Goal: Task Accomplishment & Management: Use online tool/utility

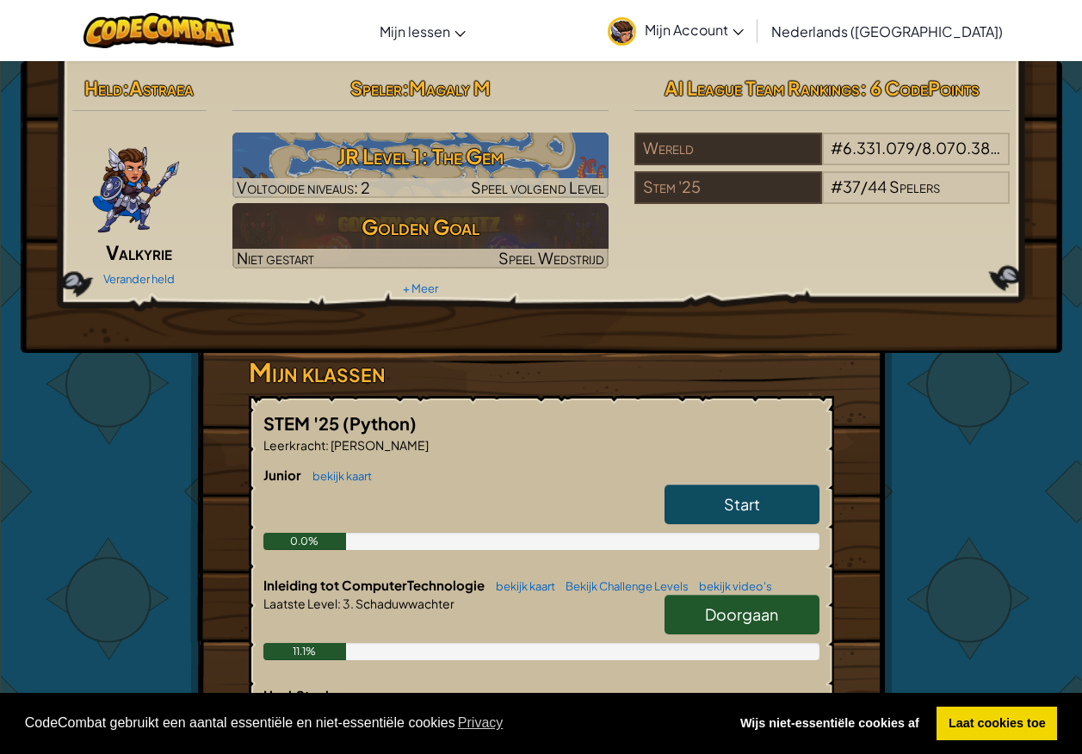
click at [740, 602] on link "Doorgaan" at bounding box center [741, 615] width 155 height 40
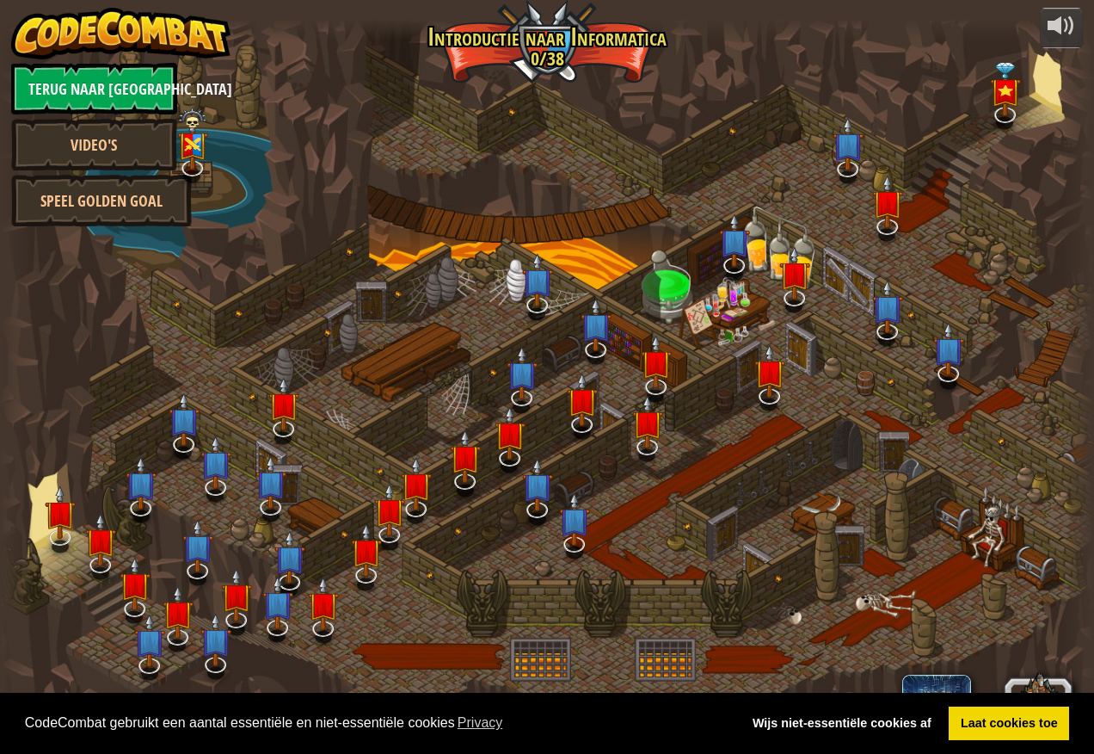
select select "nl-[GEOGRAPHIC_DATA]"
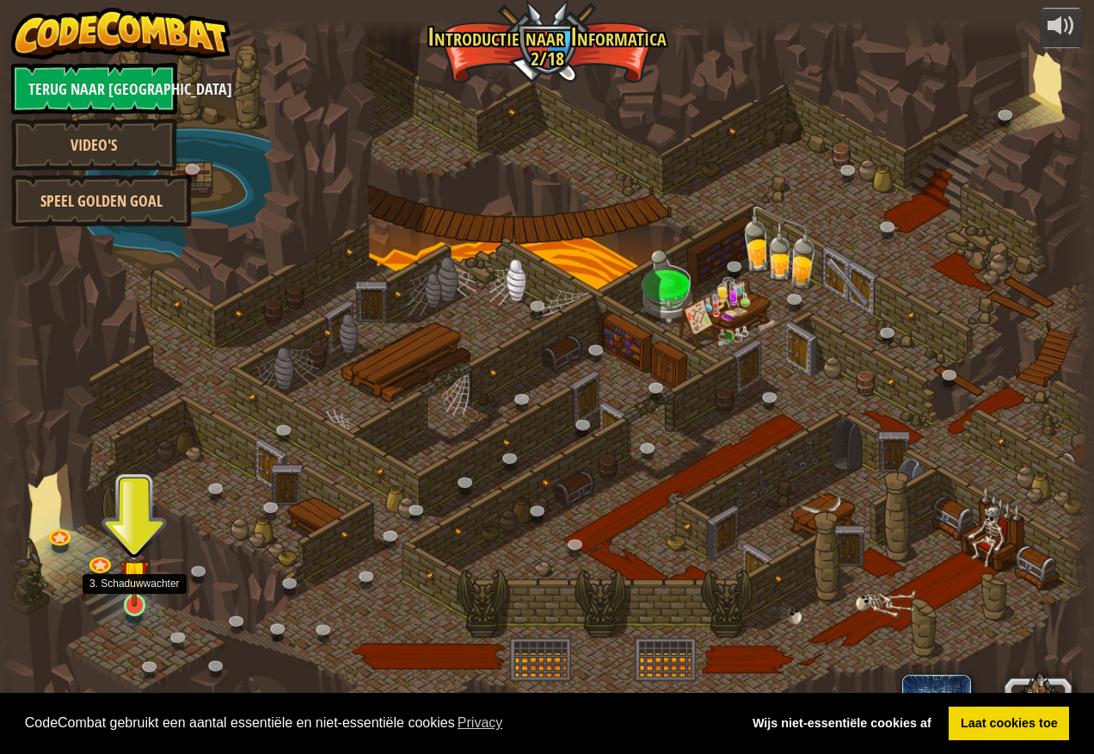
click at [126, 607] on img at bounding box center [134, 573] width 28 height 65
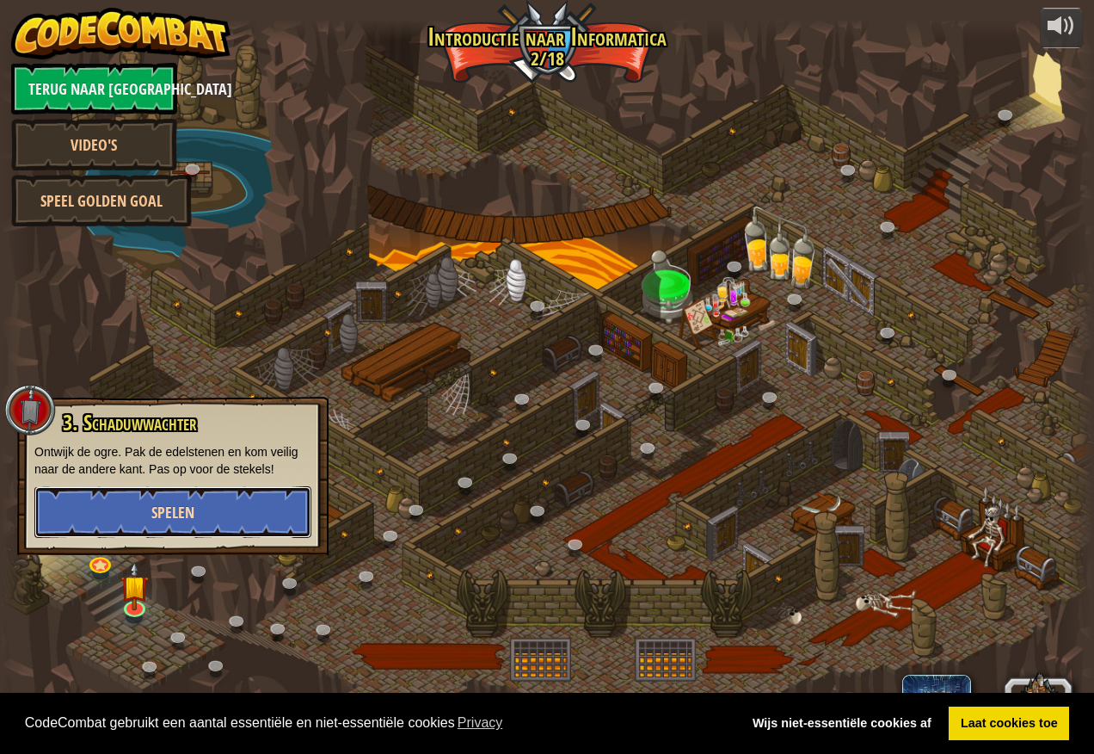
click at [184, 509] on span "Spelen" at bounding box center [172, 513] width 43 height 22
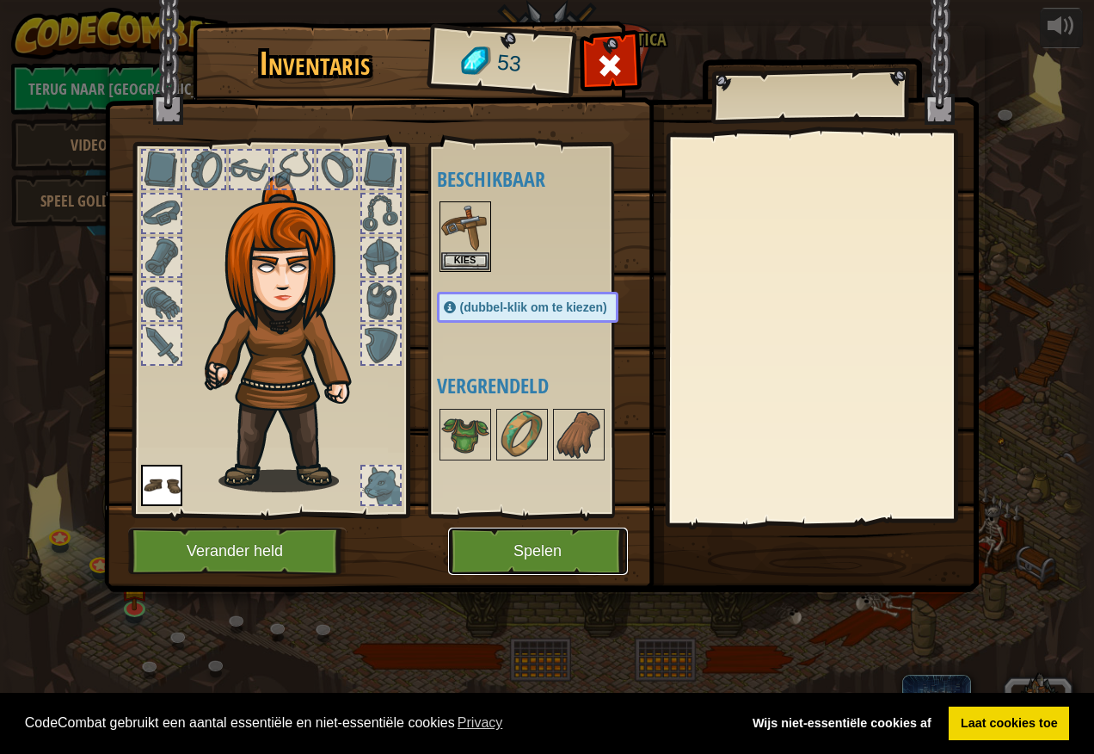
click at [515, 558] on button "Spelen" at bounding box center [538, 550] width 180 height 47
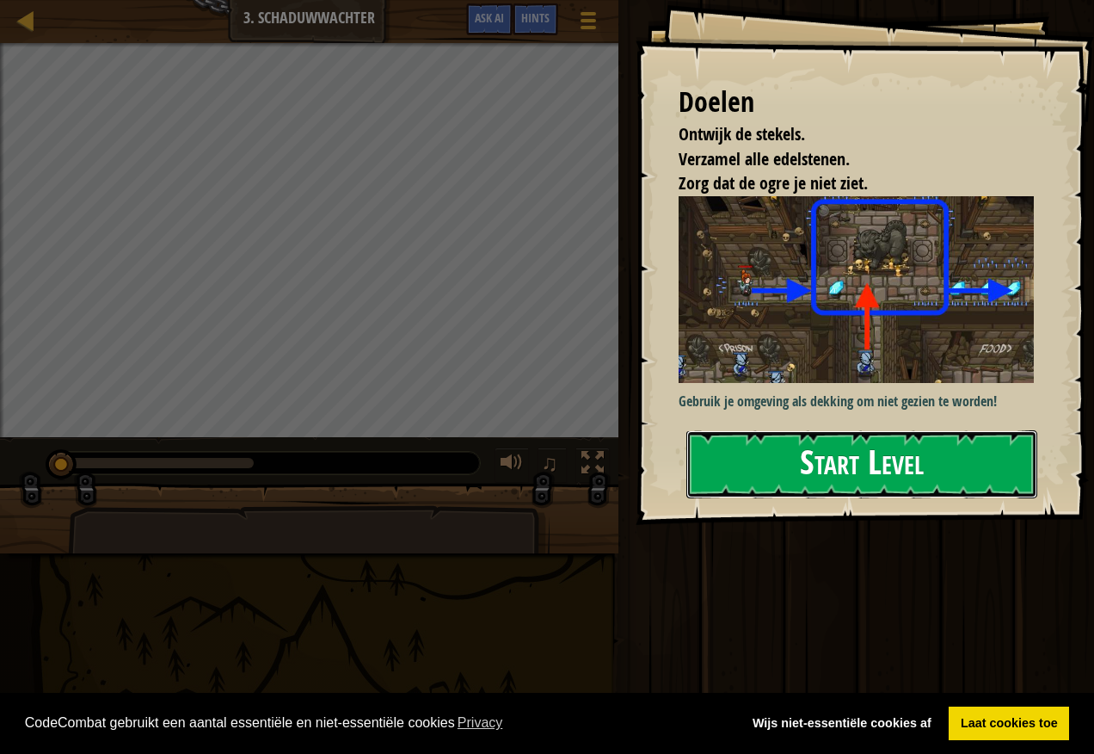
click at [765, 456] on button "Start Level" at bounding box center [862, 464] width 351 height 68
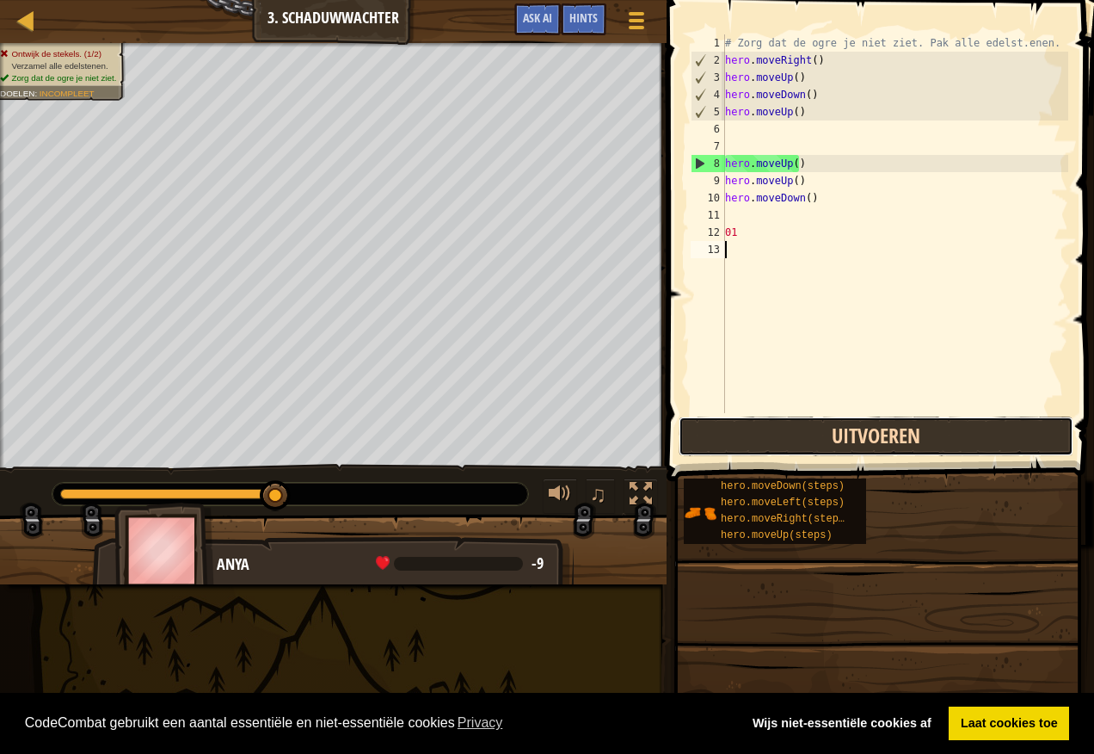
click at [878, 429] on button "Uitvoeren" at bounding box center [876, 436] width 395 height 40
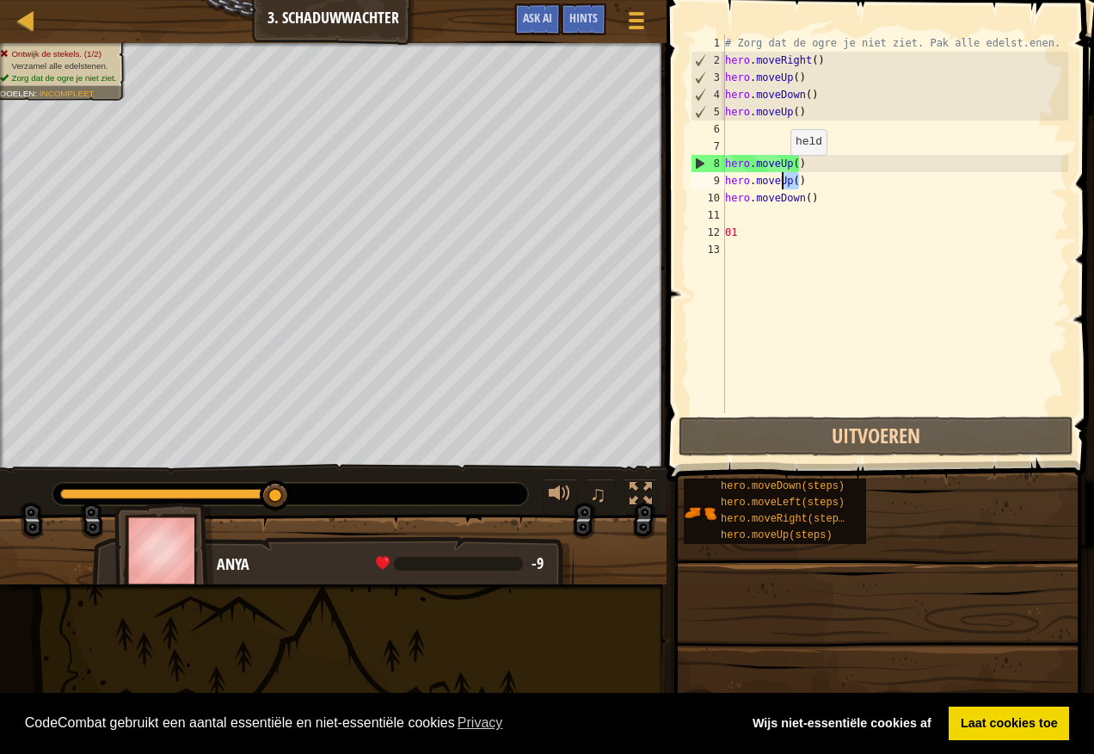
drag, startPoint x: 821, startPoint y: 171, endPoint x: 795, endPoint y: 168, distance: 26.0
click at [788, 169] on div "# Zorg dat de ogre je niet ziet. Pak alle edelst.enen. hero . moveRight ( ) her…" at bounding box center [895, 240] width 347 height 413
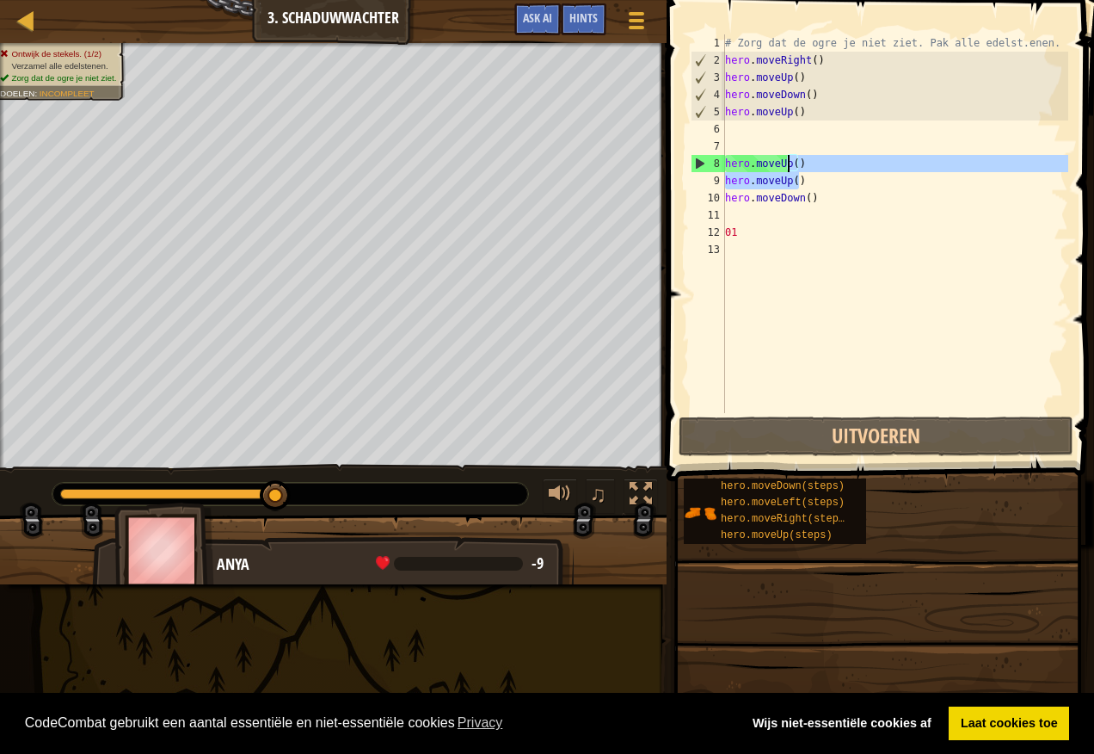
click at [821, 163] on div "# Zorg dat de ogre je niet ziet. Pak alle edelst.enen. hero . moveRight ( ) her…" at bounding box center [895, 223] width 347 height 379
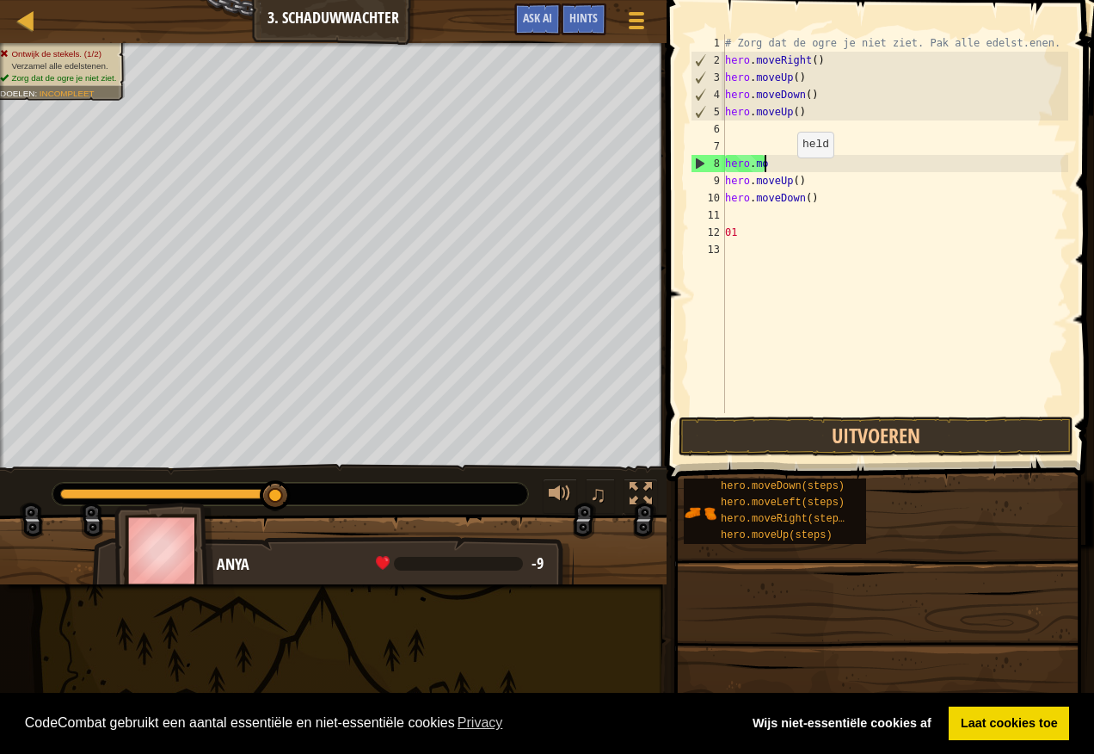
type textarea "h"
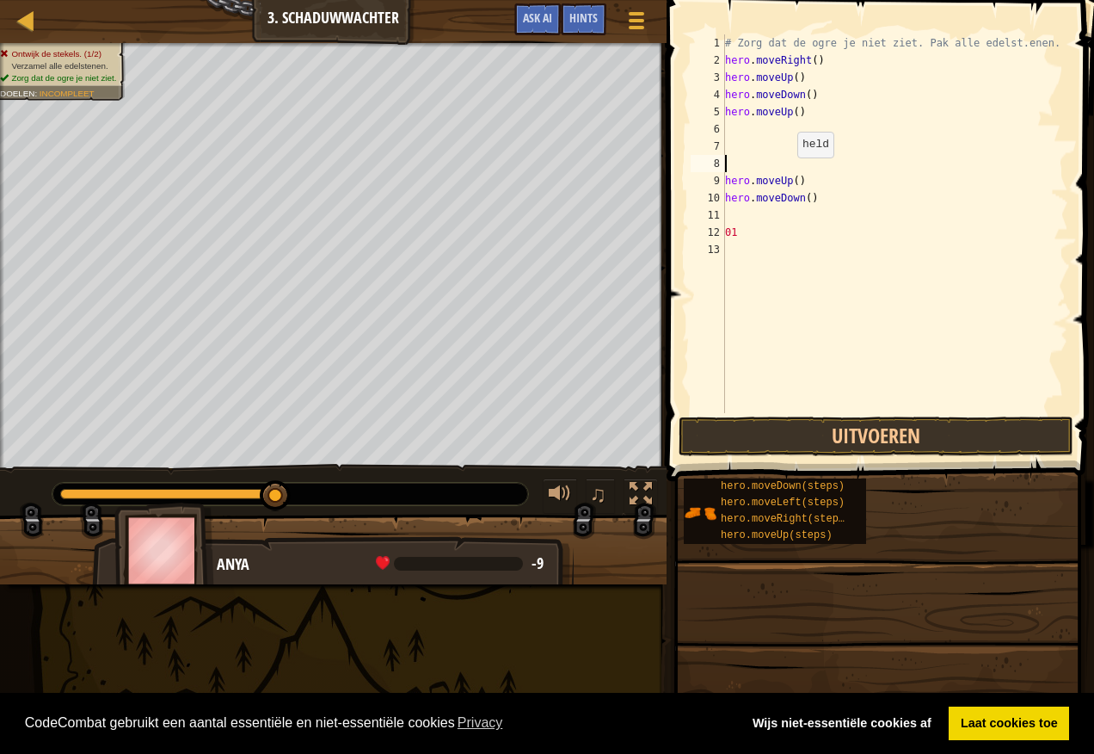
type textarea "m"
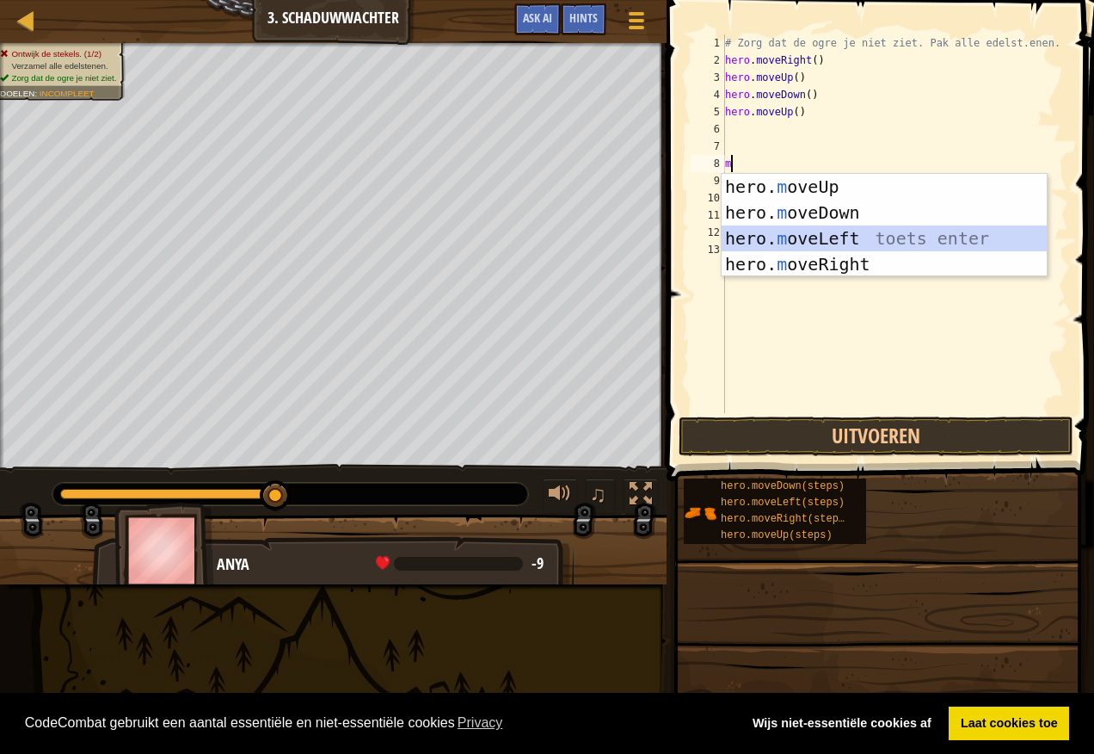
click at [838, 235] on div "hero. m oveUp toets enter hero. m oveDown toets enter hero. m oveLeft toets ent…" at bounding box center [884, 251] width 325 height 155
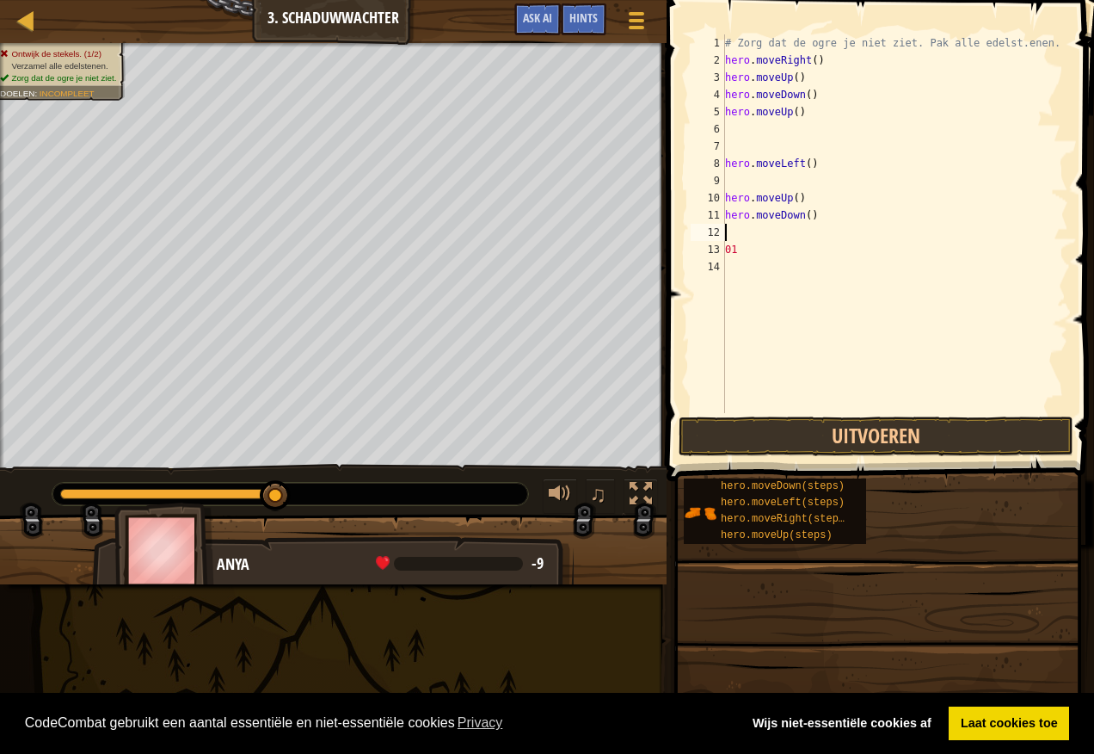
click at [838, 235] on div "# Zorg dat de ogre je niet ziet. Pak alle edelst.enen. hero . moveRight ( ) her…" at bounding box center [895, 240] width 347 height 413
click at [835, 429] on button "Uitvoeren" at bounding box center [876, 436] width 395 height 40
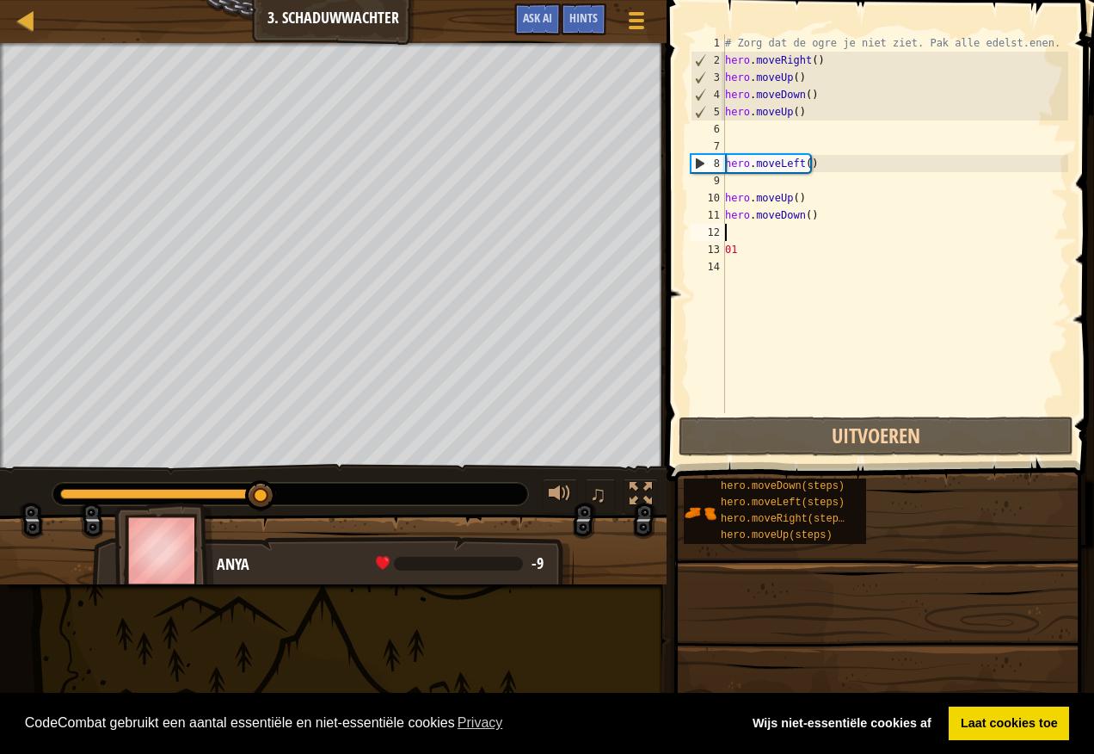
click at [817, 459] on span at bounding box center [882, 216] width 441 height 532
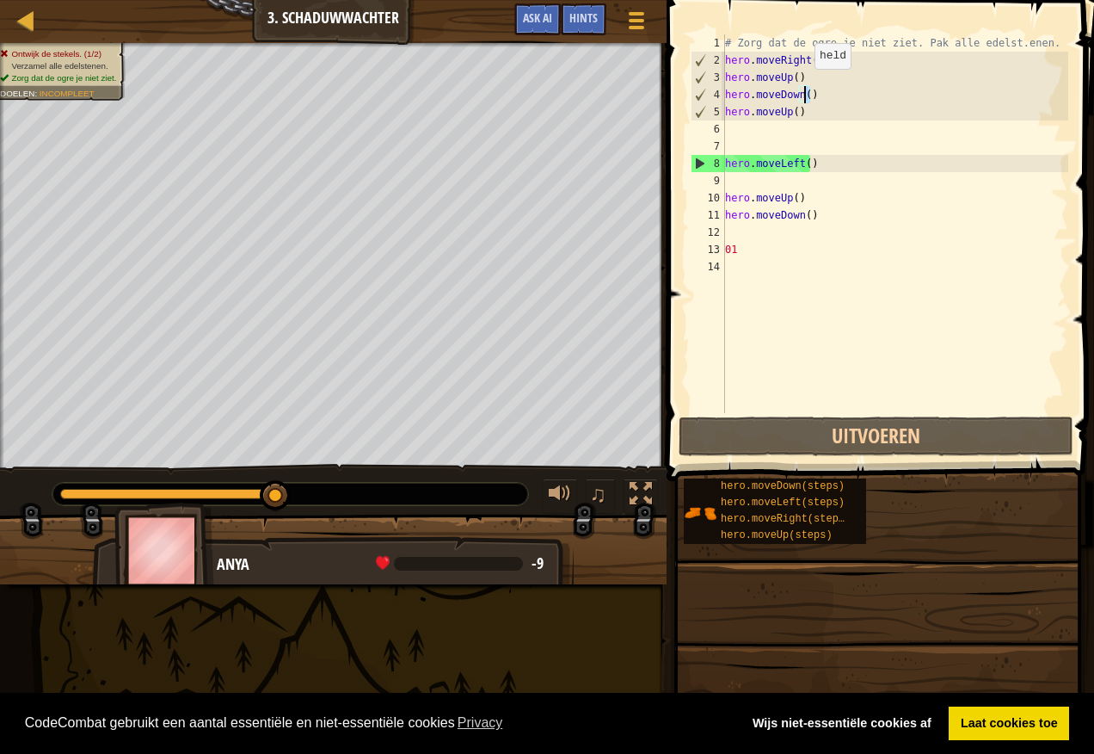
drag, startPoint x: 820, startPoint y: 96, endPoint x: 808, endPoint y: 78, distance: 21.0
click at [808, 78] on div "# Zorg dat de ogre je niet ziet. Pak alle edelst.enen. hero . moveRight ( ) her…" at bounding box center [895, 240] width 347 height 413
click at [804, 69] on div "# Zorg dat de ogre je niet ziet. Pak alle edelst.enen. hero . moveRight ( ) her…" at bounding box center [895, 223] width 347 height 379
type textarea "hero.moveUp()"
drag, startPoint x: 804, startPoint y: 69, endPoint x: 705, endPoint y: 98, distance: 103.2
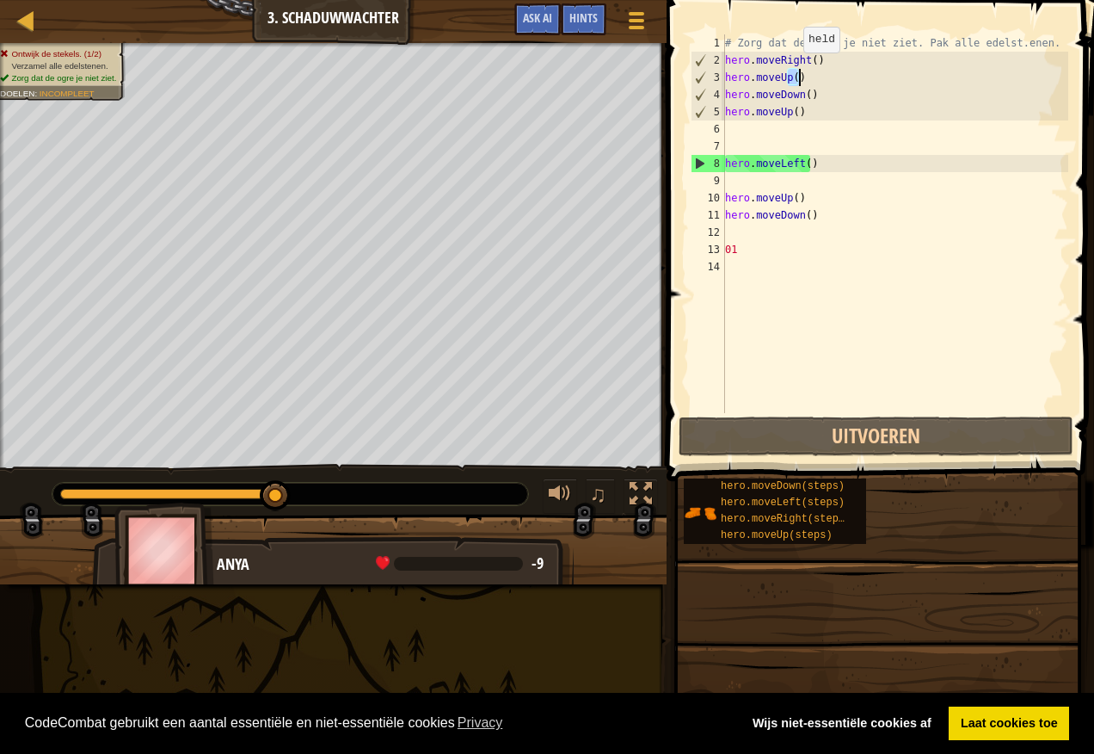
click at [719, 78] on div "hero.moveUp() 1 2 3 4 5 6 7 8 9 10 11 12 13 14 # Zorg dat de ogre je niet ziet.…" at bounding box center [877, 223] width 381 height 379
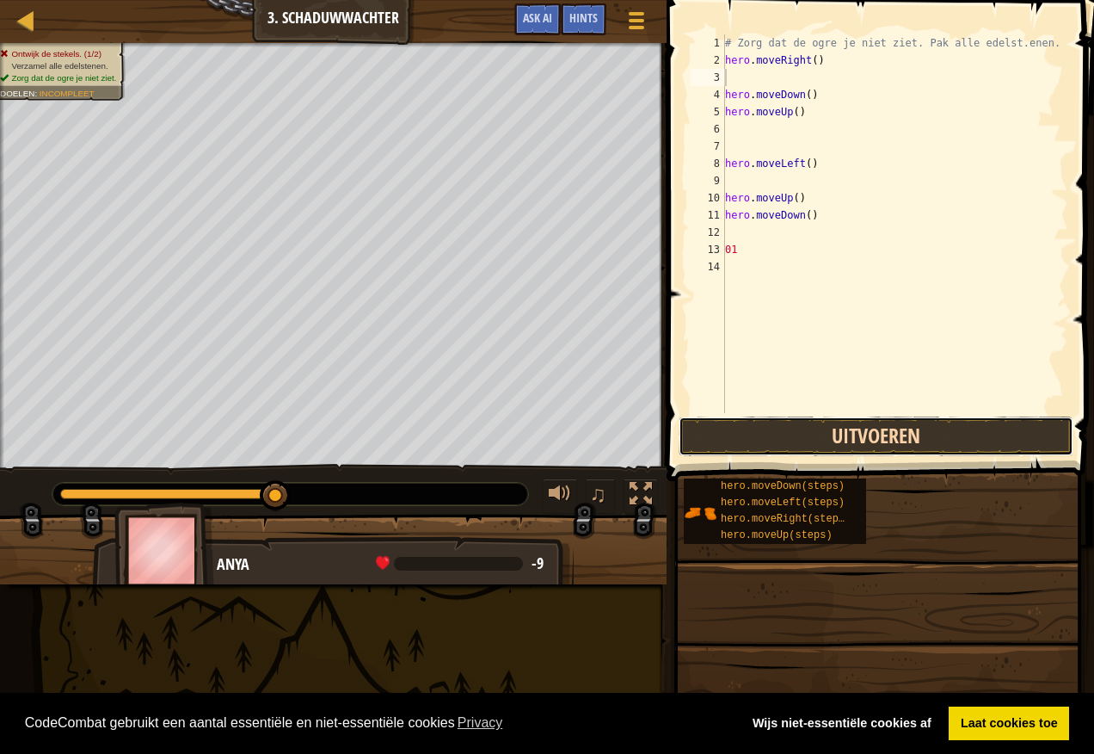
click at [784, 441] on button "Uitvoeren" at bounding box center [876, 436] width 395 height 40
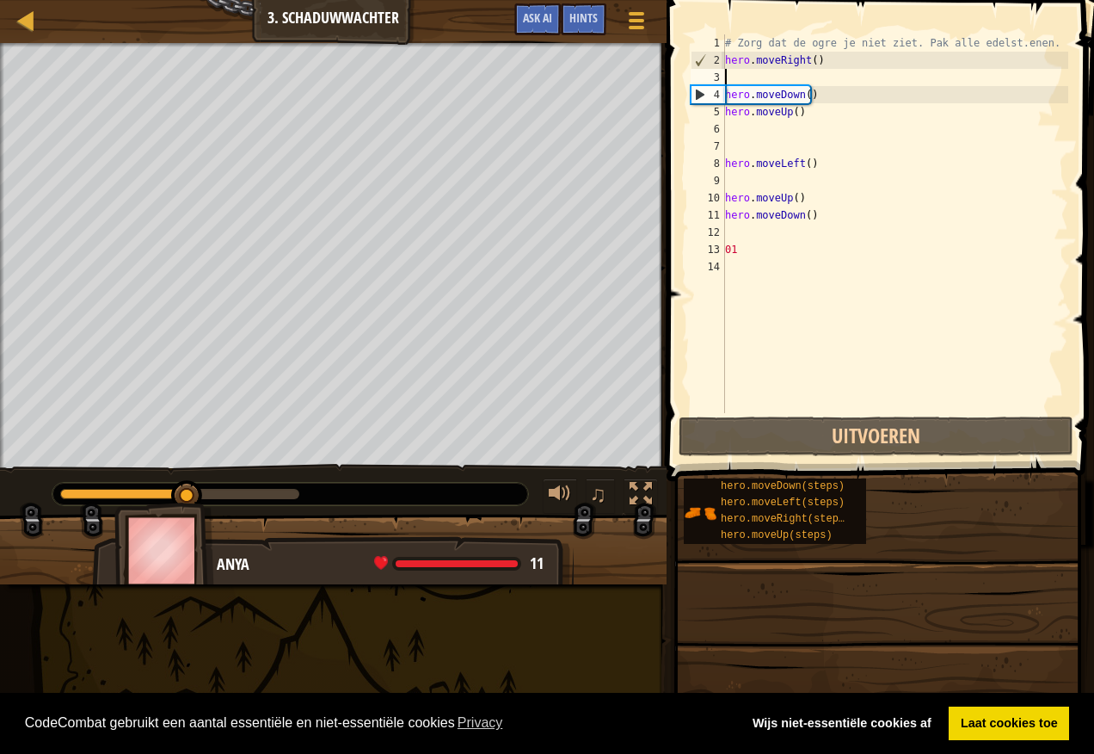
click at [743, 79] on div "# Zorg dat de ogre je niet ziet. Pak alle edelst.enen. hero . moveRight ( ) her…" at bounding box center [895, 240] width 347 height 413
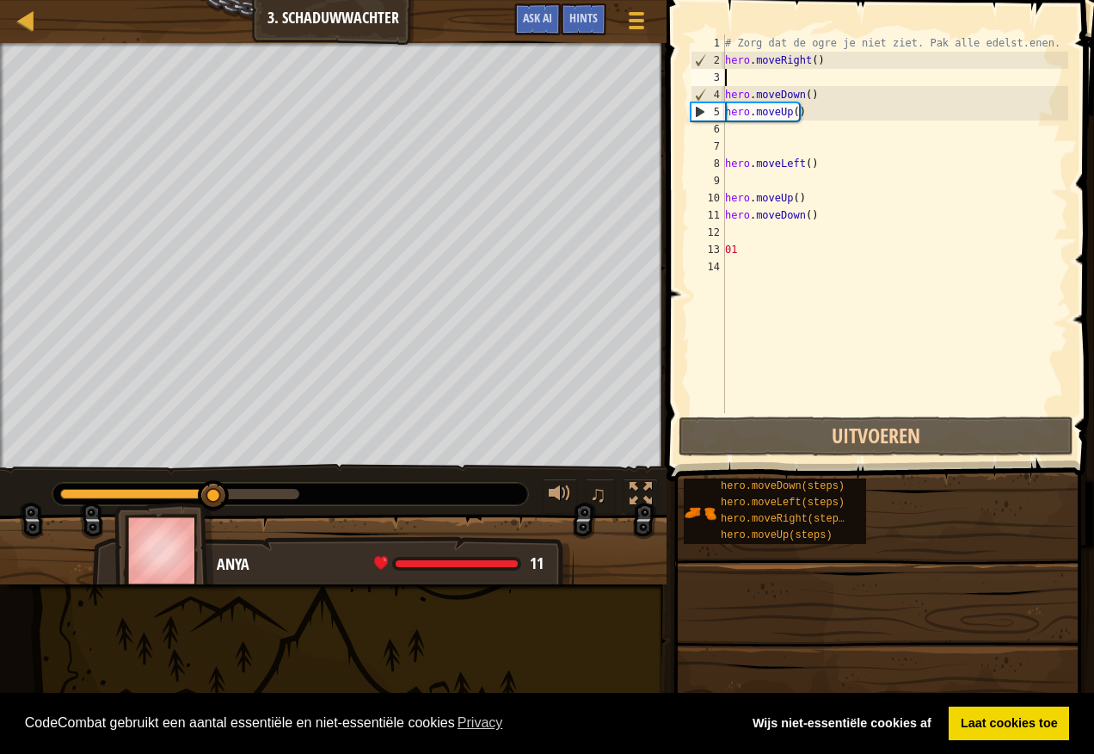
type textarea "m"
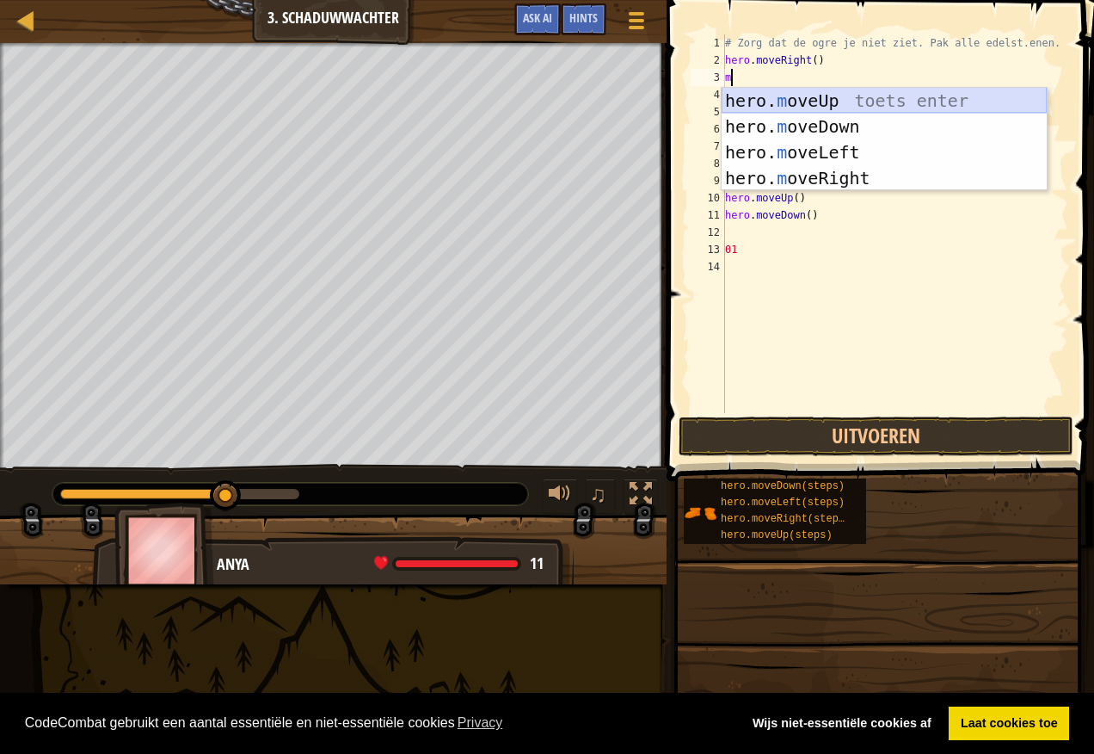
click at [841, 92] on div "hero. m oveUp toets enter hero. m oveDown toets enter hero. m oveLeft toets ent…" at bounding box center [884, 165] width 325 height 155
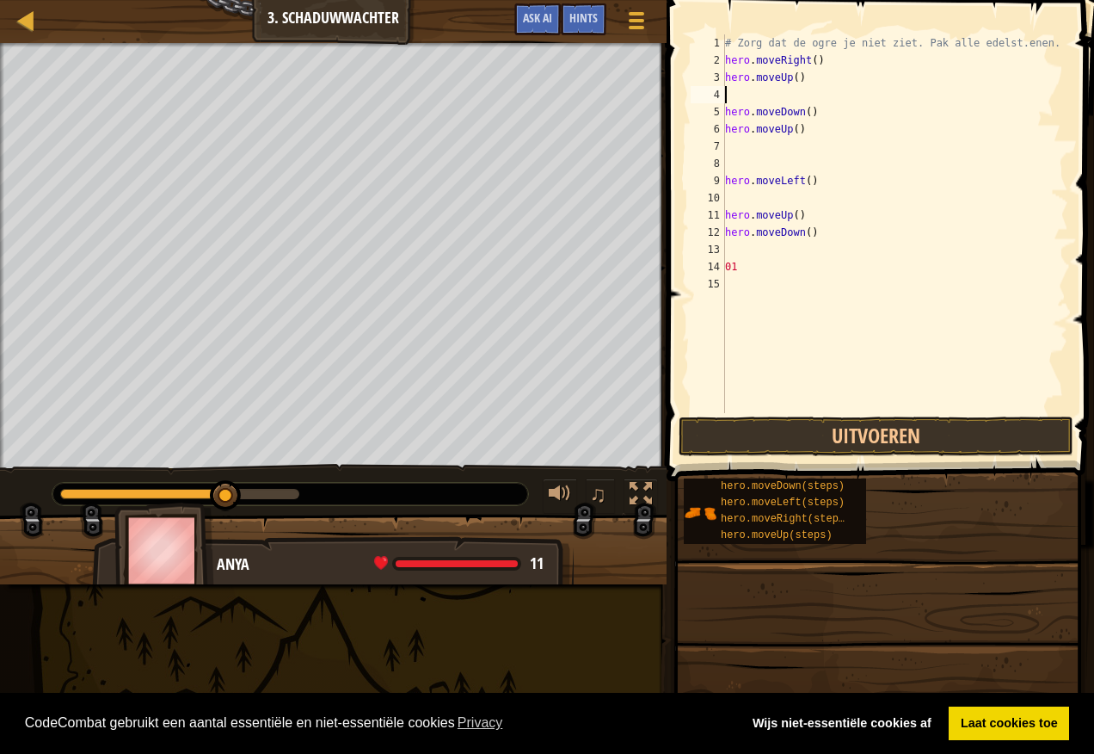
type textarea "m"
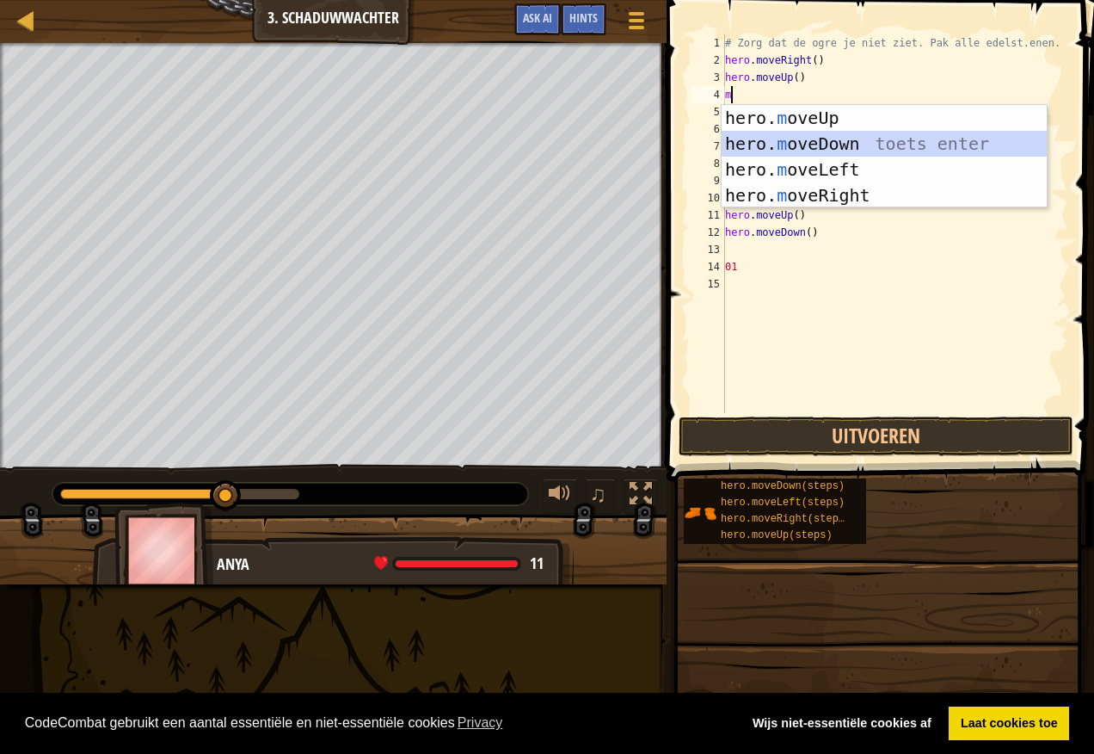
click at [819, 145] on div "hero. m oveUp toets enter hero. m oveDown toets enter hero. m oveLeft toets ent…" at bounding box center [884, 182] width 325 height 155
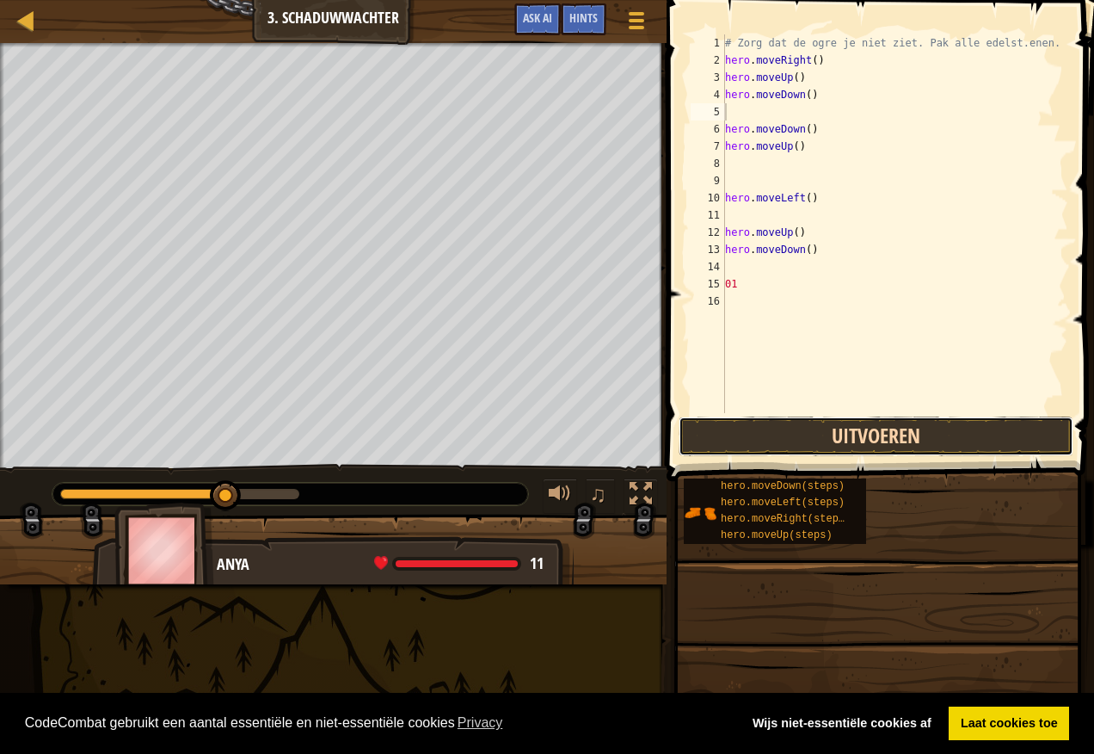
click at [836, 418] on button "Uitvoeren" at bounding box center [876, 436] width 395 height 40
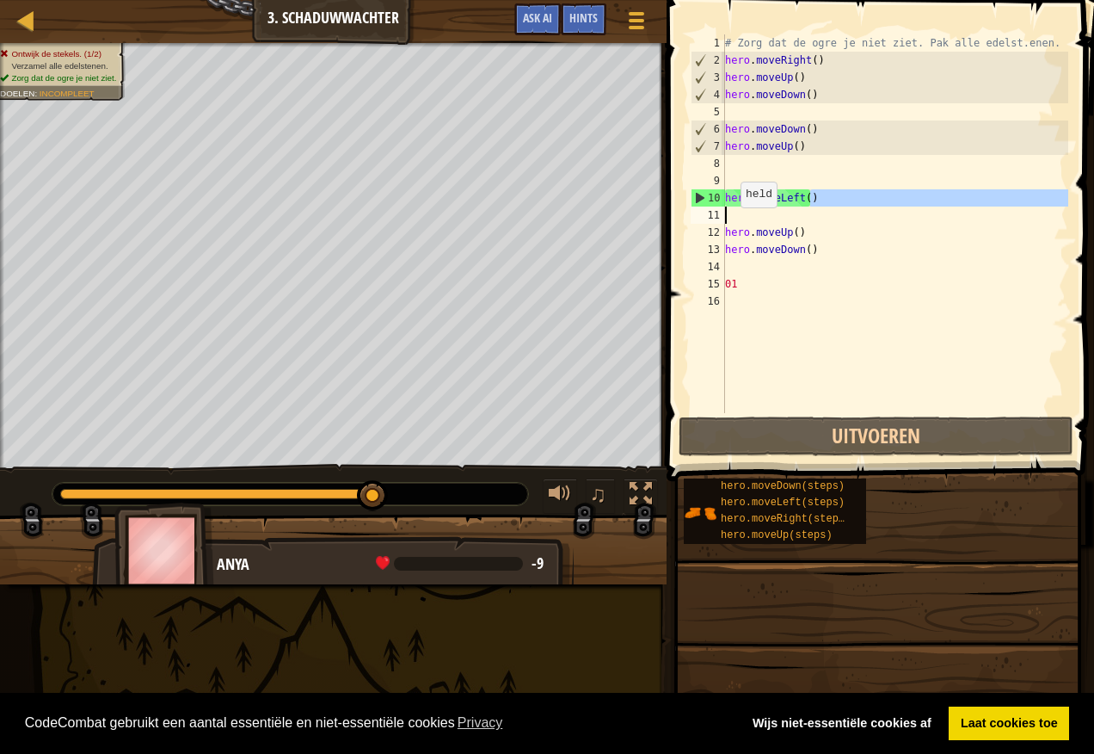
click at [619, 222] on div "Kaart Inleiding tot ComputerTechnologie 3. Schaduwwachter Spelmenu Klaar Hints …" at bounding box center [547, 377] width 1094 height 754
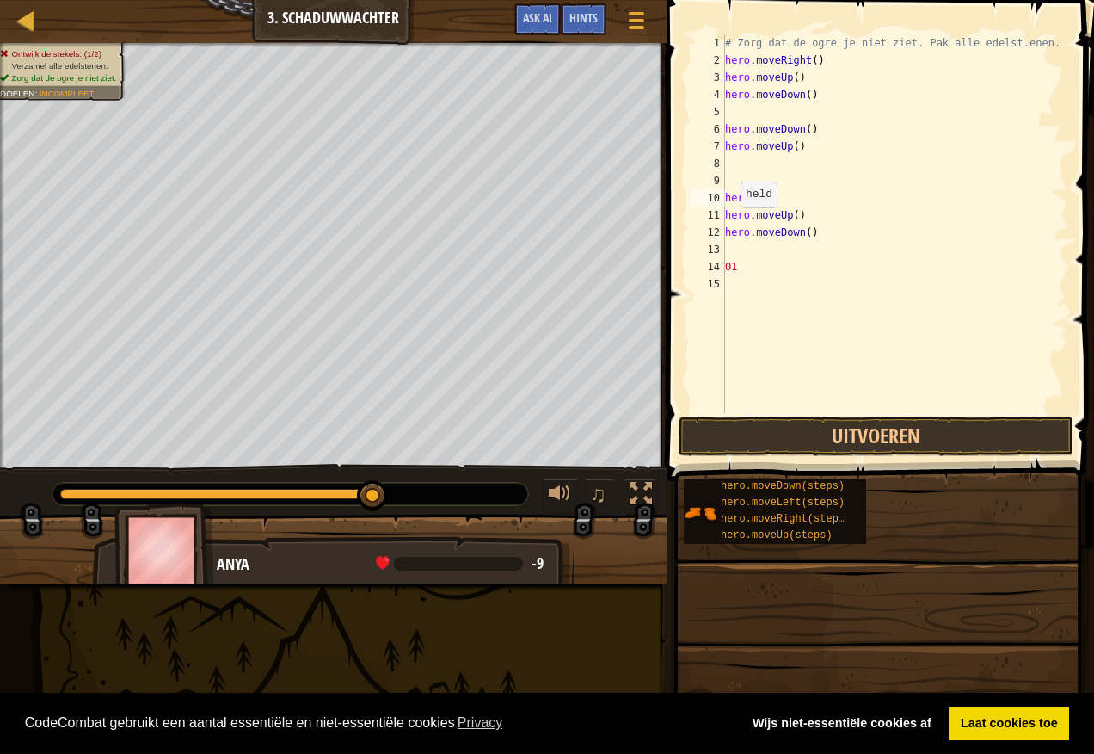
type textarea "h"
type textarea "m"
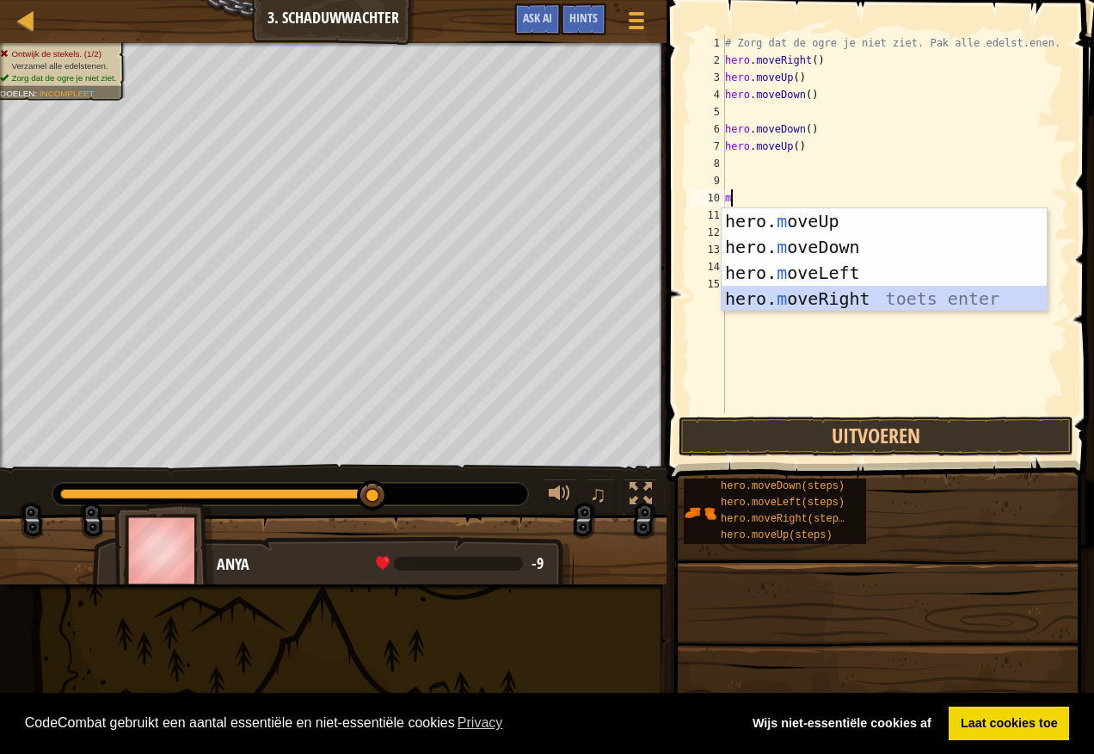
click at [868, 303] on div "hero. m oveUp toets enter hero. m oveDown toets enter hero. m oveLeft toets ent…" at bounding box center [884, 285] width 325 height 155
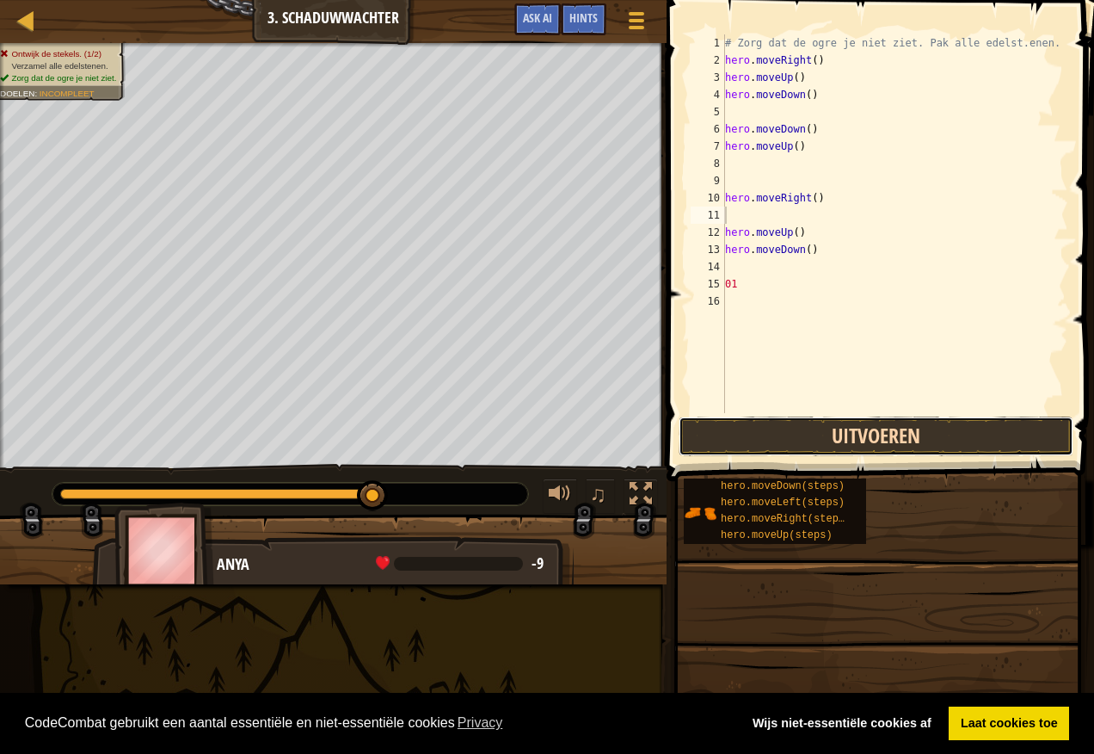
click at [920, 448] on button "Uitvoeren" at bounding box center [876, 436] width 395 height 40
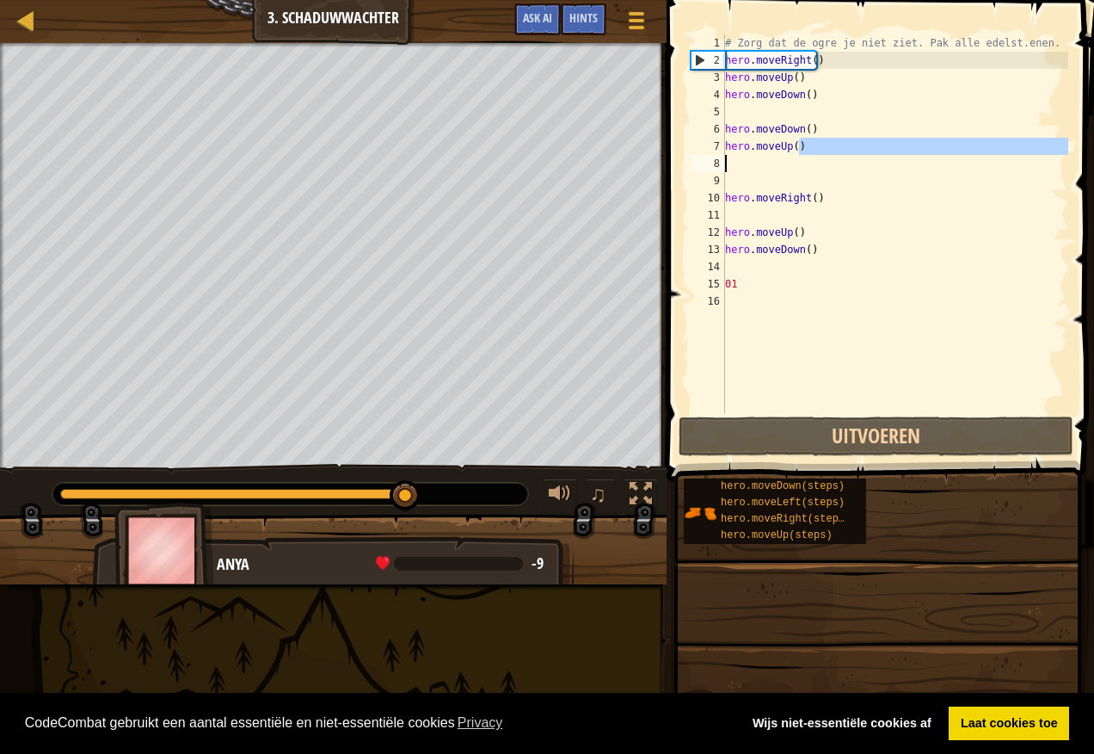
drag, startPoint x: 800, startPoint y: 152, endPoint x: 750, endPoint y: 160, distance: 50.5
click at [750, 160] on div "# Zorg dat de ogre je niet ziet. Pak alle edelst.enen. hero . moveRight ( ) her…" at bounding box center [895, 240] width 347 height 413
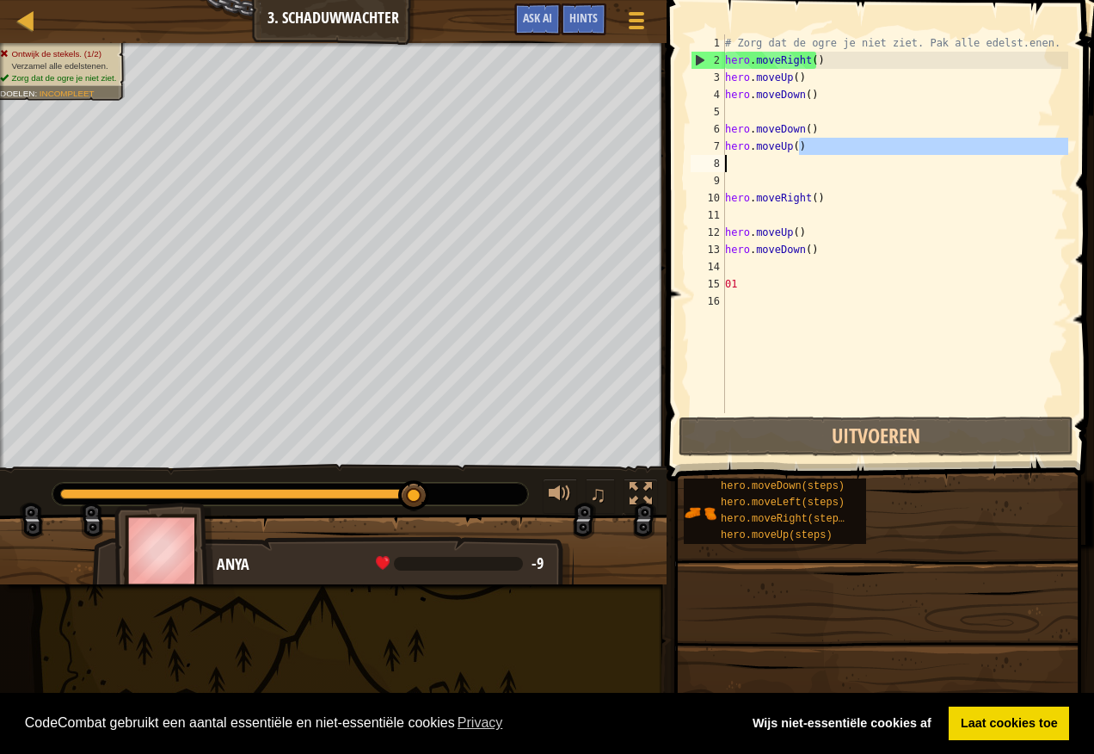
click at [833, 255] on div "# Zorg dat de ogre je niet ziet. Pak alle edelst.enen. hero . moveRight ( ) her…" at bounding box center [895, 240] width 347 height 413
drag, startPoint x: 803, startPoint y: 265, endPoint x: 810, endPoint y: 247, distance: 19.7
click at [810, 249] on div "# Zorg dat de ogre je niet ziet. Pak alle edelst.enen. hero . moveRight ( ) her…" at bounding box center [895, 240] width 347 height 413
drag, startPoint x: 806, startPoint y: 225, endPoint x: 661, endPoint y: 232, distance: 145.6
click at [662, 240] on div "Hints Video's hero.moveDown() 1 2 3 4 5 6 7 8 9 10 11 12 13 14 15 16 # Zorg dat…" at bounding box center [878, 377] width 433 height 754
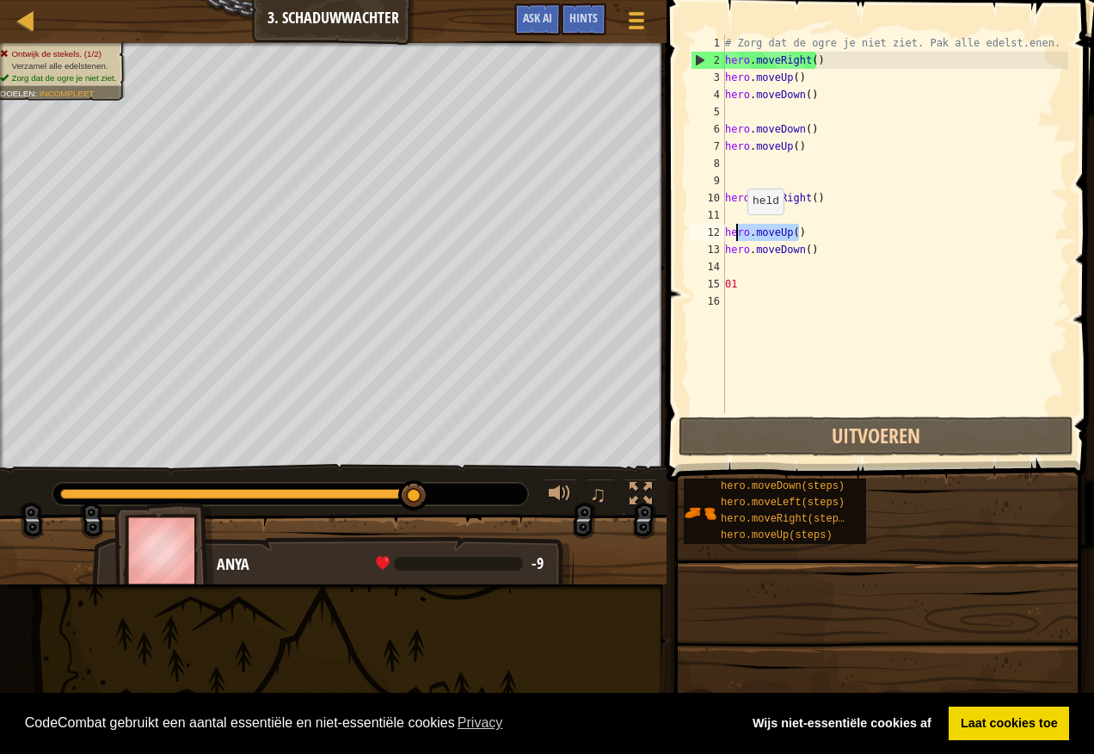
type textarea "hero.moveUp()"
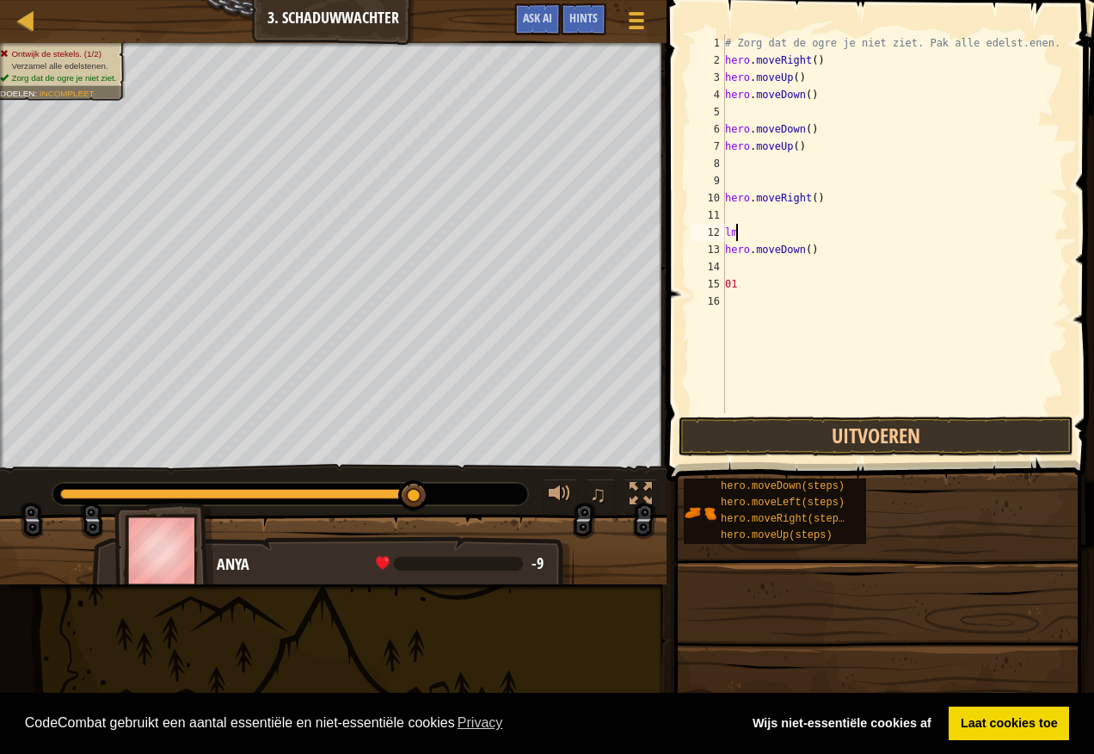
type textarea "lmo"
drag, startPoint x: 755, startPoint y: 234, endPoint x: 709, endPoint y: 234, distance: 46.5
click at [709, 234] on div "lmo 1 2 3 4 5 6 7 8 9 10 11 12 13 14 15 16 # Zorg dat de ogre je niet ziet. Pak…" at bounding box center [877, 223] width 381 height 379
type textarea "m"
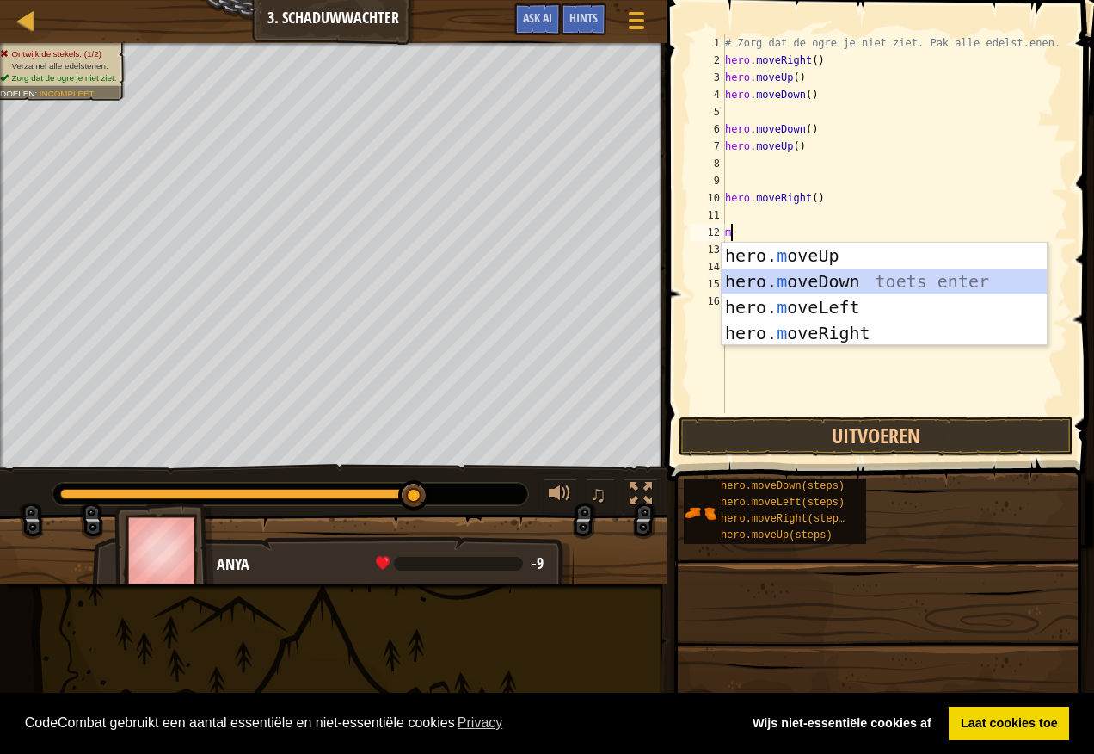
click at [857, 281] on div "hero. m oveUp toets enter hero. m oveDown toets enter hero. m oveLeft toets ent…" at bounding box center [884, 320] width 325 height 155
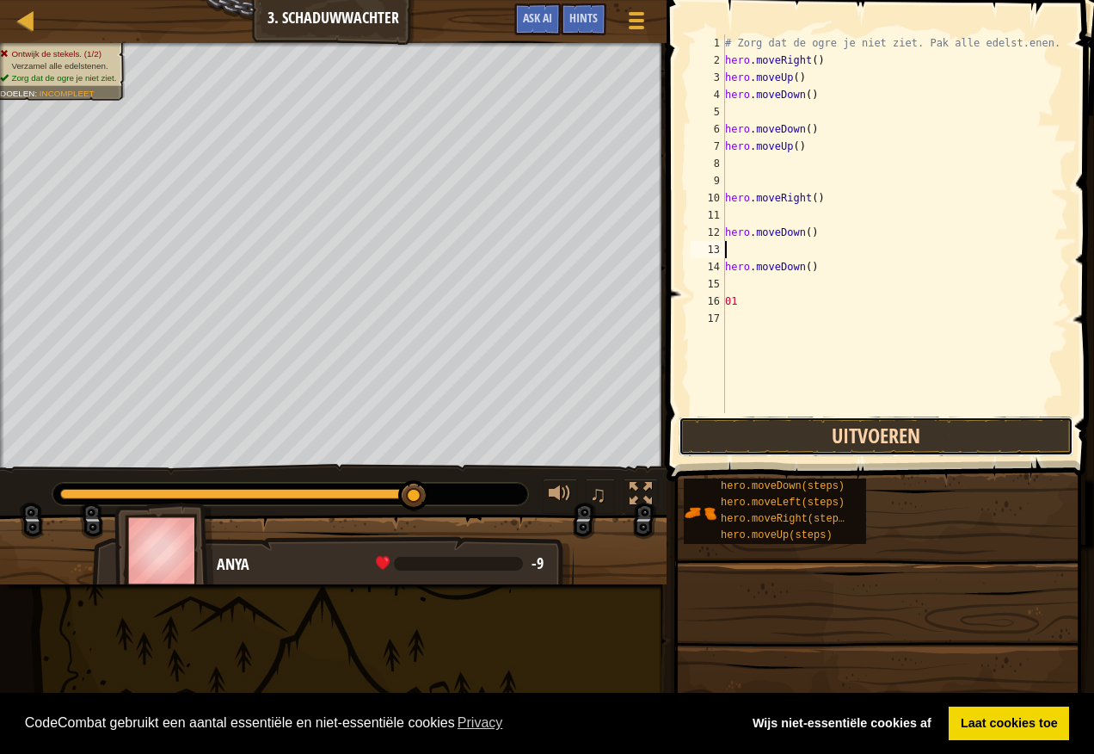
drag, startPoint x: 749, startPoint y: 422, endPoint x: 738, endPoint y: 422, distance: 11.2
click at [744, 424] on button "Uitvoeren" at bounding box center [876, 436] width 395 height 40
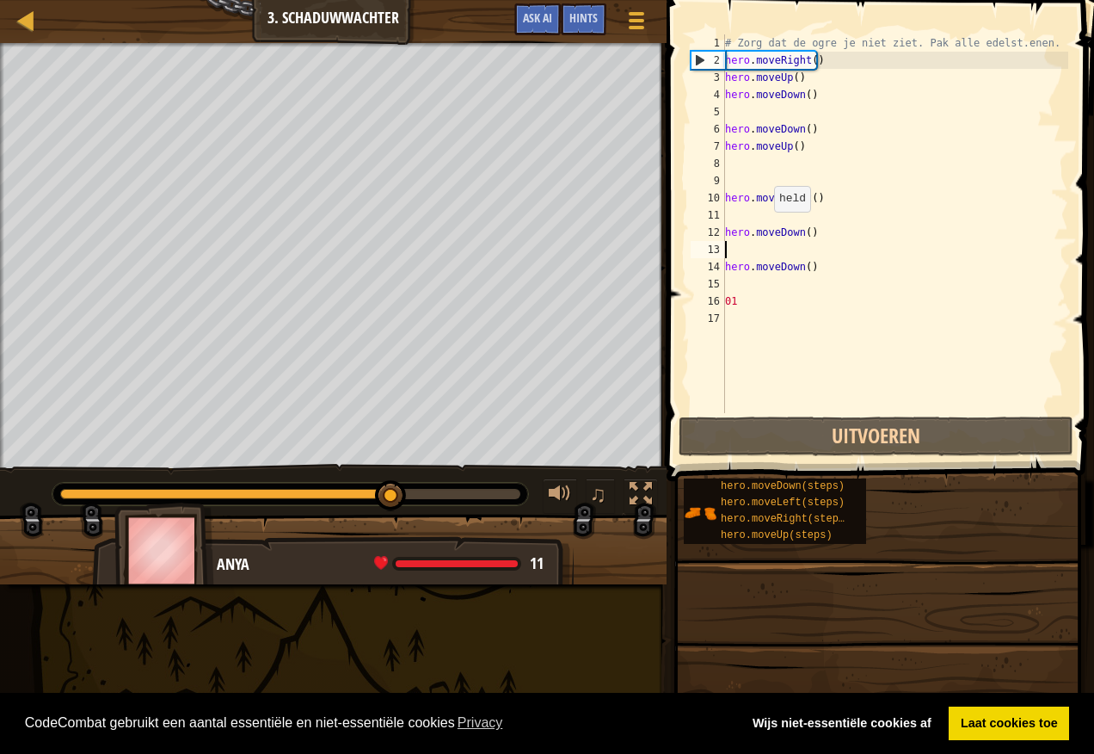
click at [761, 225] on div "# Zorg dat de ogre je niet ziet. Pak alle edelst.enen. hero . moveRight ( ) her…" at bounding box center [895, 240] width 347 height 413
type textarea "hero.moveDown()"
click at [737, 256] on div "# Zorg dat de ogre je niet ziet. Pak alle edelst.enen. hero . moveRight ( ) her…" at bounding box center [895, 240] width 347 height 413
type textarea "m"
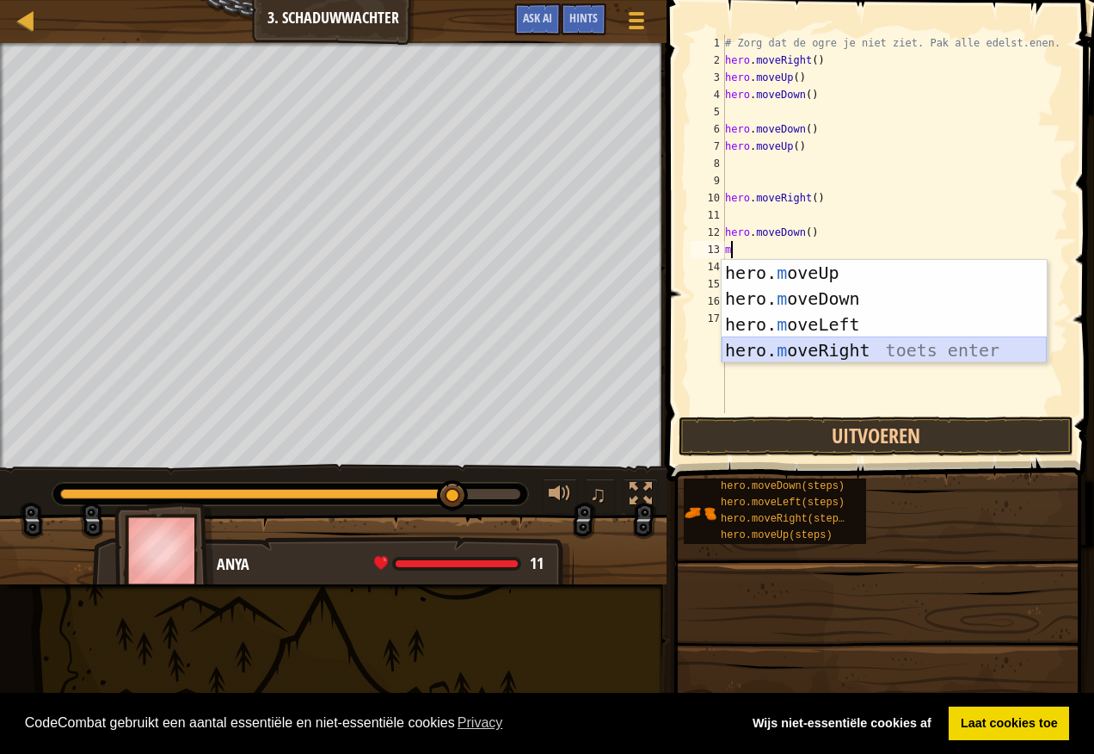
click at [865, 346] on div "hero. m oveUp toets enter hero. m oveDown toets enter hero. m oveLeft toets ent…" at bounding box center [884, 337] width 325 height 155
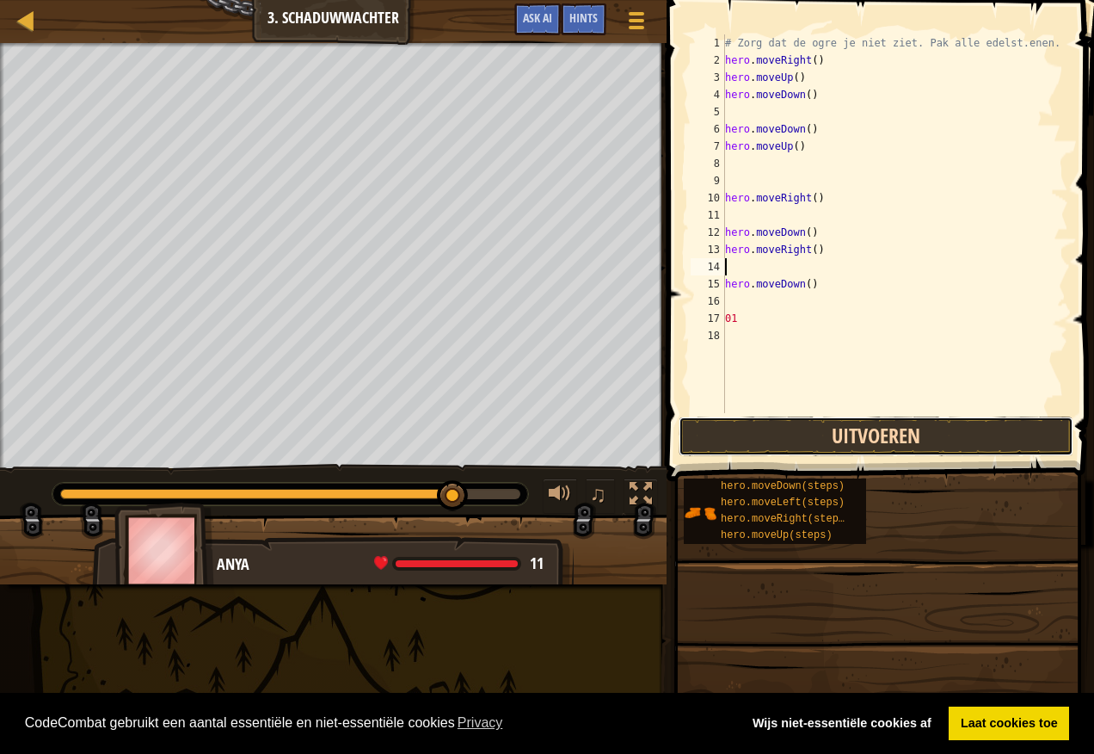
drag, startPoint x: 831, startPoint y: 435, endPoint x: 825, endPoint y: 424, distance: 12.0
click at [829, 425] on button "Uitvoeren" at bounding box center [876, 436] width 395 height 40
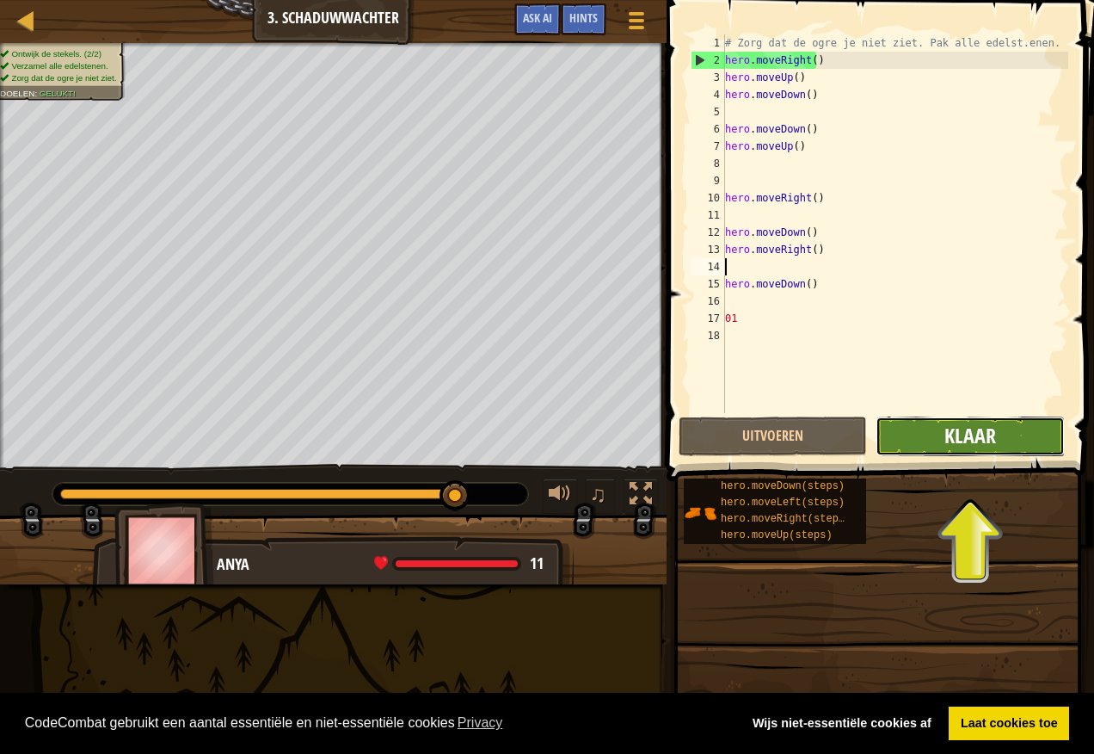
click at [971, 441] on span "Klaar" at bounding box center [971, 436] width 52 height 28
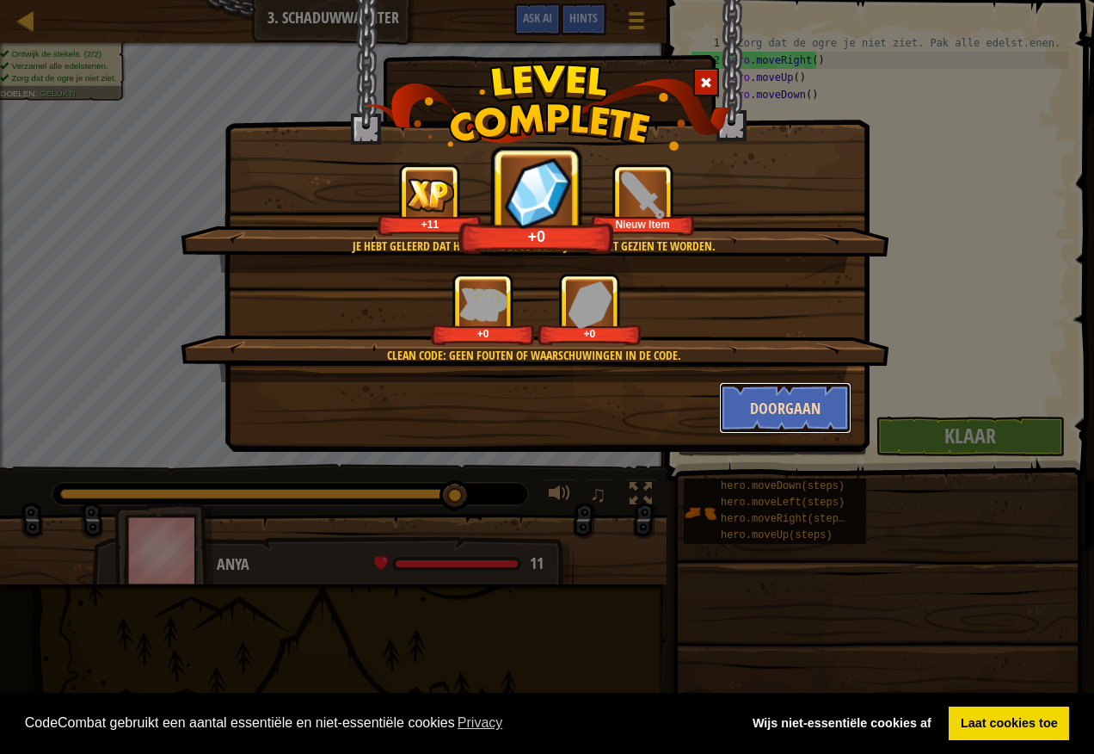
click at [748, 390] on button "Doorgaan" at bounding box center [785, 408] width 133 height 52
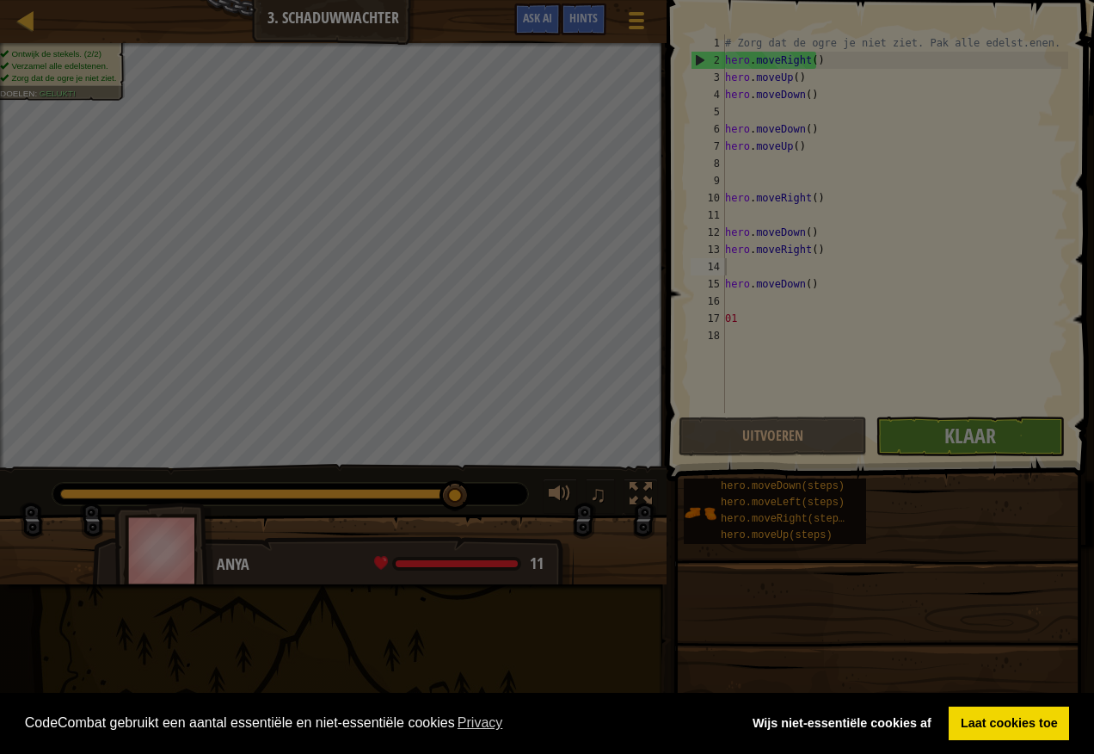
click at [771, 413] on div at bounding box center [547, 377] width 1094 height 754
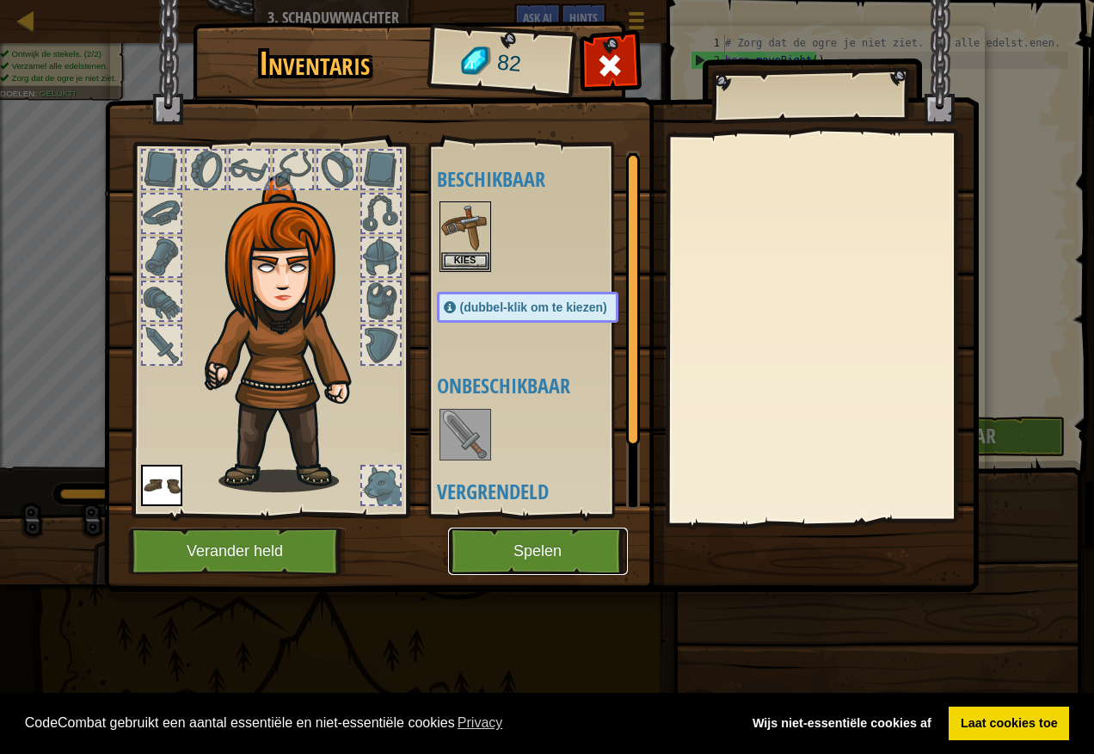
click at [575, 536] on button "Spelen" at bounding box center [538, 550] width 180 height 47
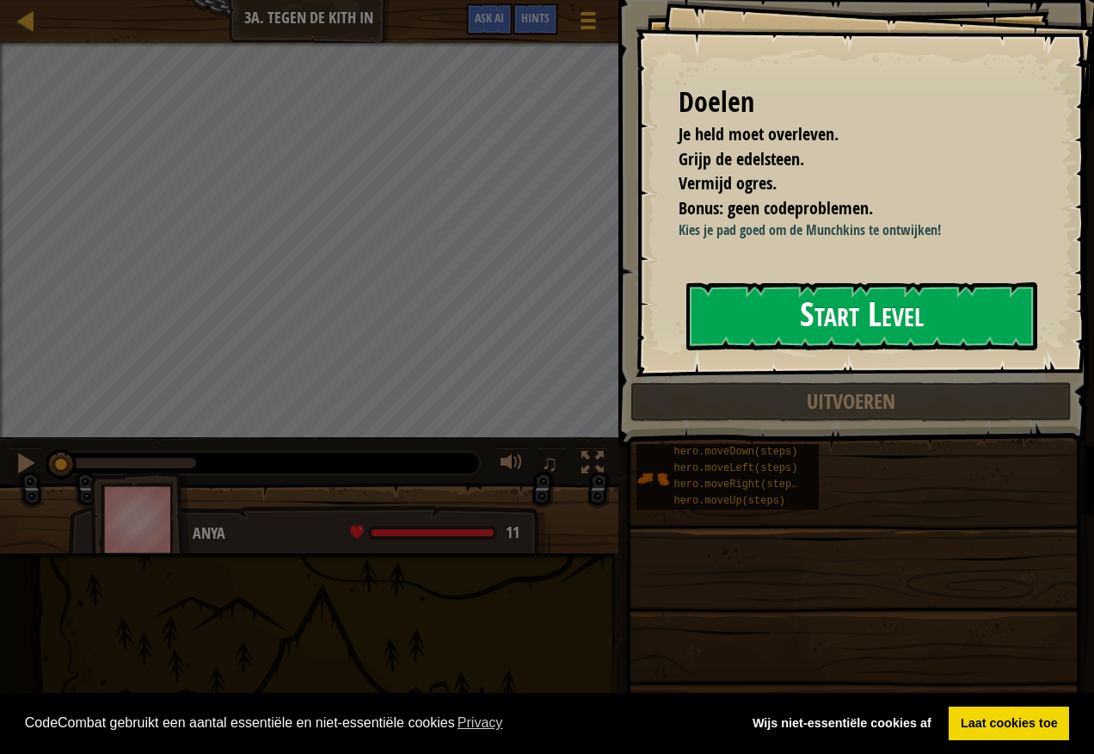
click at [806, 309] on button "Start Level" at bounding box center [862, 316] width 351 height 68
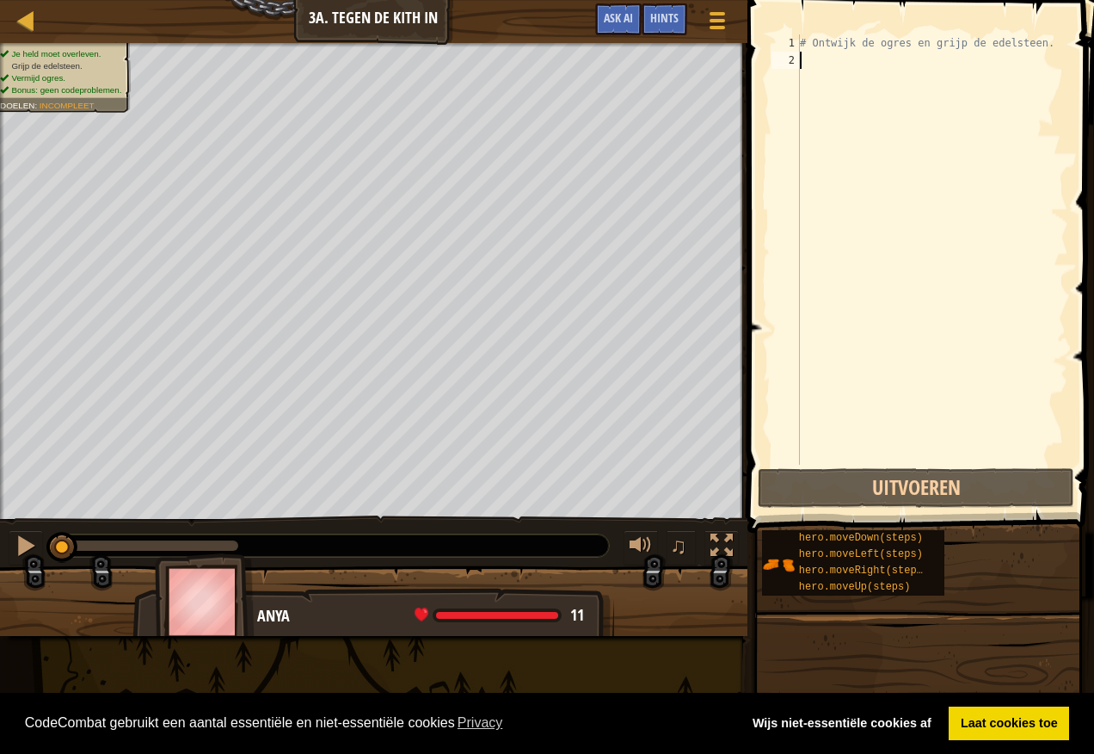
click at [817, 62] on div "# Ontwijk de ogres en grijp de edelsteen." at bounding box center [933, 266] width 272 height 465
type textarea "h"
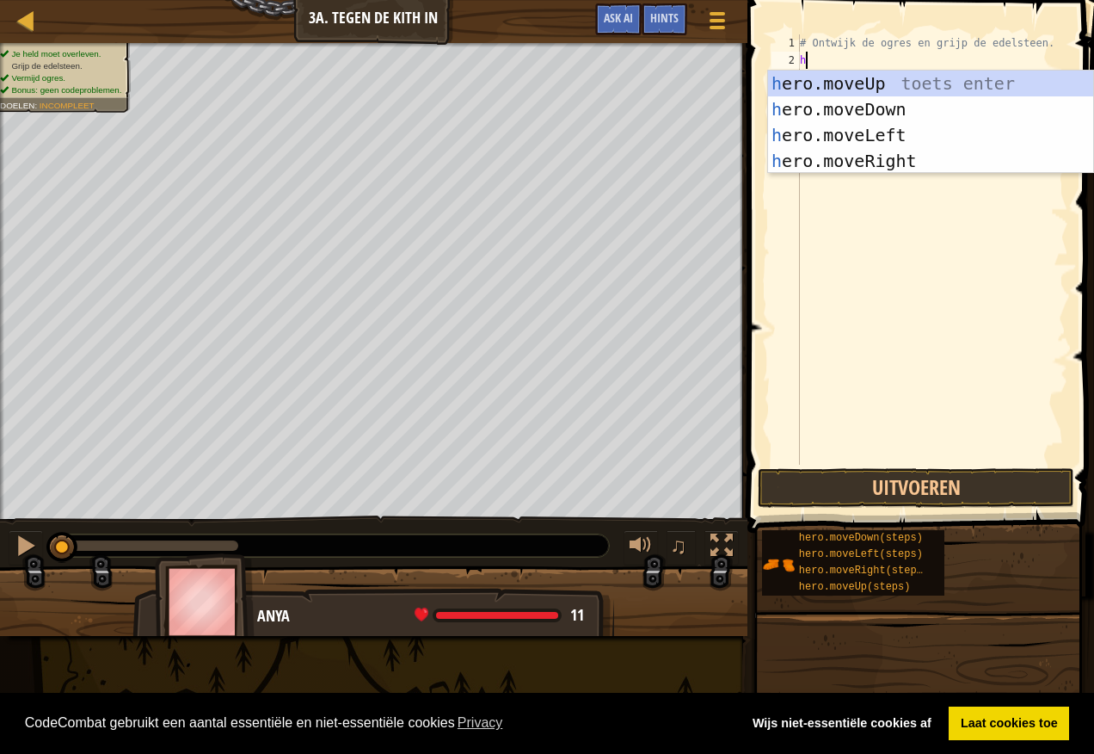
scroll to position [8, 0]
click at [872, 101] on div "h ero.moveUp toets enter h ero.moveDown toets enter h ero.moveLeft toets enter …" at bounding box center [930, 148] width 325 height 155
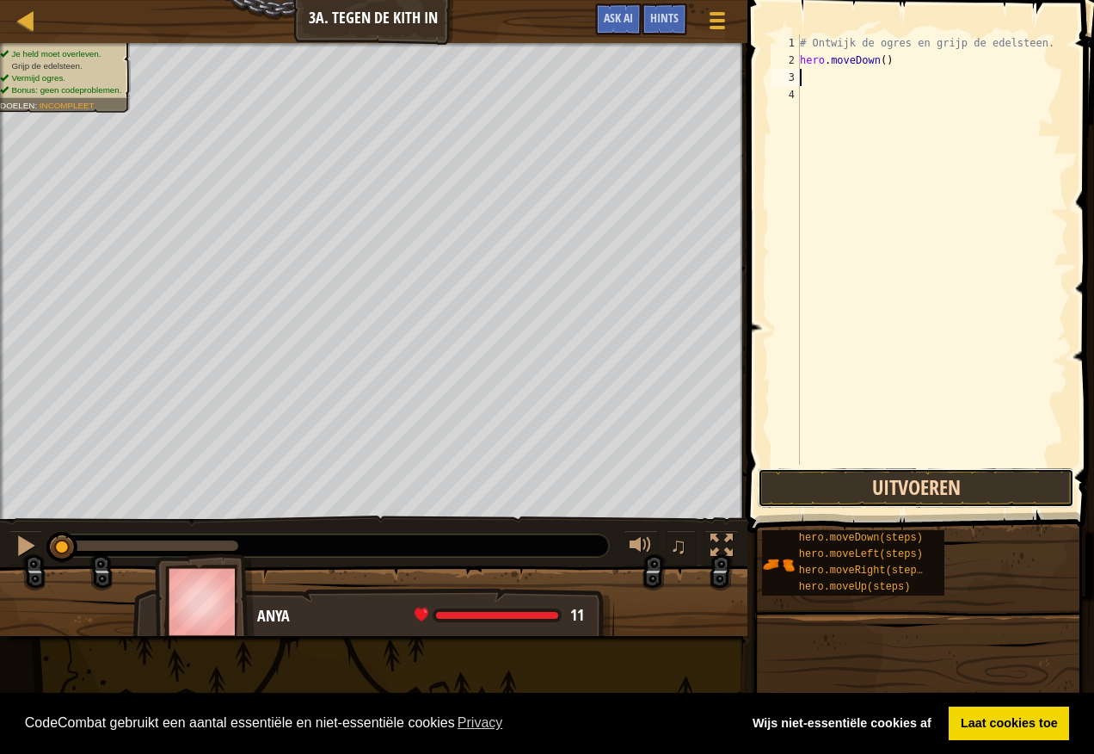
click at [798, 490] on button "Uitvoeren" at bounding box center [916, 488] width 317 height 40
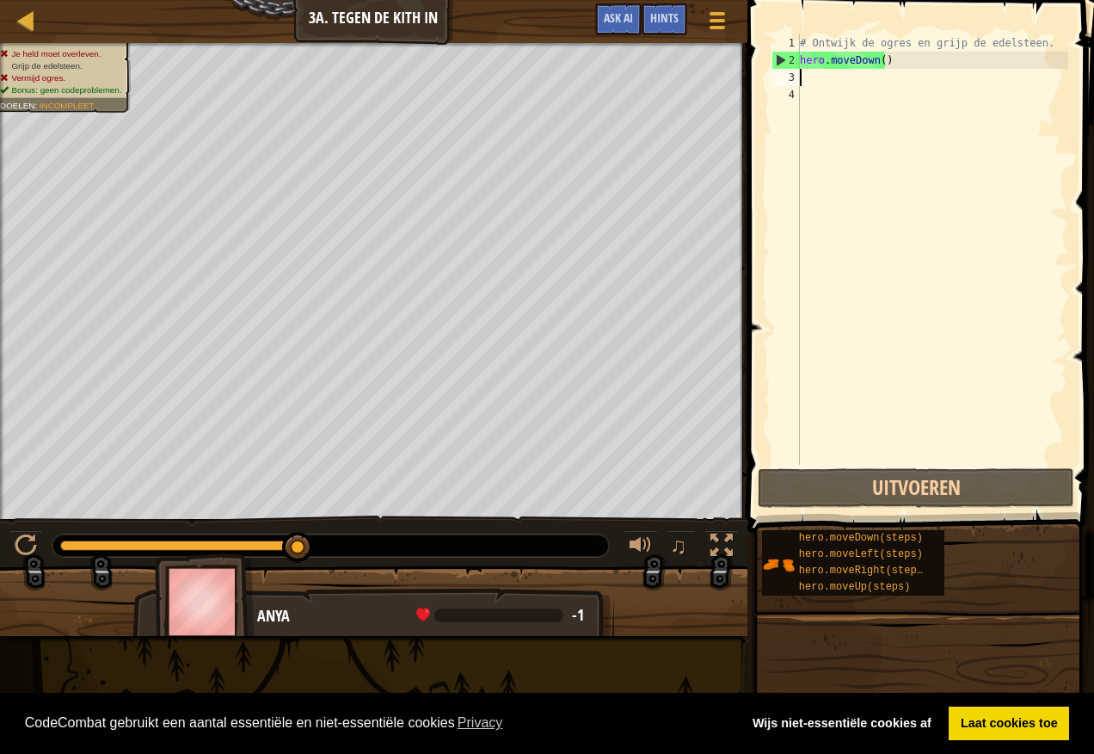
click at [817, 79] on div "# Ontwijk de ogres en grijp de edelsteen. hero . moveDown ( )" at bounding box center [933, 266] width 272 height 465
type textarea "h"
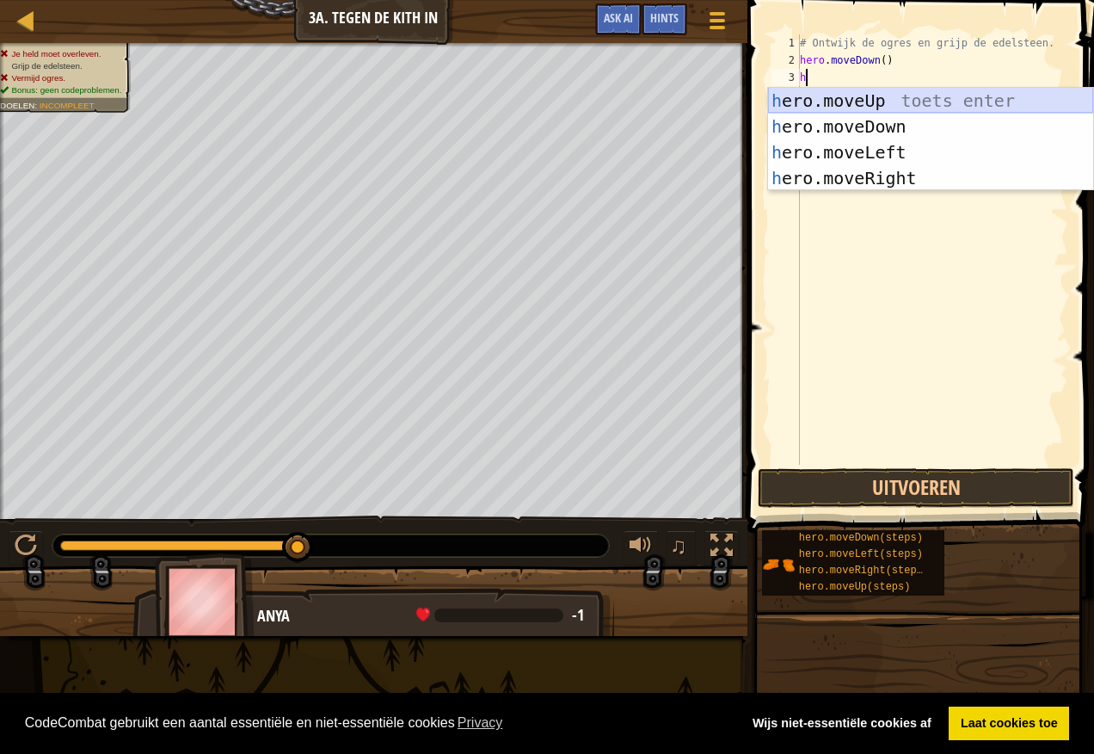
click at [860, 115] on div "h ero.moveUp toets enter h ero.moveDown toets enter h ero.moveLeft toets enter …" at bounding box center [930, 165] width 325 height 155
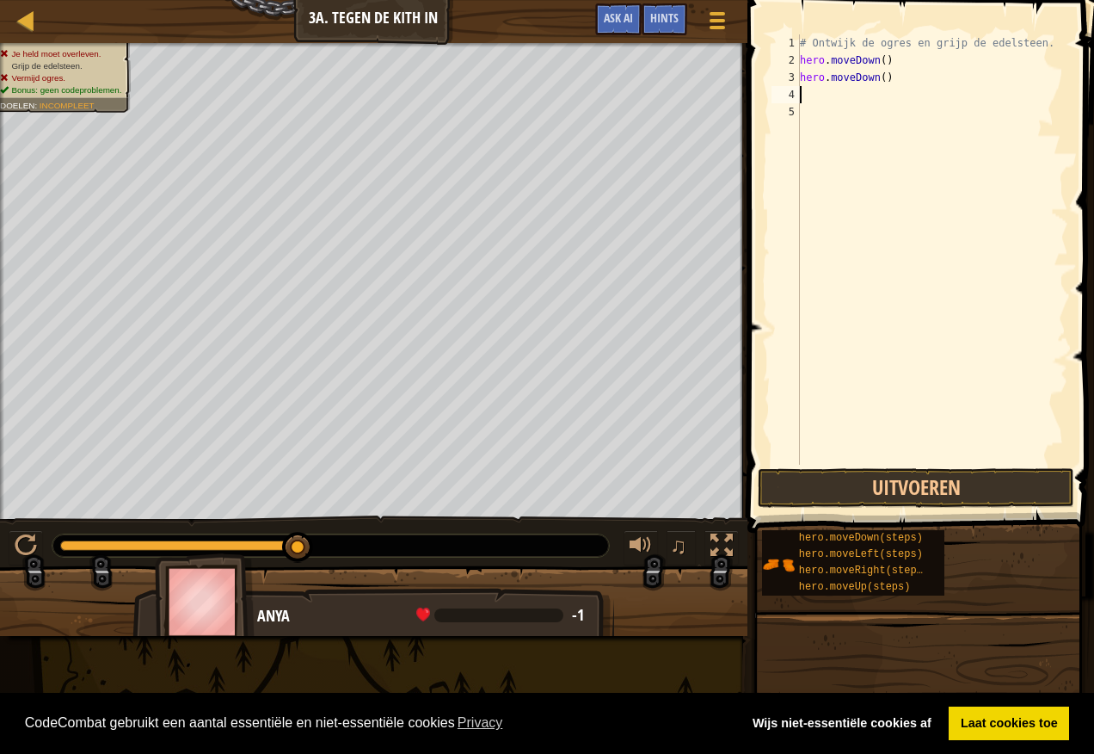
type textarea "h"
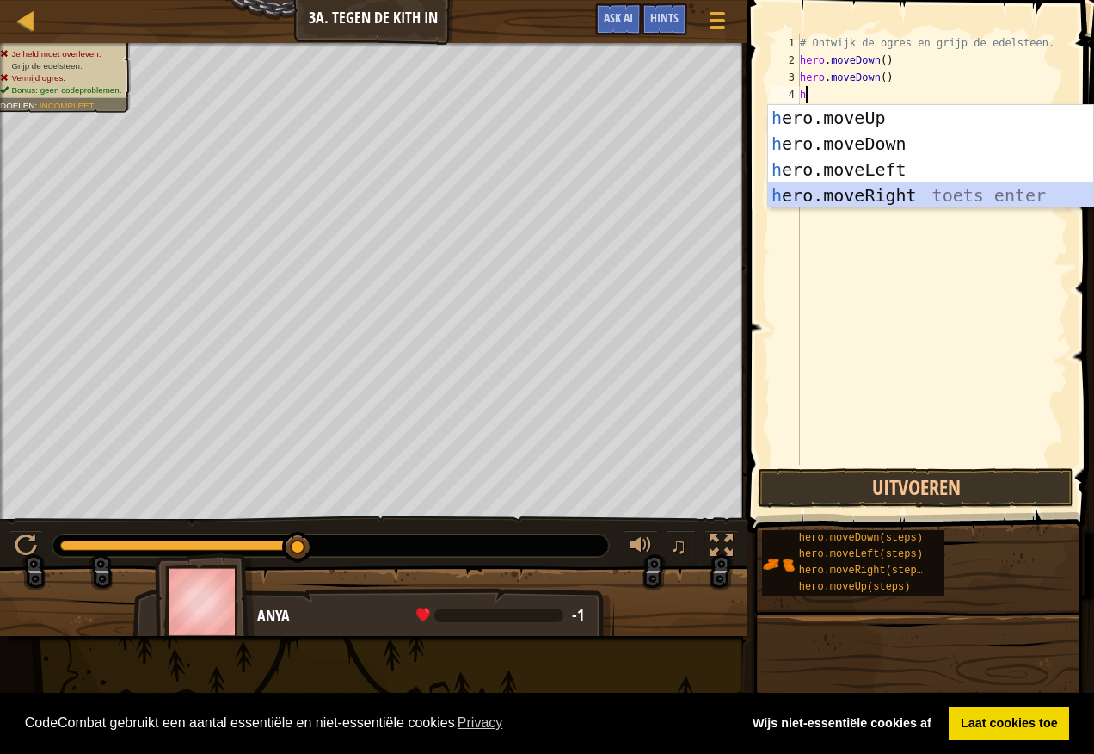
click at [895, 192] on div "h ero.moveUp toets enter h ero.moveDown toets enter h ero.moveLeft toets enter …" at bounding box center [930, 182] width 325 height 155
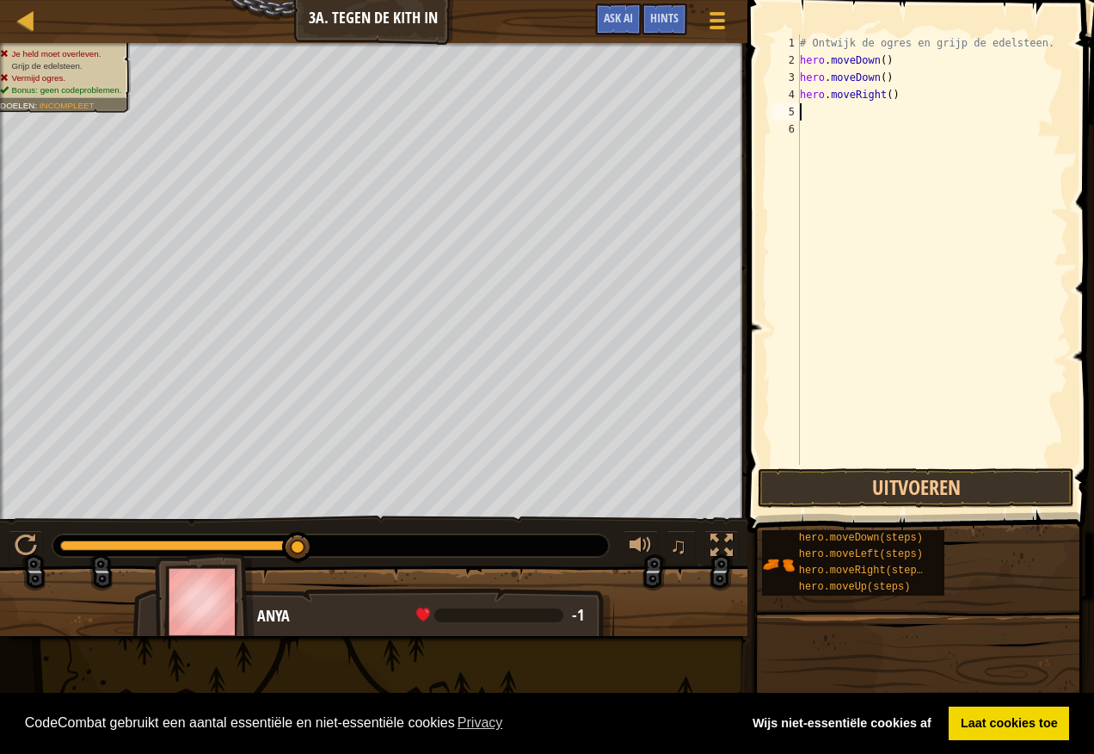
click at [808, 521] on span at bounding box center [918, 766] width 335 height 509
click at [817, 482] on button "Uitvoeren" at bounding box center [916, 488] width 317 height 40
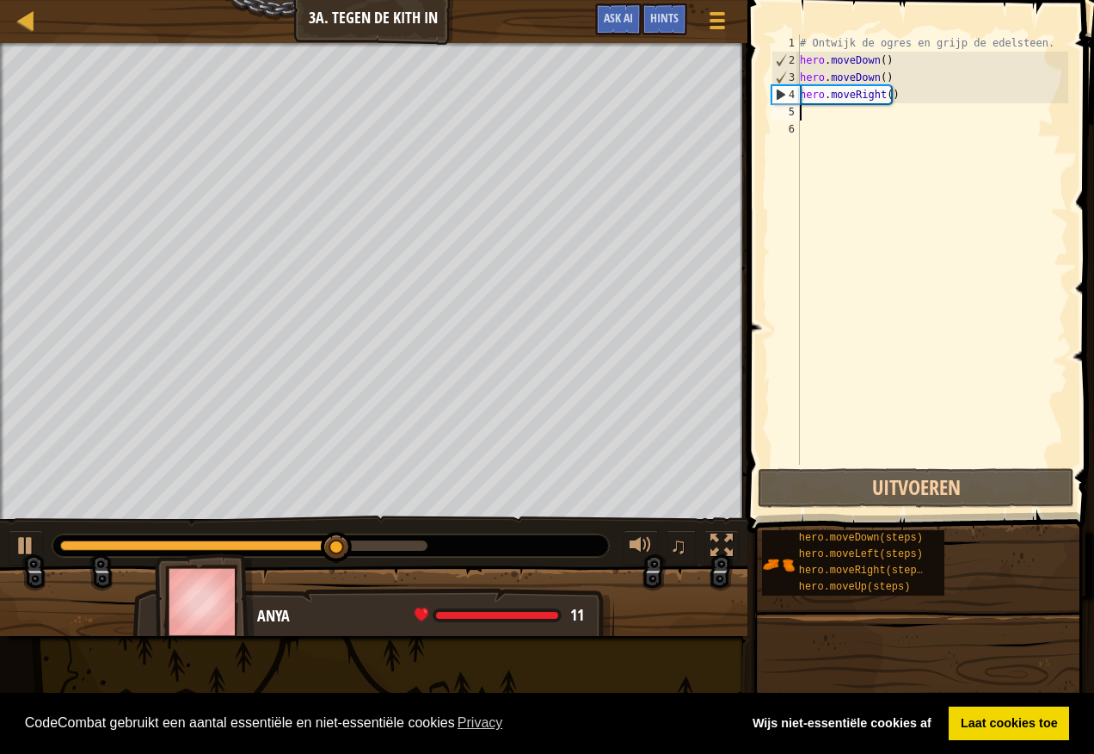
click at [817, 120] on div "# Ontwijk de ogres en grijp de edelsteen. hero . moveDown ( ) hero . moveDown (…" at bounding box center [933, 266] width 272 height 465
type textarea "h"
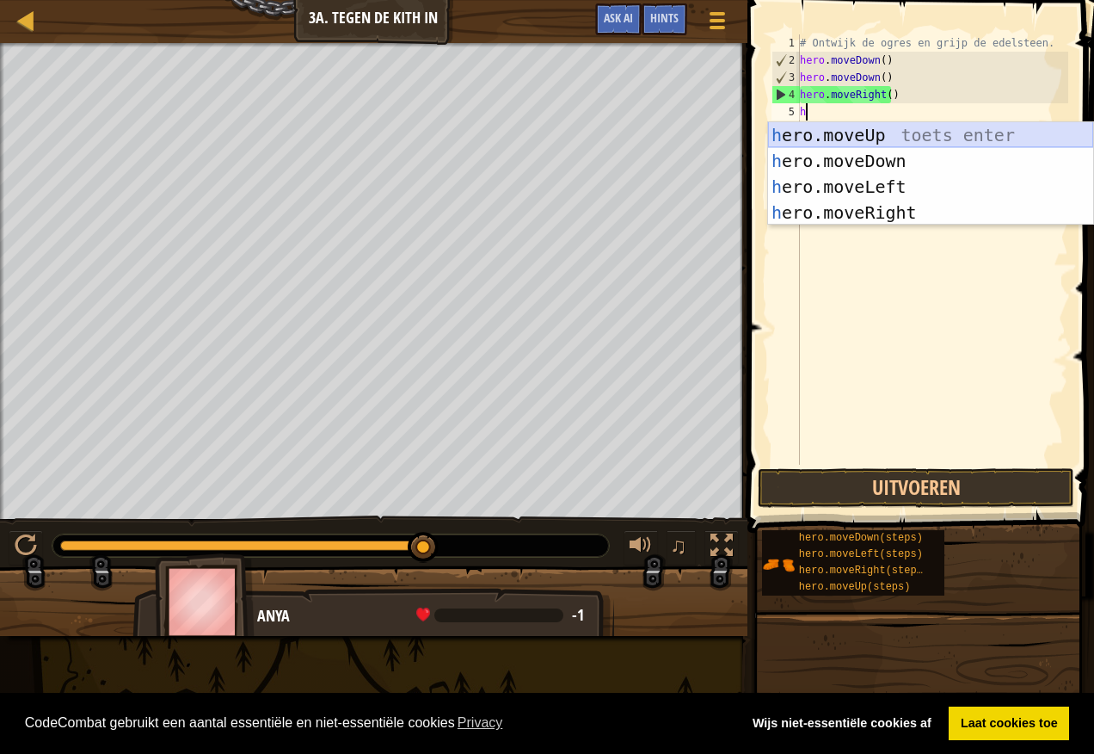
drag, startPoint x: 873, startPoint y: 130, endPoint x: 874, endPoint y: 144, distance: 13.8
click at [874, 130] on div "h ero.moveUp toets enter h ero.moveDown toets enter h ero.moveLeft toets enter …" at bounding box center [930, 199] width 325 height 155
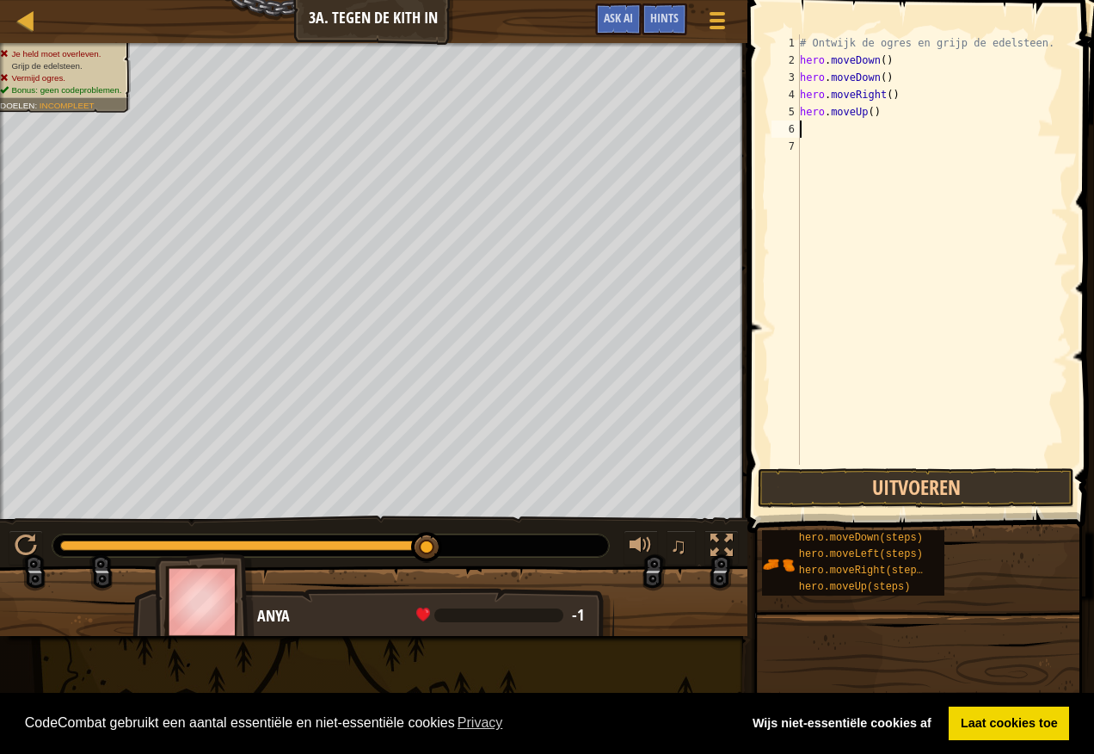
type textarea "h"
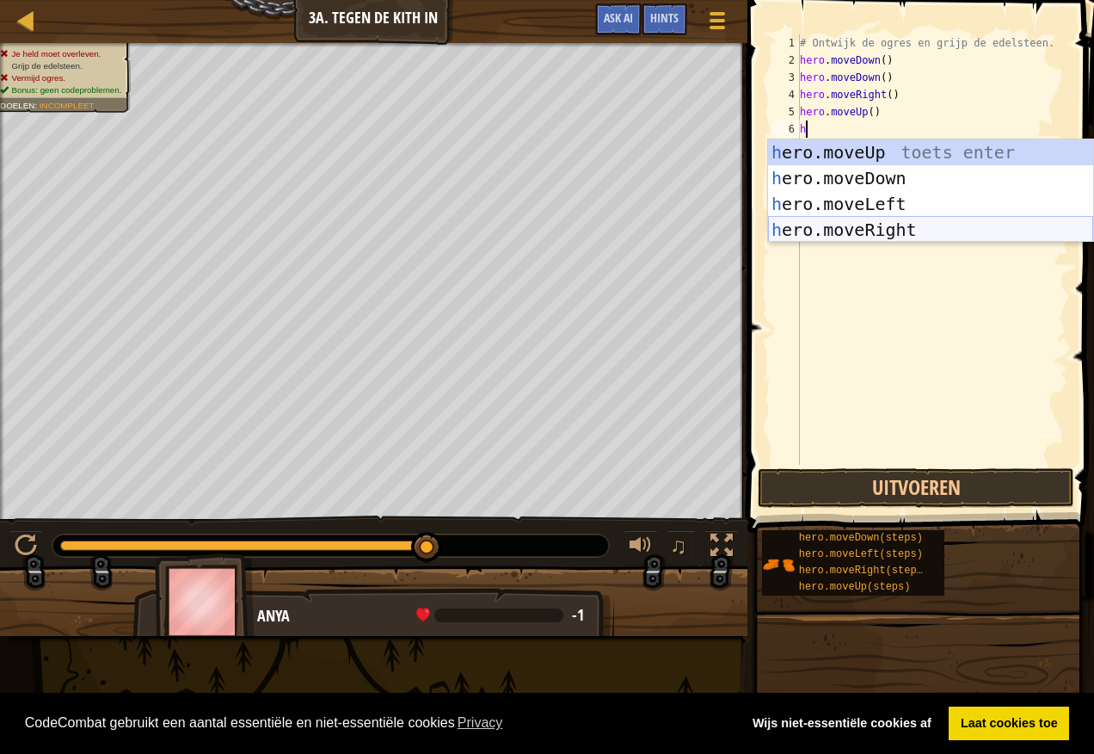
click at [893, 225] on div "h ero.moveUp toets enter h ero.moveDown toets enter h ero.moveLeft toets enter …" at bounding box center [930, 216] width 325 height 155
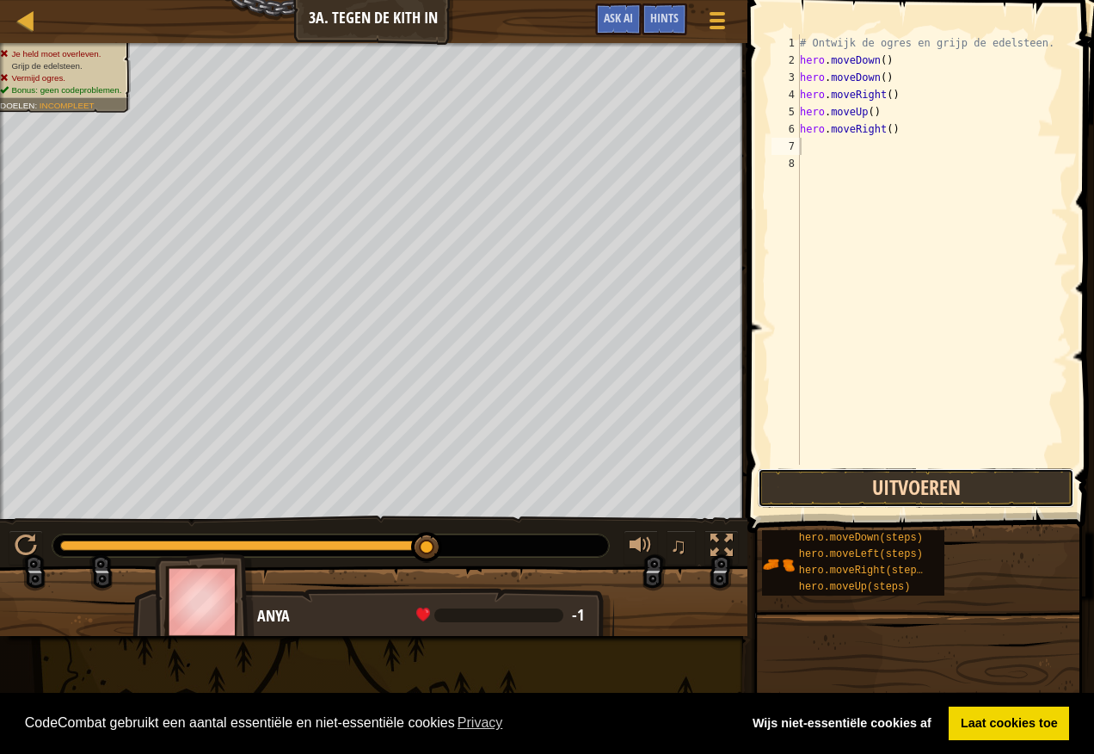
click at [789, 480] on button "Uitvoeren" at bounding box center [916, 488] width 317 height 40
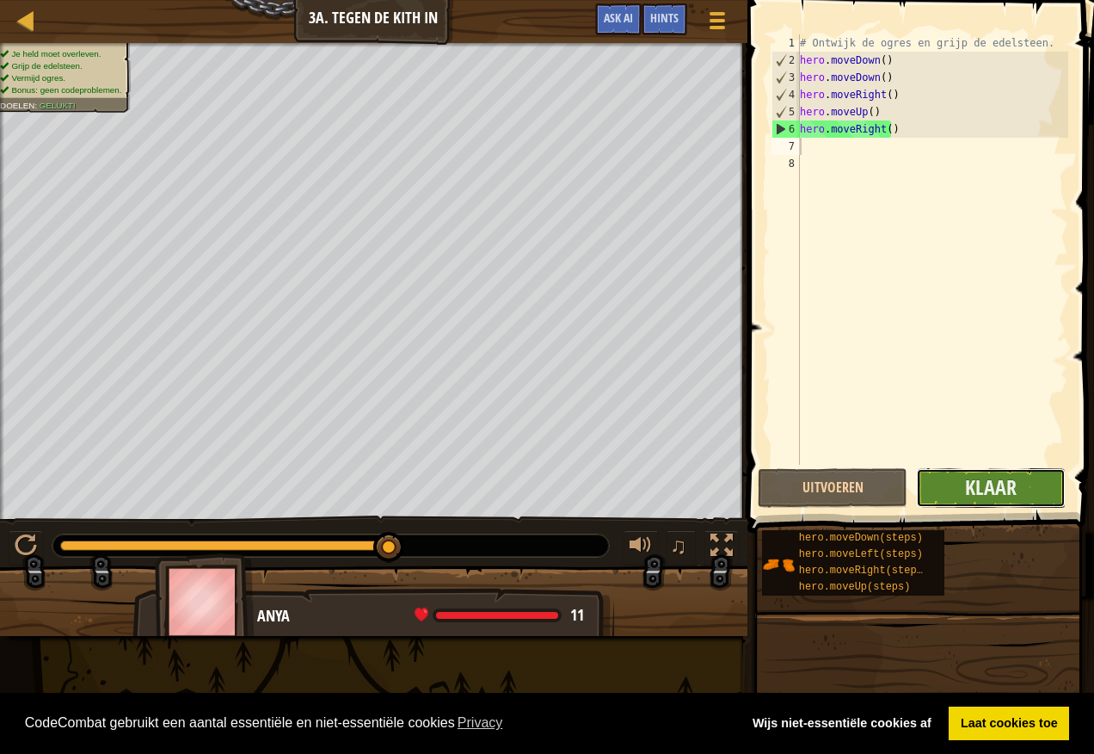
click at [1017, 496] on button "Klaar" at bounding box center [991, 488] width 150 height 40
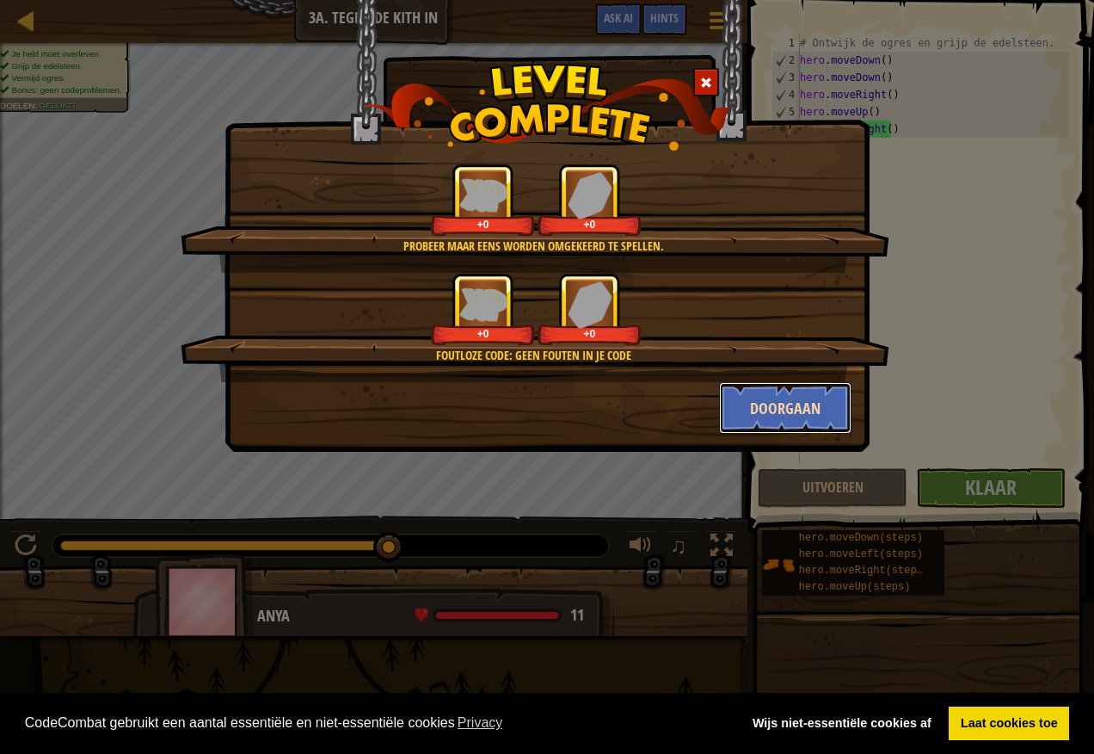
click at [792, 403] on button "Doorgaan" at bounding box center [785, 408] width 133 height 52
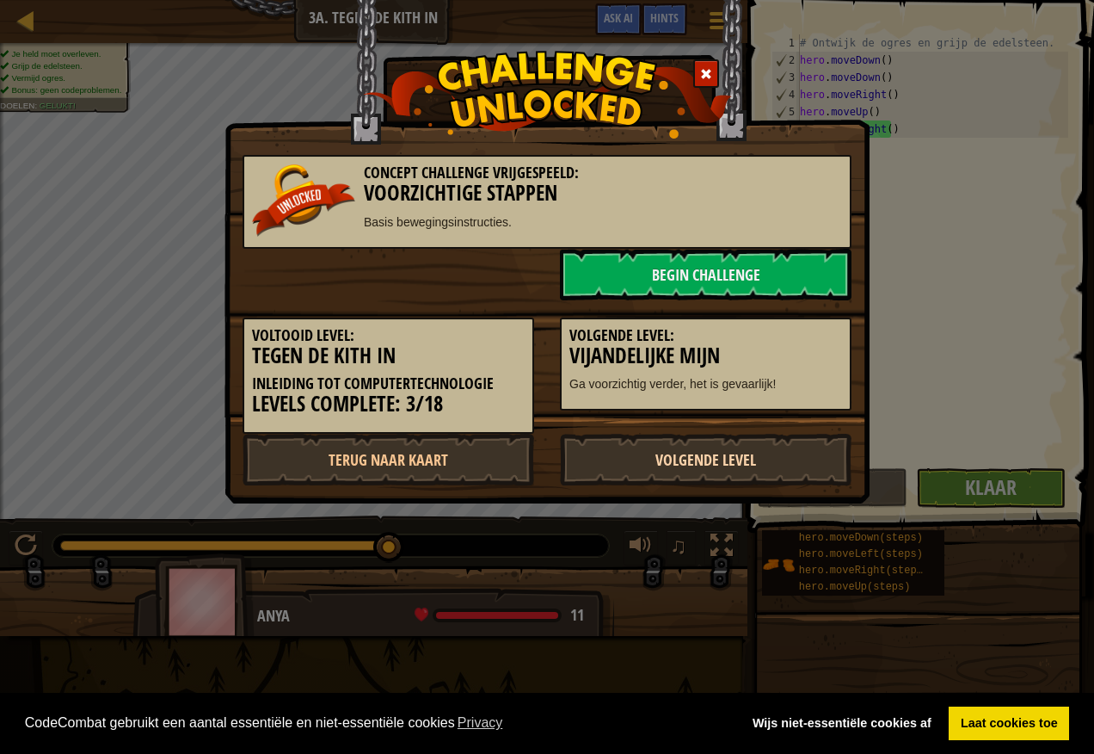
click at [737, 464] on link "Volgende Level" at bounding box center [706, 460] width 292 height 52
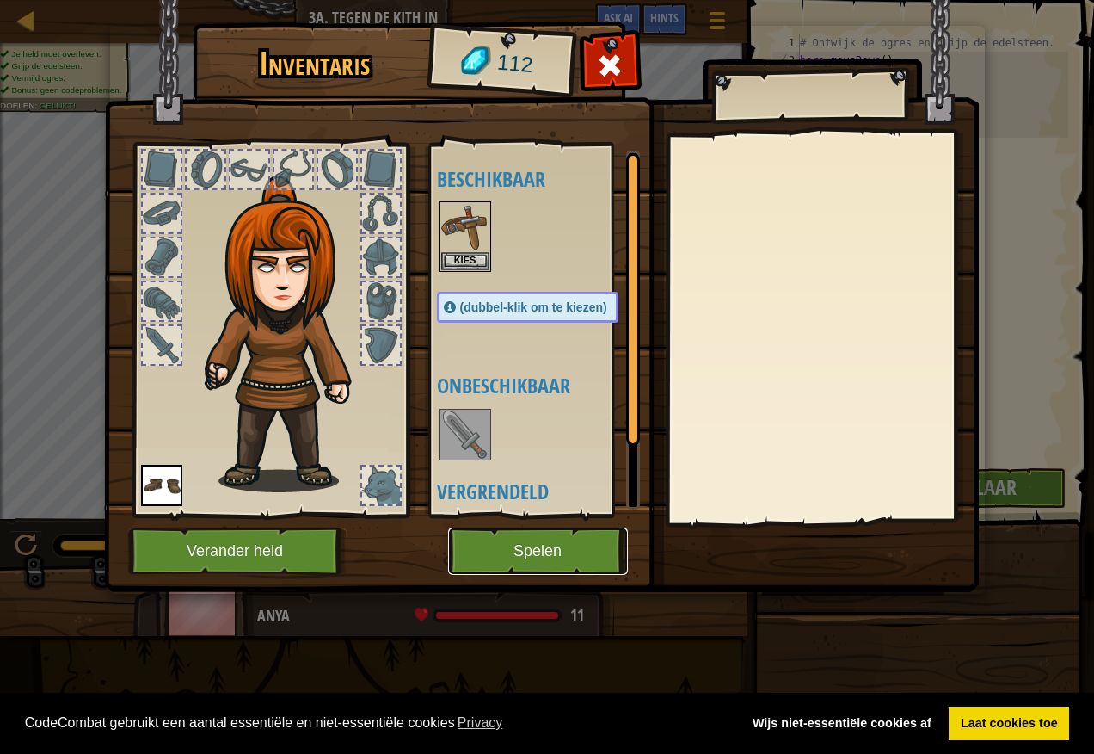
drag, startPoint x: 595, startPoint y: 552, endPoint x: 605, endPoint y: 557, distance: 11.2
click at [605, 557] on button "Spelen" at bounding box center [538, 550] width 180 height 47
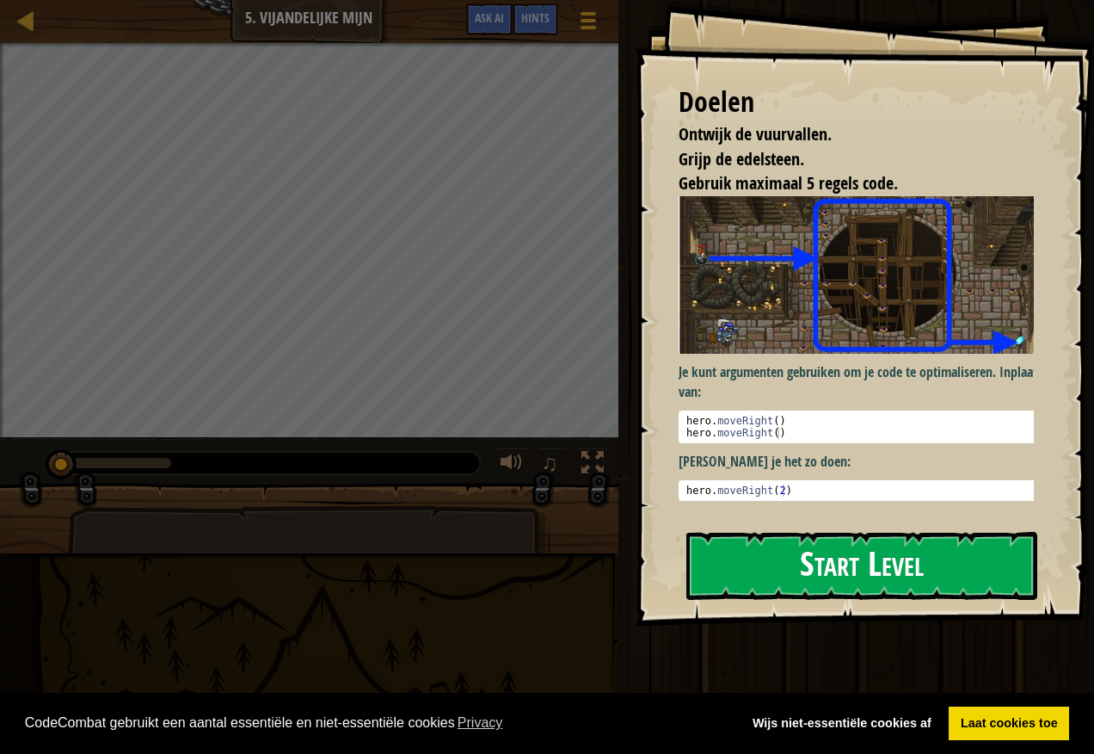
click at [824, 545] on button "Start Level" at bounding box center [862, 566] width 351 height 68
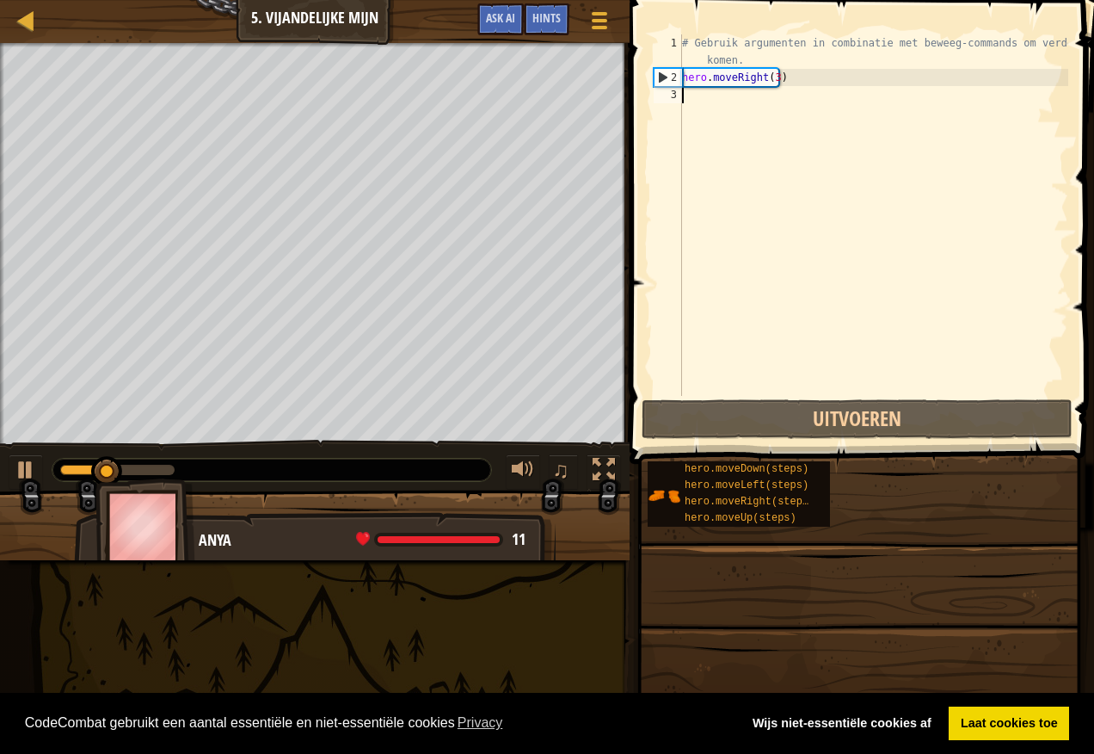
click at [783, 85] on div "# Gebruik argumenten in combinatie met beweeg-commands om verder te komen. hero…" at bounding box center [874, 240] width 390 height 413
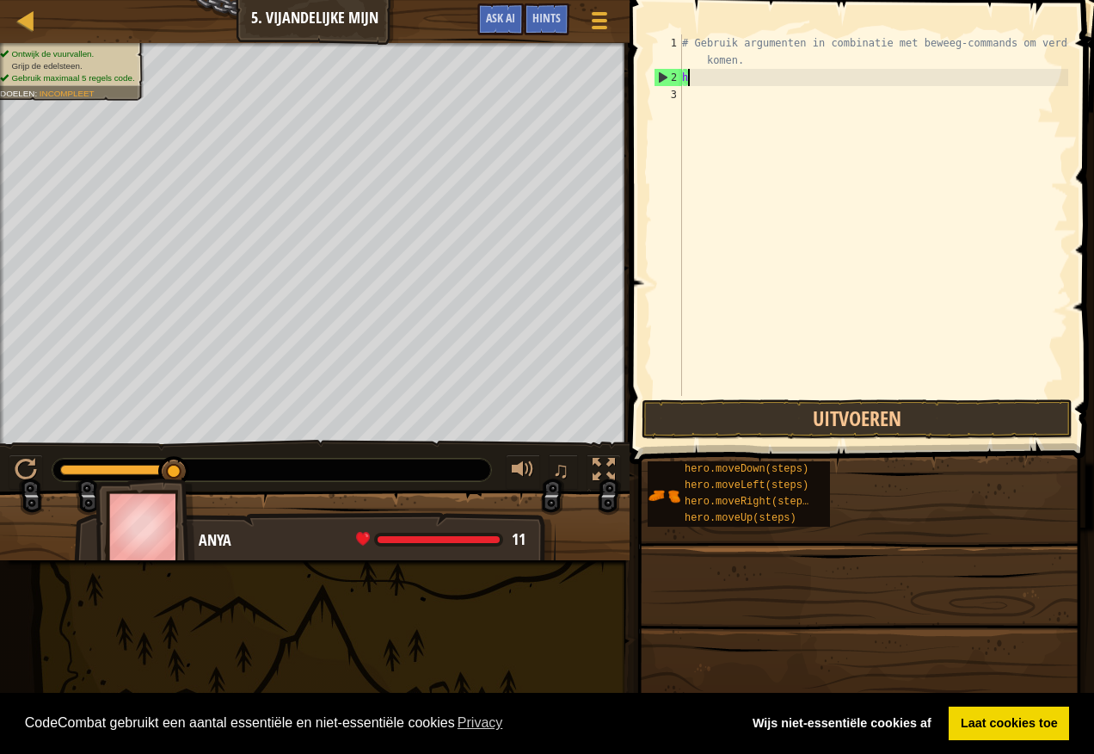
type textarea "hr"
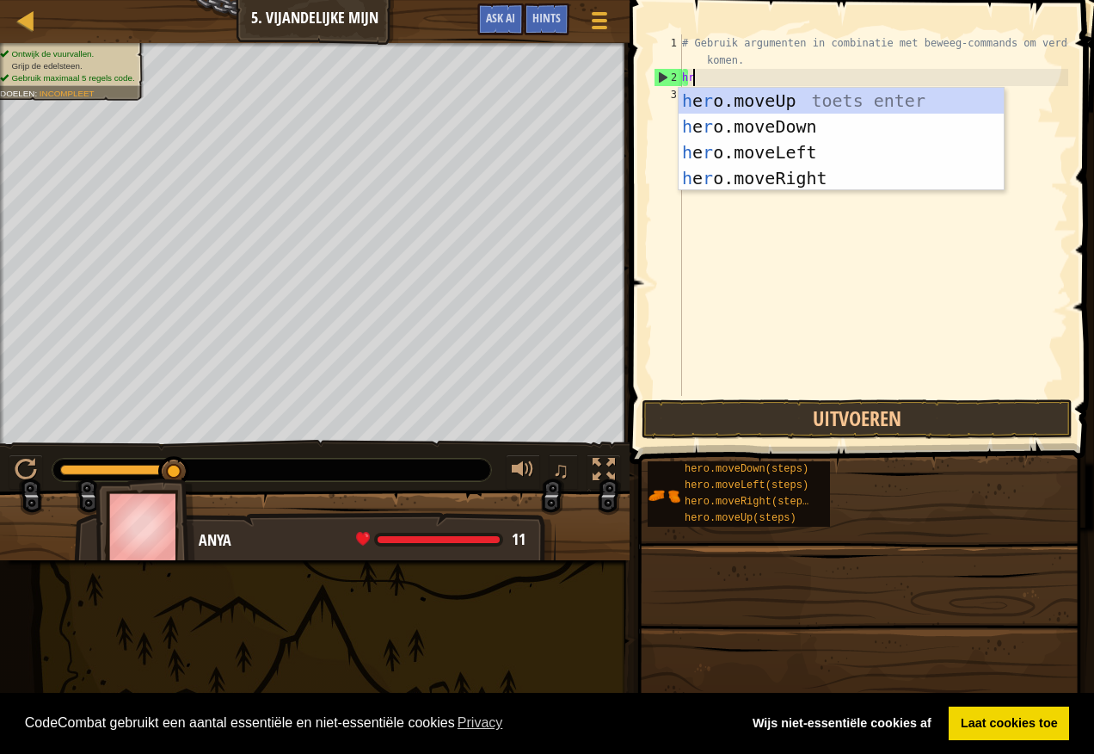
scroll to position [8, 0]
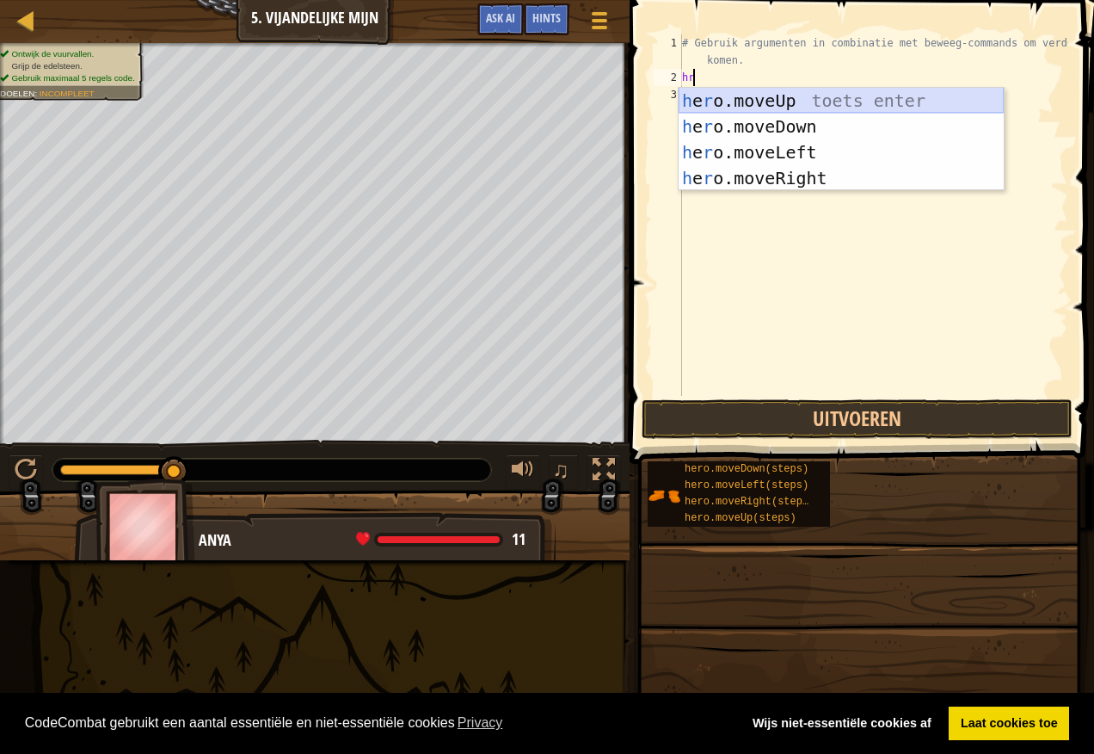
click at [804, 100] on div "h e r o.moveUp toets enter h e r o.moveDown toets enter h e r o.moveLeft toets …" at bounding box center [841, 165] width 325 height 155
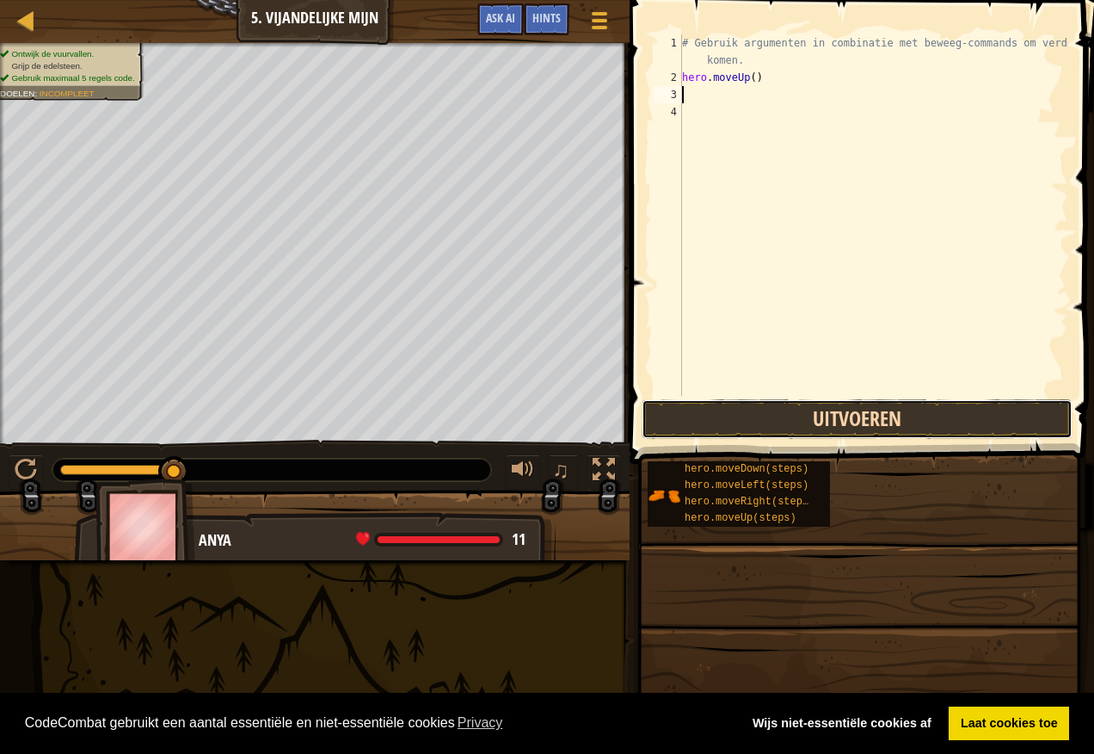
click at [810, 428] on button "Uitvoeren" at bounding box center [857, 419] width 431 height 40
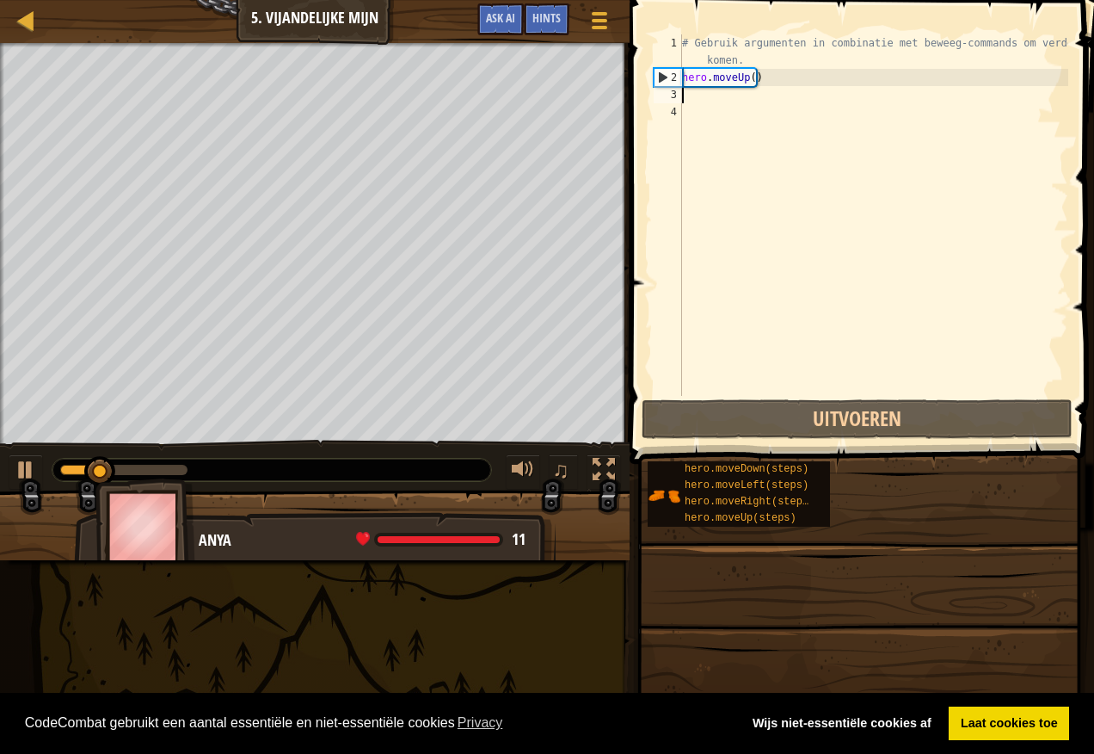
click at [690, 100] on div "# Gebruik argumenten in combinatie met beweeg-commands om verder te komen. hero…" at bounding box center [874, 240] width 390 height 413
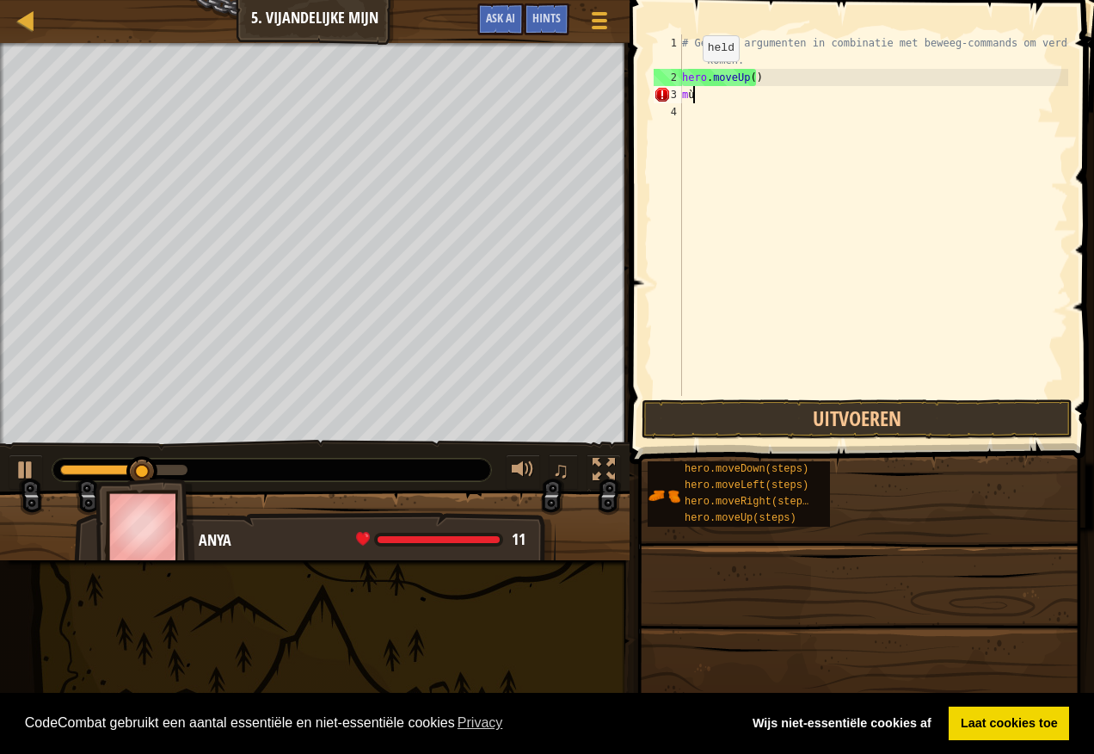
type textarea "m"
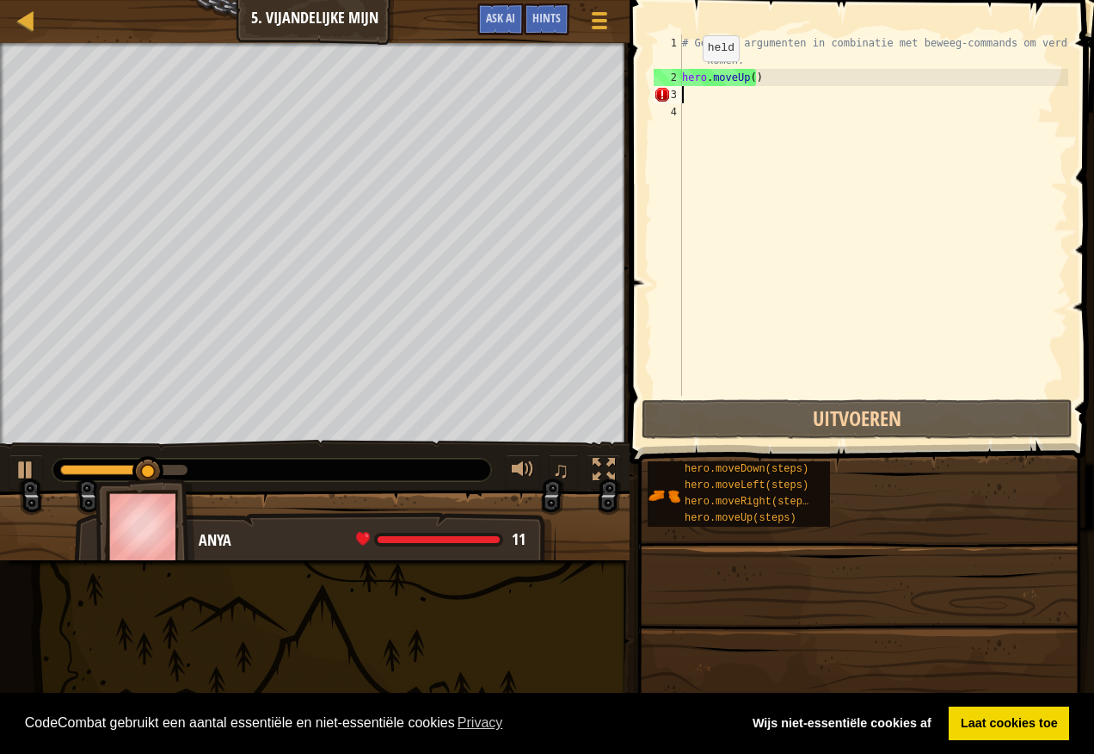
type textarea "hero.moveUp()"
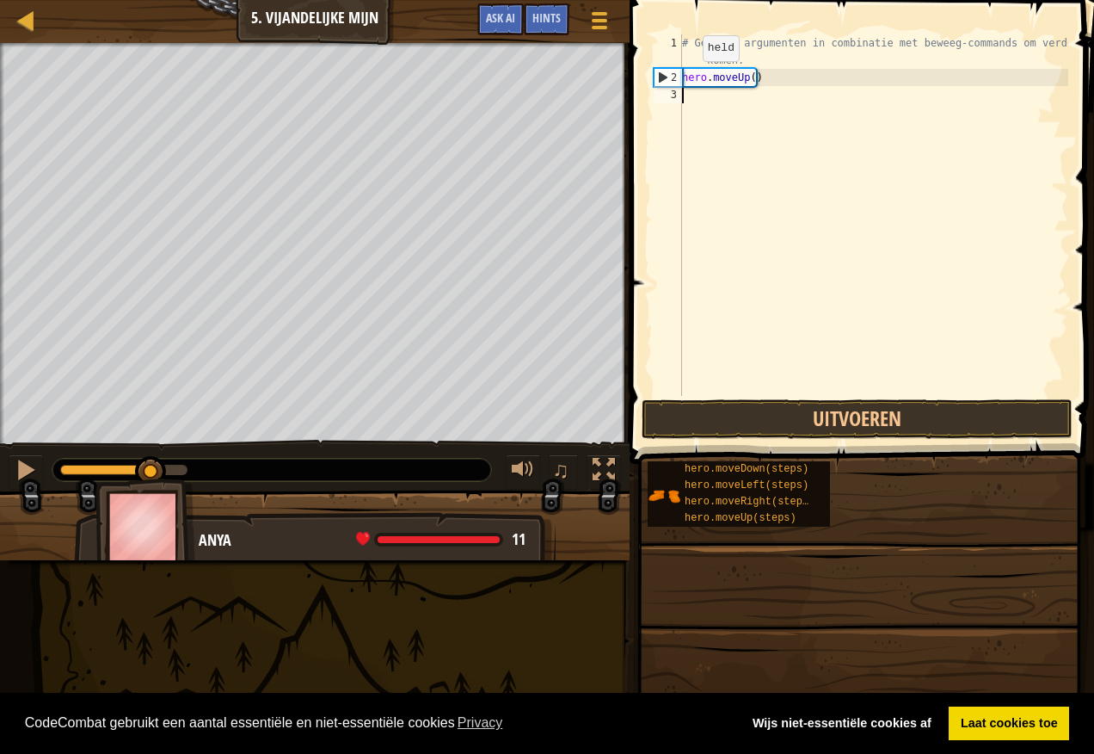
type textarea "h"
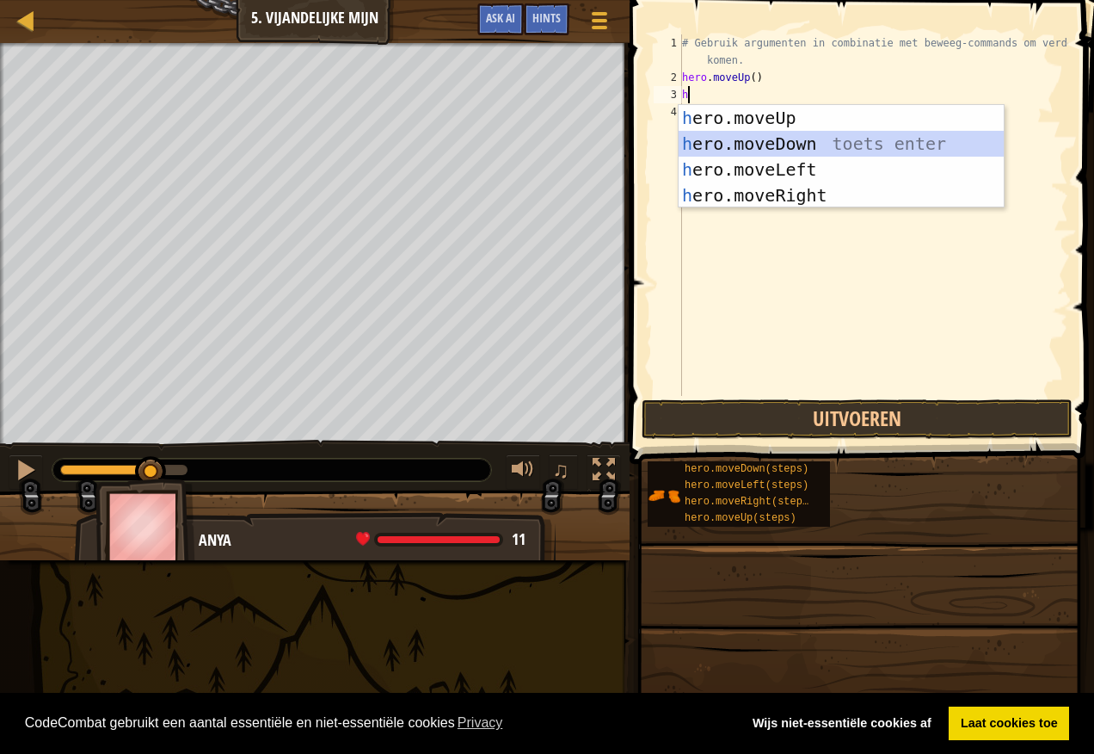
click at [790, 144] on div "h ero.moveUp toets enter h ero.moveDown toets enter h ero.moveLeft toets enter …" at bounding box center [841, 182] width 325 height 155
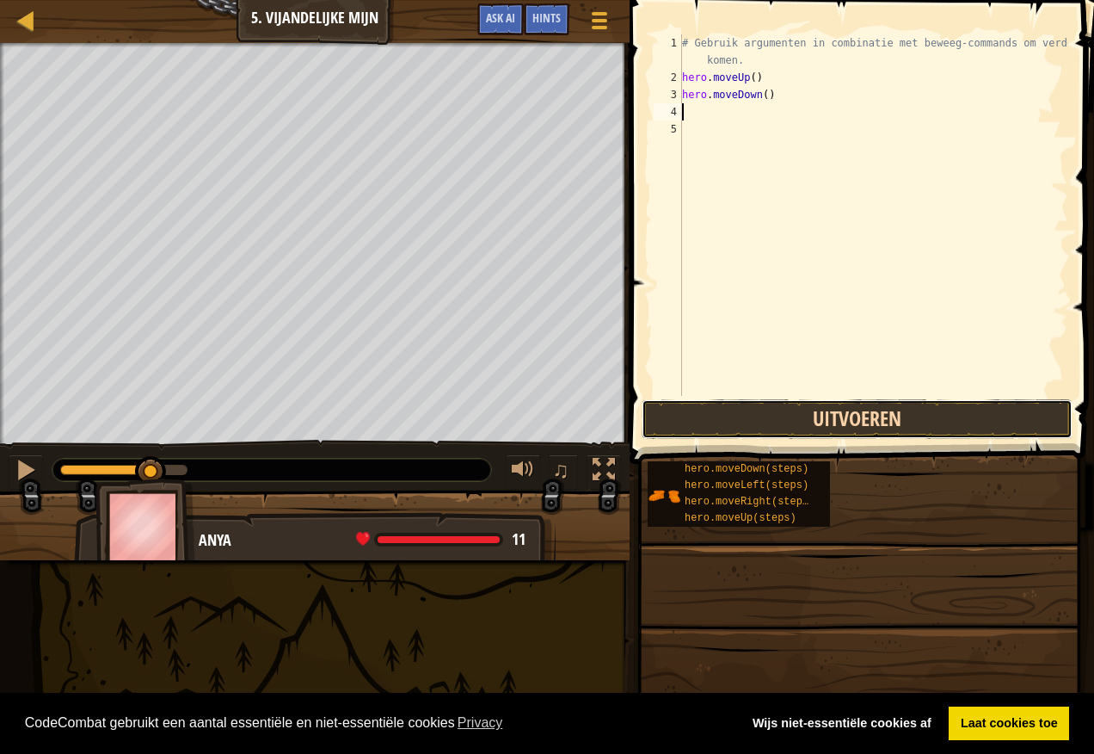
click at [825, 413] on button "Uitvoeren" at bounding box center [857, 419] width 431 height 40
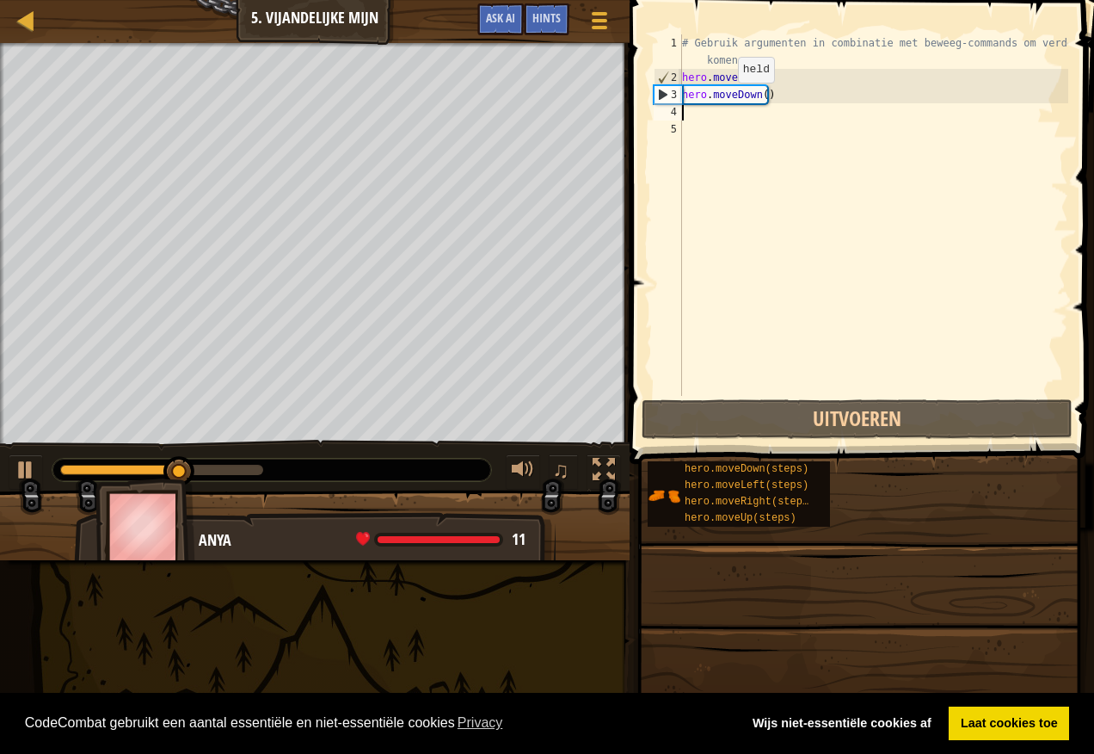
drag, startPoint x: 724, startPoint y: 97, endPoint x: 721, endPoint y: 108, distance: 11.7
click at [724, 102] on div "# Gebruik argumenten in combinatie met beweeg-commands om verder te komen. hero…" at bounding box center [874, 240] width 390 height 413
type textarea "hero.moveDown()"
click at [689, 120] on div "# Gebruik argumenten in combinatie met beweeg-commands om verder te komen. hero…" at bounding box center [874, 240] width 390 height 413
click at [687, 116] on div "# Gebruik argumenten in combinatie met beweeg-commands om verder te komen. hero…" at bounding box center [874, 240] width 390 height 413
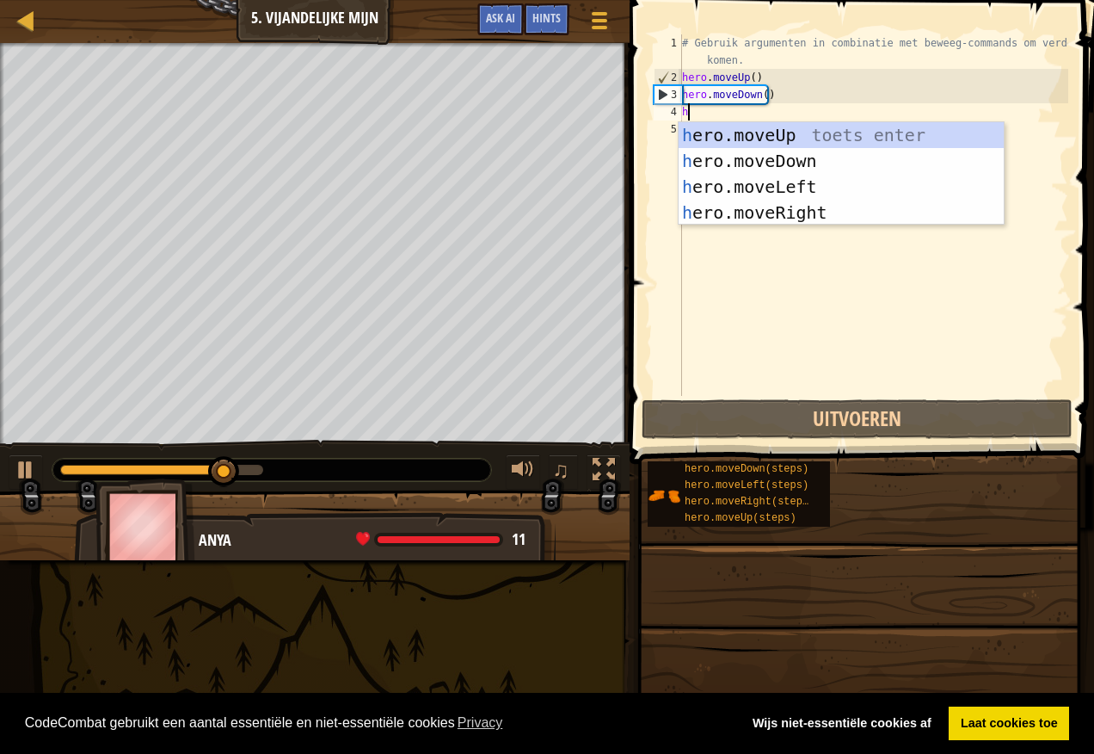
type textarea "h"
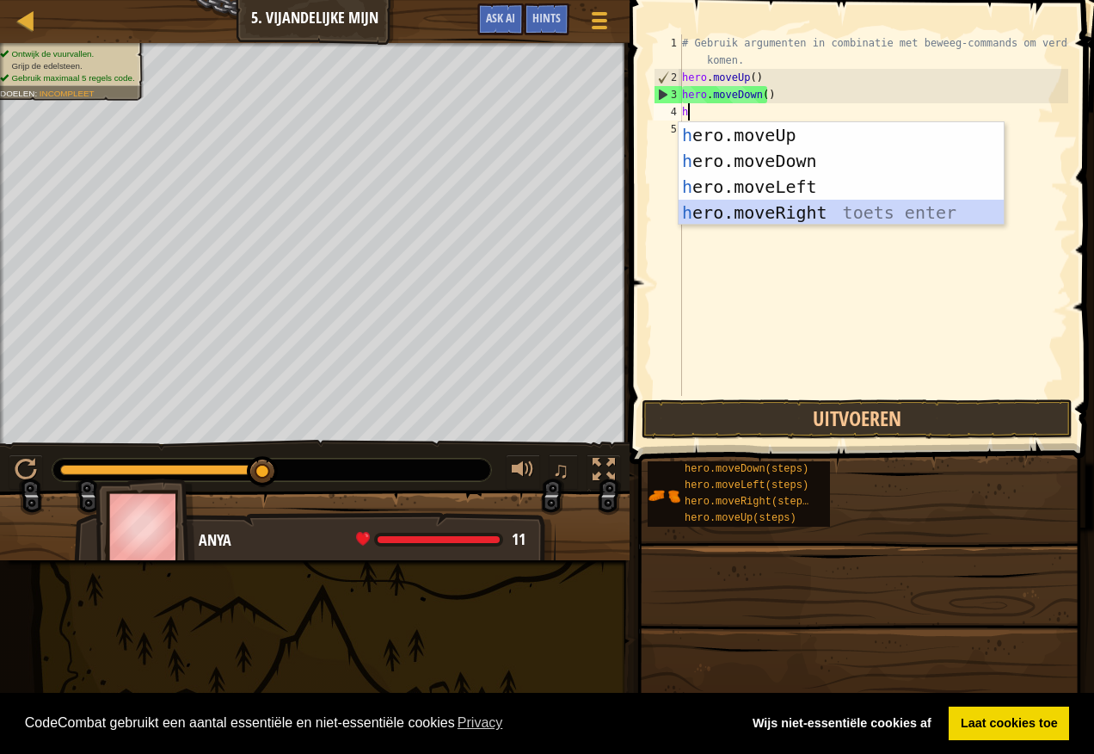
click at [797, 207] on div "h ero.moveUp toets enter h ero.moveDown toets enter h ero.moveLeft toets enter …" at bounding box center [841, 199] width 325 height 155
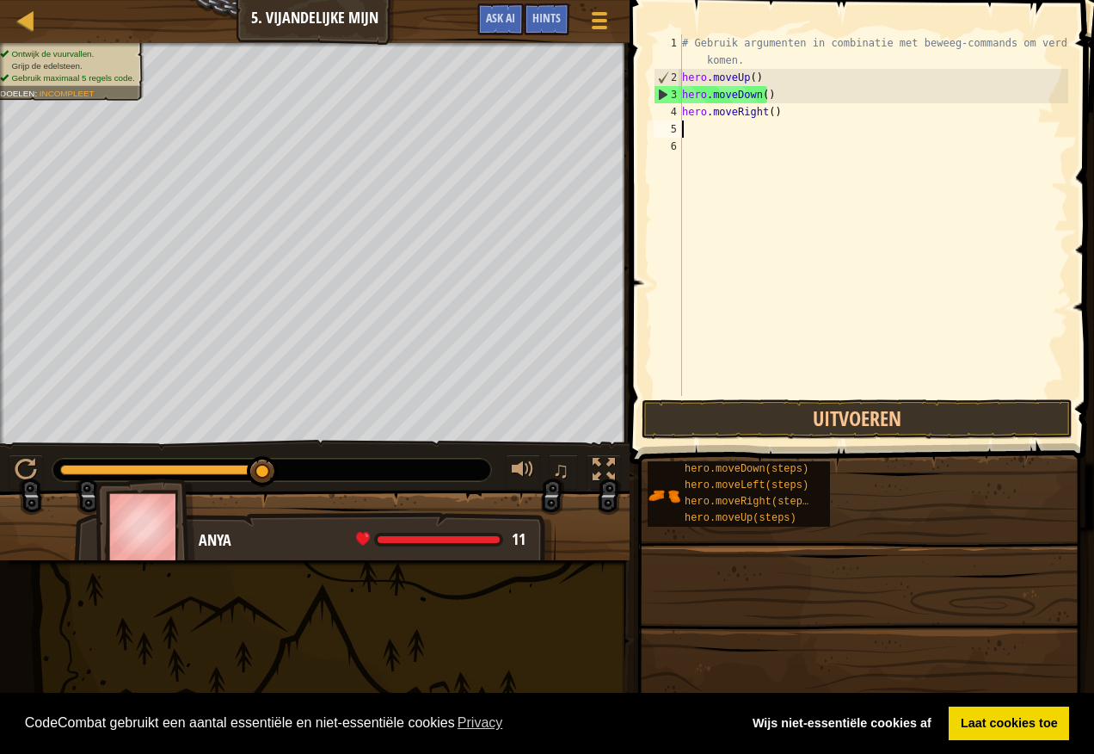
click at [773, 391] on div "# Gebruik argumenten in combinatie met beweeg-commands om verder te komen. hero…" at bounding box center [874, 240] width 390 height 413
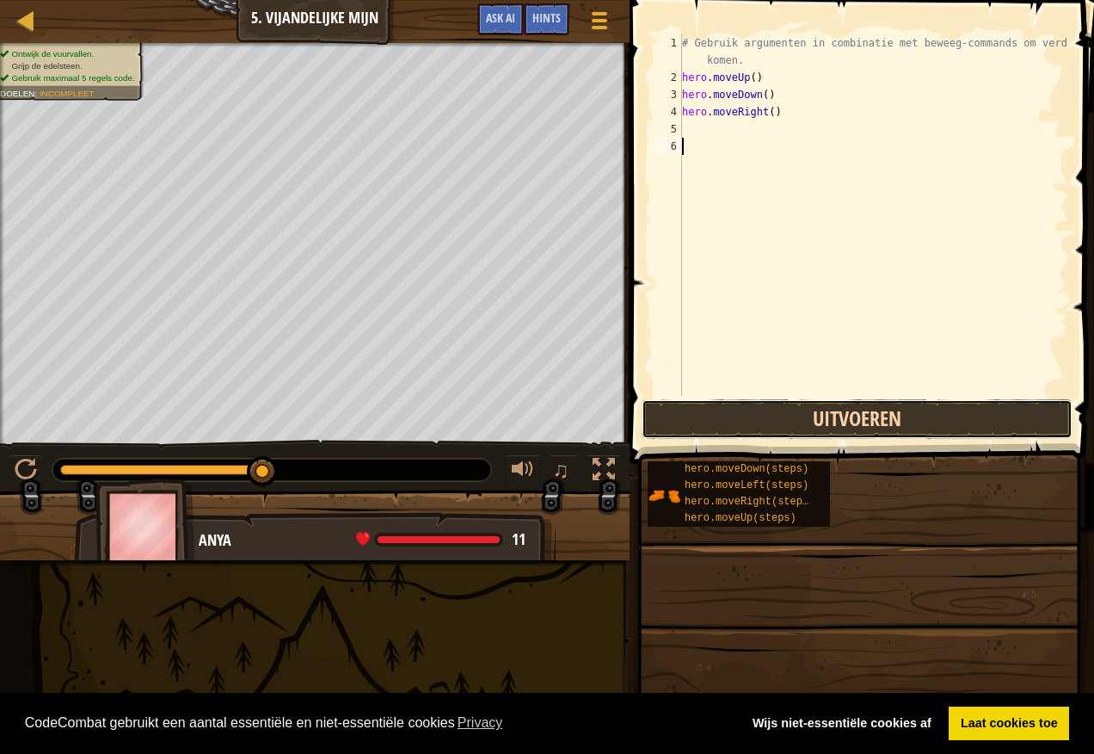
click at [764, 415] on button "Uitvoeren" at bounding box center [857, 419] width 431 height 40
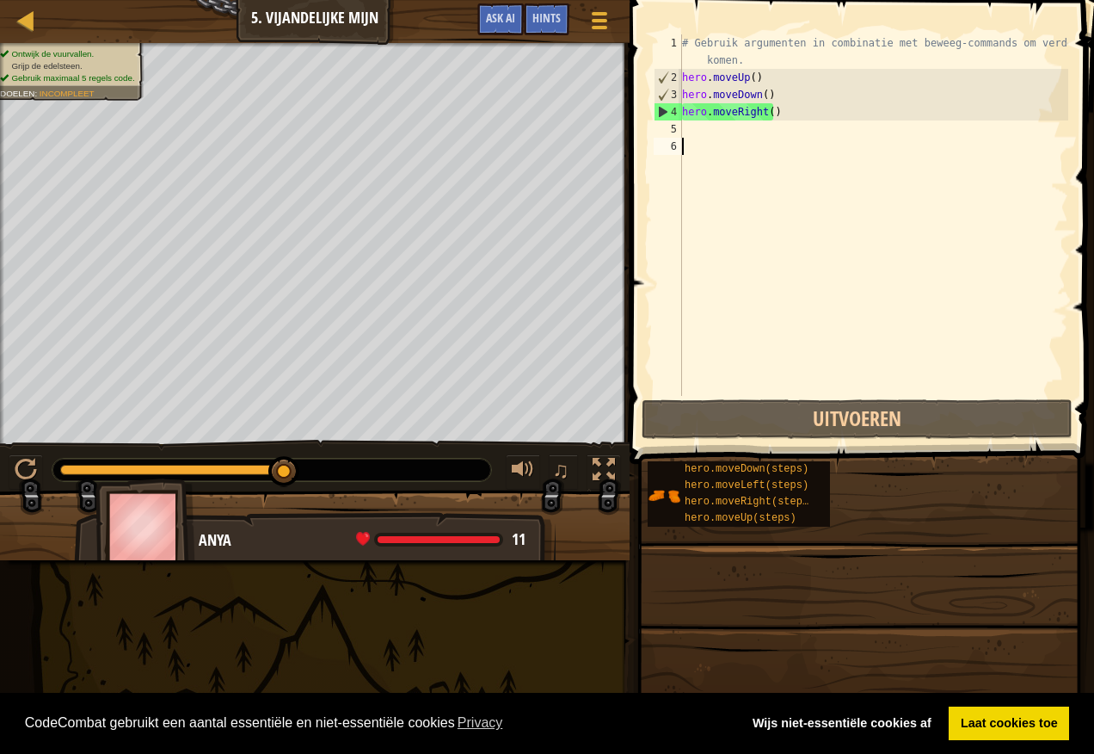
click at [687, 133] on div "# Gebruik argumenten in combinatie met beweeg-commands om verder te komen. hero…" at bounding box center [874, 240] width 390 height 413
type textarea "h"
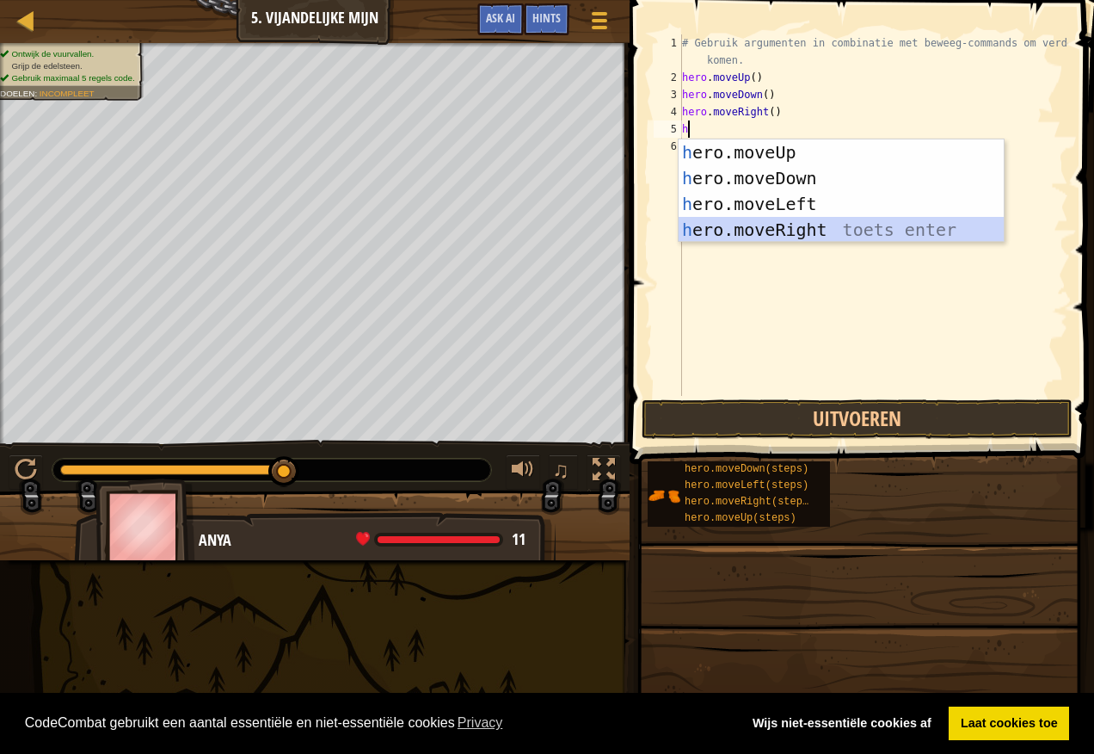
click at [772, 233] on div "h ero.moveUp toets enter h ero.moveDown toets enter h ero.moveLeft toets enter …" at bounding box center [841, 216] width 325 height 155
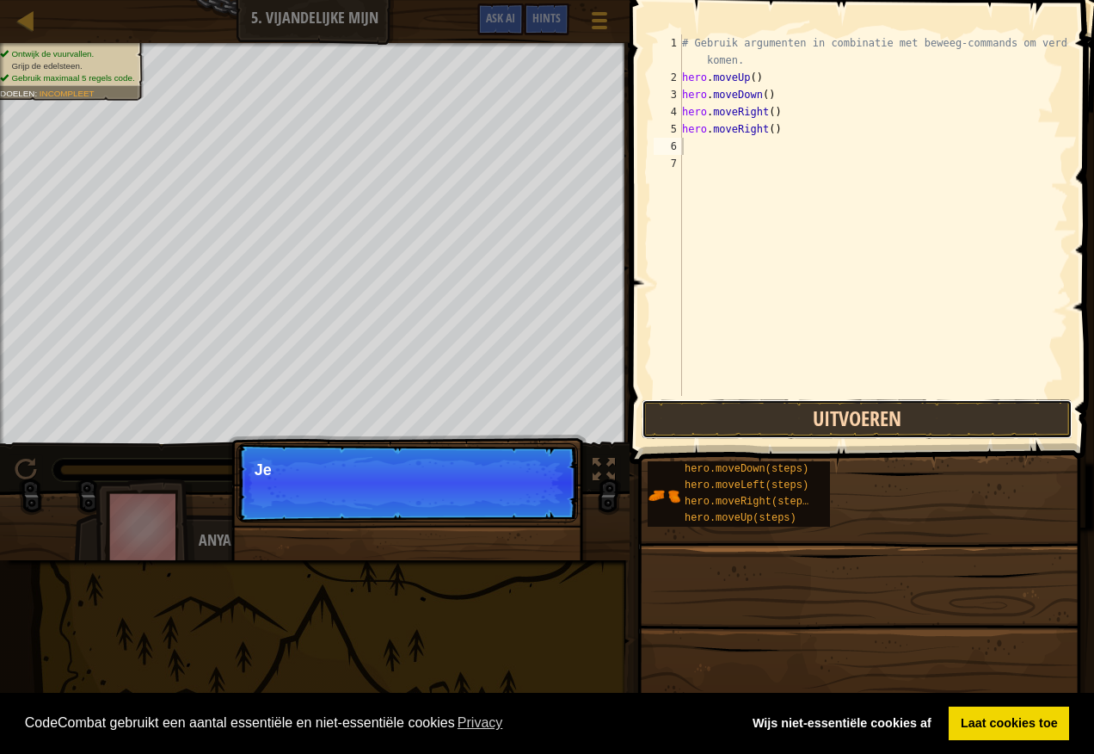
click at [715, 415] on button "Uitvoeren" at bounding box center [857, 419] width 431 height 40
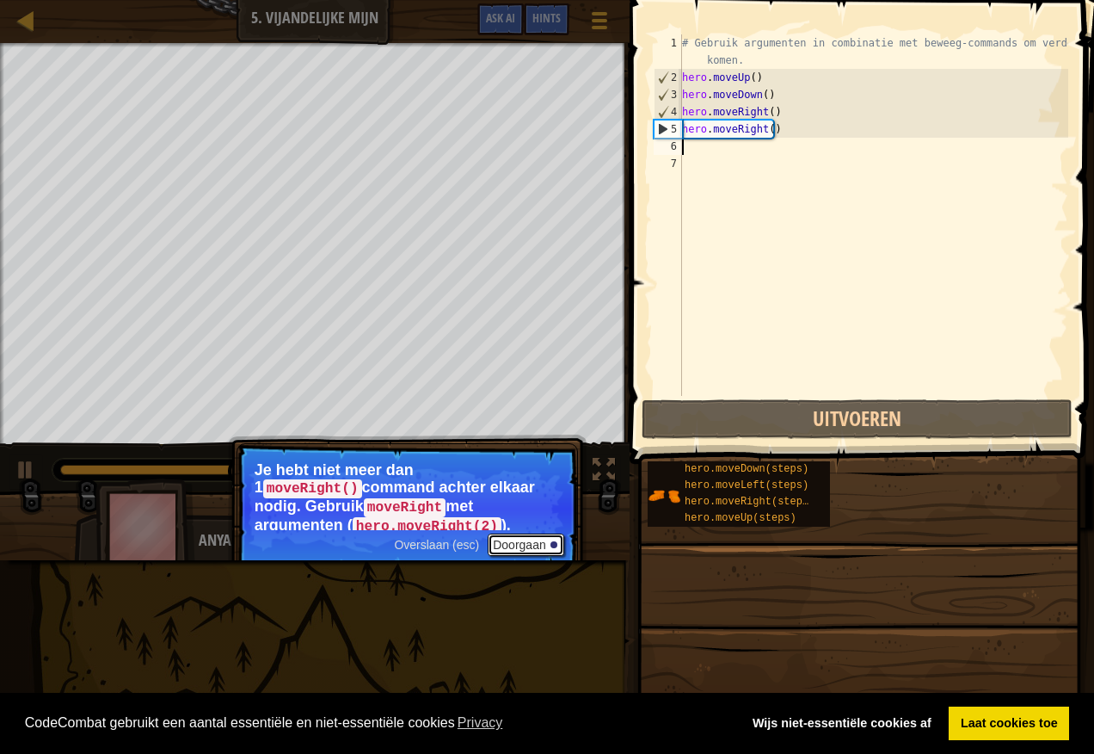
click at [539, 545] on button "Doorgaan" at bounding box center [526, 544] width 77 height 22
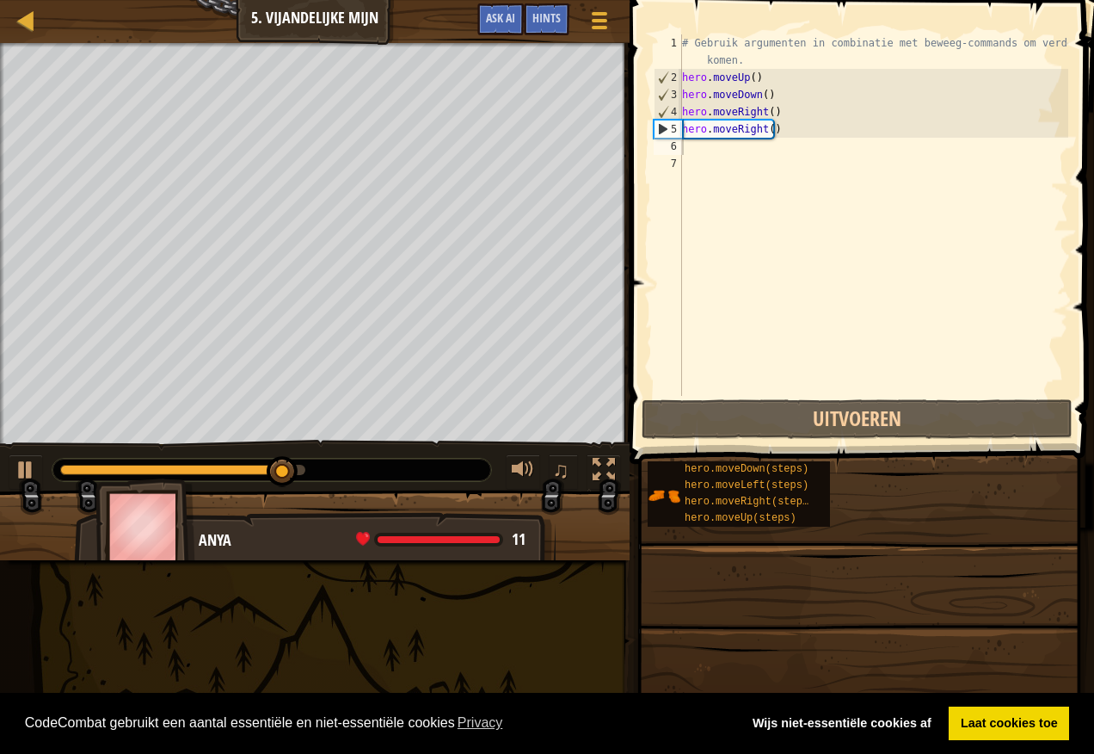
drag, startPoint x: 484, startPoint y: 537, endPoint x: 425, endPoint y: 535, distance: 59.4
click at [426, 535] on span at bounding box center [438, 540] width 129 height 14
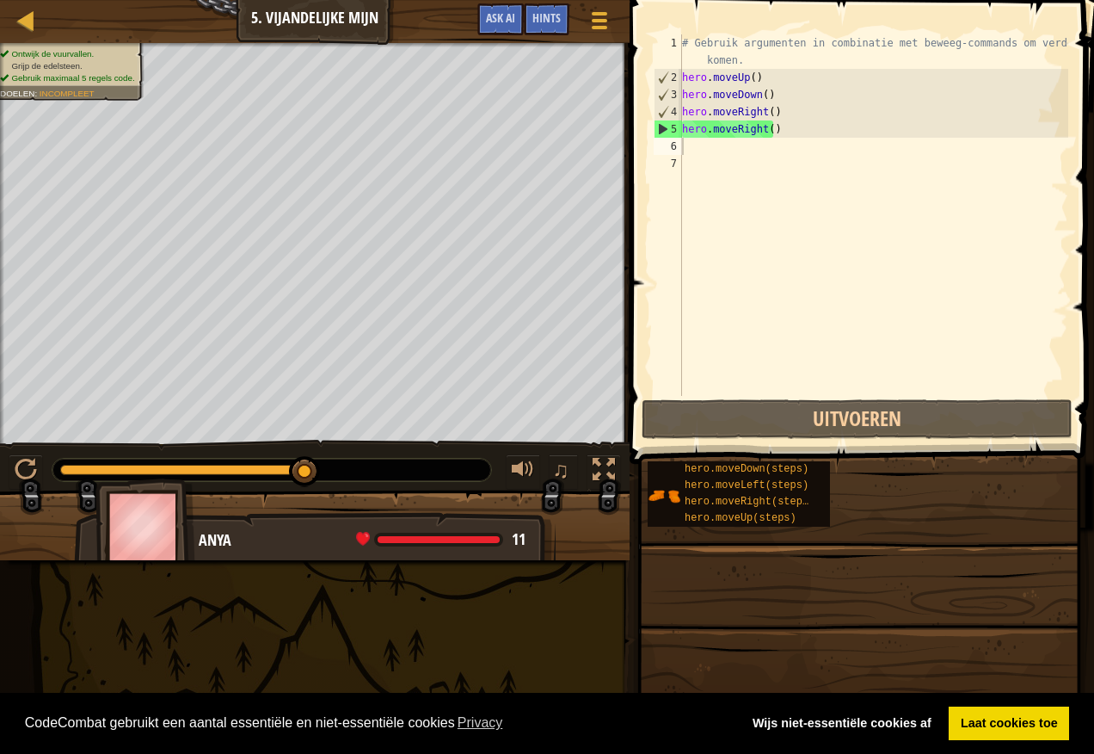
click at [686, 151] on div "# Gebruik argumenten in combinatie met beweeg-commands om verder te komen. hero…" at bounding box center [874, 240] width 390 height 413
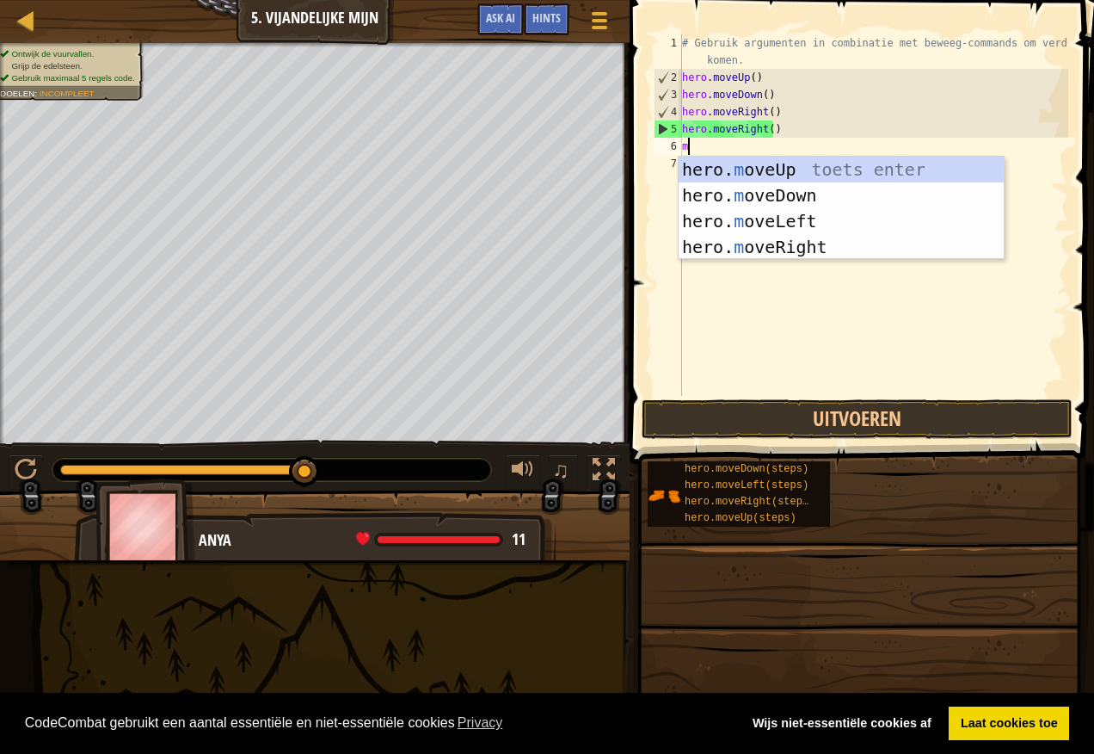
type textarea "mo"
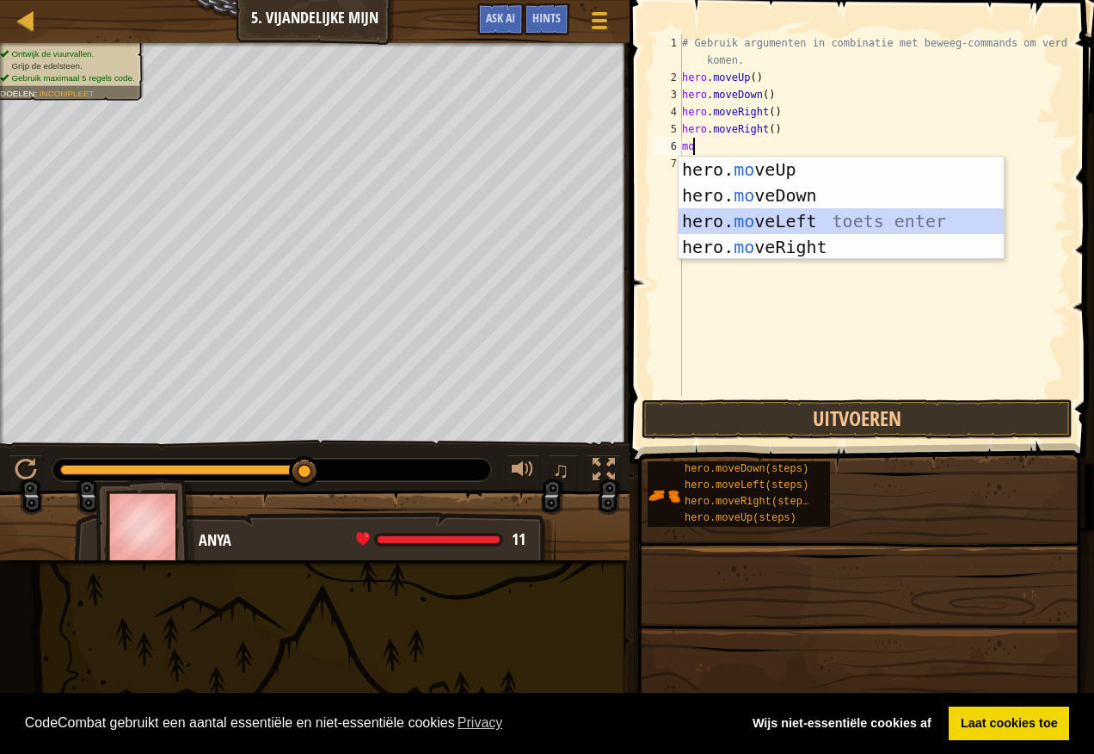
click at [830, 222] on div "hero. mo veUp toets enter hero. mo veDown toets enter hero. mo veLeft toets ent…" at bounding box center [841, 234] width 325 height 155
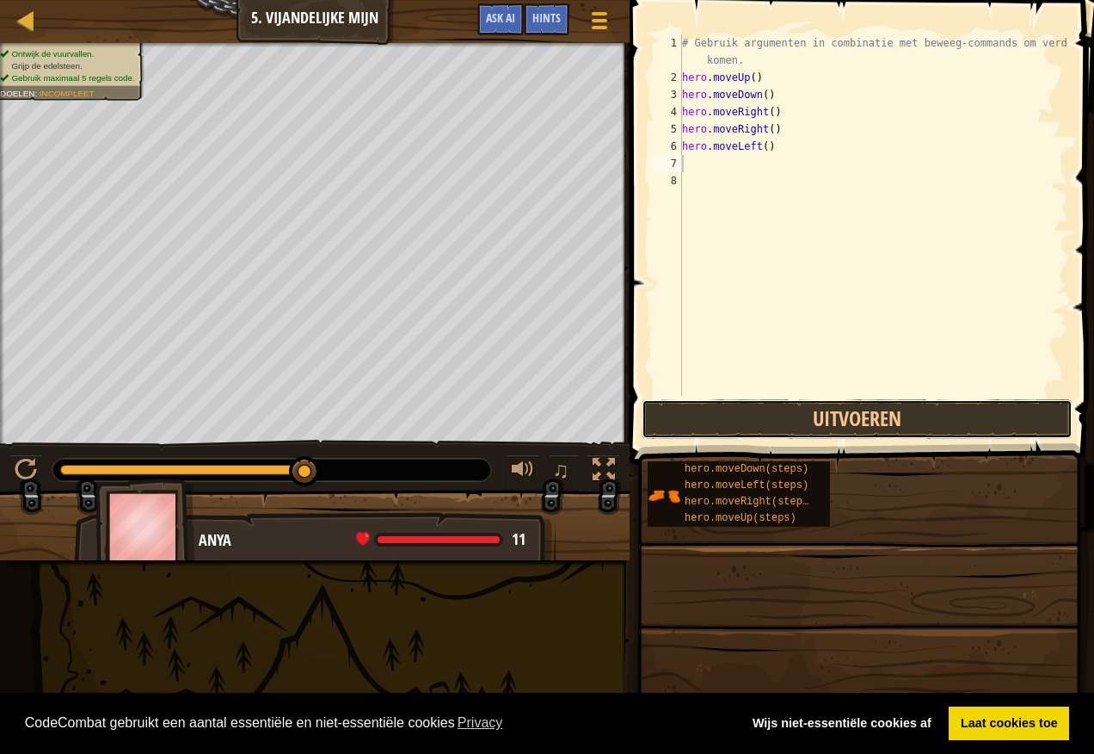
drag, startPoint x: 831, startPoint y: 408, endPoint x: 835, endPoint y: 396, distance: 12.8
click at [831, 406] on button "Uitvoeren" at bounding box center [857, 419] width 431 height 40
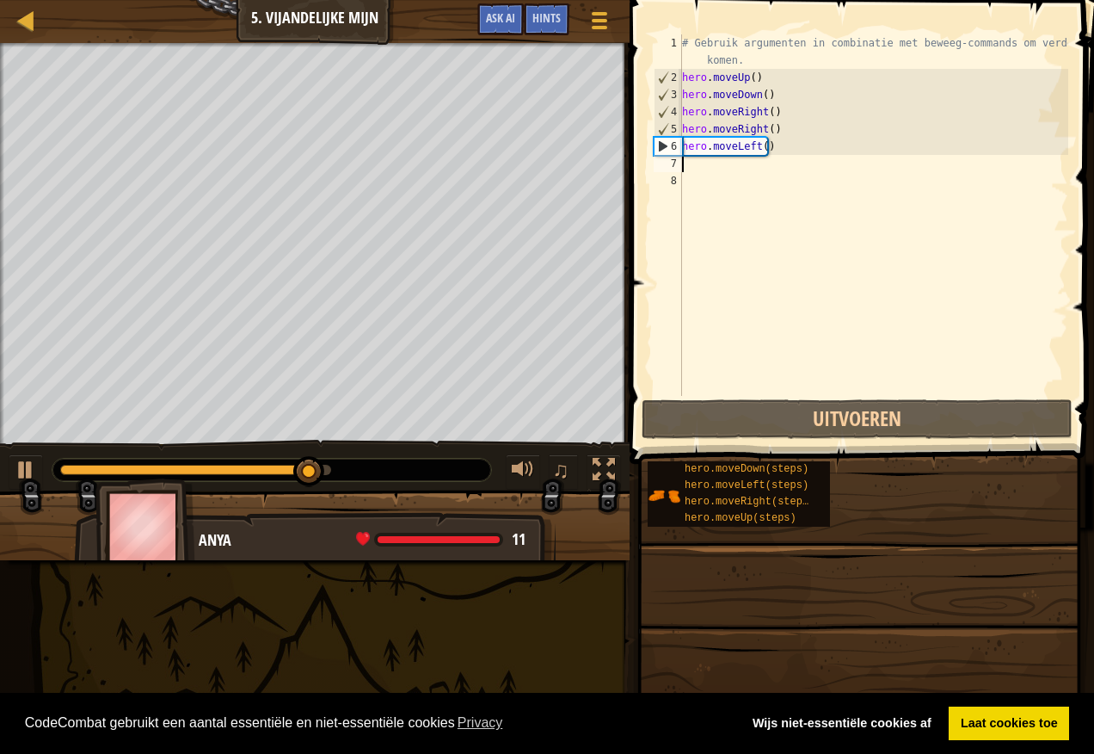
click at [690, 172] on div "# Gebruik argumenten in combinatie met beweeg-commands om verder te komen. hero…" at bounding box center [874, 240] width 390 height 413
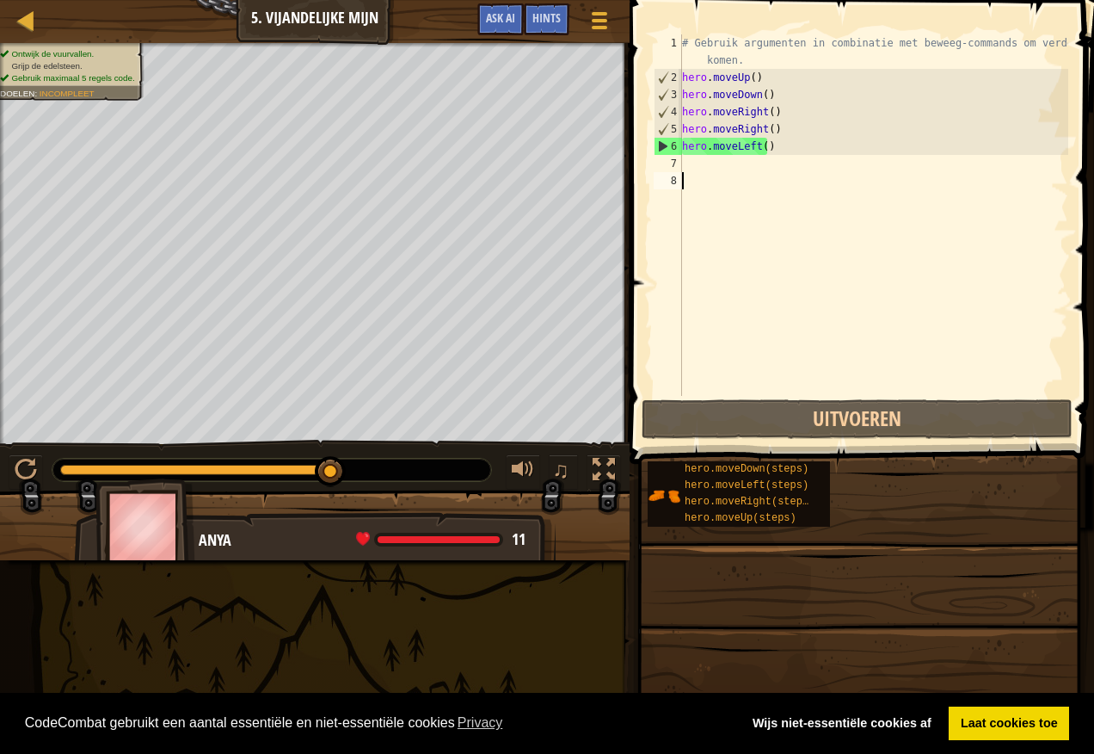
click at [687, 169] on div "# Gebruik argumenten in combinatie met beweeg-commands om verder te komen. hero…" at bounding box center [874, 240] width 390 height 413
type textarea "h"
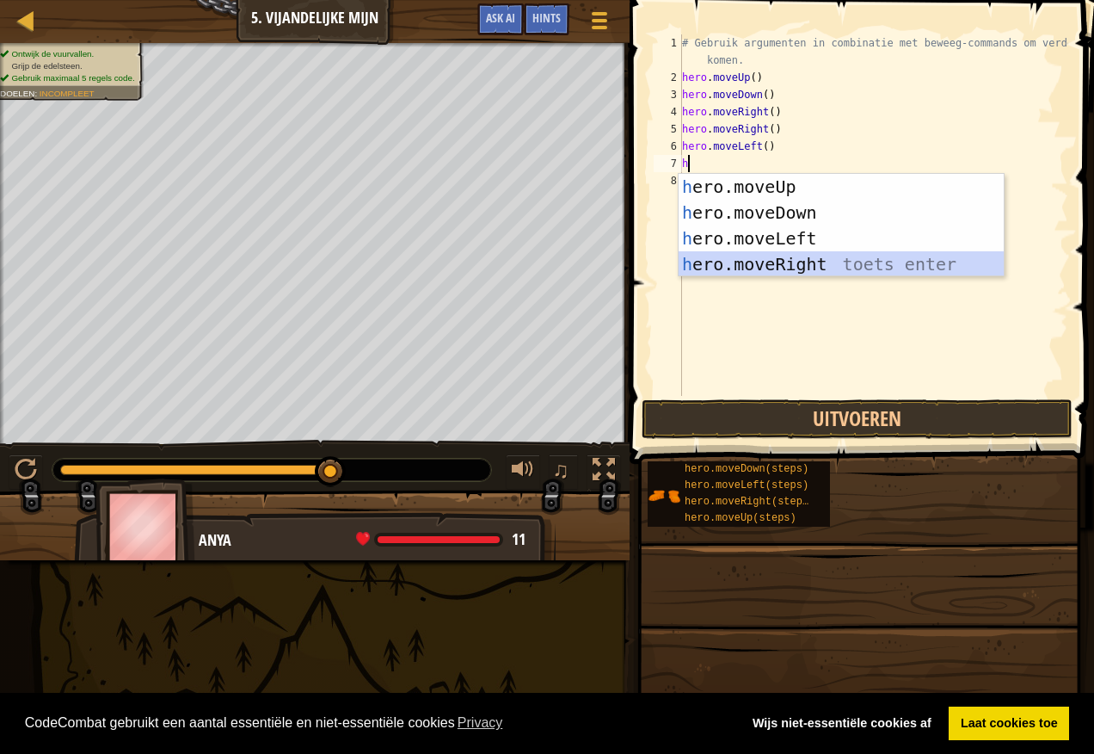
click at [801, 266] on div "h ero.moveUp toets enter h ero.moveDown toets enter h ero.moveLeft toets enter …" at bounding box center [841, 251] width 325 height 155
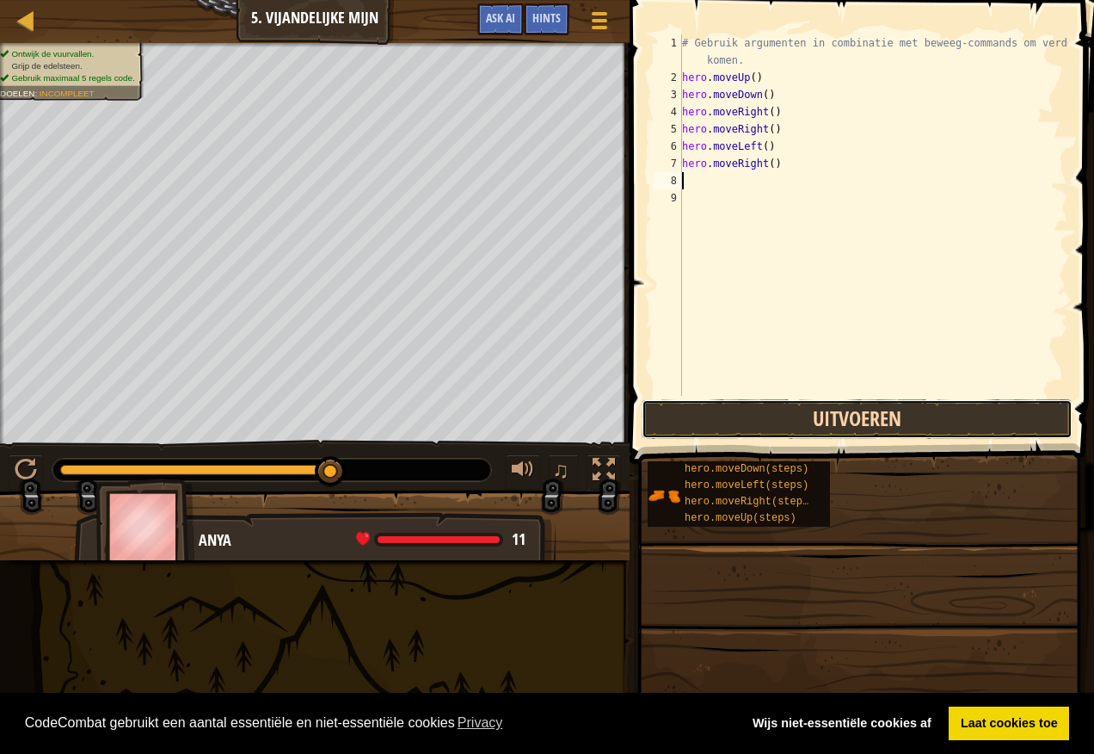
click at [781, 411] on button "Uitvoeren" at bounding box center [857, 419] width 431 height 40
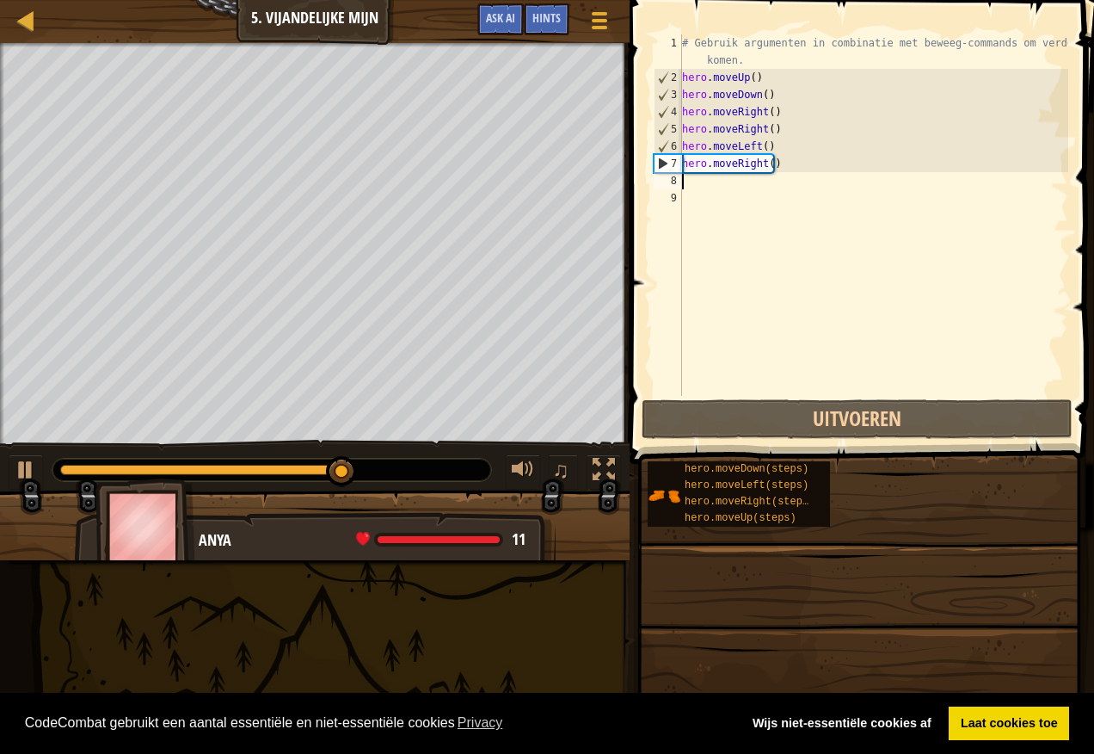
type textarea "h"
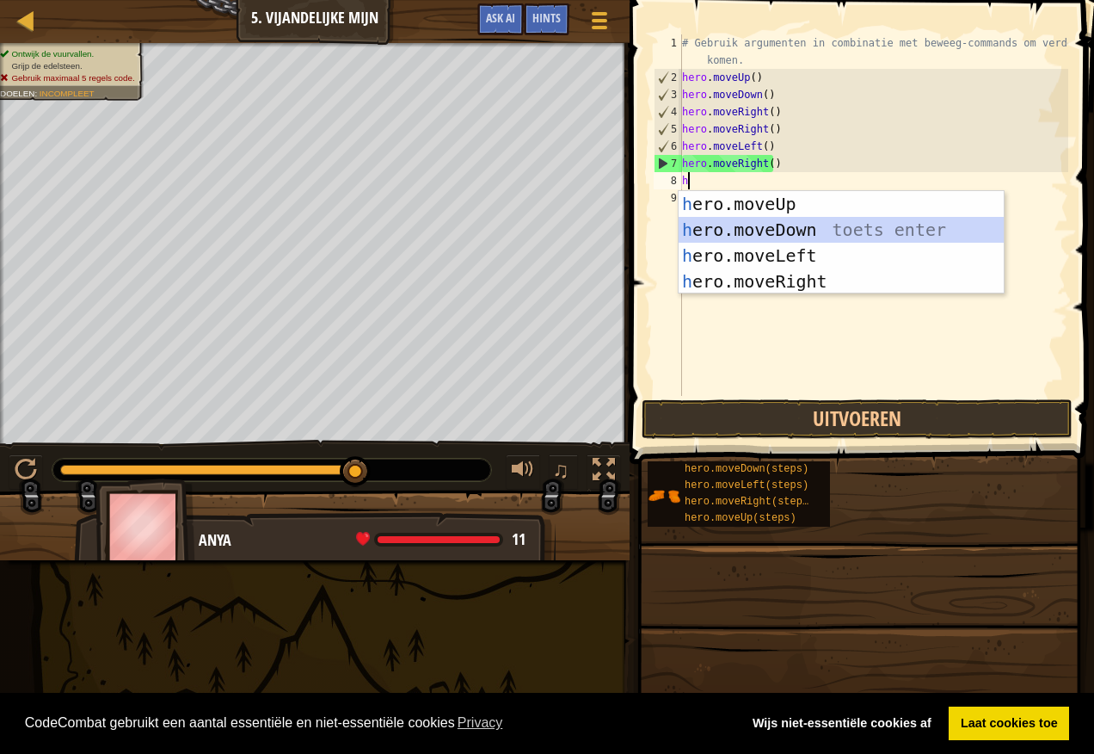
click at [745, 239] on div "h ero.moveUp toets enter h ero.moveDown toets enter h ero.moveLeft toets enter …" at bounding box center [841, 268] width 325 height 155
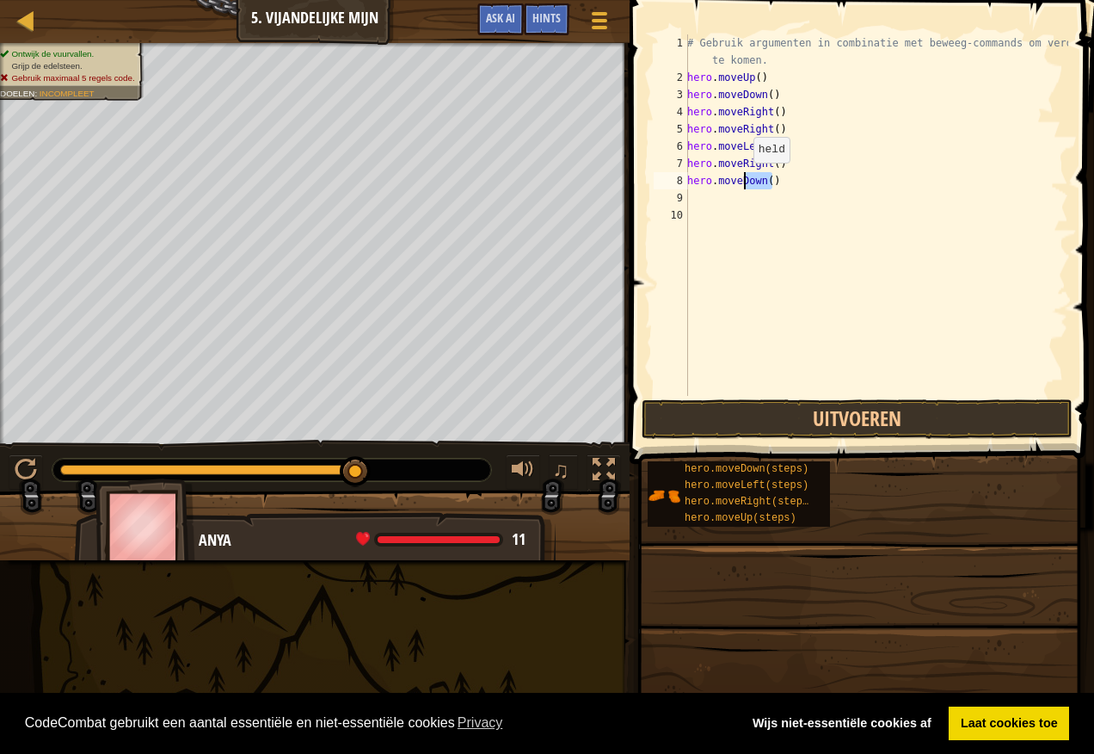
drag, startPoint x: 791, startPoint y: 186, endPoint x: 744, endPoint y: 180, distance: 46.9
click at [744, 180] on div "# Gebruik argumenten in combinatie met beweeg-commands om verder te komen. hero…" at bounding box center [876, 240] width 385 height 413
type textarea "hero.mov"
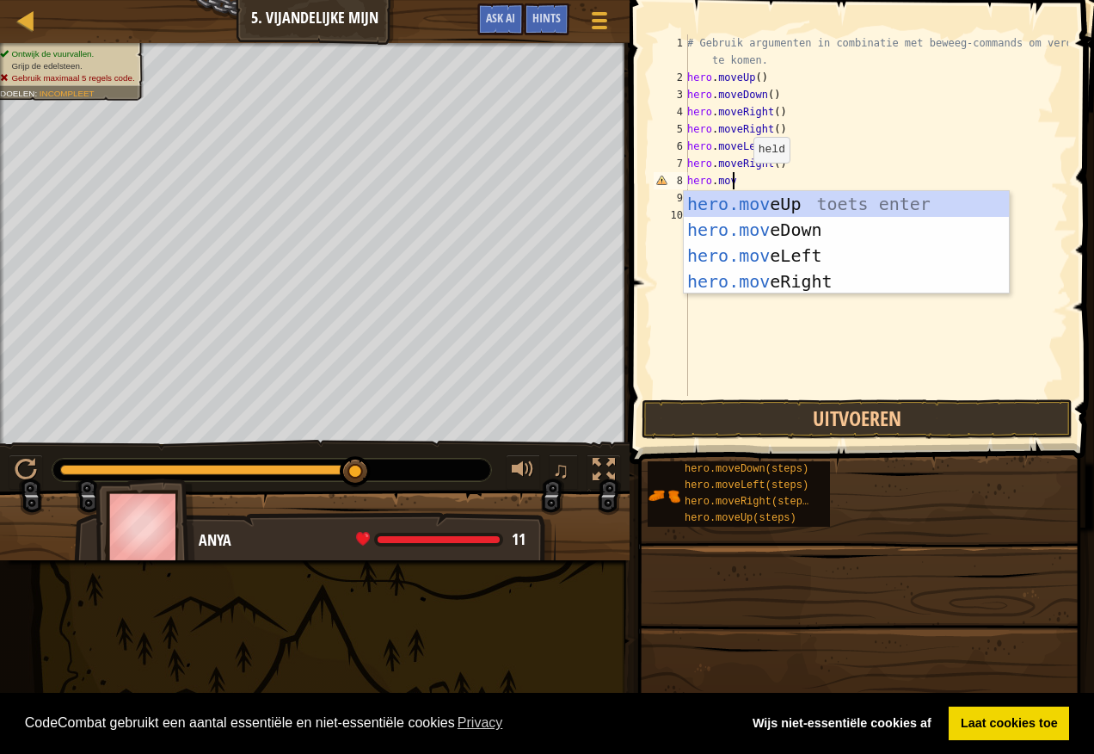
scroll to position [8, 3]
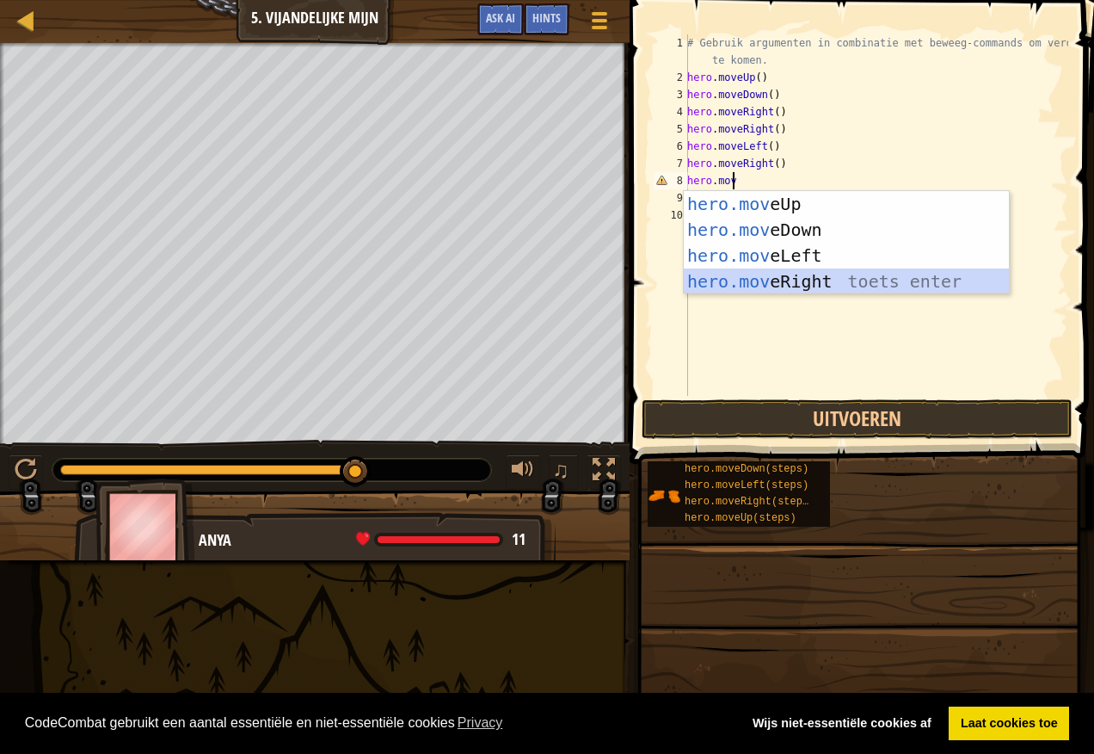
click at [740, 279] on div "hero.mov eUp toets enter hero.mov eDown toets enter hero.mov eLeft toets enter …" at bounding box center [846, 268] width 325 height 155
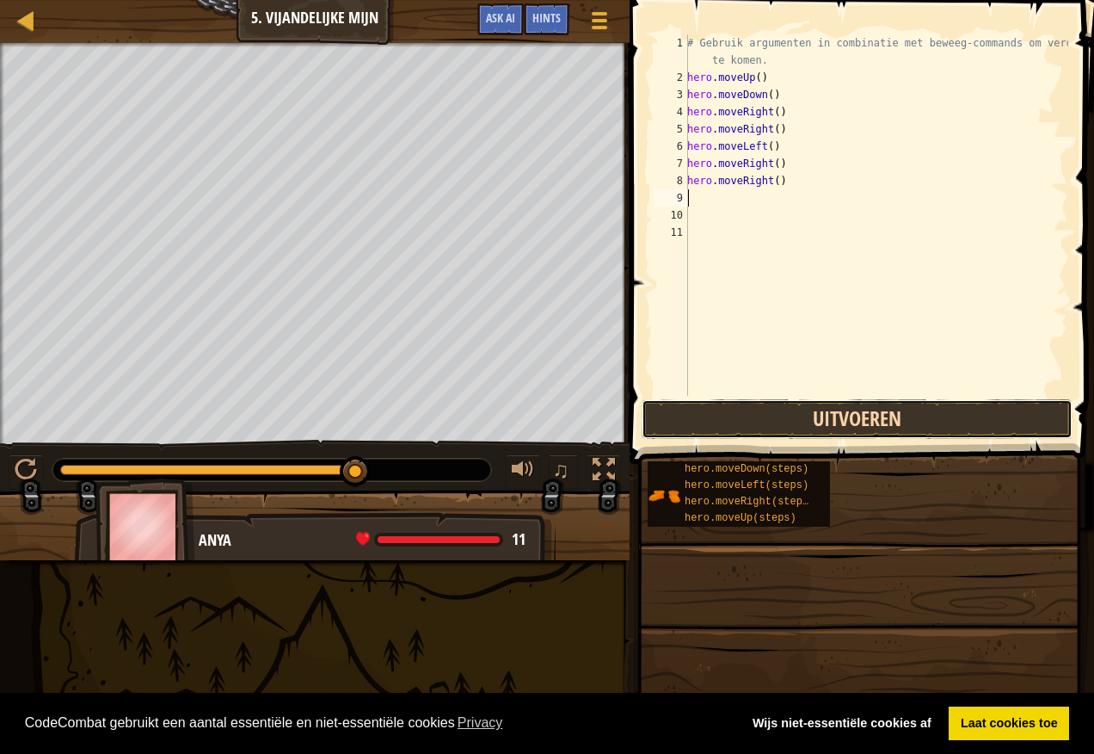
click at [722, 410] on button "Uitvoeren" at bounding box center [857, 419] width 431 height 40
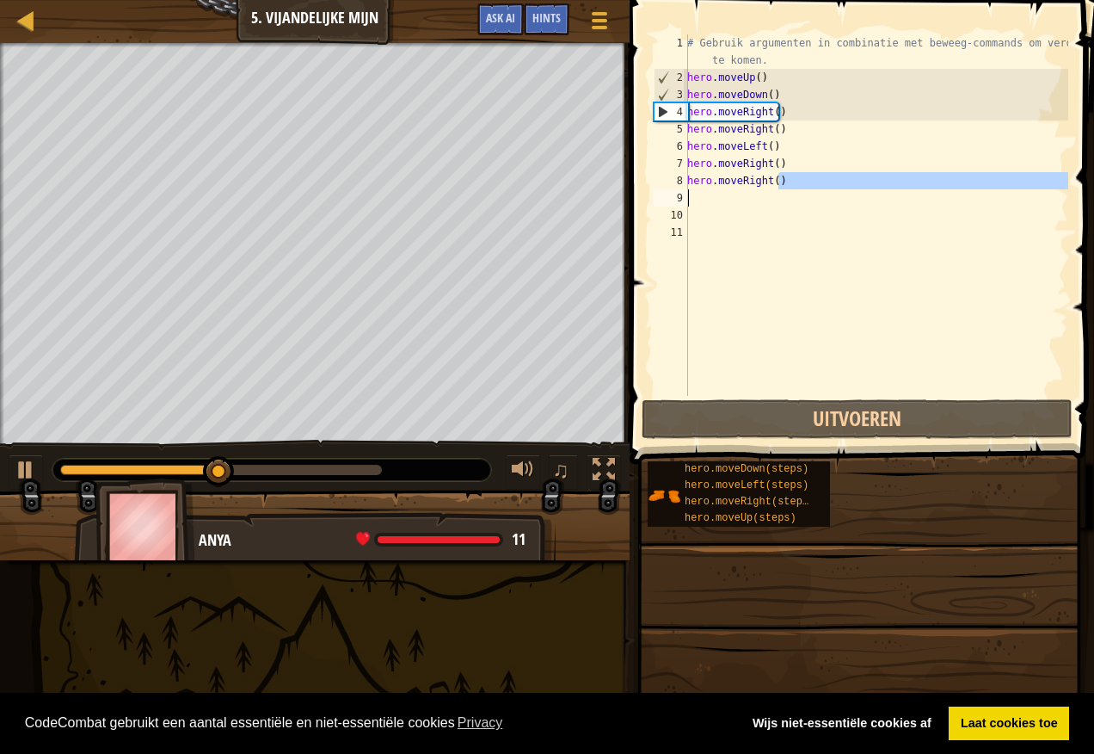
drag, startPoint x: 792, startPoint y: 187, endPoint x: 719, endPoint y: 203, distance: 74.1
click at [719, 203] on div "# Gebruik argumenten in combinatie met beweeg-commands om verder te komen. hero…" at bounding box center [876, 240] width 385 height 413
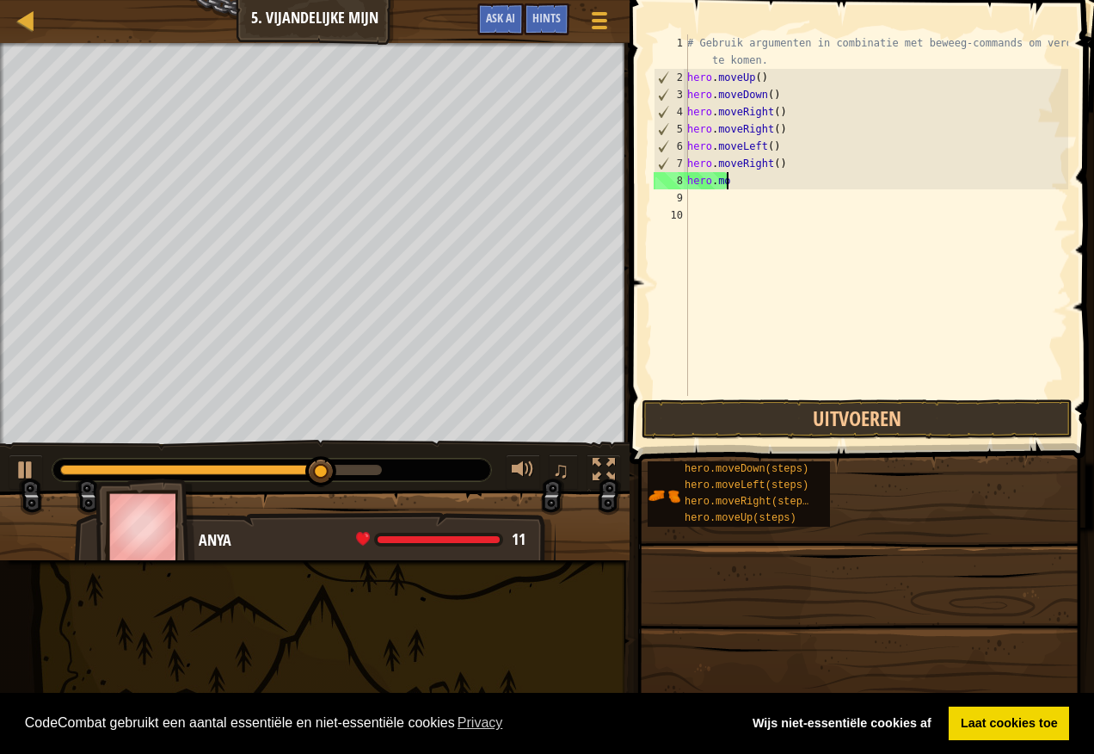
click at [748, 185] on div "# Gebruik argumenten in combinatie met beweeg-commands om verder te komen. hero…" at bounding box center [876, 240] width 385 height 413
drag, startPoint x: 736, startPoint y: 177, endPoint x: 760, endPoint y: 201, distance: 34.1
click at [760, 201] on div "# Gebruik argumenten in combinatie met beweeg-commands om verder te komen. hero…" at bounding box center [876, 240] width 385 height 413
type textarea "[DOMAIN_NAME]"
click at [695, 201] on div "# Gebruik argumenten in combinatie met beweeg-commands om verder te komen. hero…" at bounding box center [876, 214] width 385 height 361
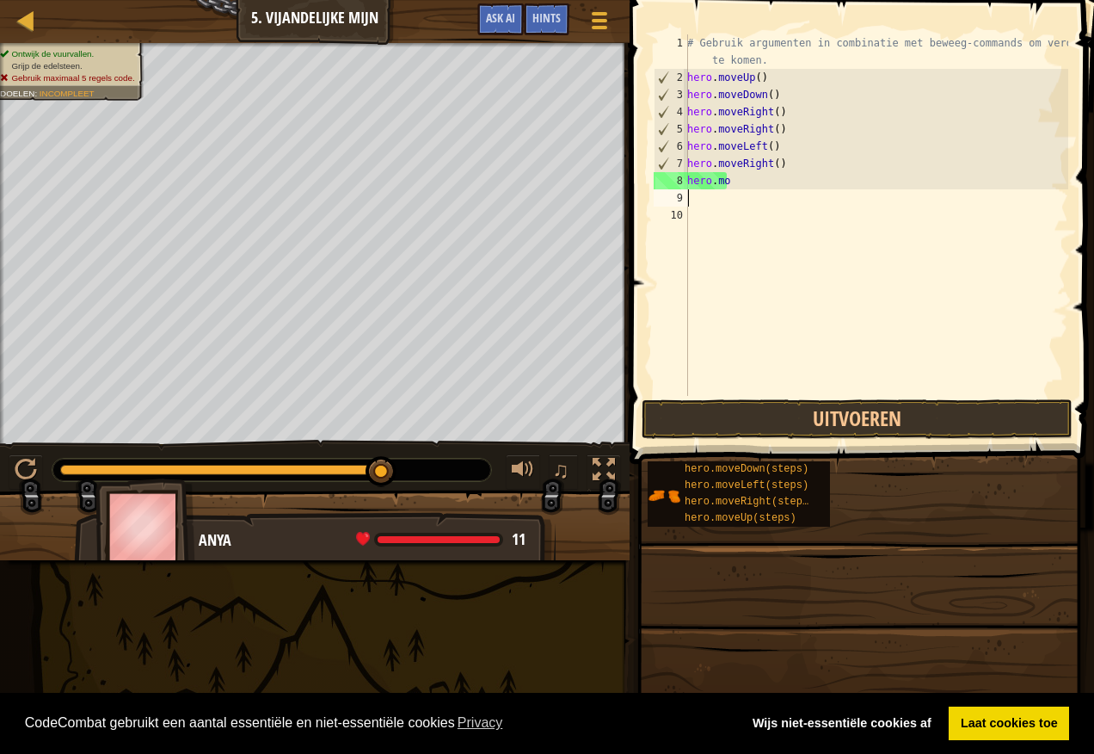
type textarea "h"
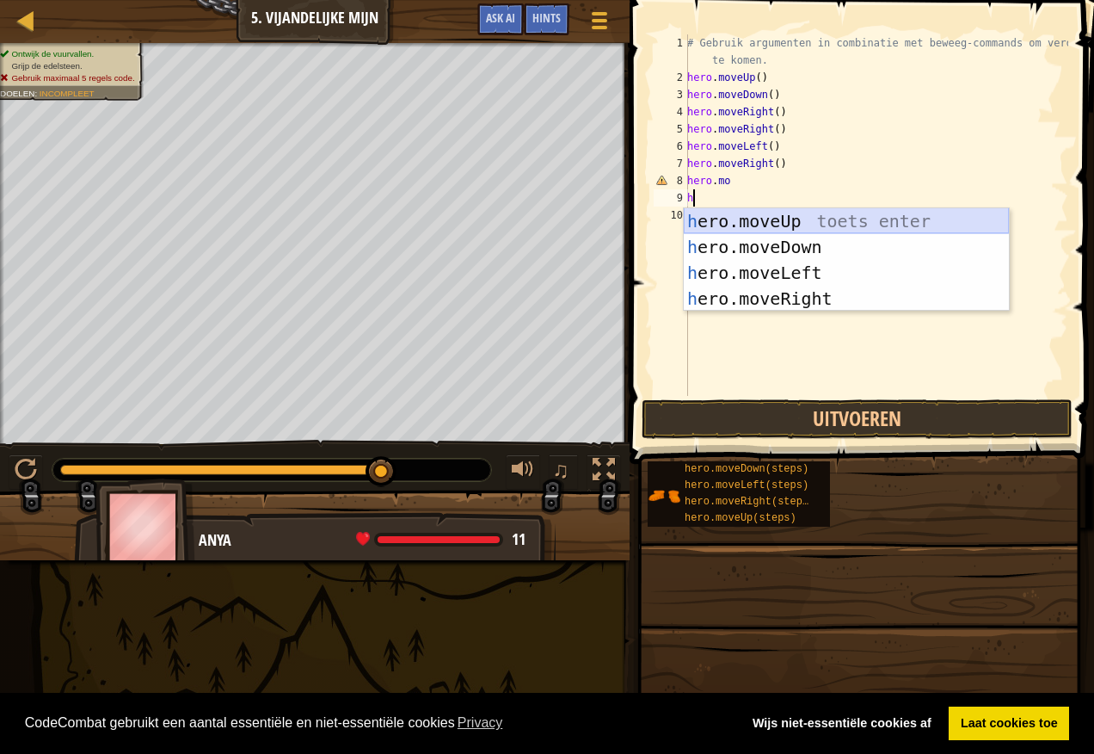
click at [791, 221] on div "h ero.moveUp toets enter h ero.moveDown toets enter h ero.moveLeft toets enter …" at bounding box center [846, 285] width 325 height 155
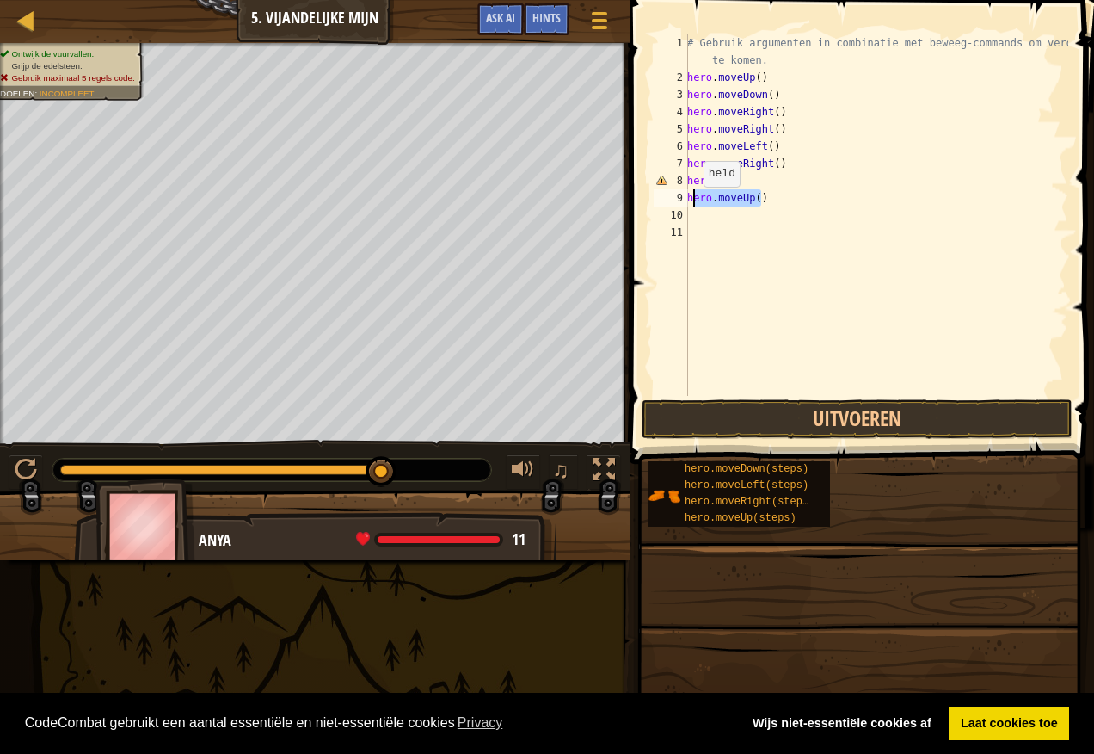
drag, startPoint x: 761, startPoint y: 195, endPoint x: 694, endPoint y: 204, distance: 66.8
click at [694, 204] on div "# Gebruik argumenten in combinatie met beweeg-commands om verder te komen. hero…" at bounding box center [876, 240] width 385 height 413
type textarea "h"
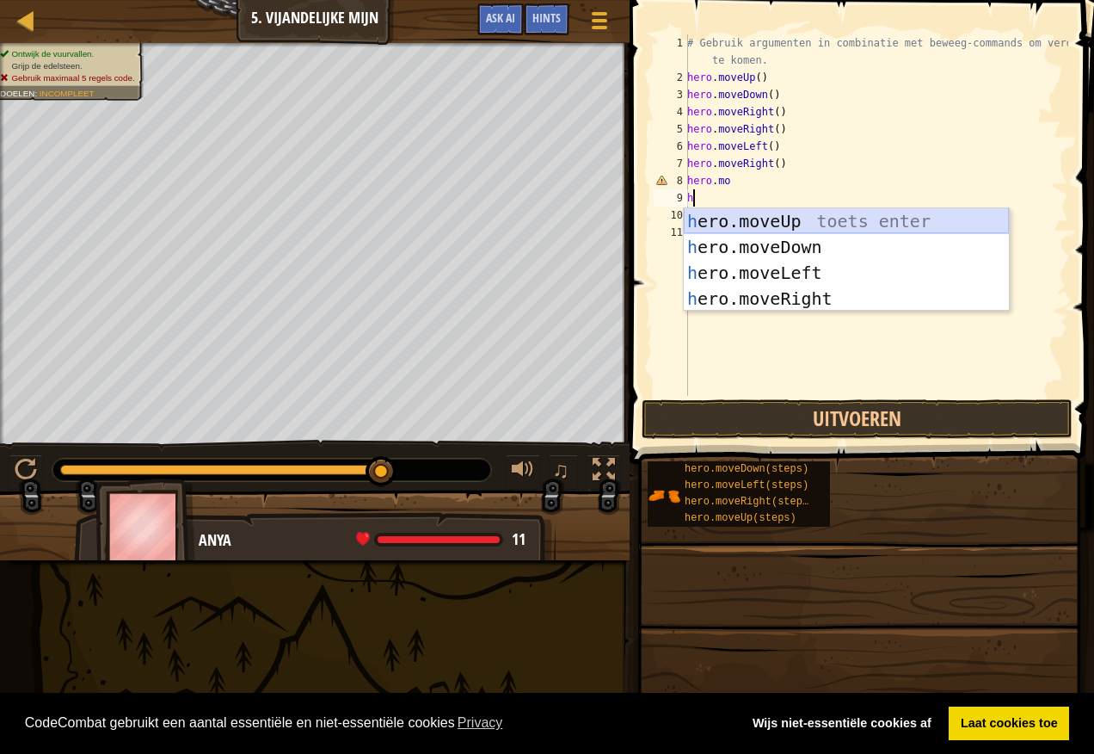
click at [805, 211] on div "h ero.moveUp toets enter h ero.moveDown toets enter h ero.moveLeft toets enter …" at bounding box center [846, 285] width 325 height 155
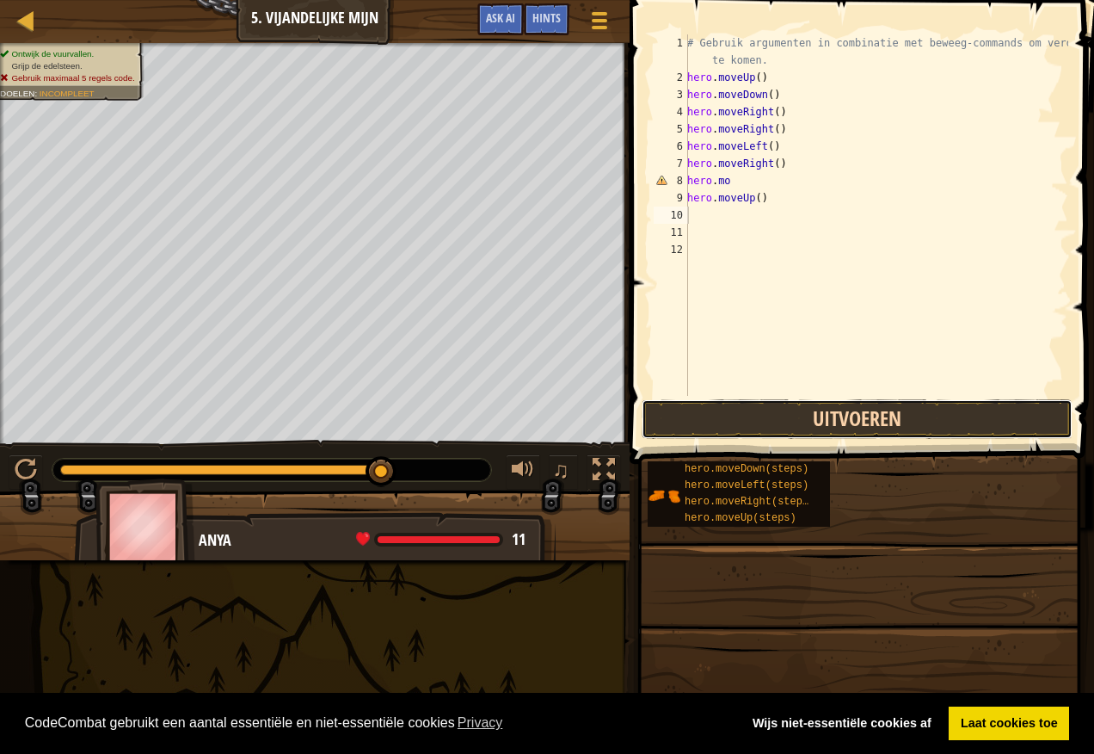
click at [734, 404] on button "Uitvoeren" at bounding box center [857, 419] width 431 height 40
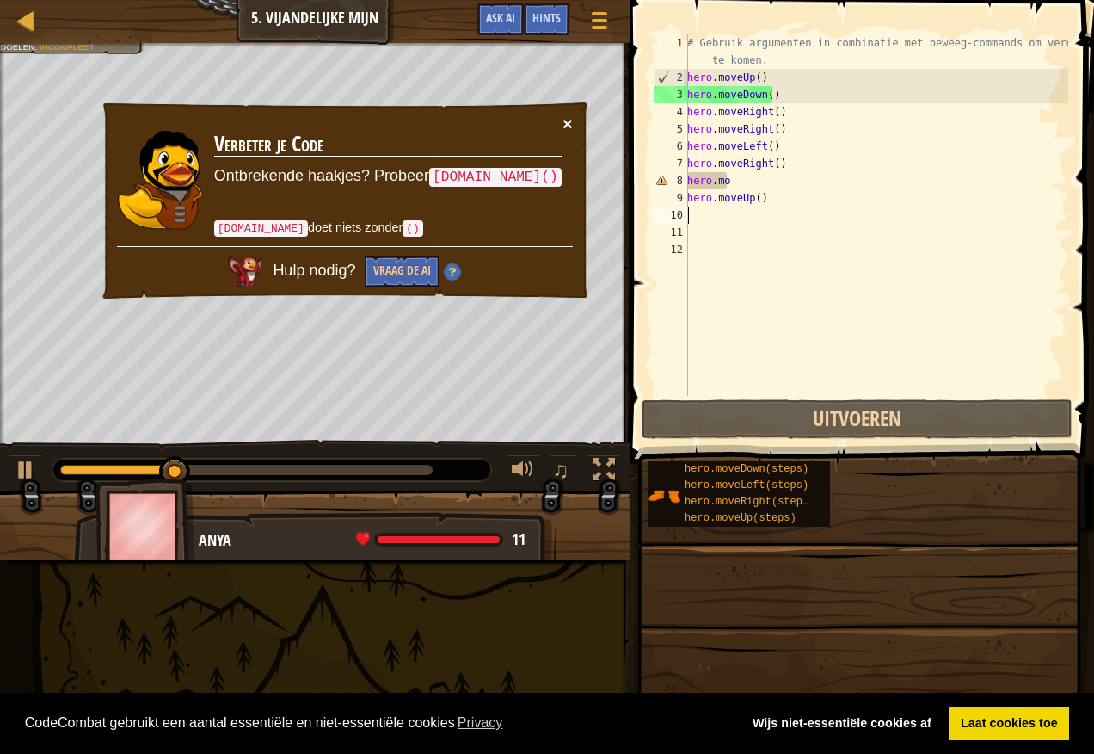
click at [572, 120] on button "×" at bounding box center [568, 123] width 10 height 18
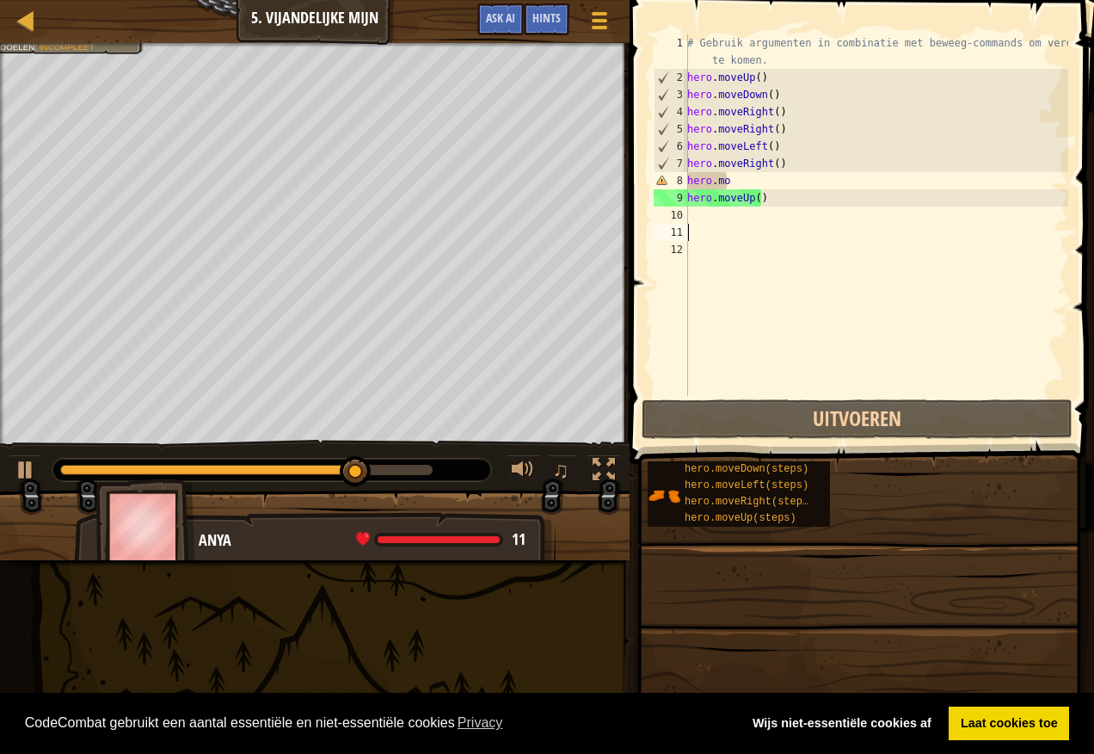
click at [704, 227] on div "# Gebruik argumenten in combinatie met beweeg-commands om verder te komen. hero…" at bounding box center [876, 240] width 385 height 413
click at [697, 221] on div "# Gebruik argumenten in combinatie met beweeg-commands om verder te komen. hero…" at bounding box center [876, 240] width 385 height 413
type textarea "m"
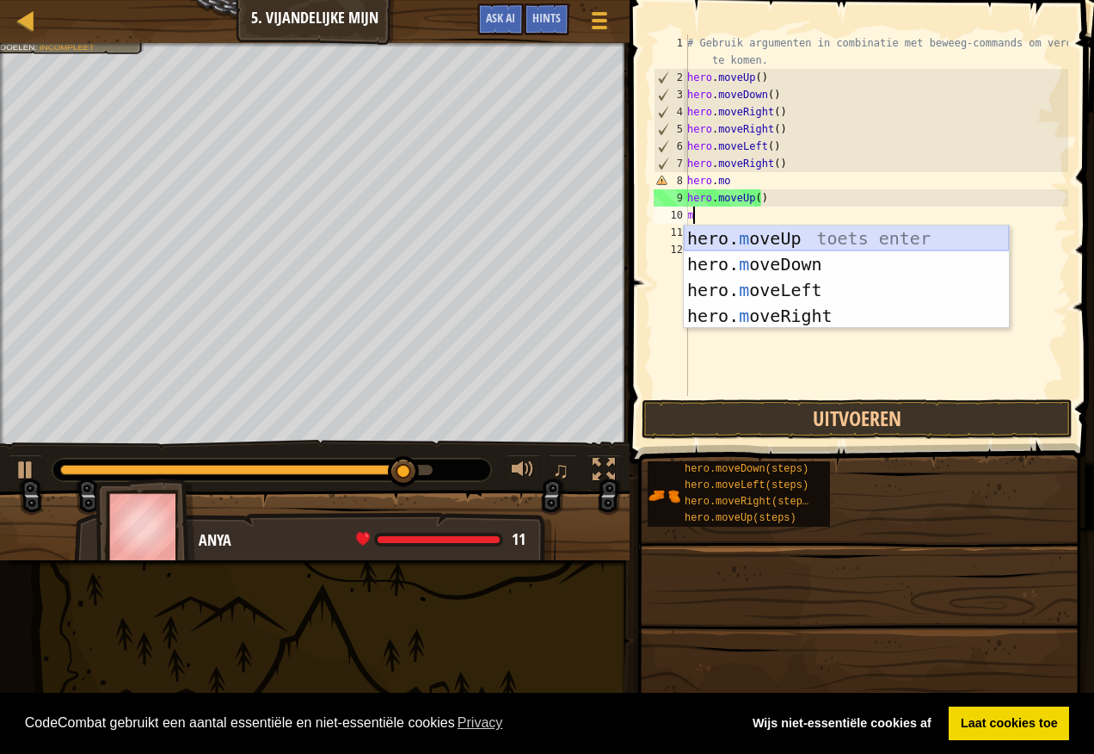
click at [764, 241] on div "hero. m oveUp toets enter hero. m oveDown toets enter hero. m oveLeft toets ent…" at bounding box center [846, 302] width 325 height 155
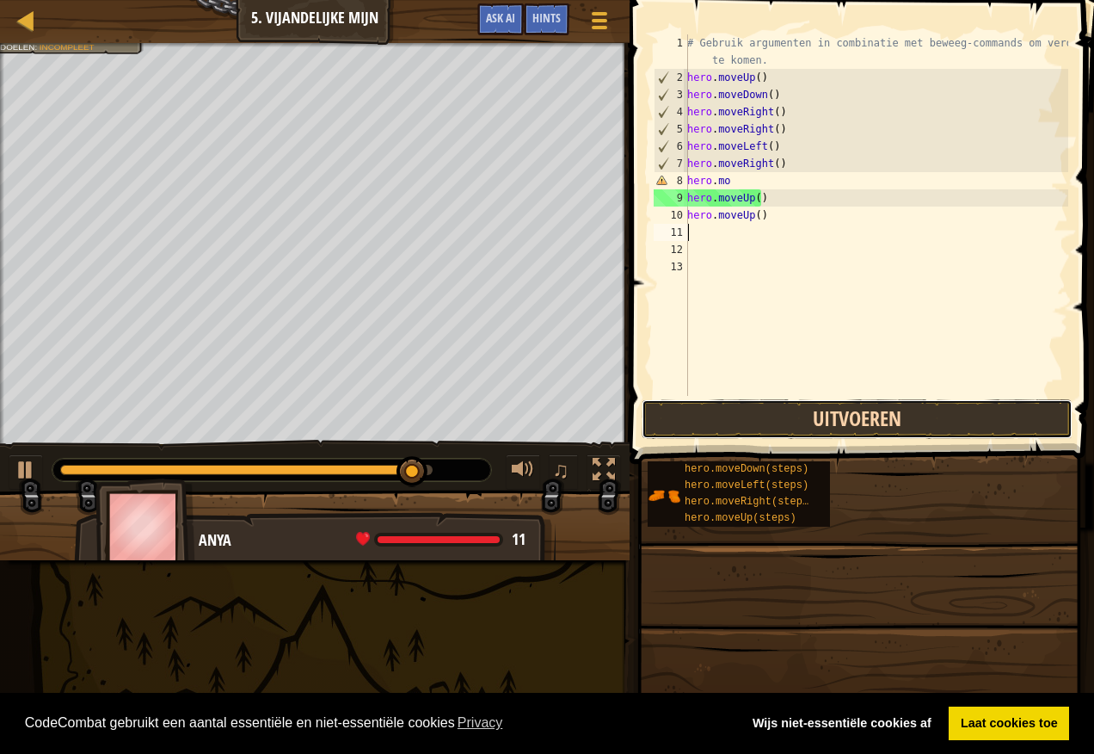
click at [693, 430] on button "Uitvoeren" at bounding box center [857, 419] width 431 height 40
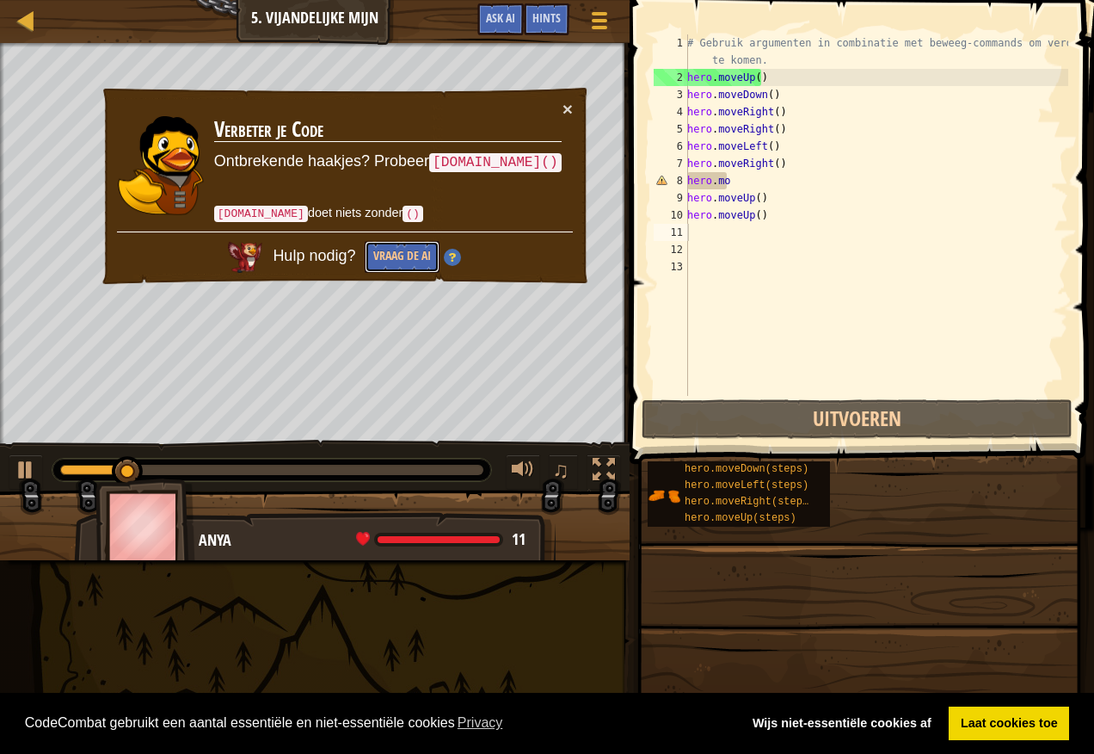
drag, startPoint x: 415, startPoint y: 255, endPoint x: 486, endPoint y: 208, distance: 85.2
click at [416, 256] on button "Vraag de AI" at bounding box center [402, 257] width 75 height 32
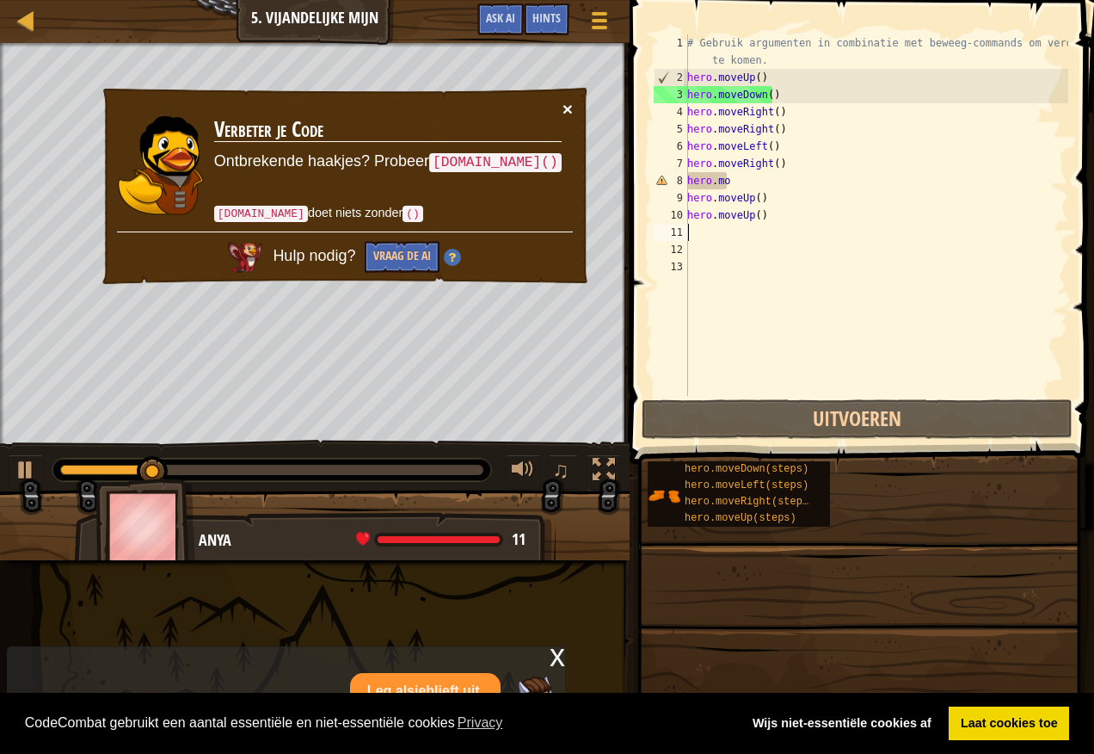
click at [563, 104] on button "×" at bounding box center [568, 109] width 10 height 18
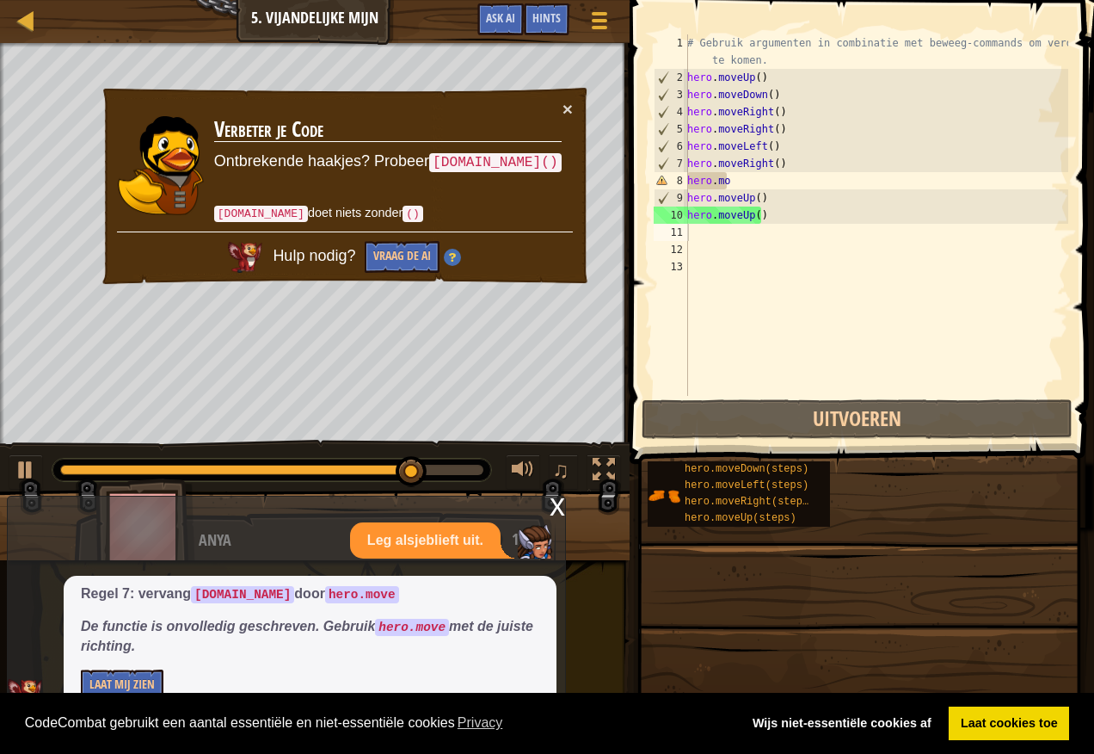
click at [582, 112] on div "× Verbeter je Code Ontbrekende haakjes? Probeer [DOMAIN_NAME]() [DOMAIN_NAME] d…" at bounding box center [345, 186] width 490 height 200
click at [572, 109] on button "×" at bounding box center [568, 109] width 10 height 18
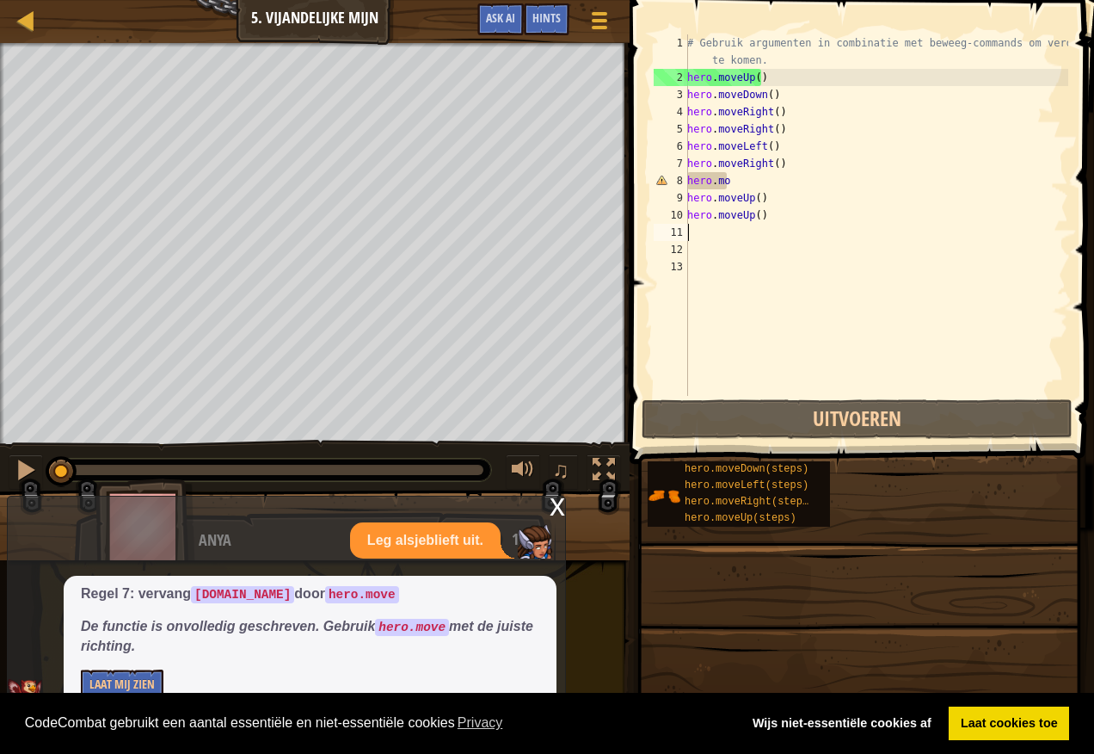
drag, startPoint x: 427, startPoint y: 467, endPoint x: -3, endPoint y: 473, distance: 430.2
click at [0, 0] on html "Cookie Policy CodeCombat gebruikt een aantal essentiële en niet-essentiële cook…" at bounding box center [547, 0] width 1094 height 0
click at [35, 464] on div at bounding box center [26, 470] width 22 height 22
click at [31, 465] on div at bounding box center [26, 470] width 22 height 22
click at [0, 0] on div at bounding box center [0, 0] width 0 height 0
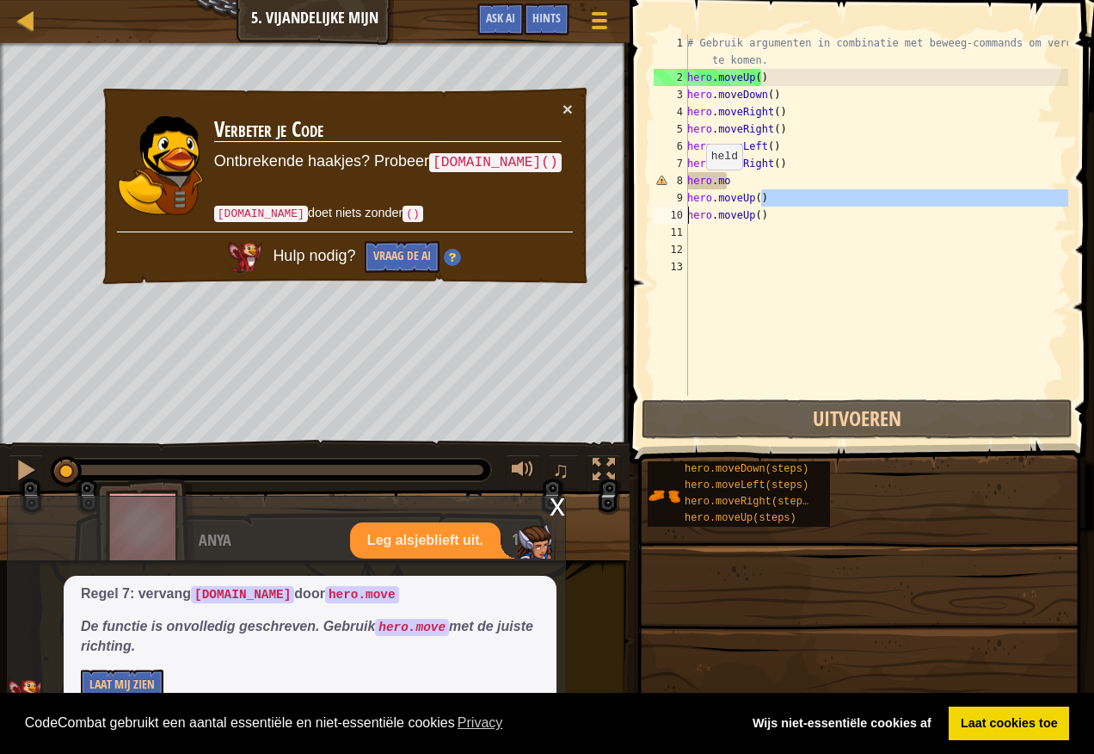
drag, startPoint x: 819, startPoint y: 188, endPoint x: 622, endPoint y: 213, distance: 198.6
click at [637, 218] on div "1 2 3 4 5 6 7 8 9 10 11 12 13 # Gebruik argumenten in combinatie met beweeg-com…" at bounding box center [860, 266] width 470 height 515
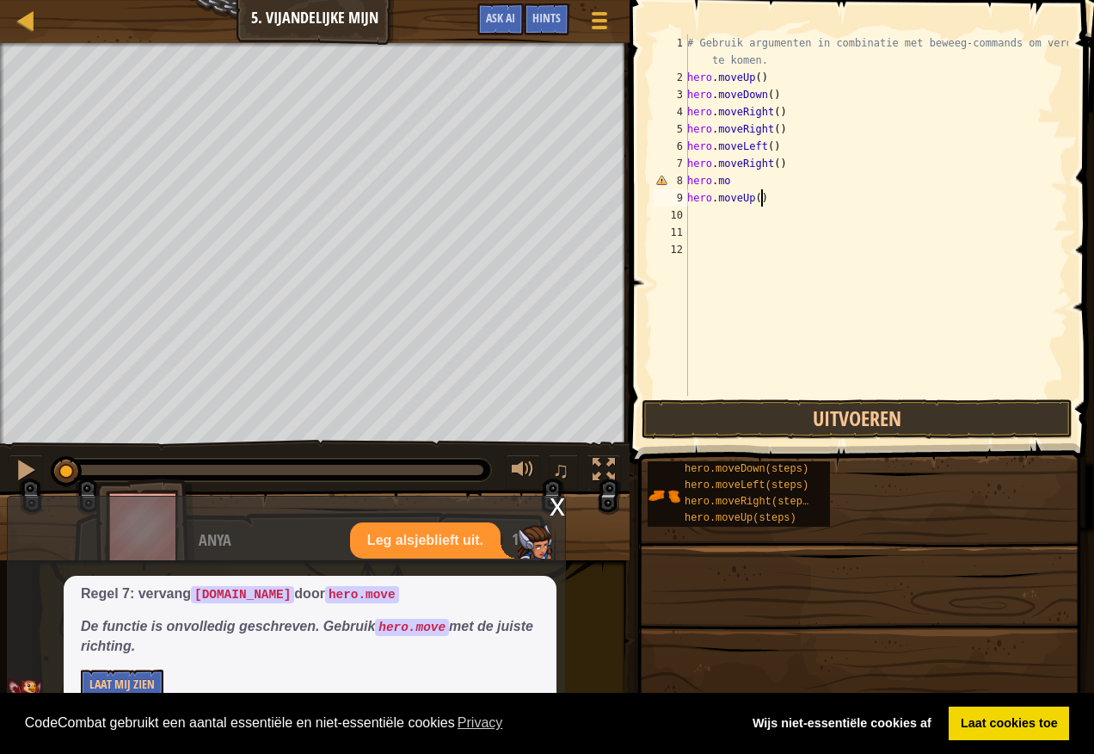
click at [767, 196] on div "# Gebruik argumenten in combinatie met beweeg-commands om verder te komen. hero…" at bounding box center [876, 240] width 385 height 413
type textarea "h"
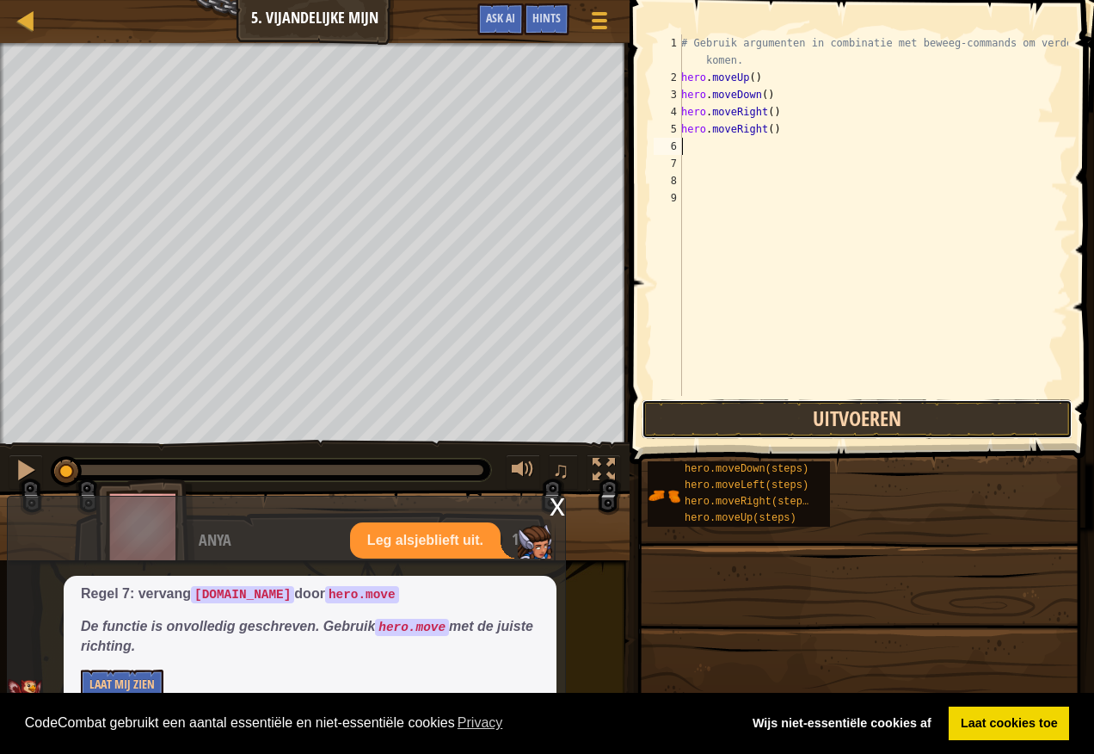
click at [813, 424] on button "Uitvoeren" at bounding box center [857, 419] width 431 height 40
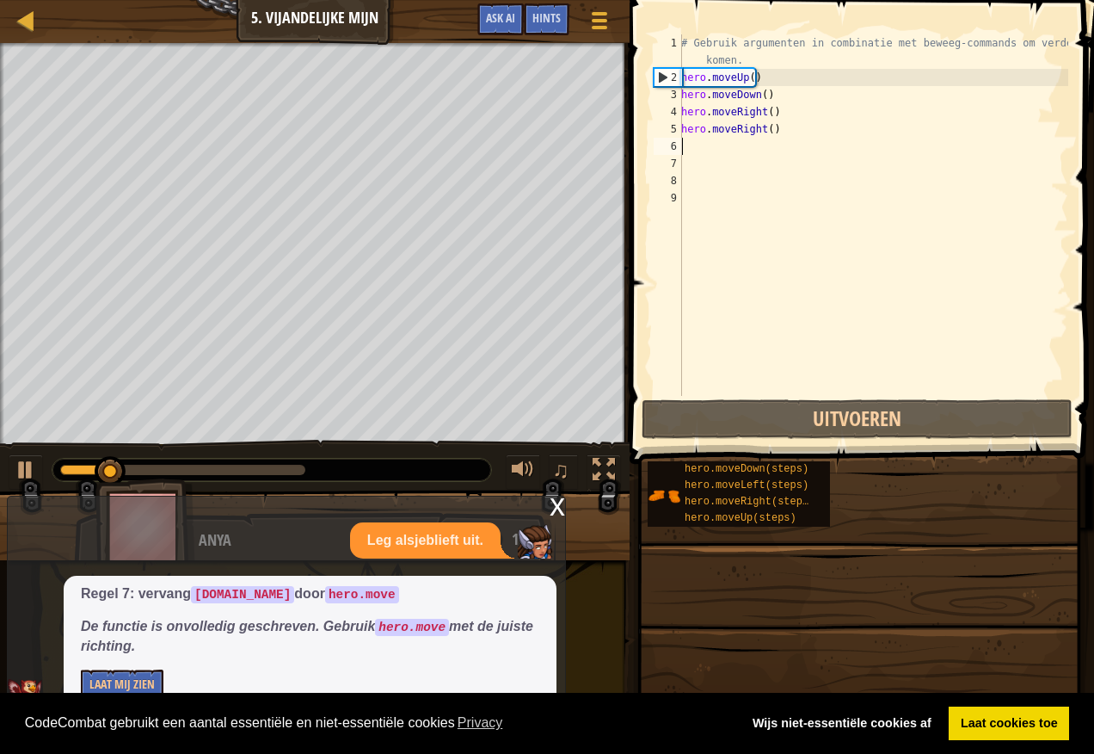
click at [1065, 509] on div "hero.moveDown(steps) hero.moveLeft(steps) hero.moveRight(steps) hero.moveUp(ste…" at bounding box center [864, 493] width 435 height 67
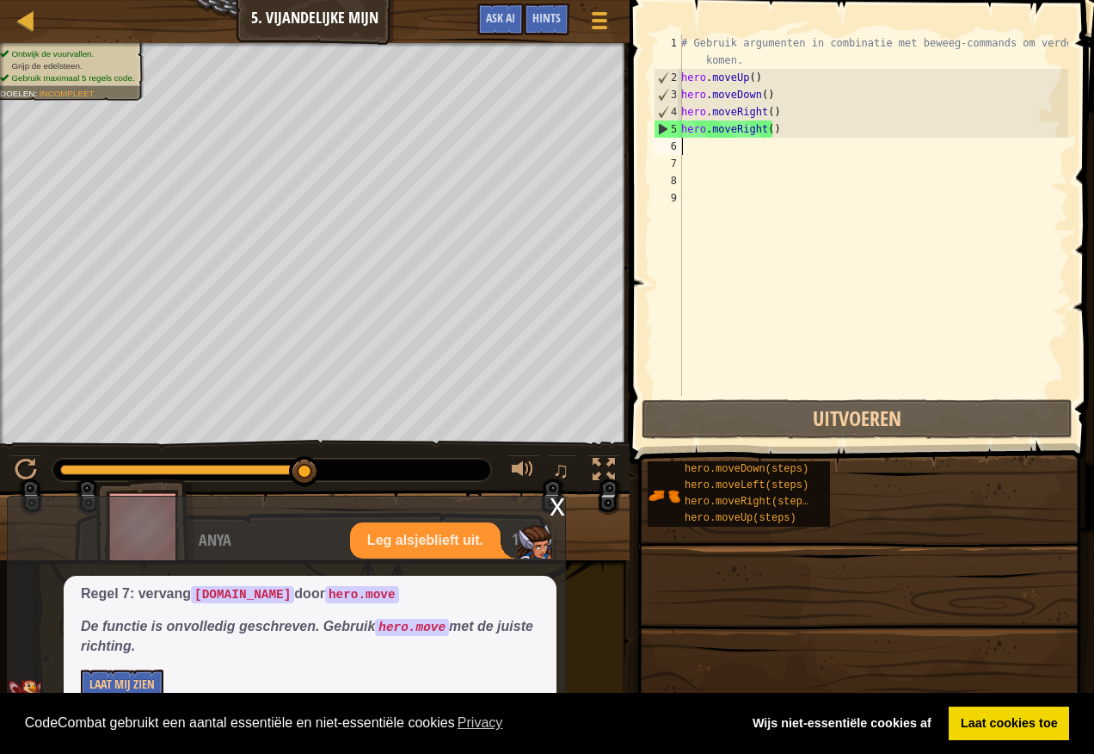
drag, startPoint x: 176, startPoint y: 464, endPoint x: 417, endPoint y: 465, distance: 240.9
click at [417, 465] on div at bounding box center [271, 470] width 439 height 22
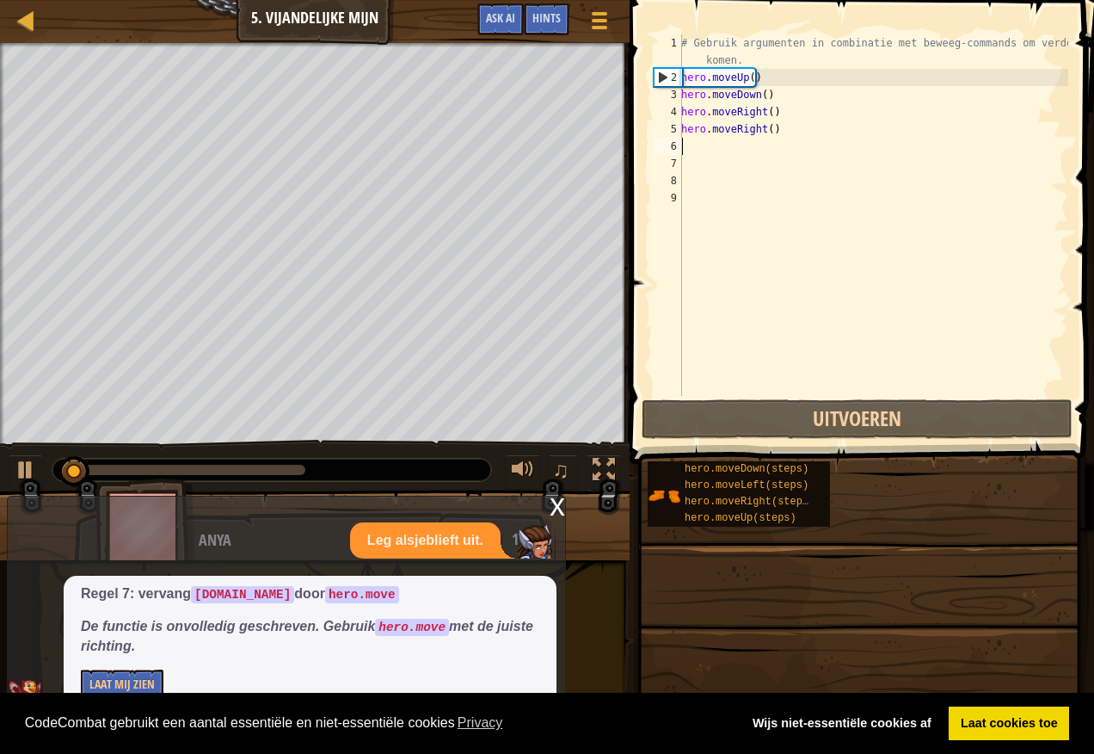
click at [192, 465] on div at bounding box center [182, 470] width 245 height 10
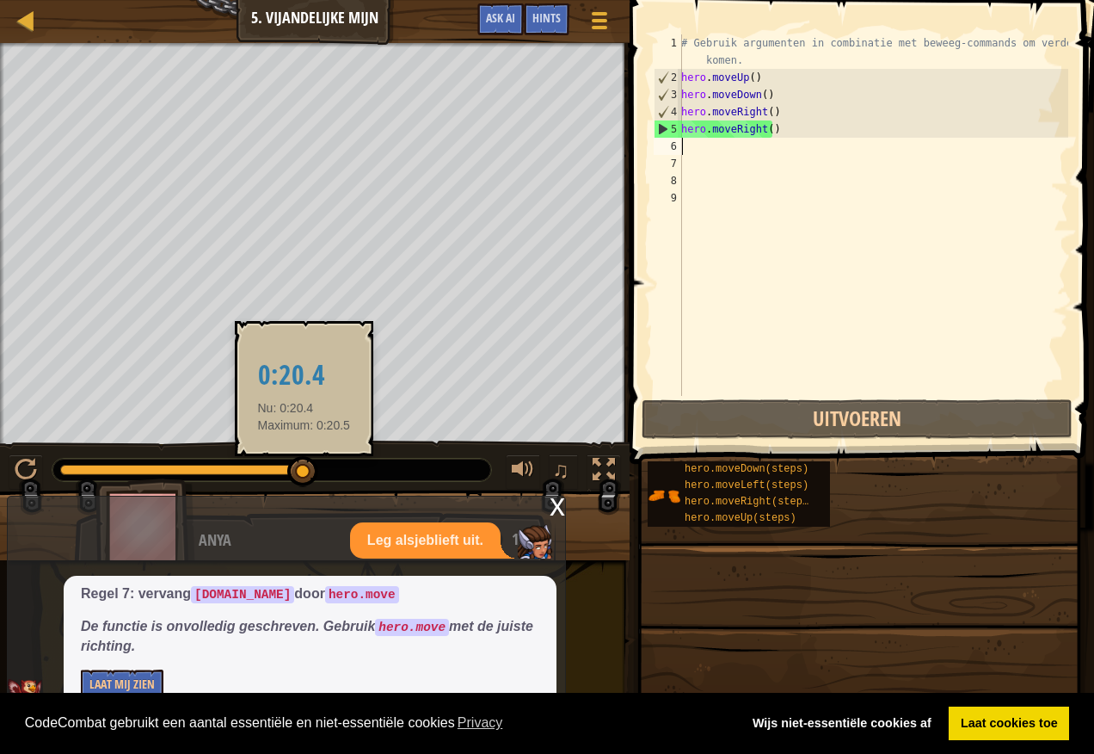
drag, startPoint x: 225, startPoint y: 467, endPoint x: 304, endPoint y: 467, distance: 79.2
click at [304, 467] on div at bounding box center [182, 470] width 245 height 10
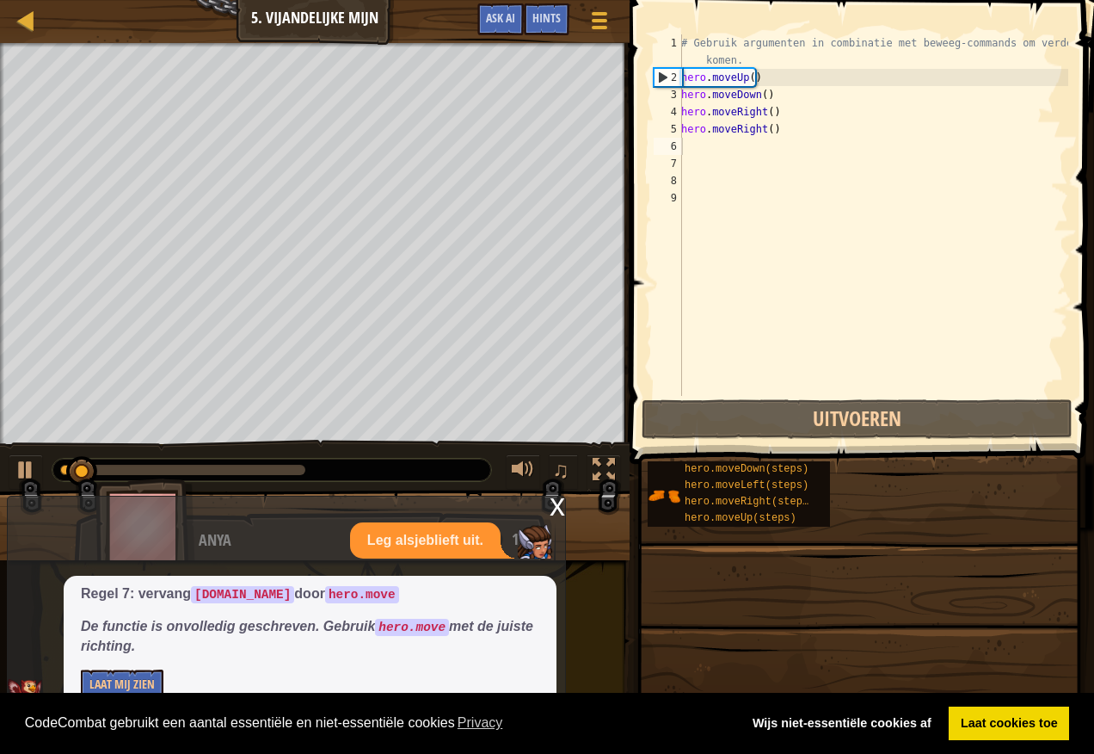
click at [277, 462] on div at bounding box center [271, 470] width 439 height 22
click at [290, 456] on div "♫" at bounding box center [315, 466] width 630 height 52
click at [296, 473] on div at bounding box center [182, 470] width 245 height 10
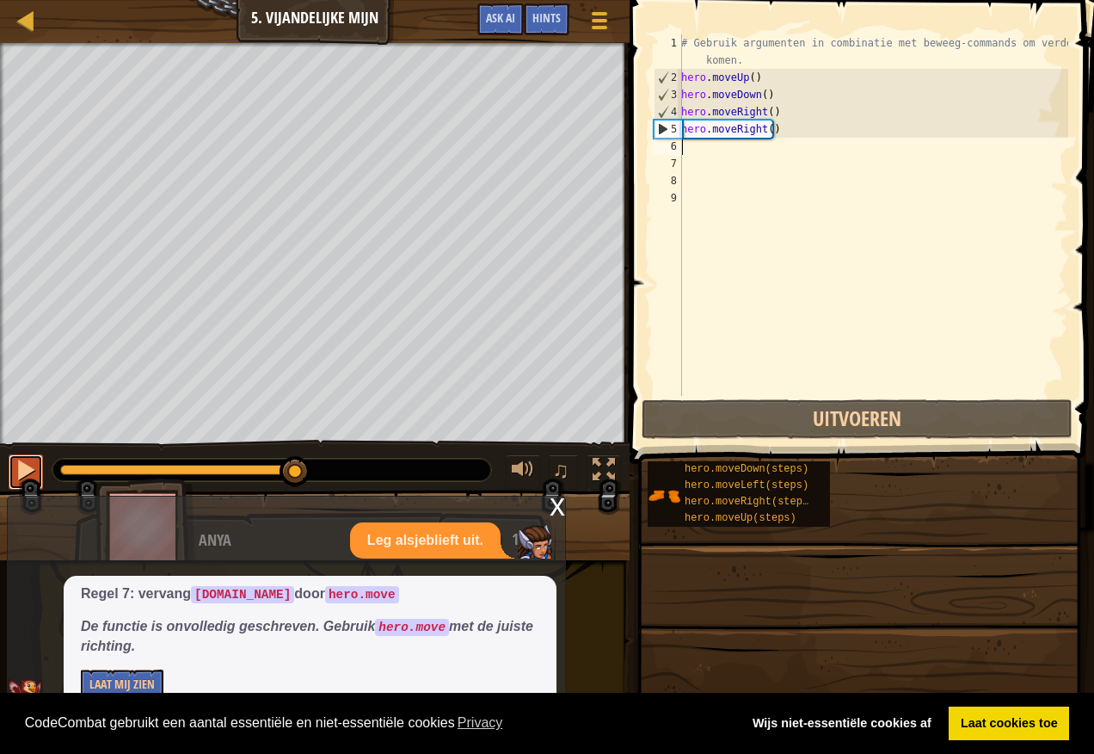
click at [22, 468] on div at bounding box center [26, 470] width 22 height 22
click at [24, 467] on div at bounding box center [26, 470] width 22 height 22
click at [563, 469] on span "♫" at bounding box center [560, 470] width 17 height 26
click at [536, 465] on button at bounding box center [523, 471] width 34 height 35
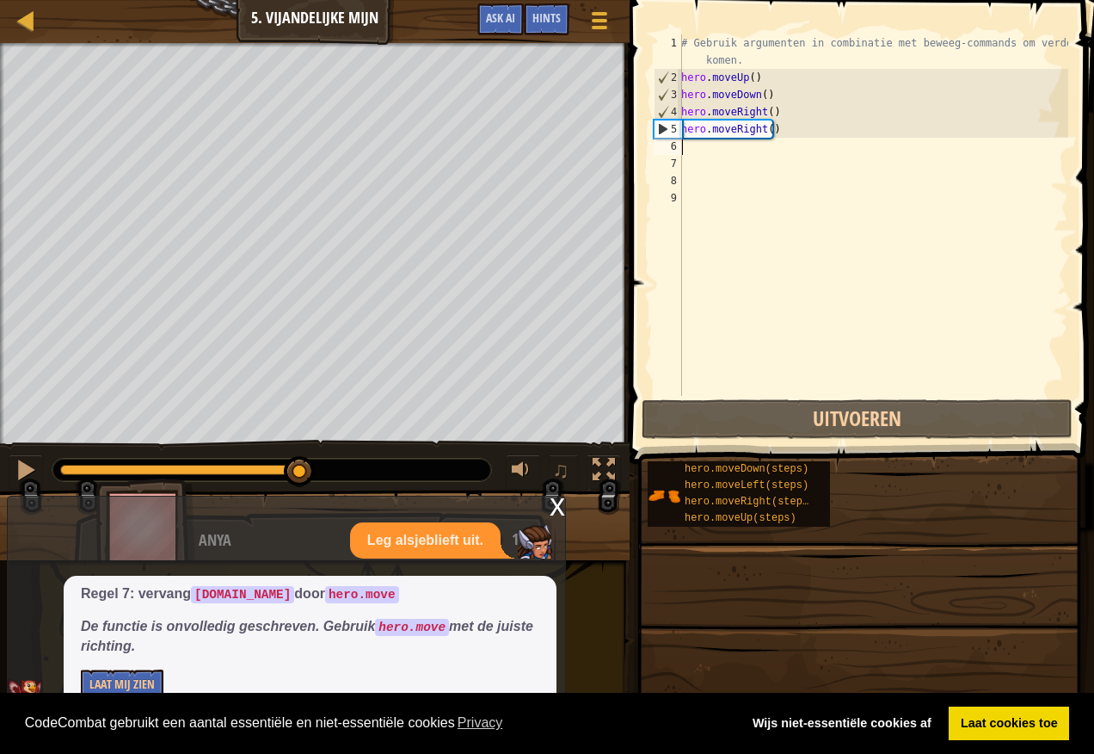
click at [695, 151] on div "# Gebruik argumenten in combinatie met beweeg-commands om verder te komen. hero…" at bounding box center [873, 240] width 391 height 413
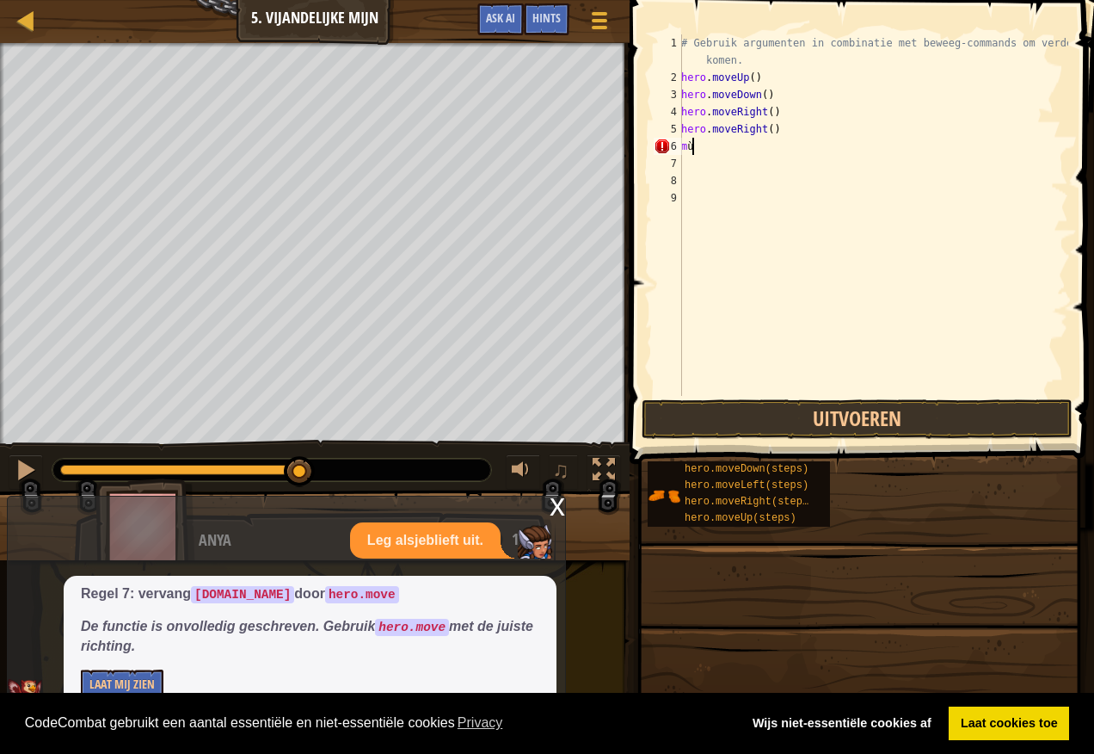
type textarea "m"
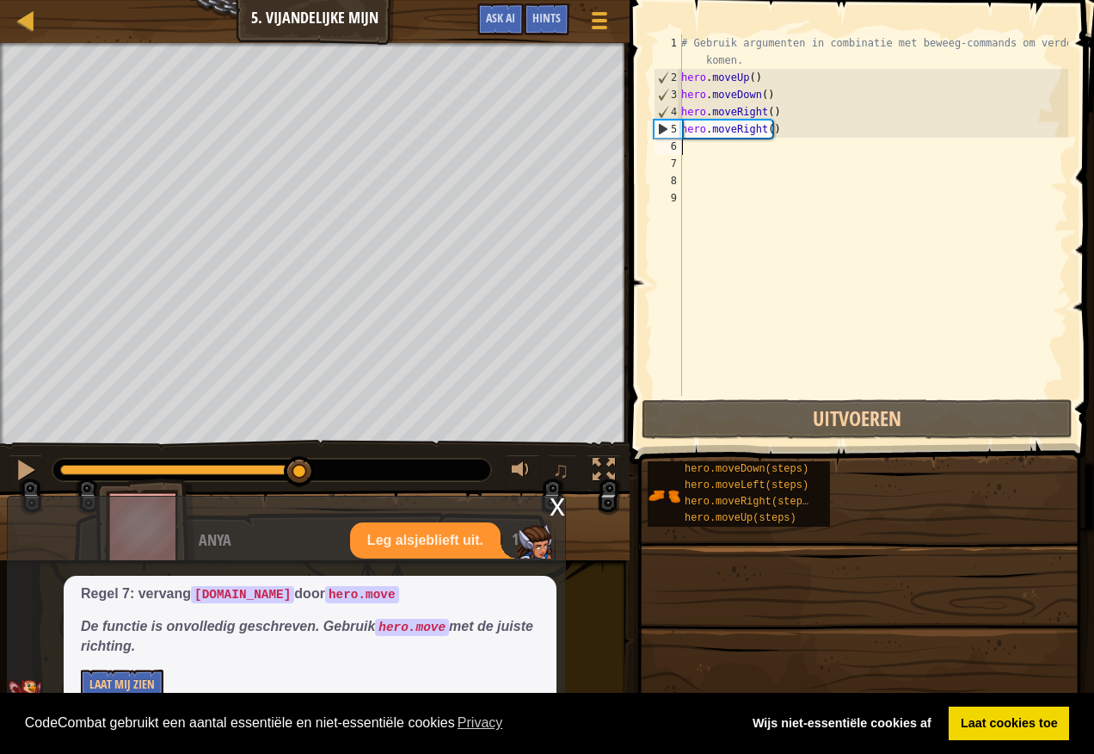
type textarea "h"
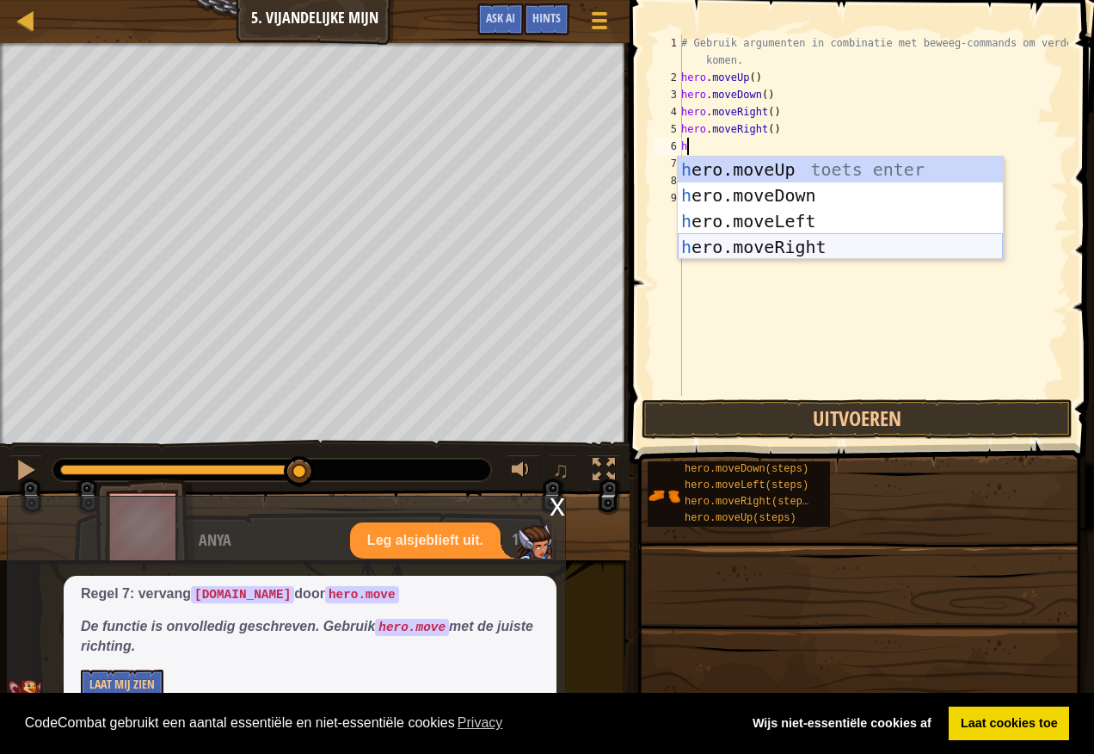
click at [810, 246] on div "h ero.moveUp toets enter h ero.moveDown toets enter h ero.moveLeft toets enter …" at bounding box center [840, 234] width 325 height 155
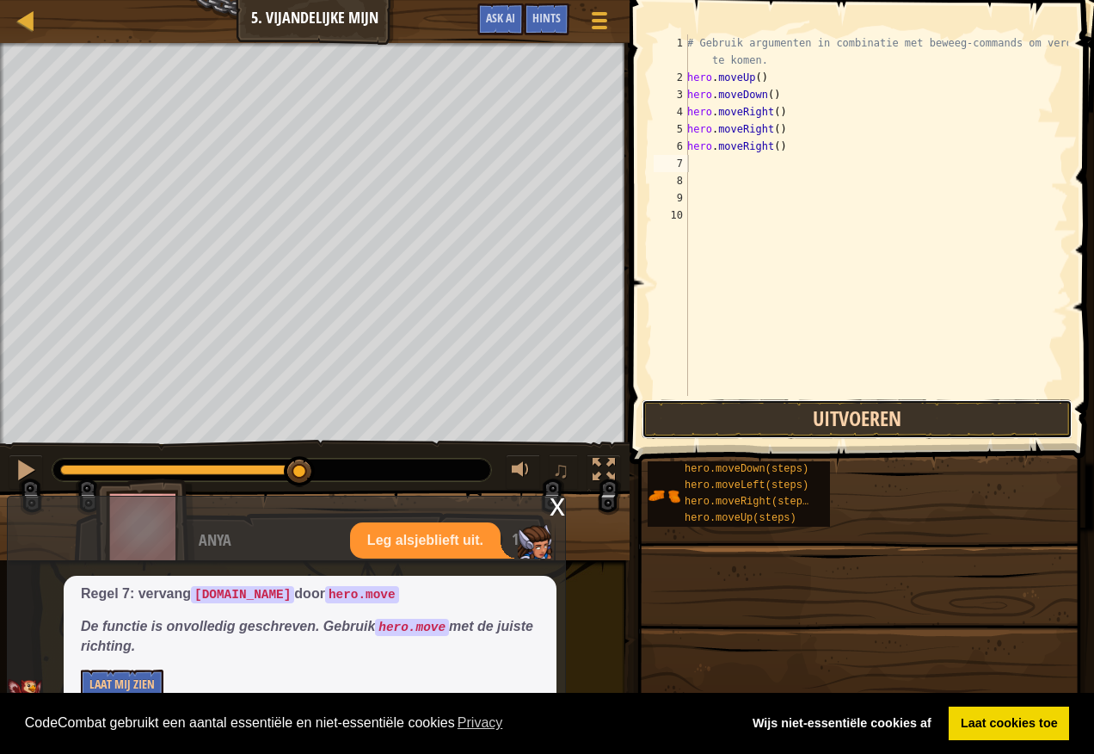
click at [767, 417] on button "Uitvoeren" at bounding box center [857, 419] width 431 height 40
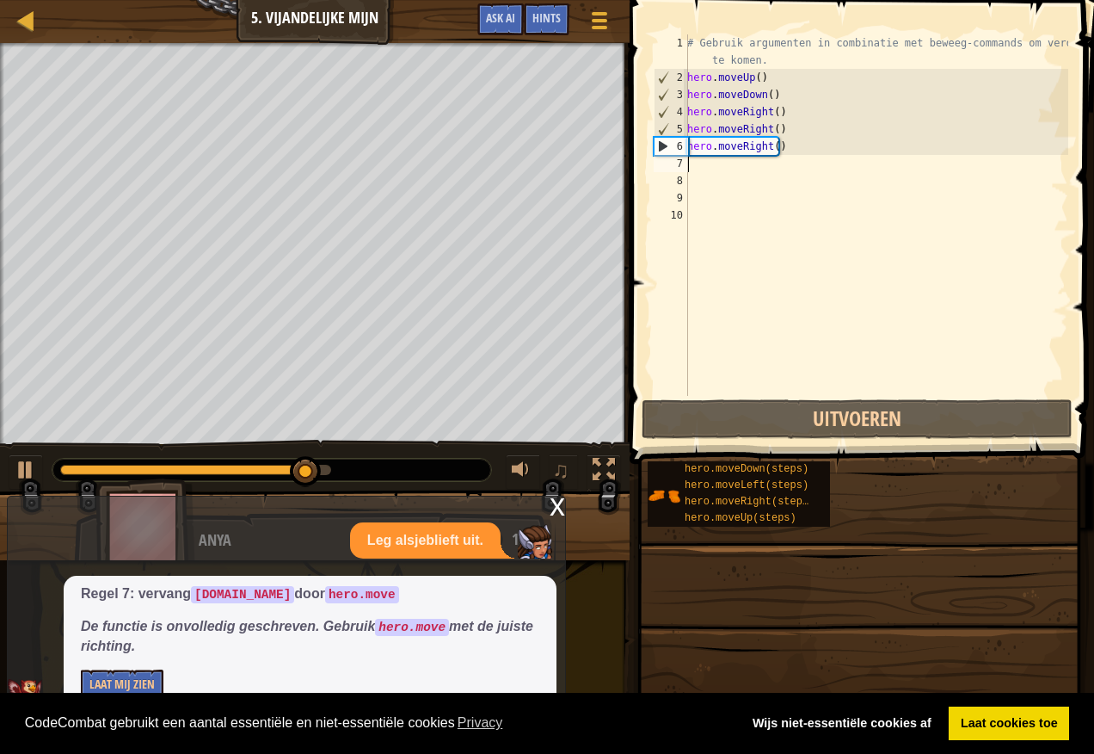
click at [706, 169] on div "# Gebruik argumenten in combinatie met beweeg-commands om verder te komen. hero…" at bounding box center [876, 240] width 385 height 413
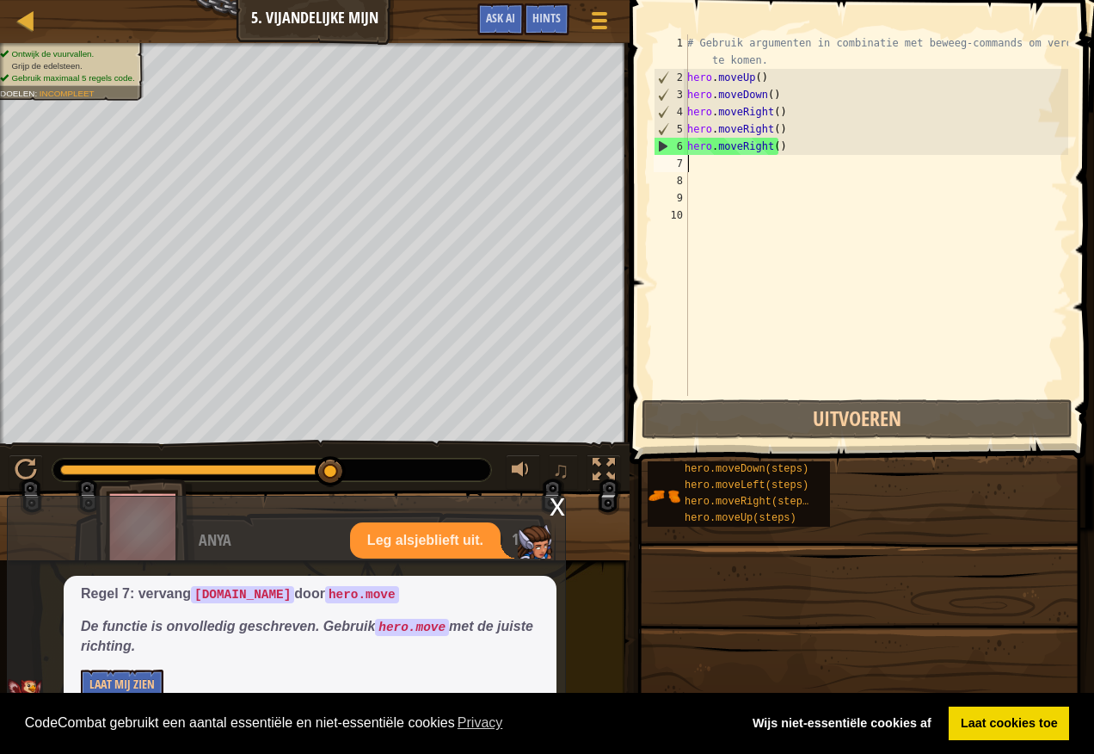
type textarea "h"
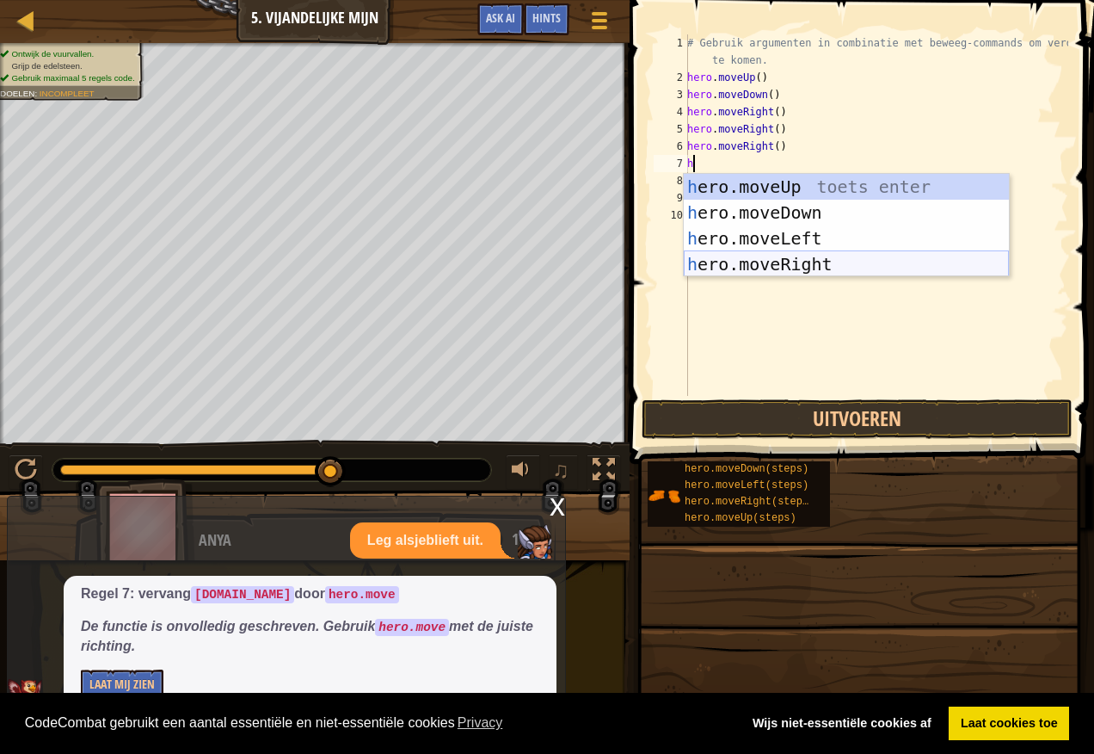
click at [762, 261] on div "h ero.moveUp toets enter h ero.moveDown toets enter h ero.moveLeft toets enter …" at bounding box center [846, 251] width 325 height 155
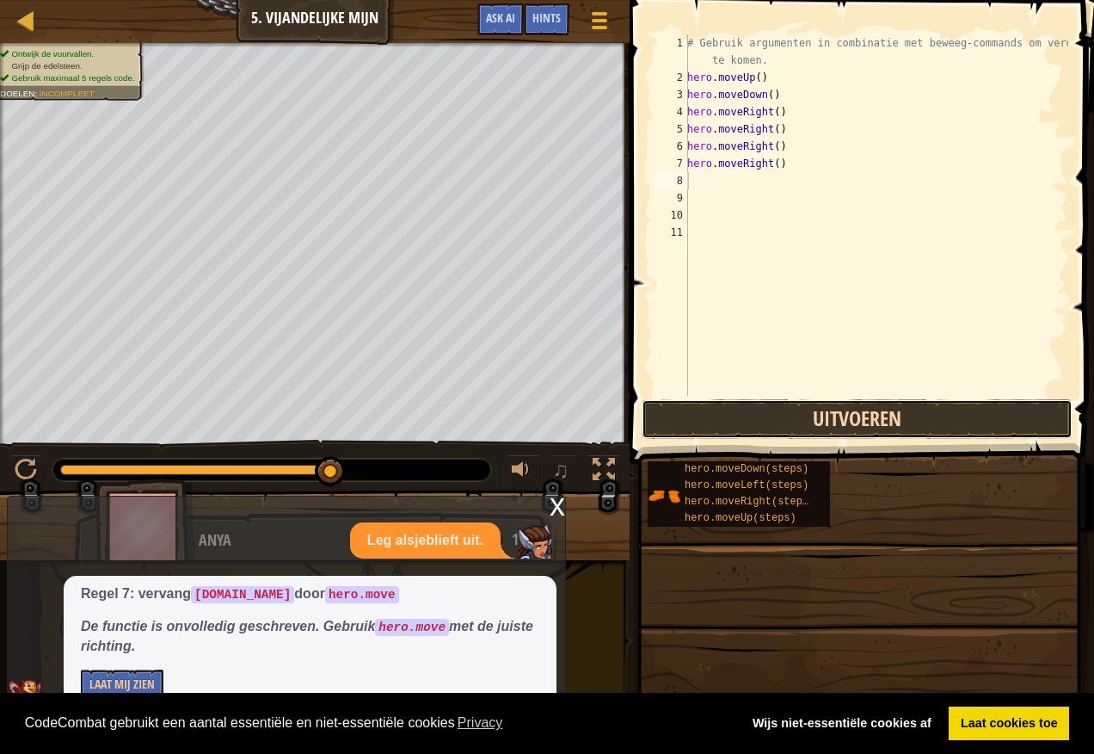
click at [744, 415] on button "Uitvoeren" at bounding box center [857, 419] width 431 height 40
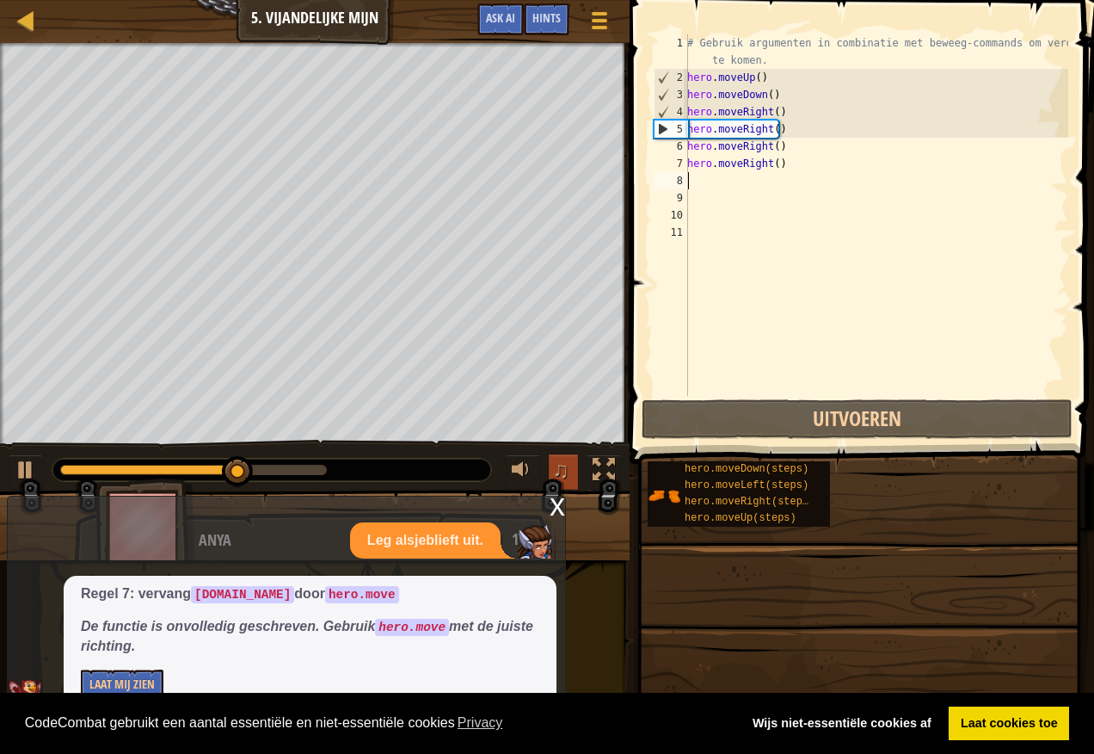
click at [565, 468] on span "♫" at bounding box center [560, 470] width 17 height 26
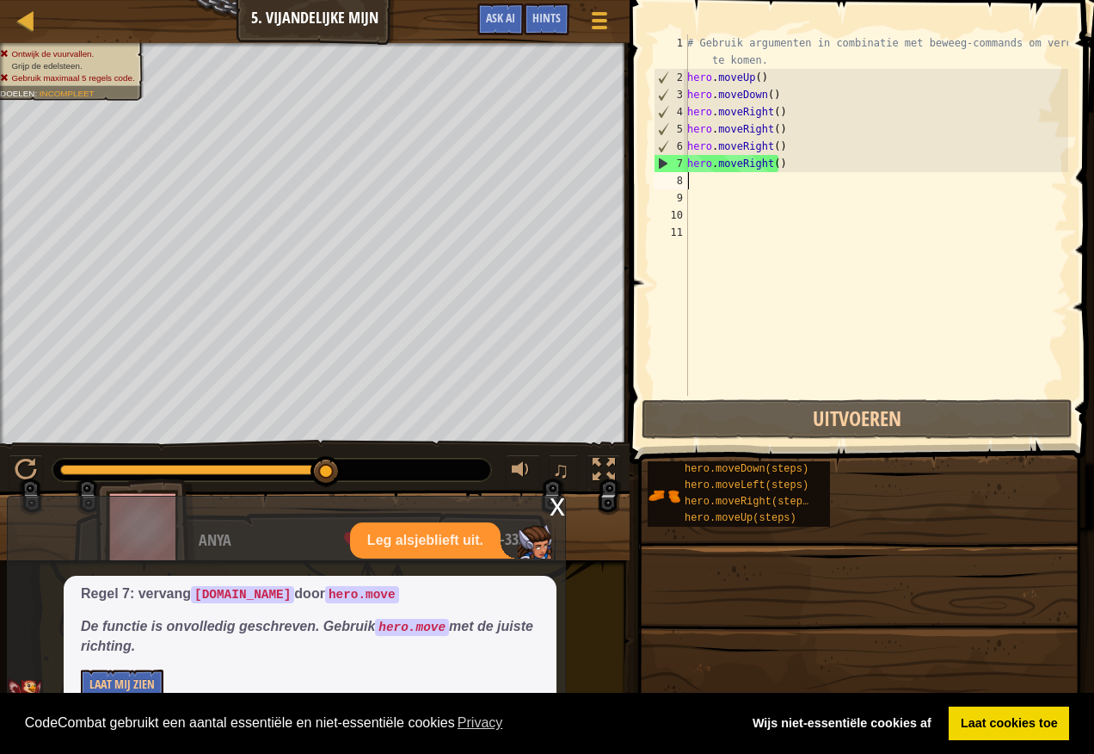
click at [244, 657] on div "Regel 7: vervang [DOMAIN_NAME] door hero.move De functie is onvolledig geschrev…" at bounding box center [310, 643] width 493 height 134
click at [134, 681] on button "Laat Mij Zien" at bounding box center [122, 685] width 83 height 32
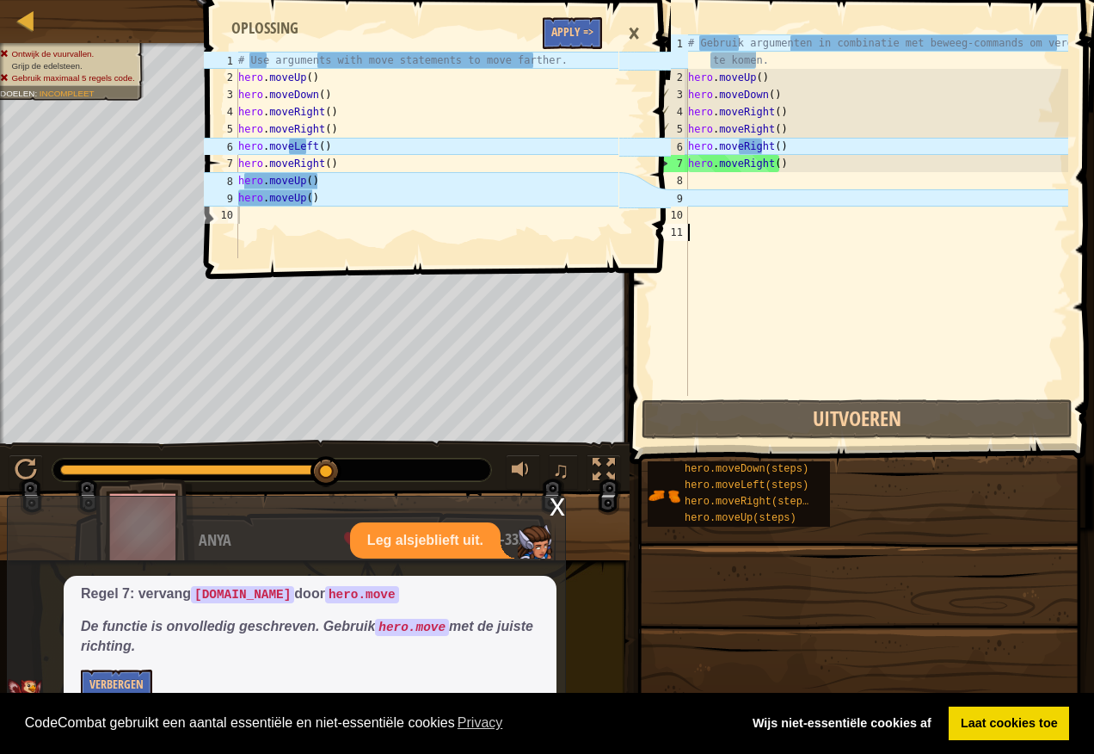
click at [780, 273] on div "# Gebruik argumenten in combinatie met beweeg-commands om verder te komen. hero…" at bounding box center [877, 240] width 384 height 413
click at [566, 34] on button "Apply =>" at bounding box center [572, 33] width 59 height 32
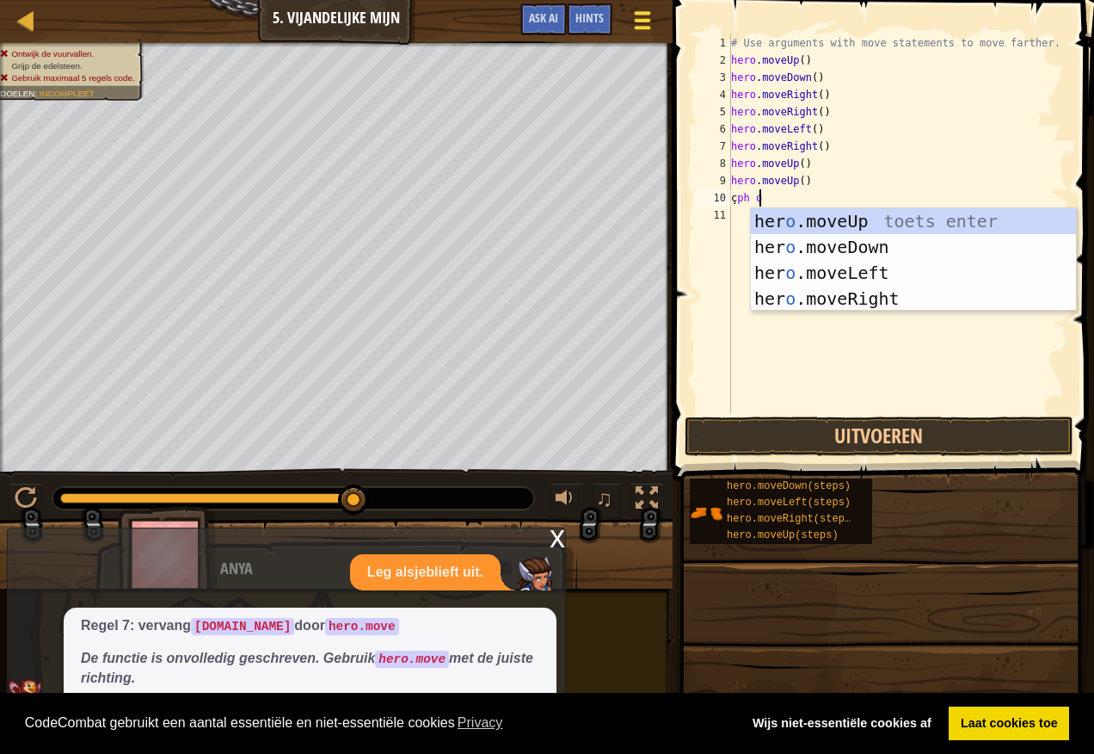
scroll to position [8, 2]
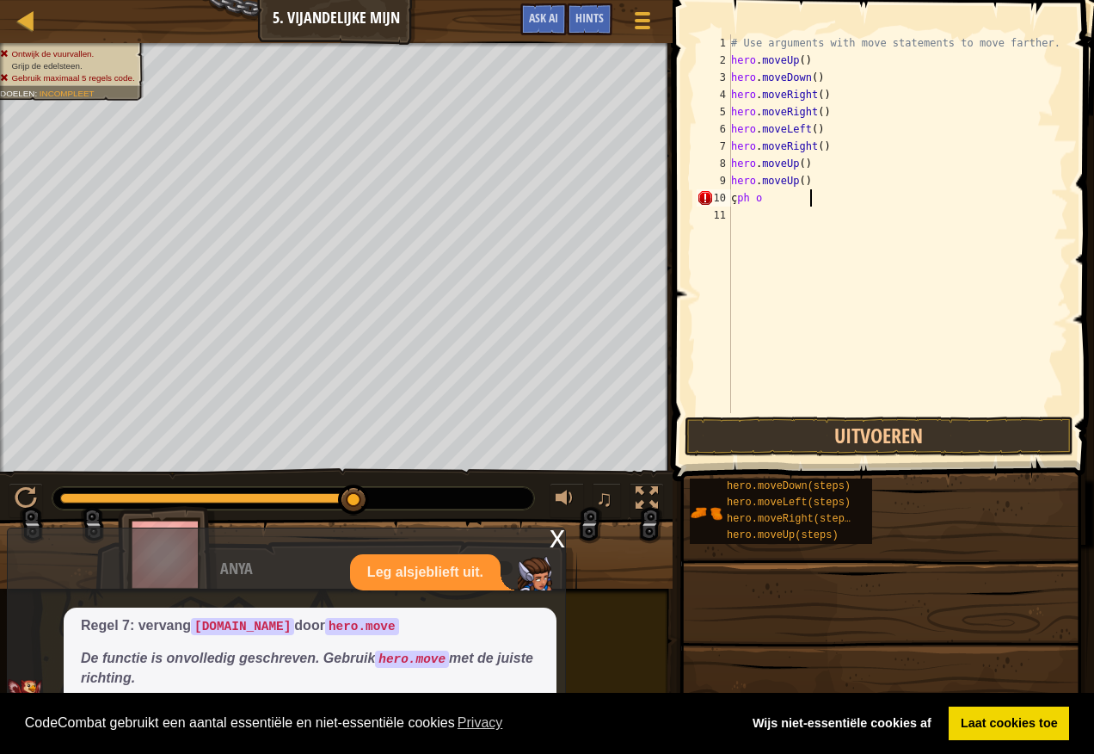
type textarea "çph o"
click at [187, 546] on div "x Leg alsjeblieft uit. Regel 7: vervang [DOMAIN_NAME] door hero.move De functie…" at bounding box center [286, 627] width 559 height 200
click at [455, 575] on p "Leg alsjeblieft uit." at bounding box center [425, 573] width 116 height 20
click at [538, 574] on img at bounding box center [535, 573] width 34 height 34
click at [835, 210] on div "# Use arguments with move statements to move farther. hero . moveUp ( ) hero . …" at bounding box center [898, 240] width 341 height 413
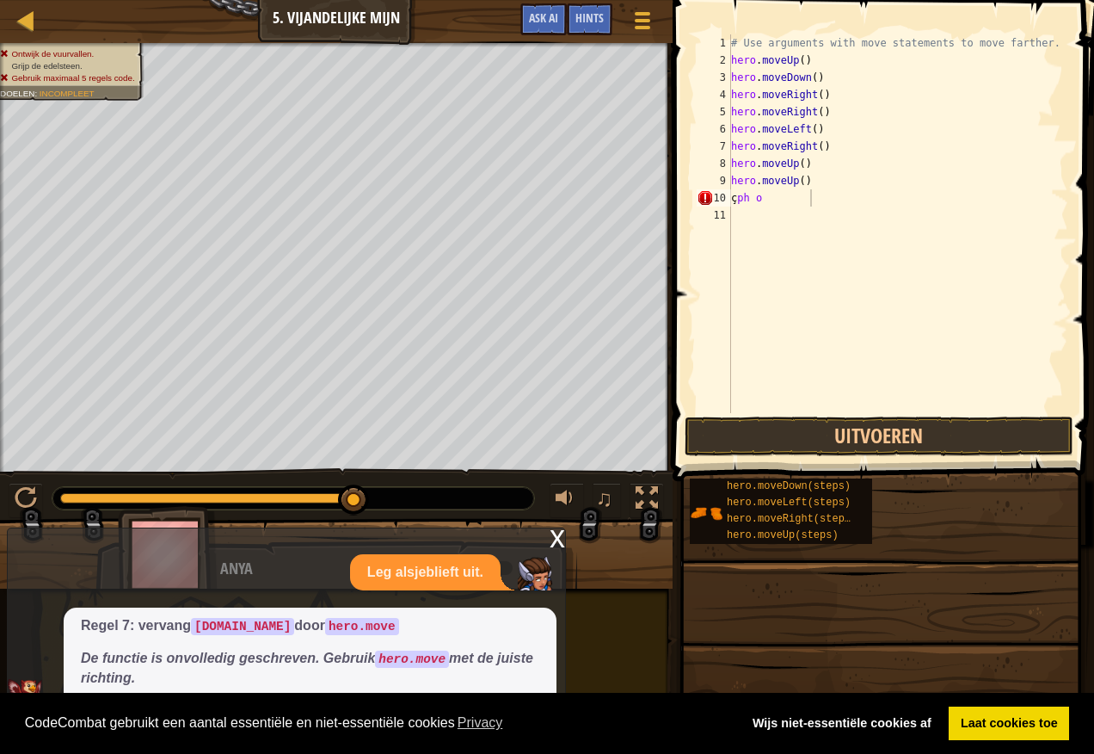
scroll to position [8, 0]
type textarea "ç"
type textarea "h"
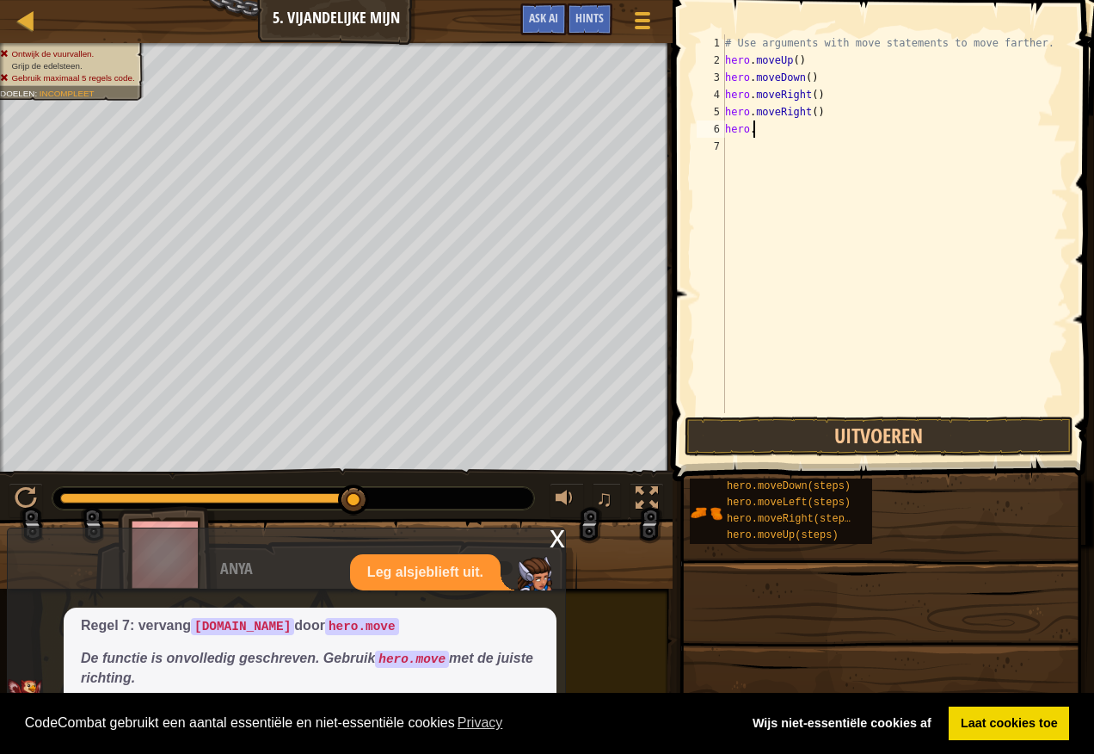
type textarea "h"
type textarea "hero"
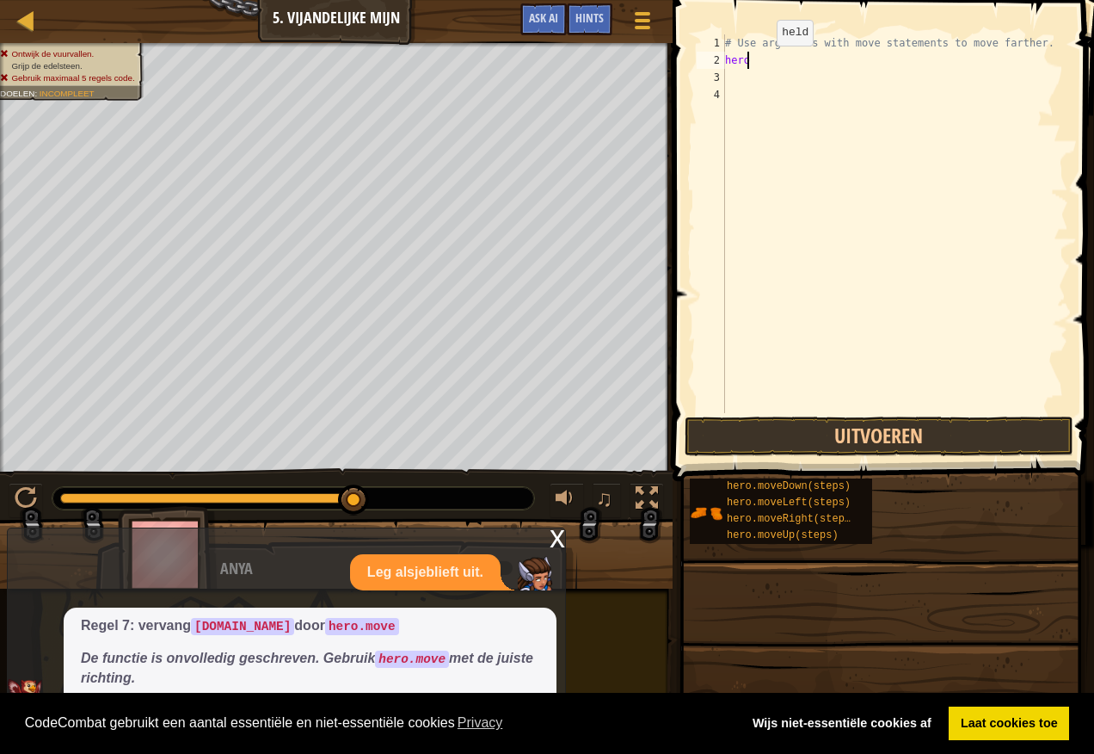
click at [762, 63] on div "# Use arguments with move statements to move farther. hero" at bounding box center [895, 240] width 347 height 413
type textarea "hero"
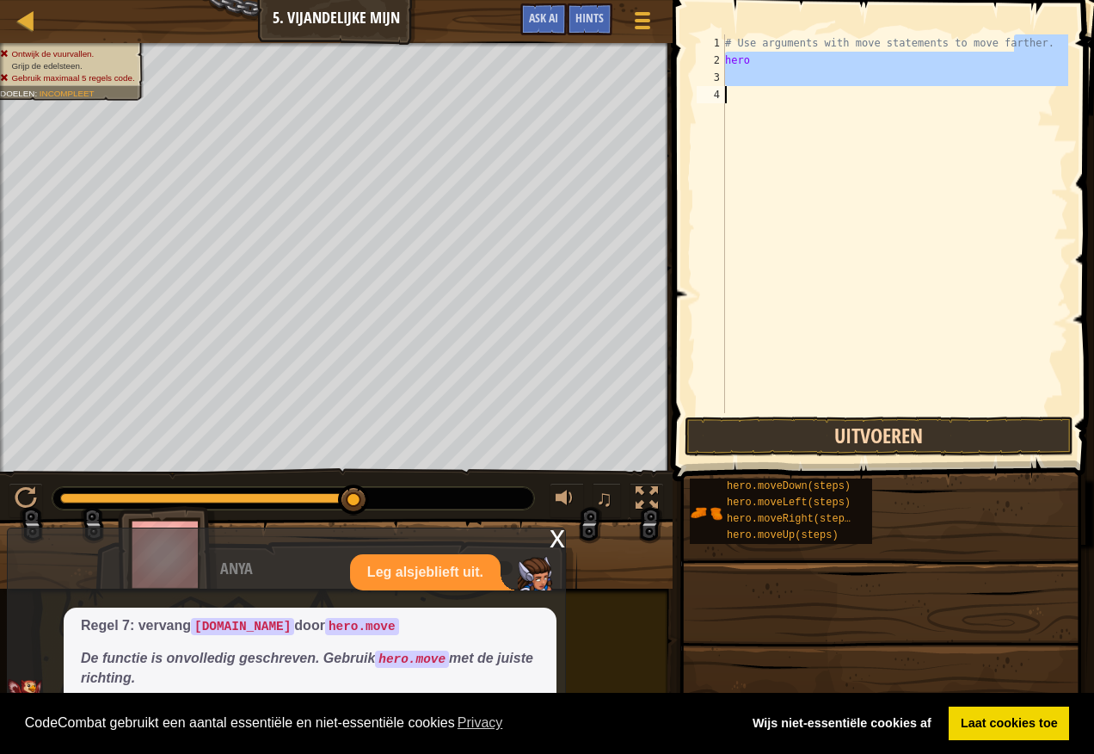
drag, startPoint x: 1014, startPoint y: 40, endPoint x: 691, endPoint y: 431, distance: 506.6
click at [687, 444] on div "hero 1 2 3 4 # Use arguments with move statements to move farther. hero ההההההה…" at bounding box center [881, 275] width 427 height 532
click at [798, 452] on button "Uitvoeren" at bounding box center [879, 436] width 389 height 40
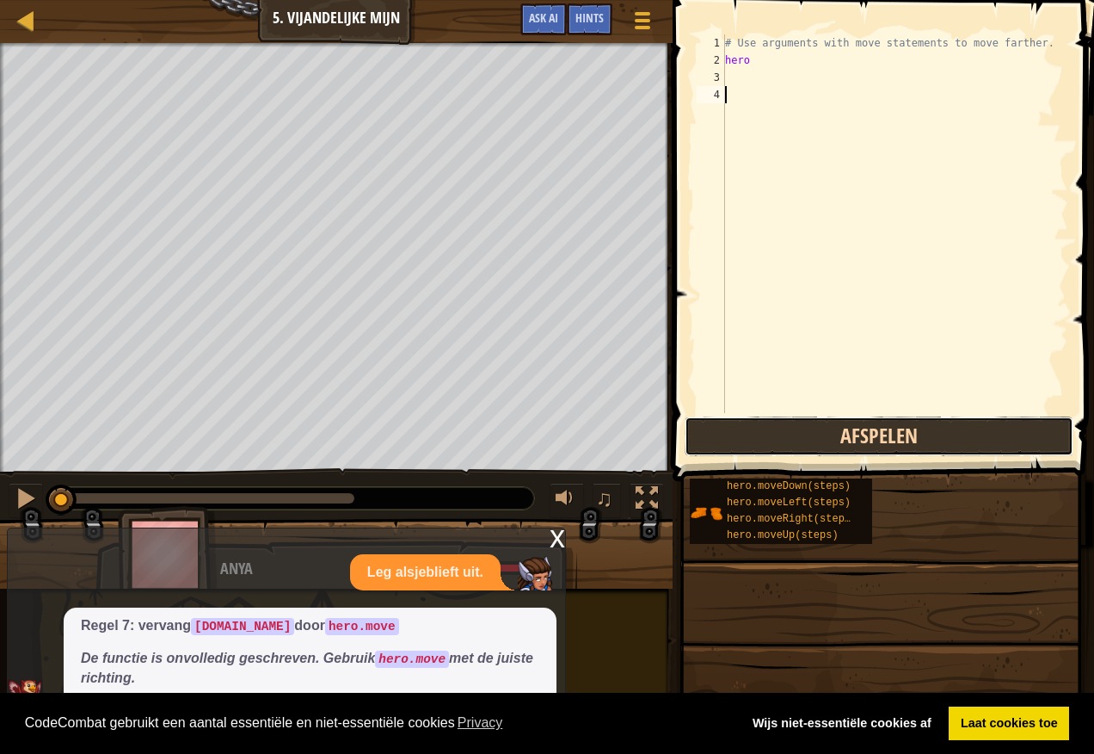
click at [807, 436] on button "Afspelen" at bounding box center [879, 436] width 389 height 40
click at [806, 436] on button "Uitvoeren" at bounding box center [879, 436] width 389 height 40
click at [785, 422] on button "Uitvoeren" at bounding box center [879, 436] width 389 height 40
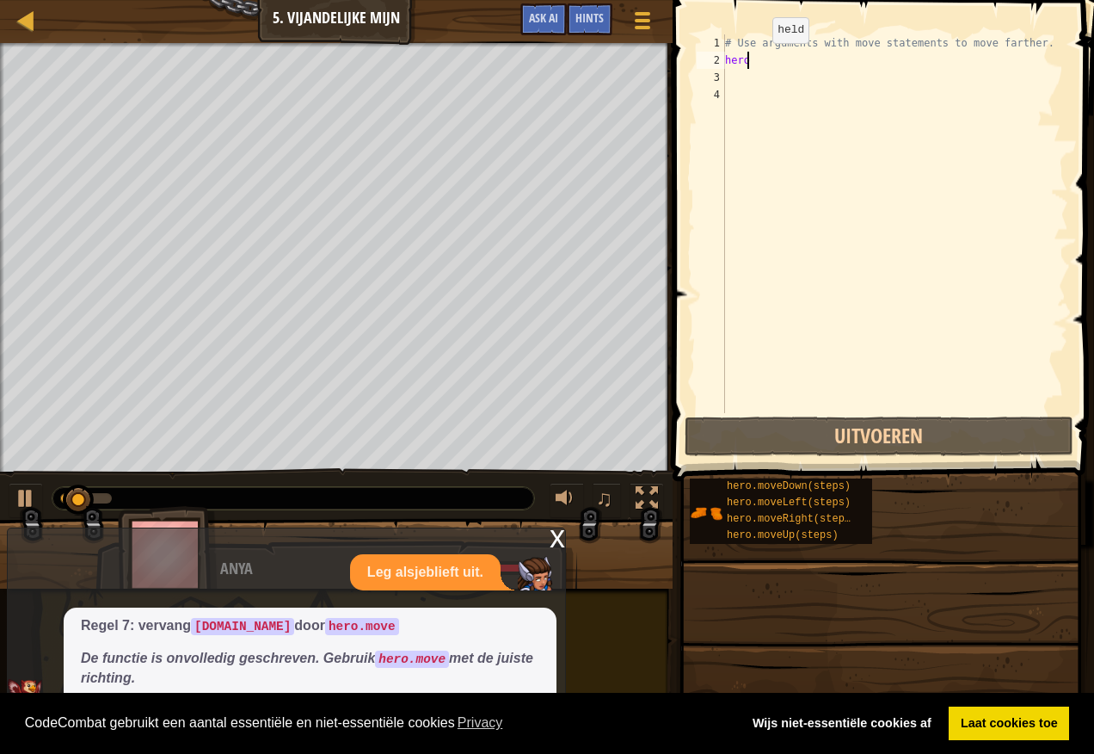
click at [758, 60] on div "# Use arguments with move statements to move farther. hero" at bounding box center [895, 240] width 347 height 413
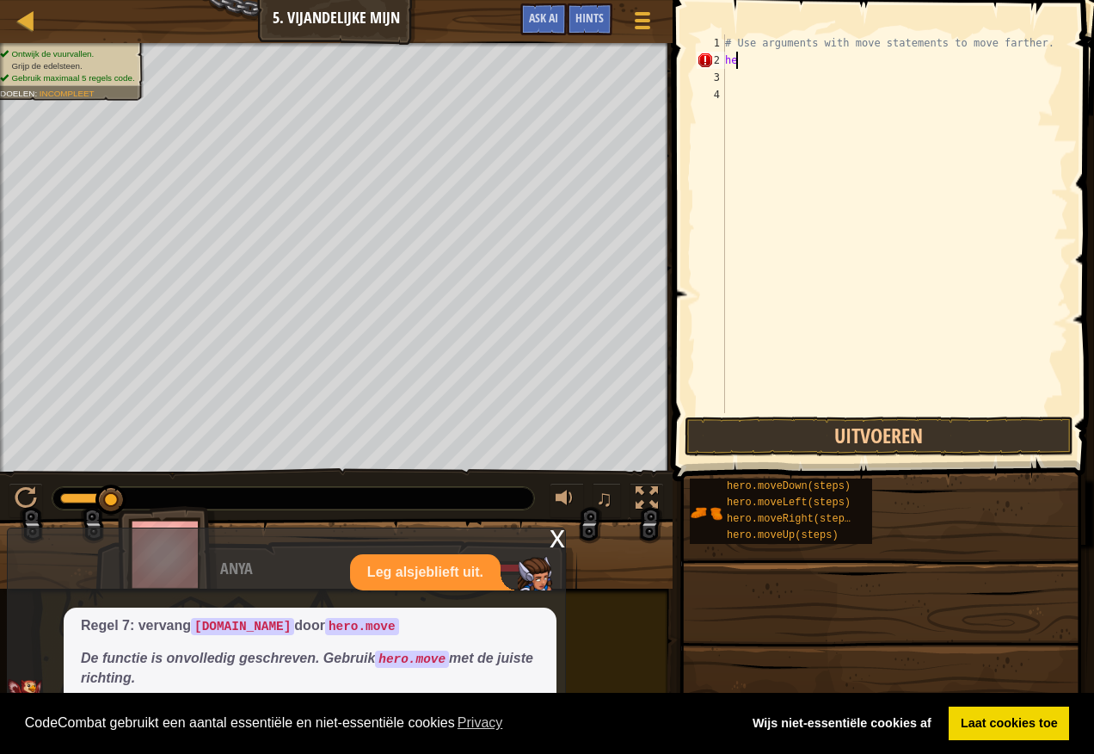
type textarea "h"
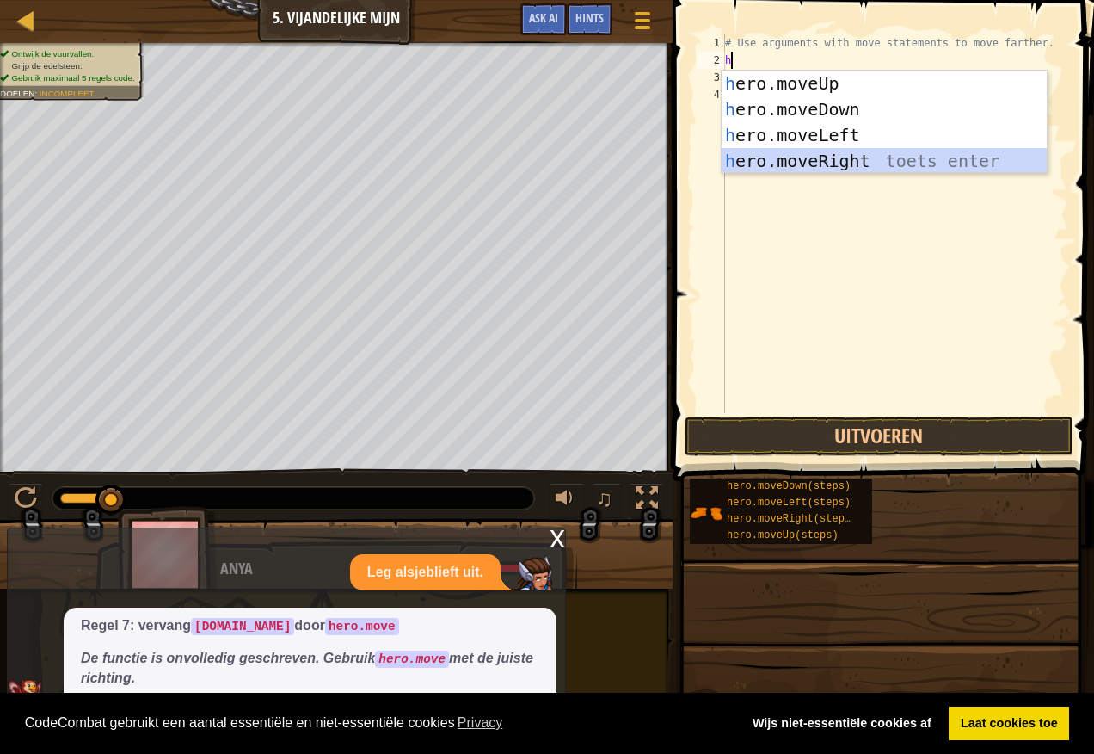
click at [829, 163] on div "h ero.moveUp toets enter h ero.moveDown toets enter h ero.moveLeft toets enter …" at bounding box center [884, 148] width 325 height 155
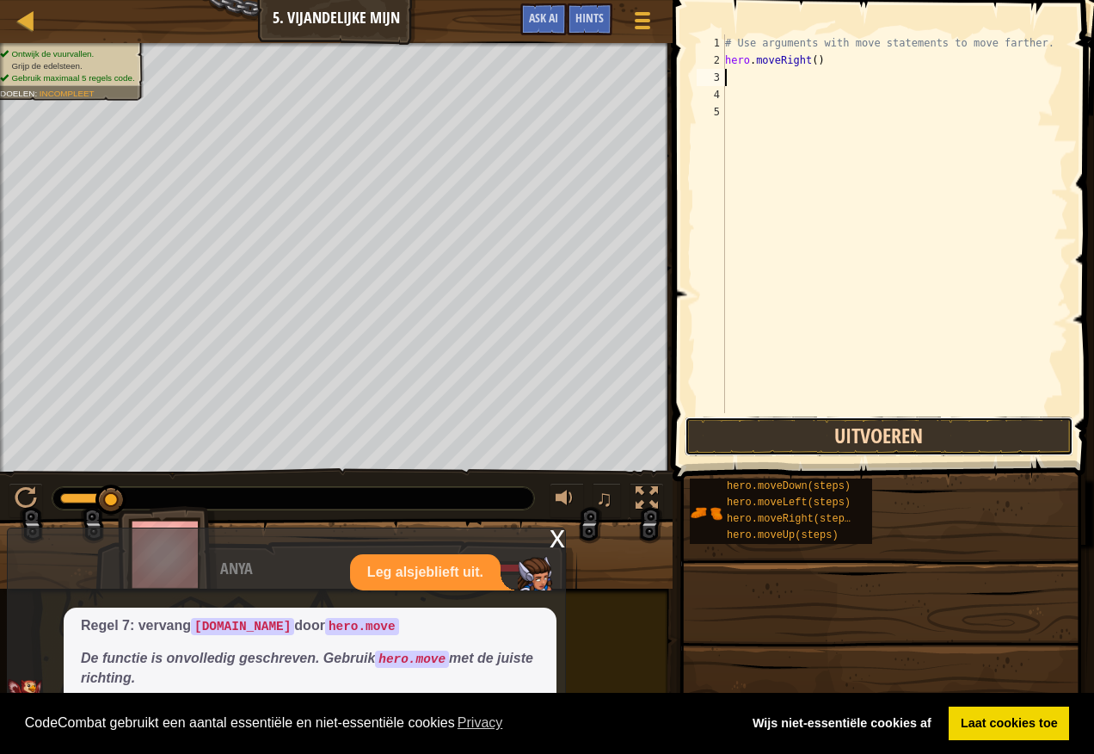
click at [765, 441] on button "Uitvoeren" at bounding box center [879, 436] width 389 height 40
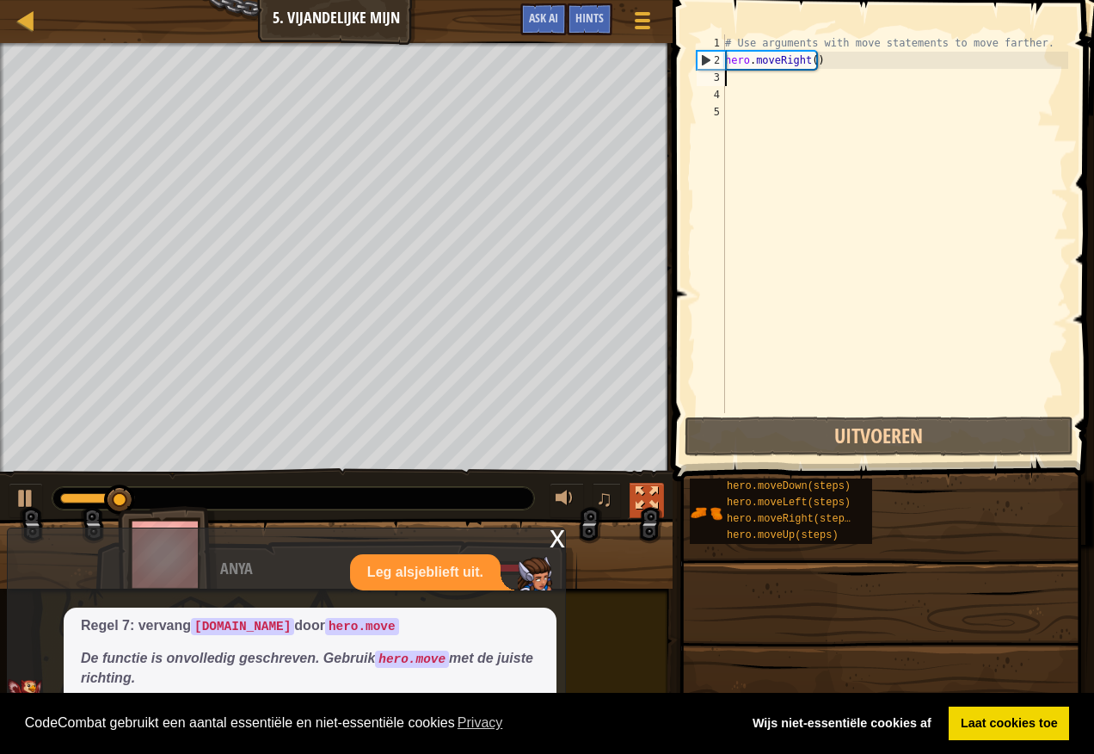
click at [649, 493] on div at bounding box center [647, 498] width 22 height 22
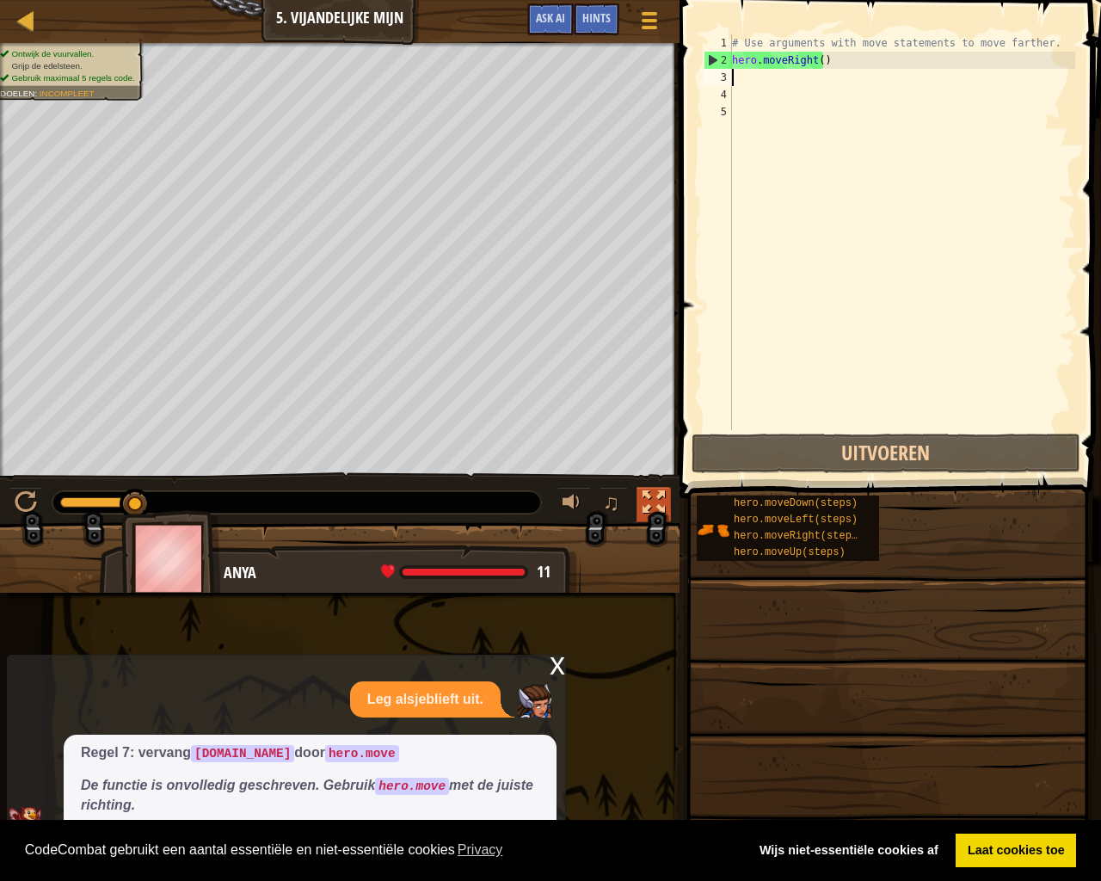
click at [651, 502] on div at bounding box center [654, 502] width 22 height 22
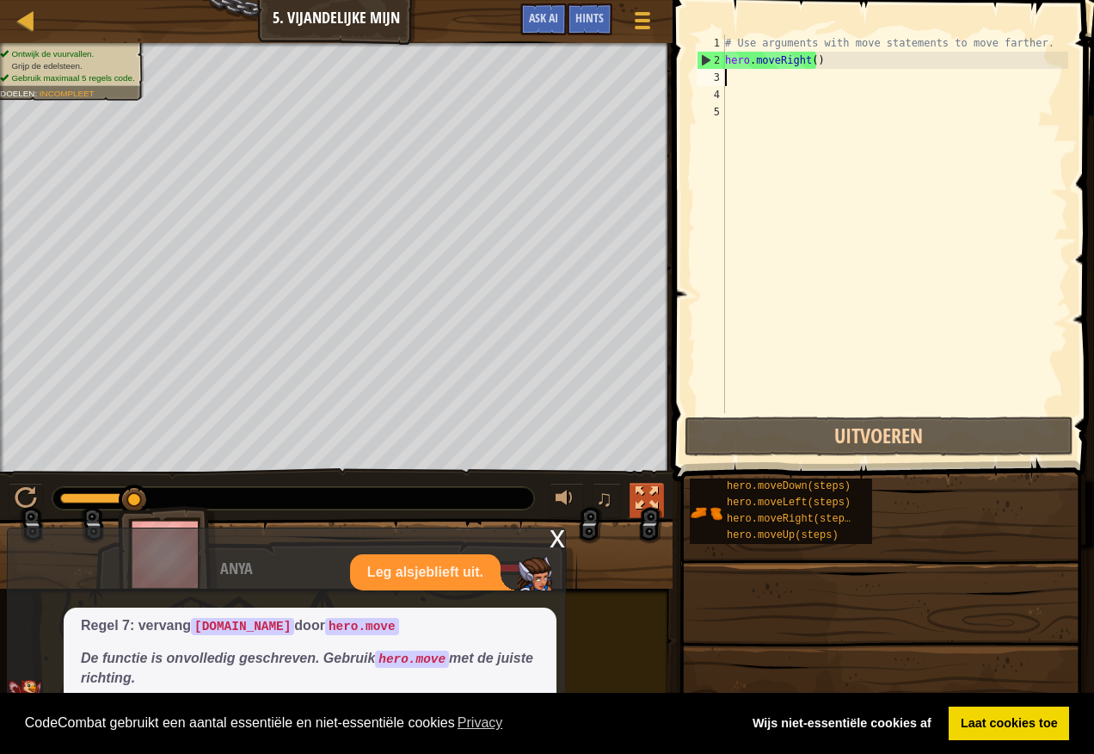
click at [637, 487] on div at bounding box center [647, 498] width 22 height 22
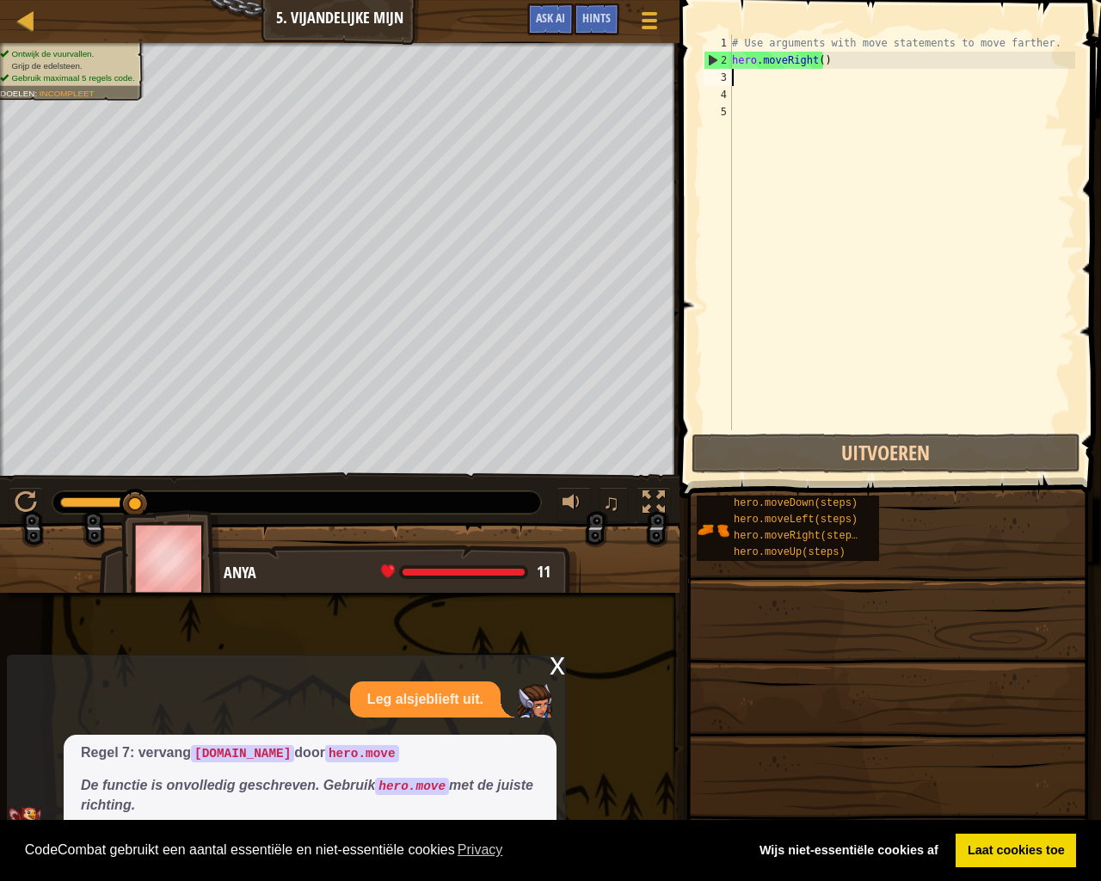
click at [751, 83] on div "# Use arguments with move statements to move farther. hero . moveRight ( )" at bounding box center [902, 249] width 347 height 430
type textarea "h"
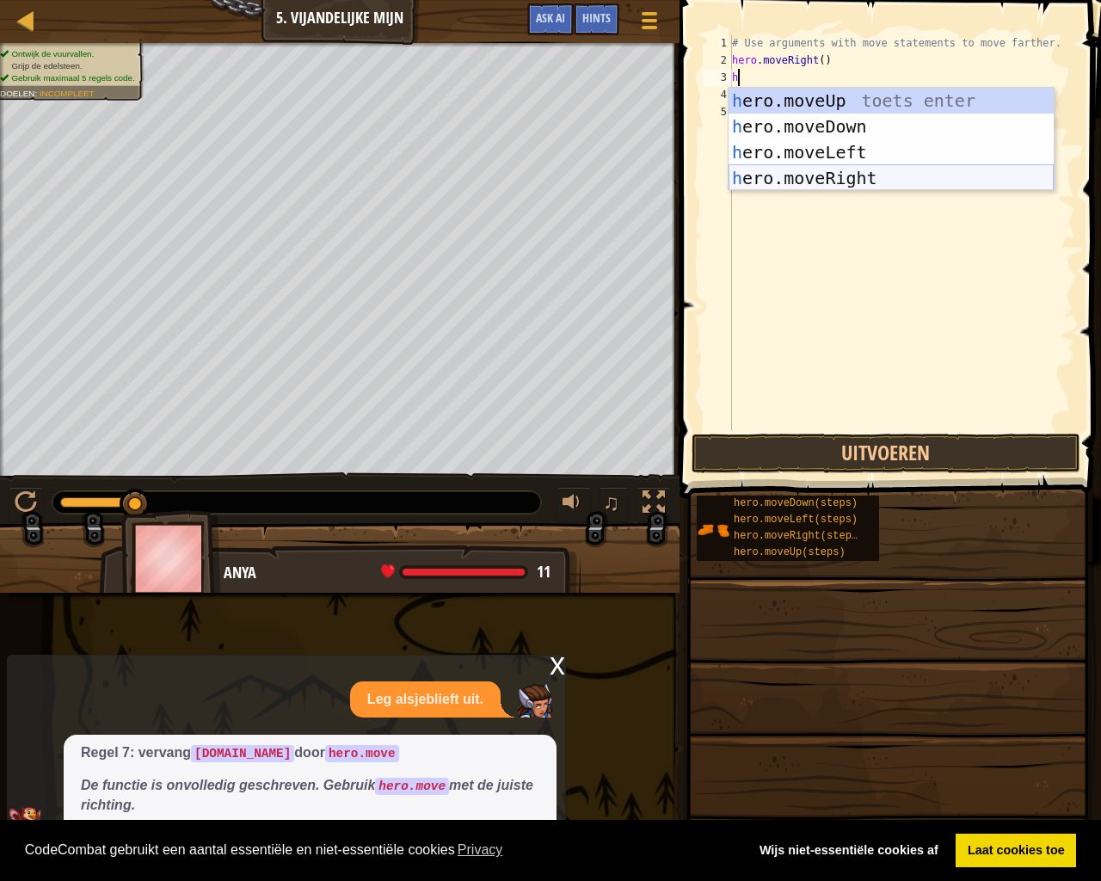
click at [804, 178] on div "h ero.moveUp toets enter h ero.moveDown toets enter h ero.moveLeft toets enter …" at bounding box center [891, 165] width 325 height 155
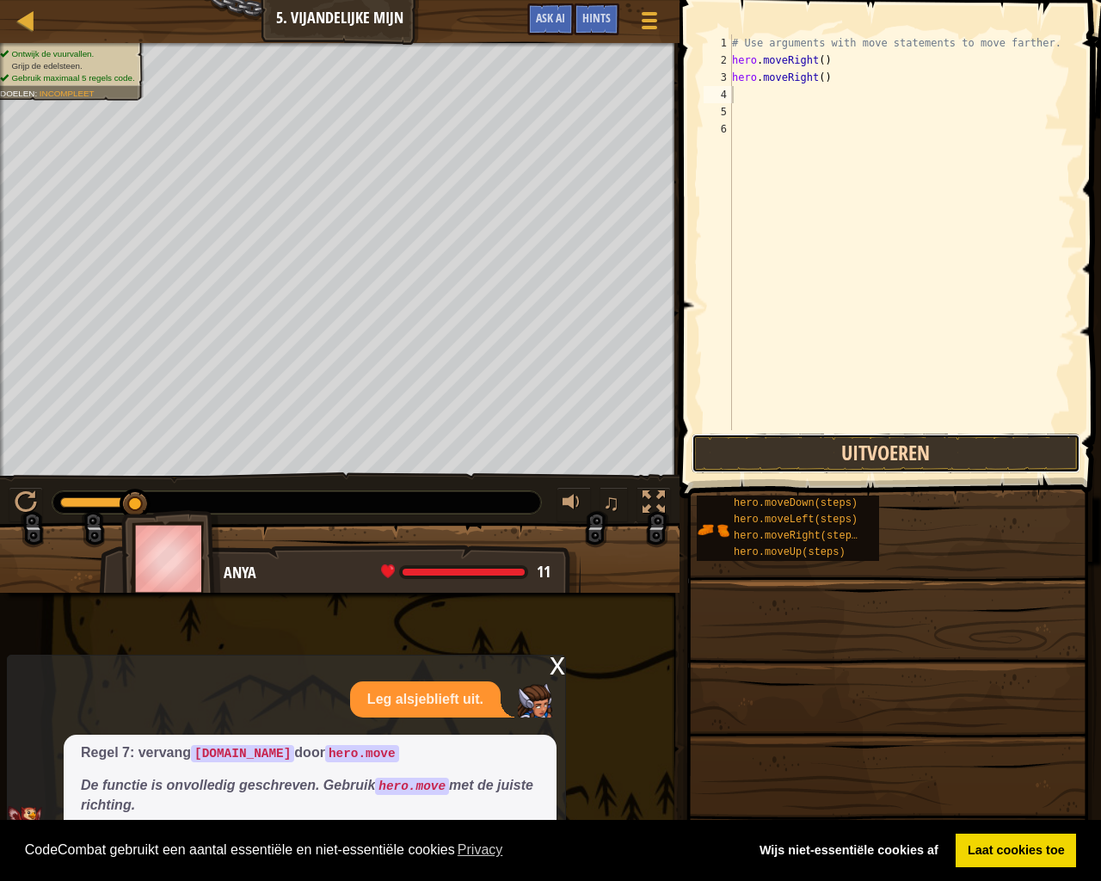
click at [720, 459] on button "Uitvoeren" at bounding box center [886, 454] width 389 height 40
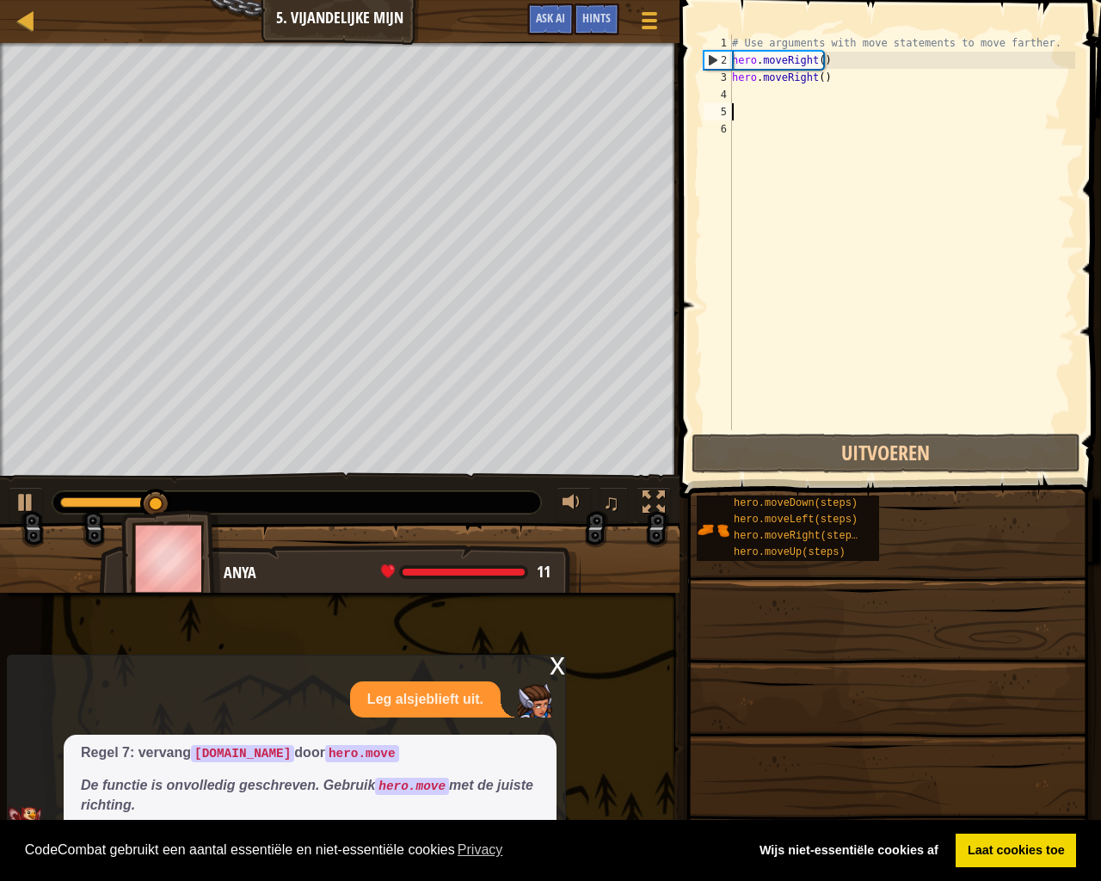
click at [752, 107] on div "# Use arguments with move statements to move farther. hero . moveRight ( ) hero…" at bounding box center [902, 249] width 347 height 430
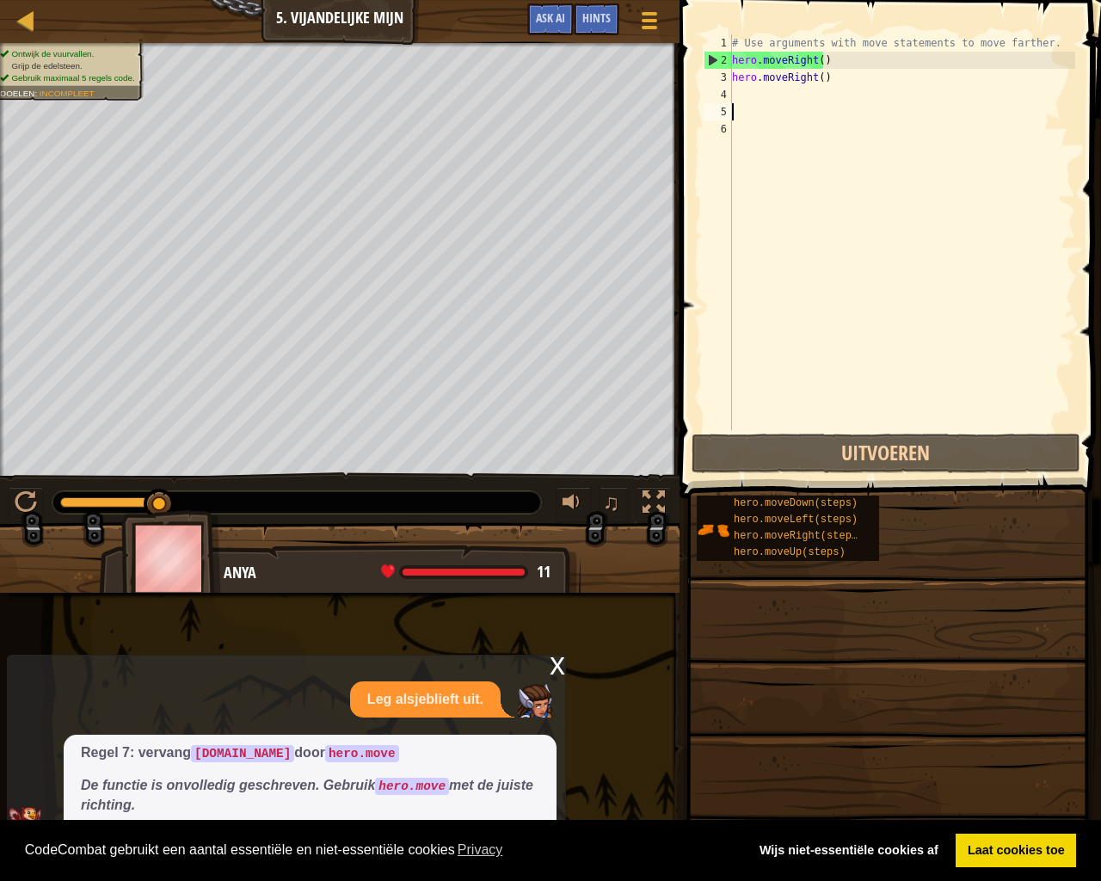
click at [744, 96] on div "# Use arguments with move statements to move farther. hero . moveRight ( ) hero…" at bounding box center [902, 249] width 347 height 430
type textarea "m"
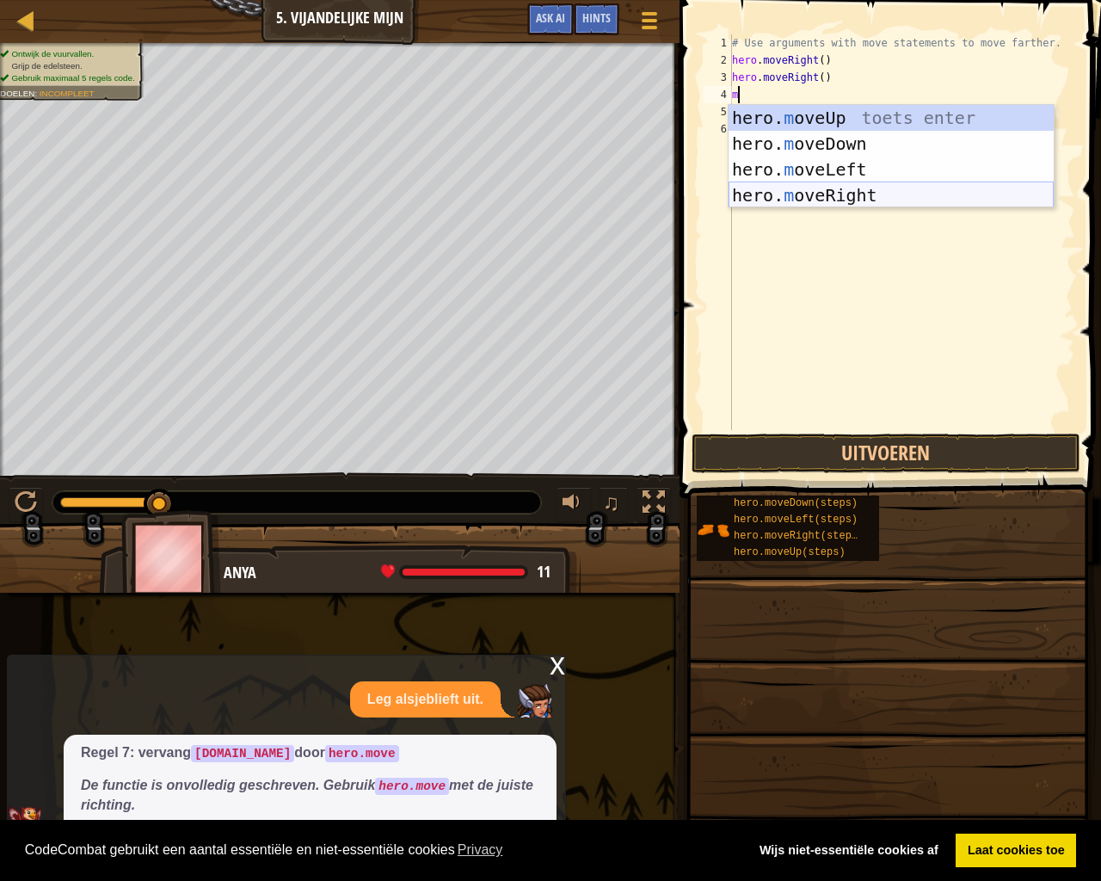
click at [817, 192] on div "hero. m oveUp toets enter hero. m oveDown toets enter hero. m oveLeft toets ent…" at bounding box center [891, 182] width 325 height 155
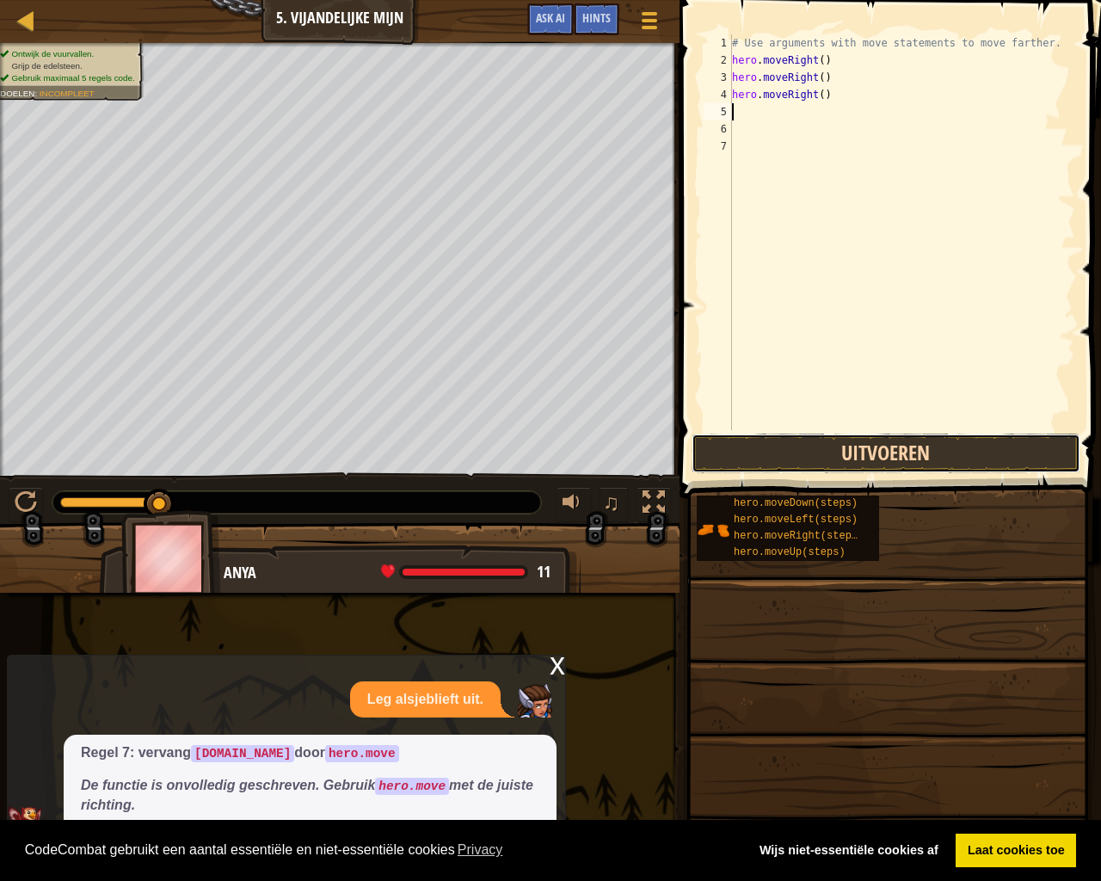
click at [829, 447] on button "Uitvoeren" at bounding box center [886, 454] width 389 height 40
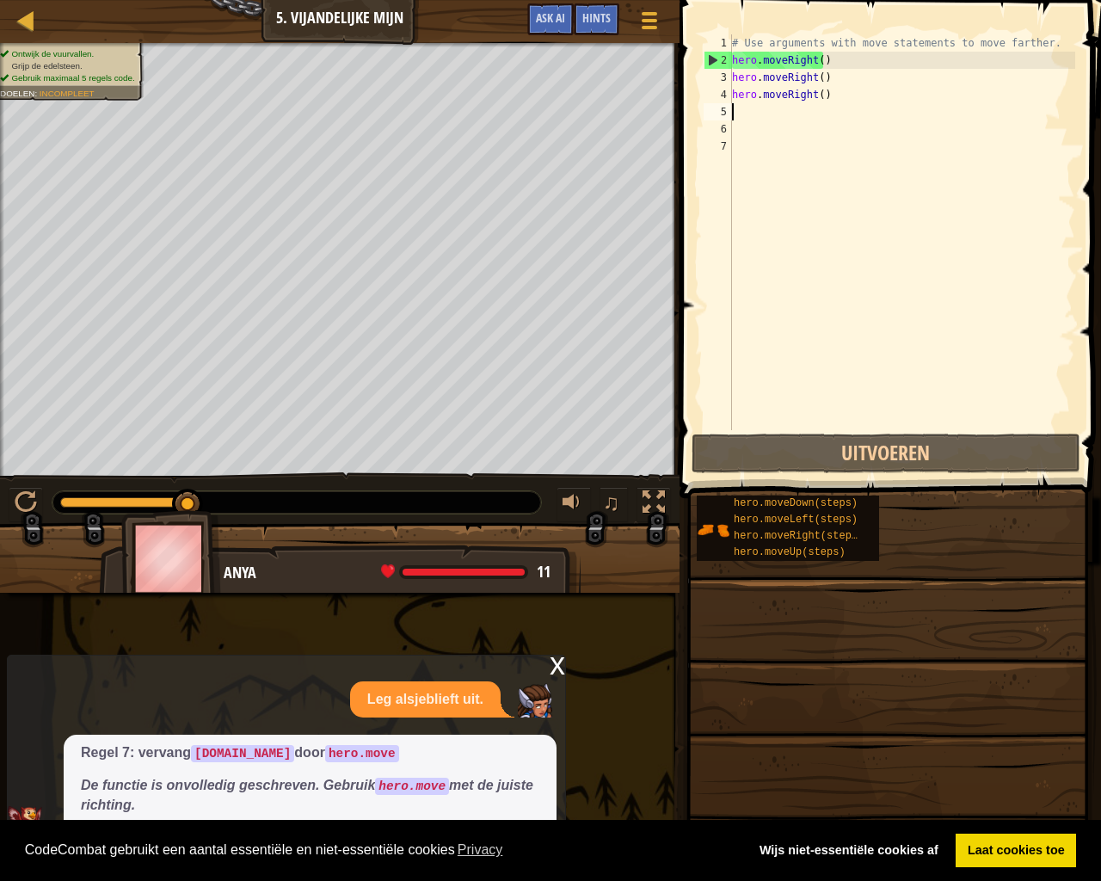
type textarea "m"
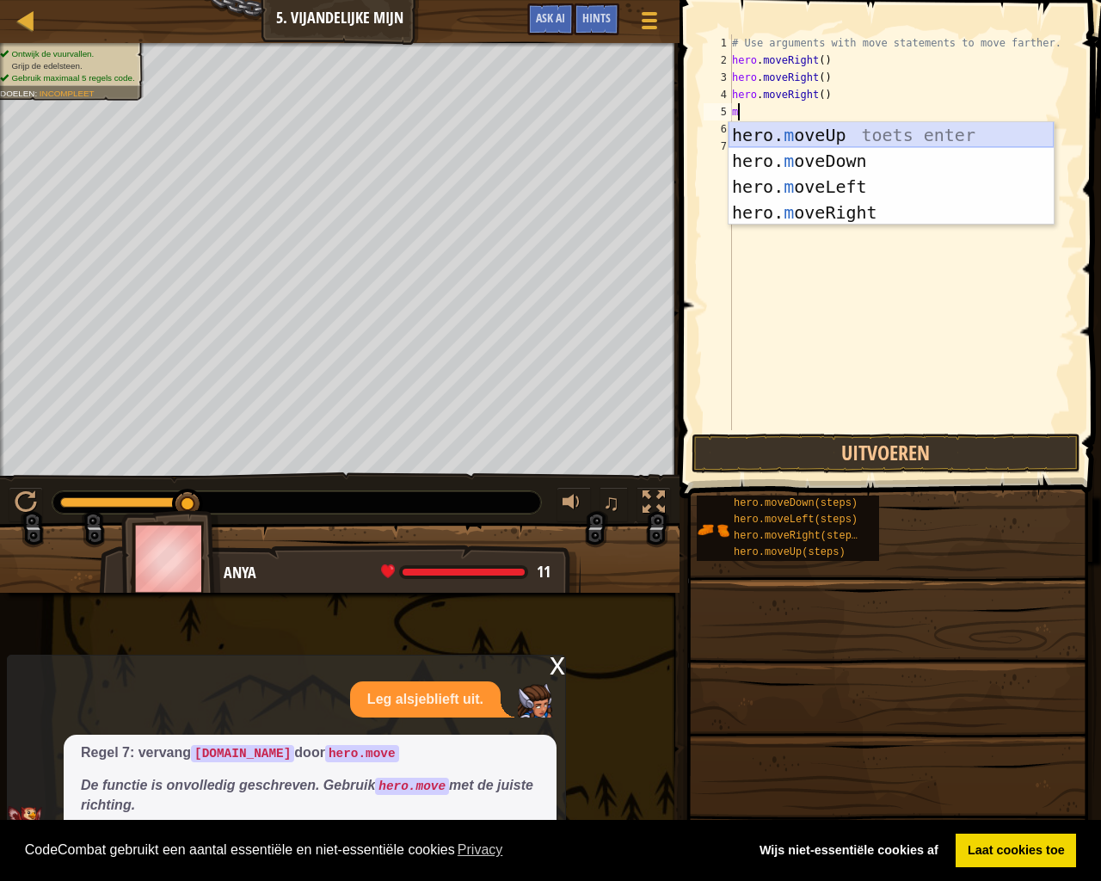
click at [849, 132] on div "hero. m oveUp toets enter hero. m oveDown toets enter hero. m oveLeft toets ent…" at bounding box center [891, 199] width 325 height 155
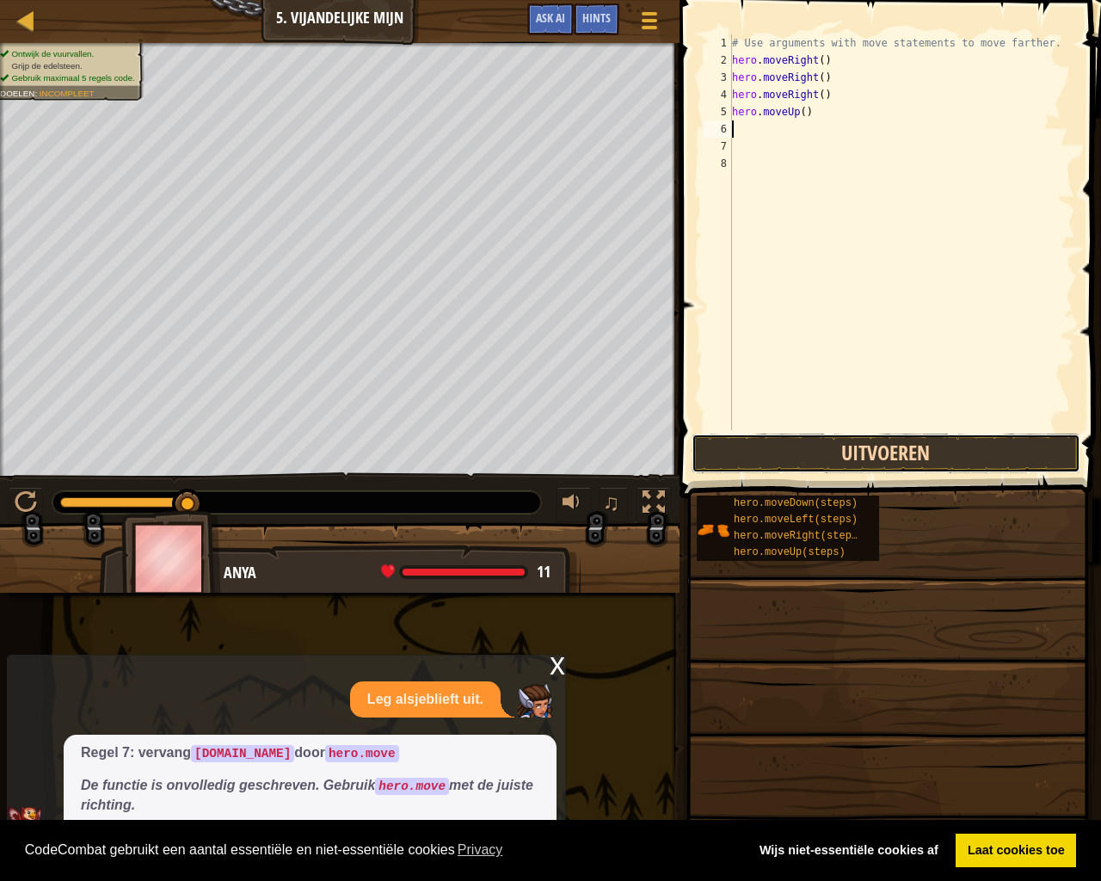
click at [863, 445] on button "Uitvoeren" at bounding box center [886, 454] width 389 height 40
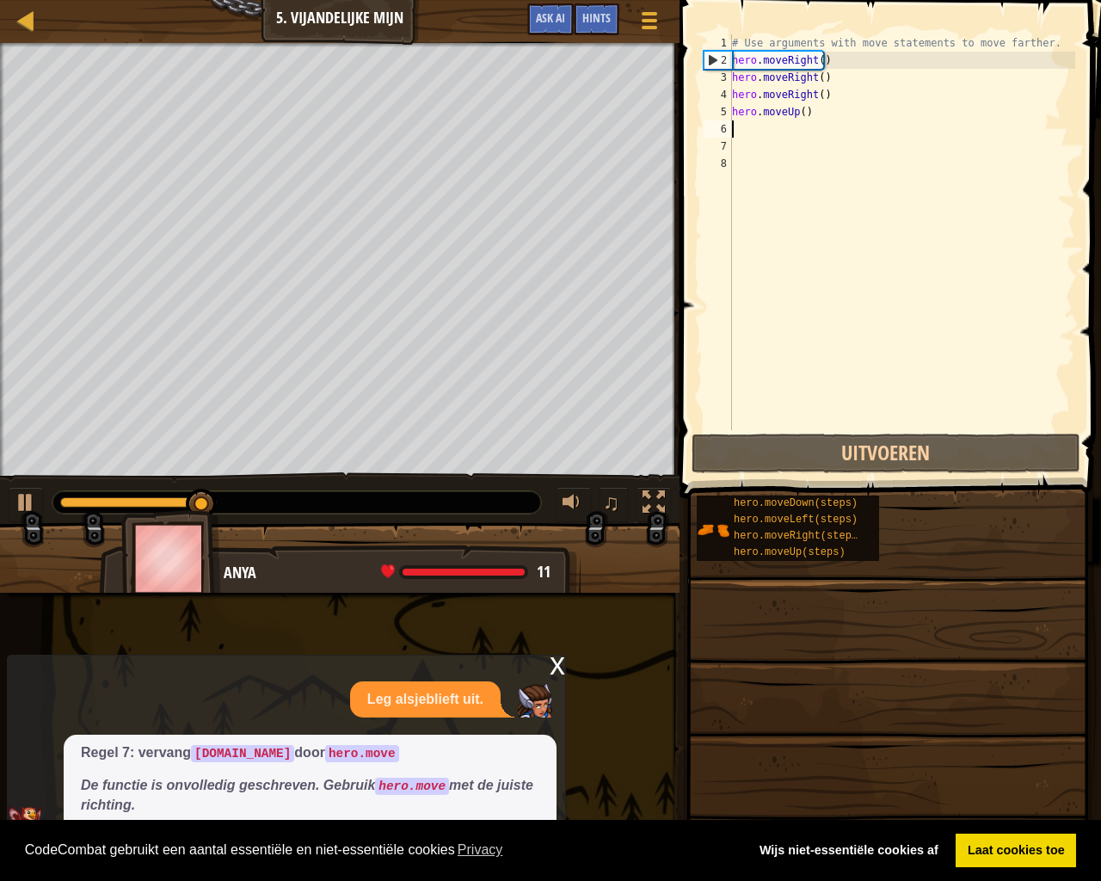
click at [737, 131] on div "# Use arguments with move statements to move farther. hero . moveRight ( ) hero…" at bounding box center [902, 249] width 347 height 430
type textarea "m"
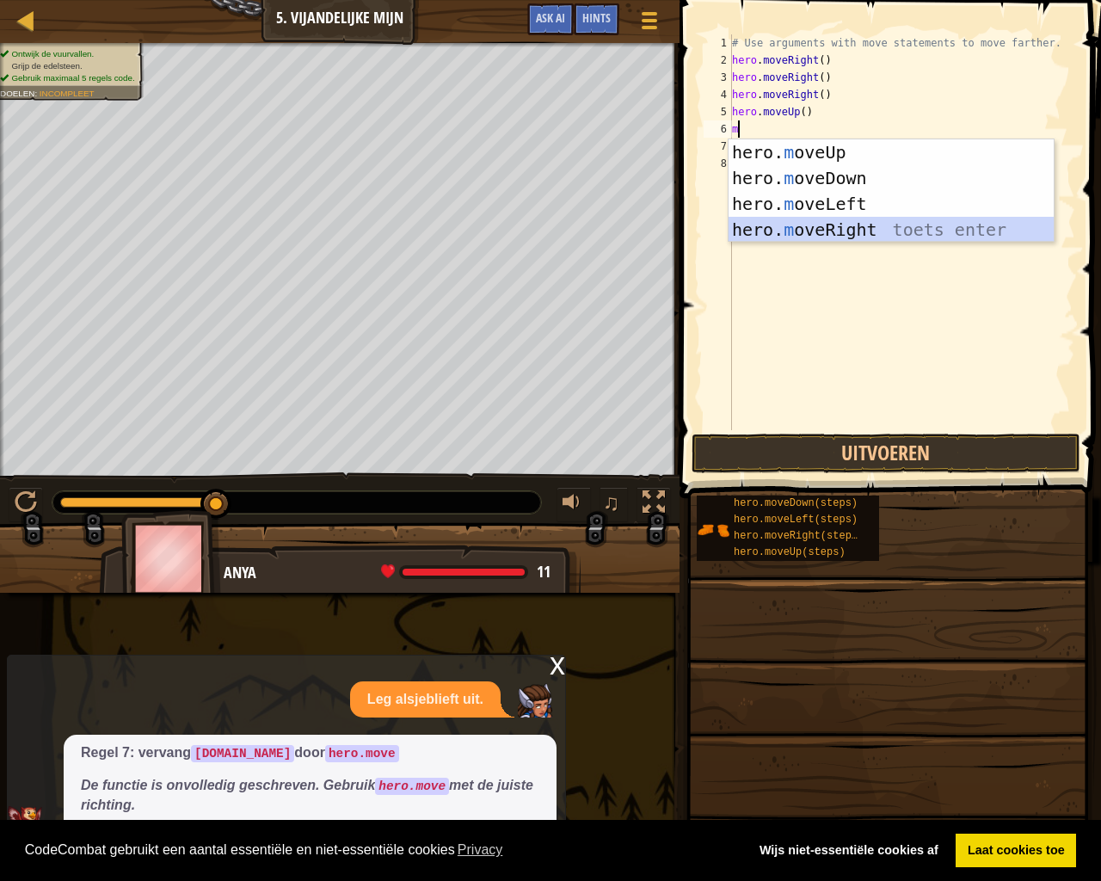
click at [840, 228] on div "hero. m oveUp toets enter hero. m oveDown toets enter hero. m oveLeft toets ent…" at bounding box center [891, 216] width 325 height 155
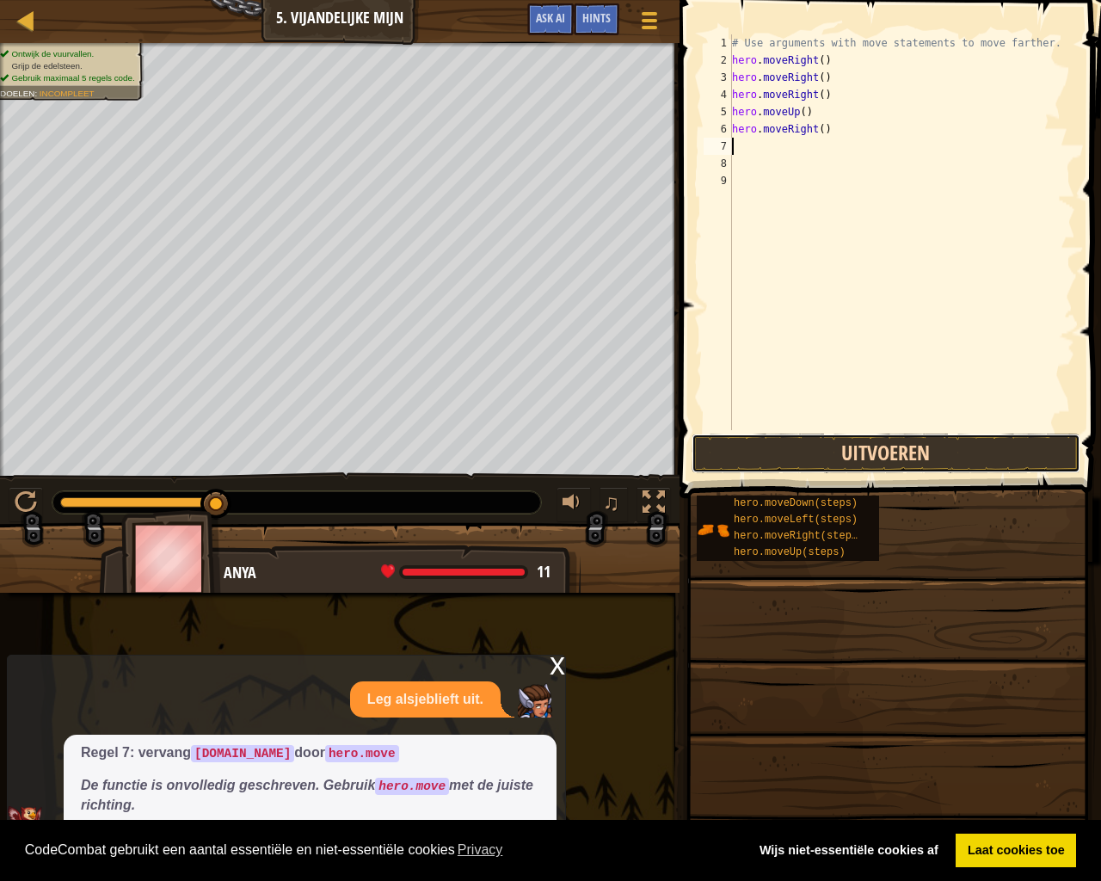
click at [825, 466] on button "Uitvoeren" at bounding box center [886, 454] width 389 height 40
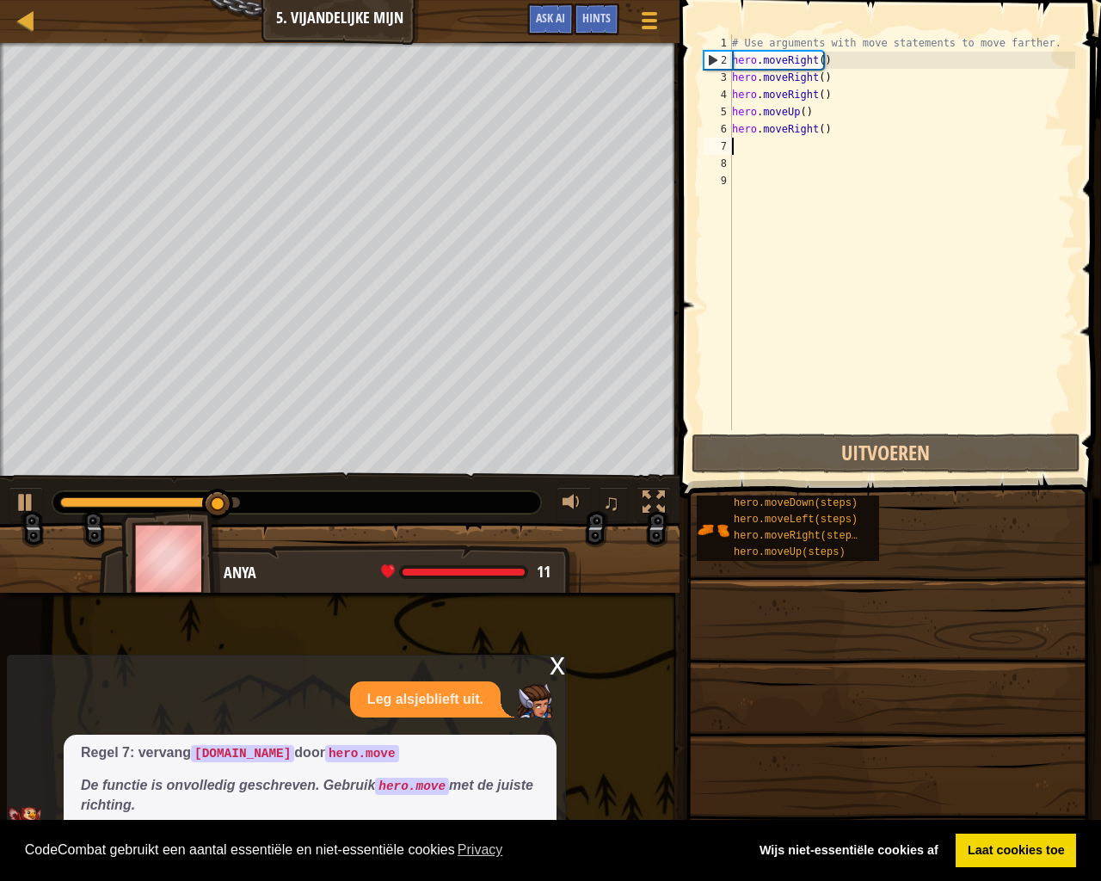
click at [744, 146] on div "# Use arguments with move statements to move farther. hero . moveRight ( ) hero…" at bounding box center [902, 249] width 347 height 430
type textarea "m"
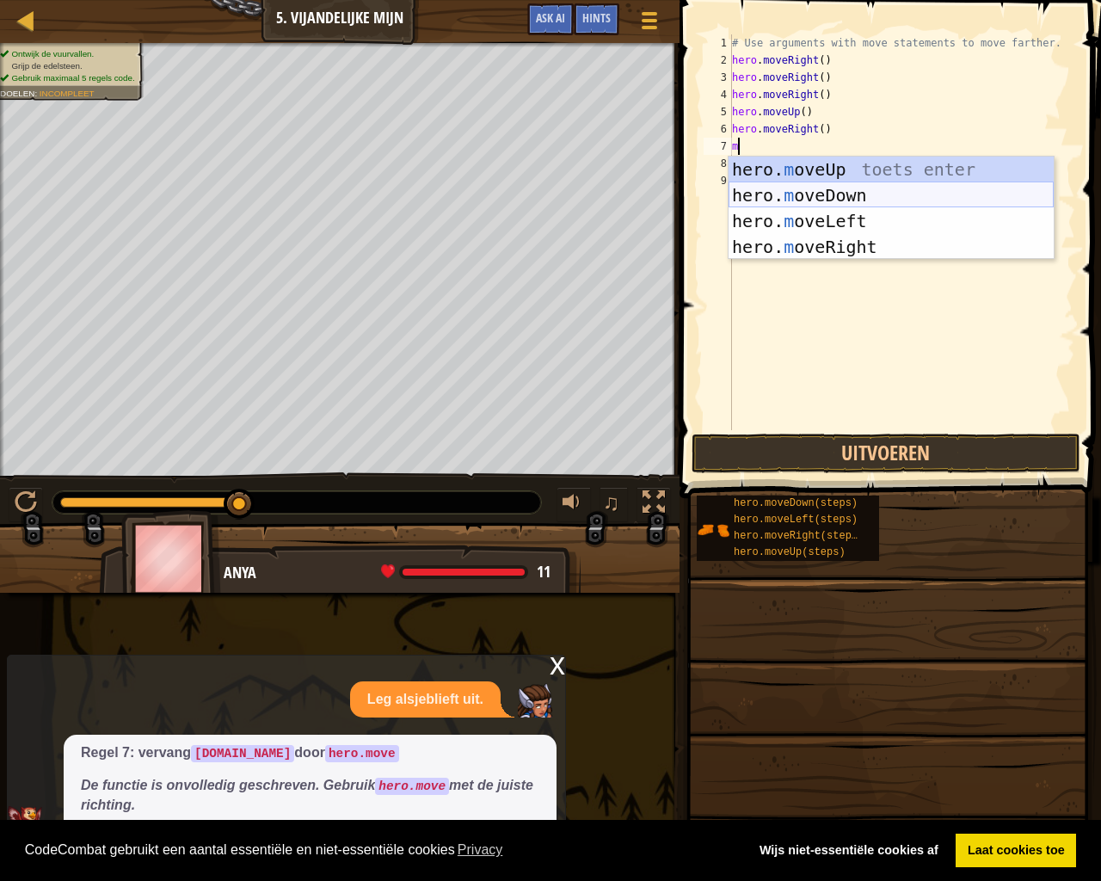
click at [900, 193] on div "hero. m oveUp toets enter hero. m oveDown toets enter hero. m oveLeft toets ent…" at bounding box center [891, 234] width 325 height 155
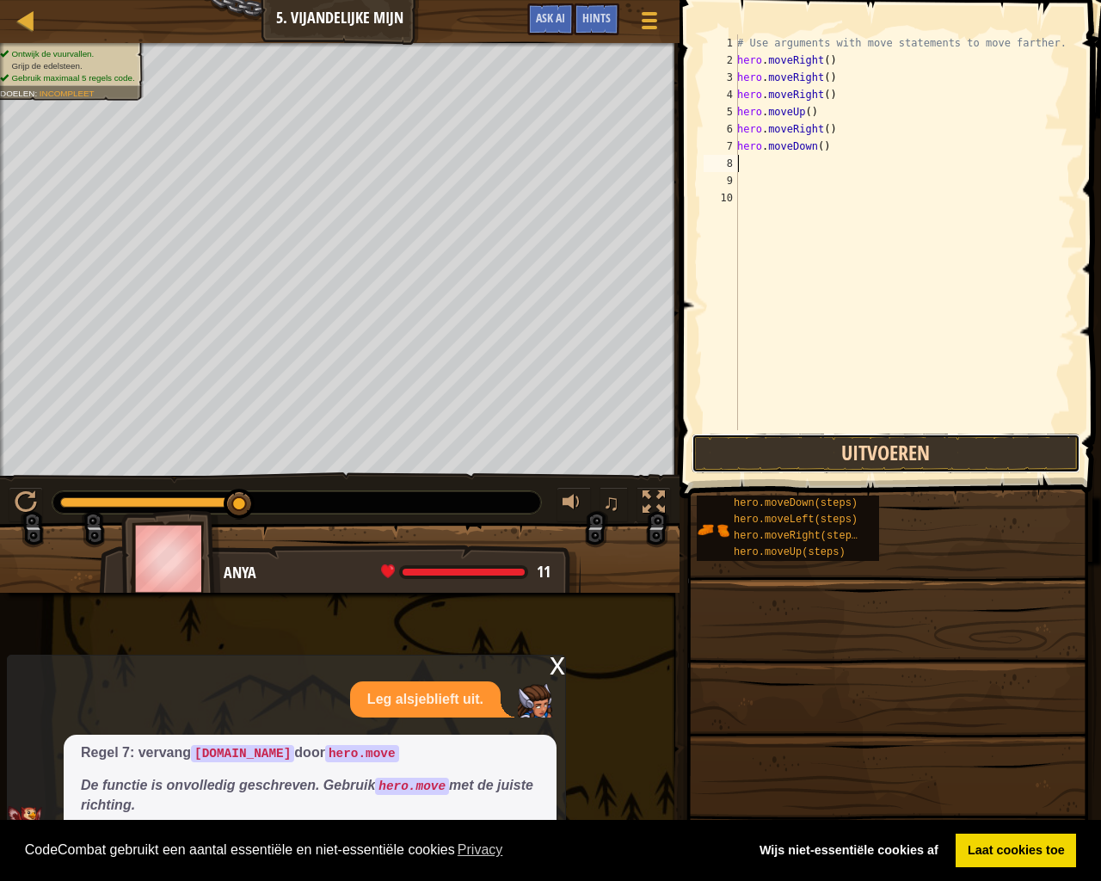
click at [815, 463] on button "Uitvoeren" at bounding box center [886, 454] width 389 height 40
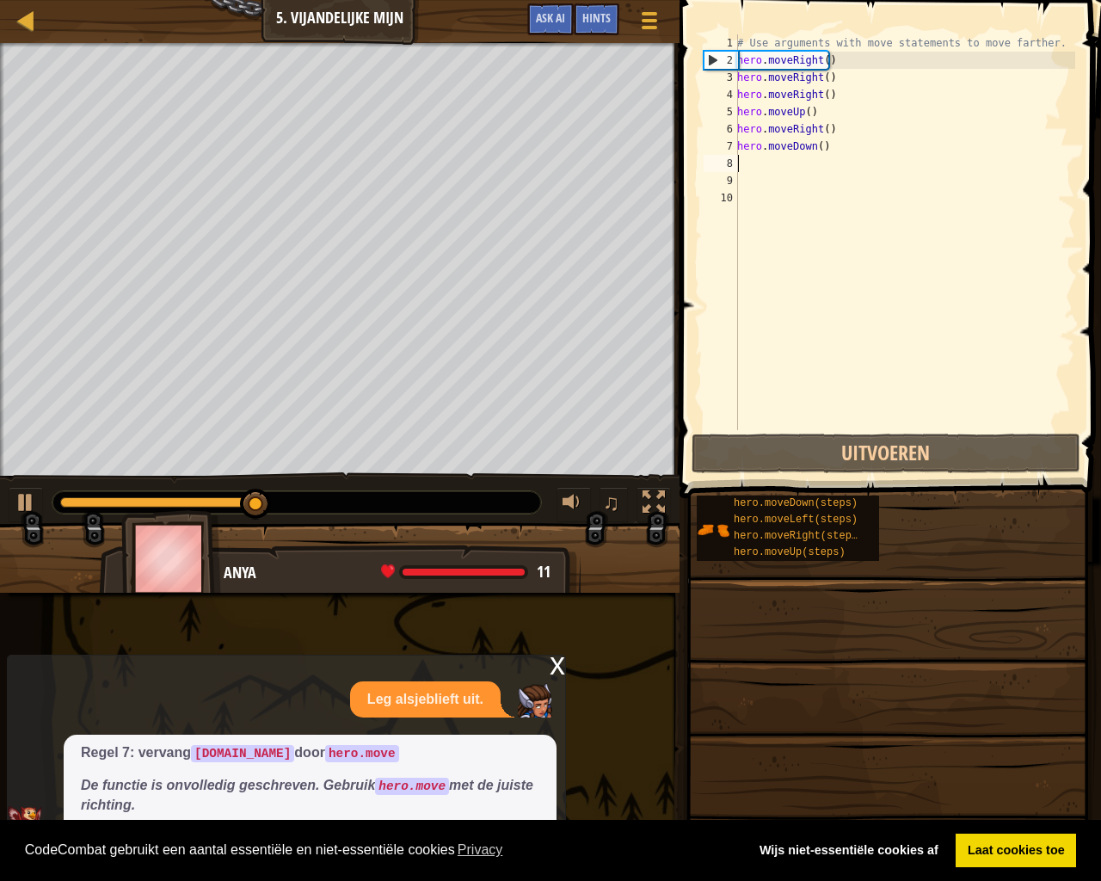
type textarea "m"
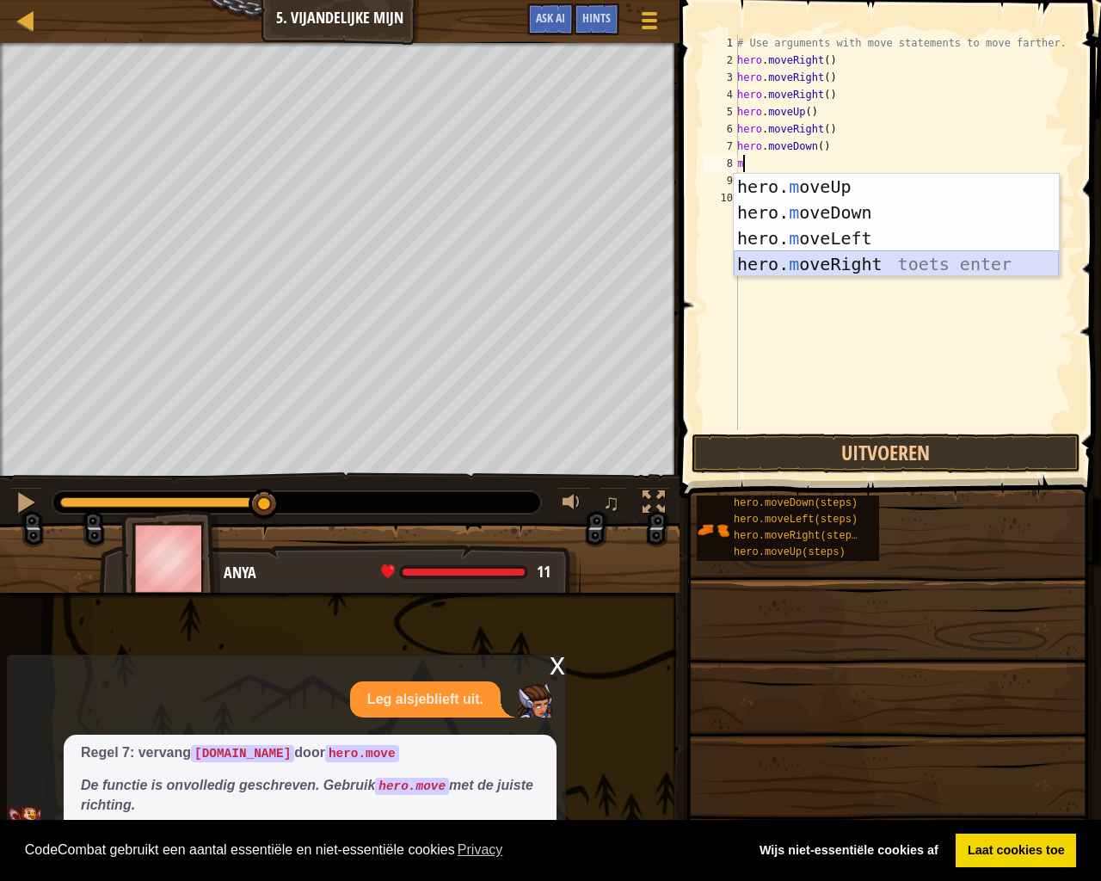
drag, startPoint x: 836, startPoint y: 256, endPoint x: 830, endPoint y: 317, distance: 61.4
click at [836, 263] on div "hero. m oveUp toets enter hero. m oveDown toets enter hero. m oveLeft toets ent…" at bounding box center [896, 251] width 325 height 155
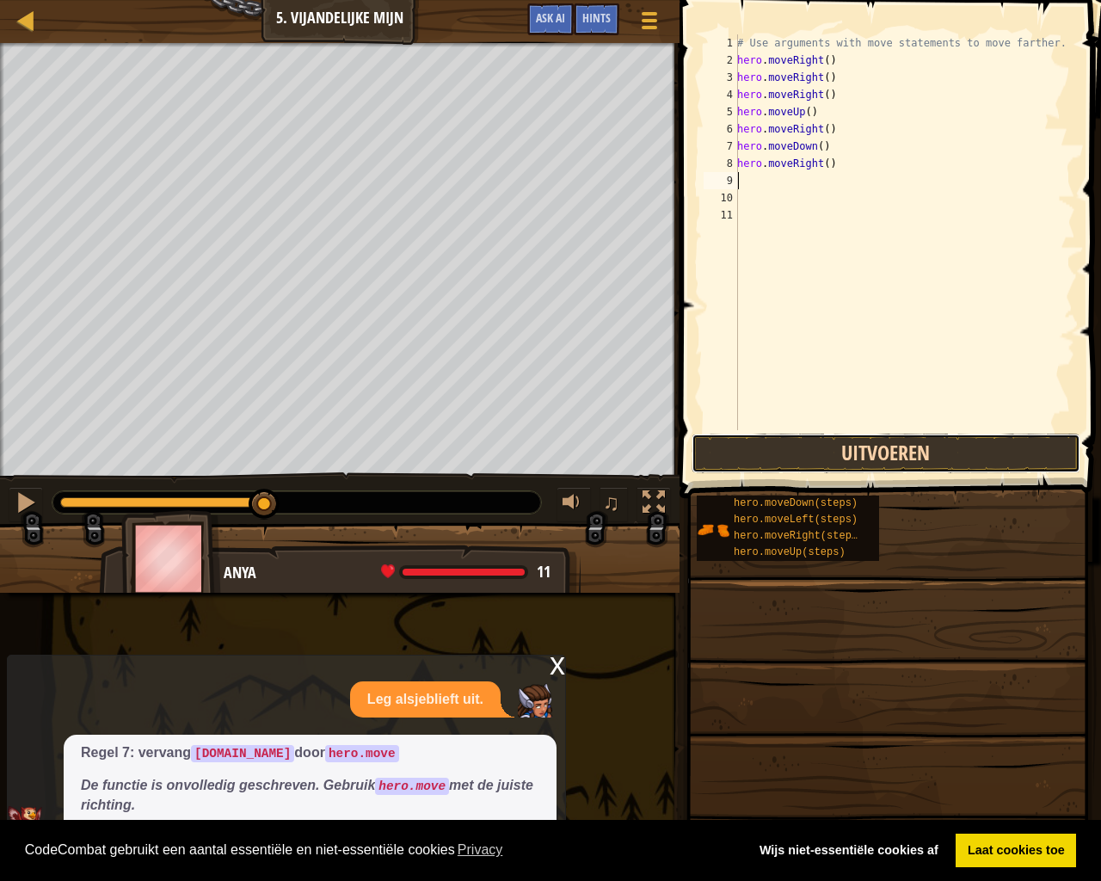
click at [817, 446] on button "Uitvoeren" at bounding box center [886, 454] width 389 height 40
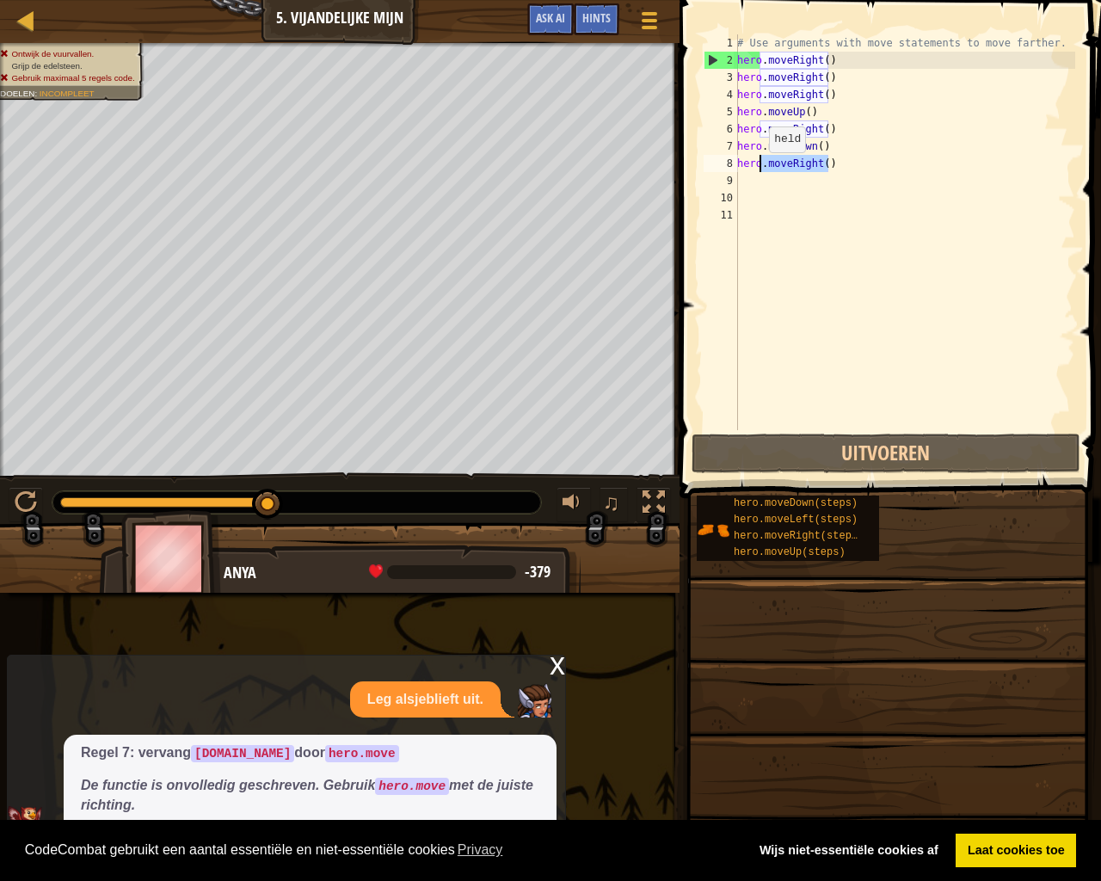
drag, startPoint x: 816, startPoint y: 167, endPoint x: 758, endPoint y: 169, distance: 57.7
click at [758, 169] on div "# Use arguments with move statements to move farther. hero . moveRight ( ) hero…" at bounding box center [905, 249] width 342 height 430
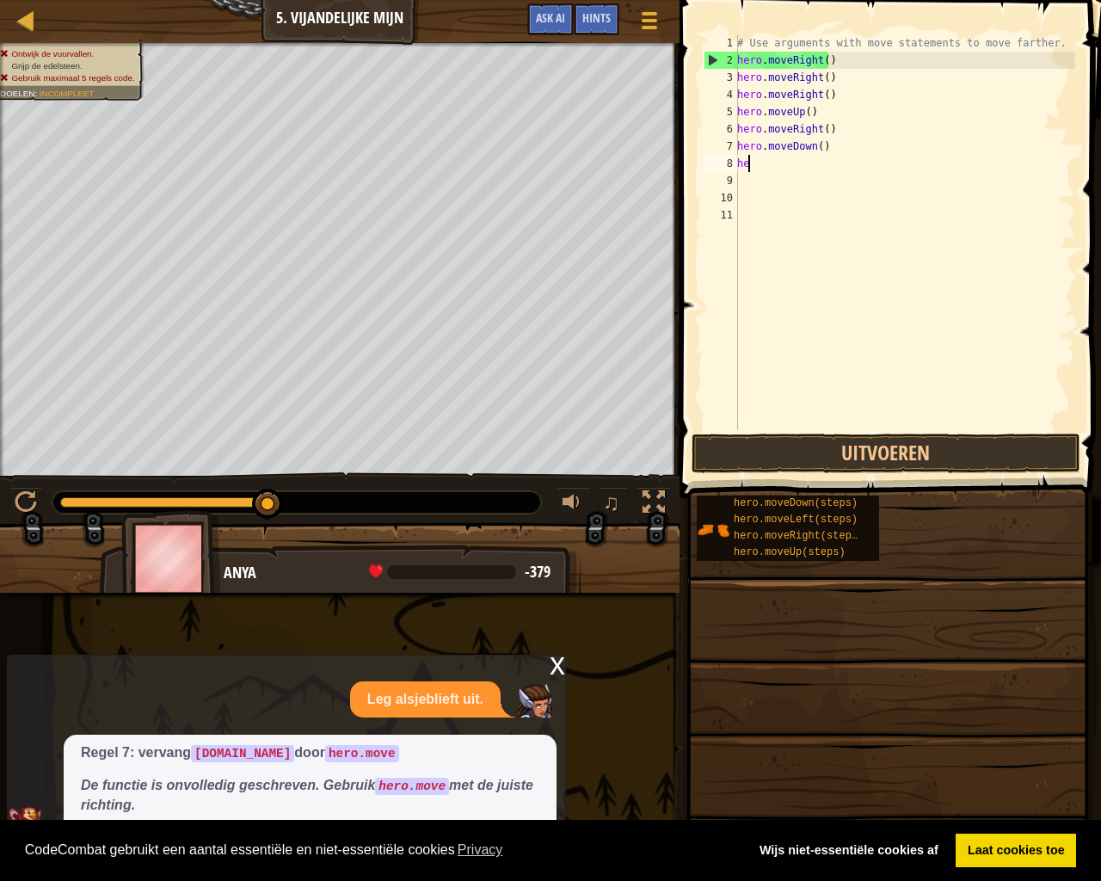
type textarea "h"
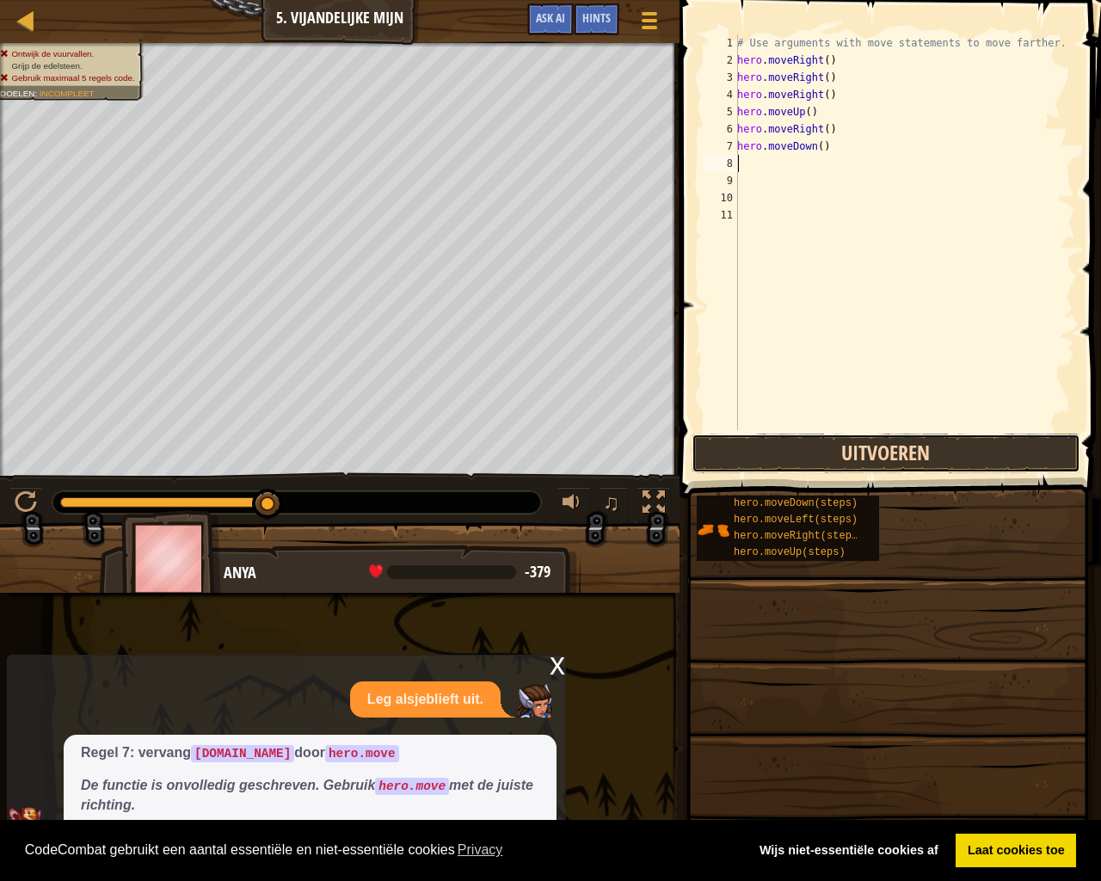
click at [854, 441] on button "Uitvoeren" at bounding box center [886, 454] width 389 height 40
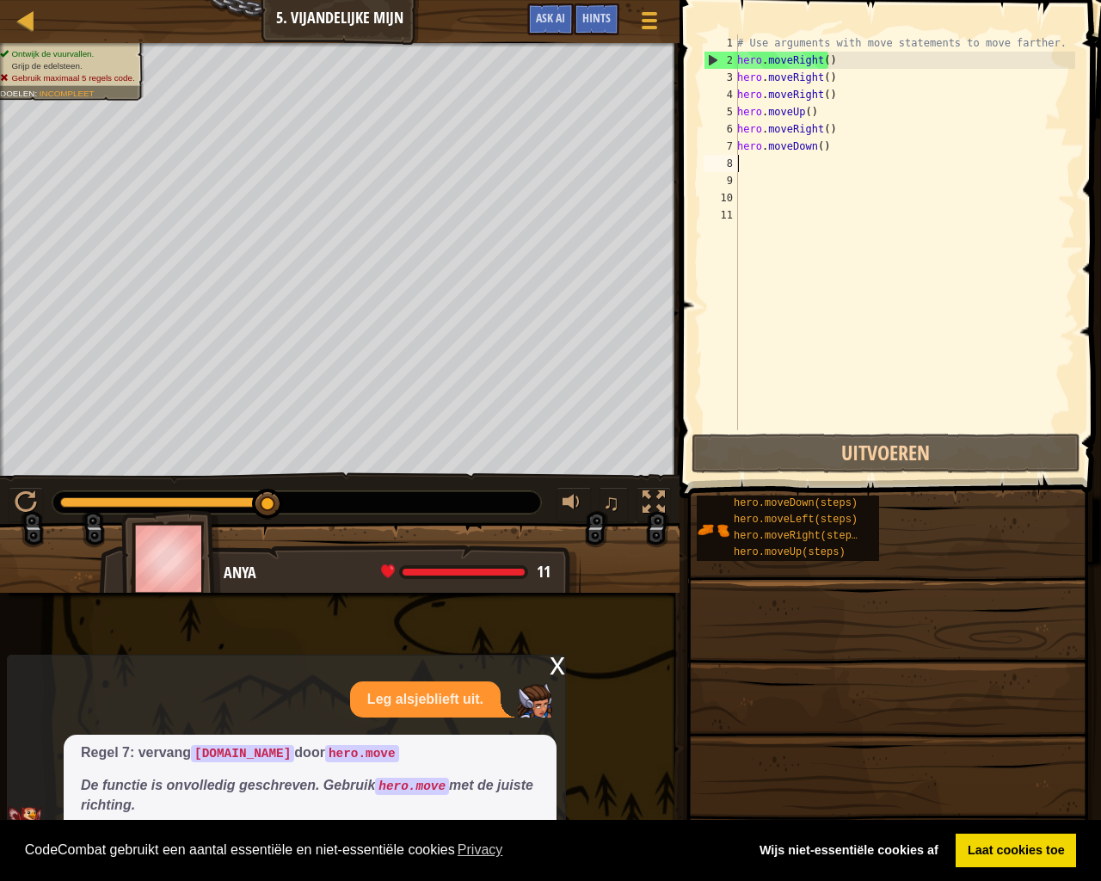
type textarea "l"
type textarea "m"
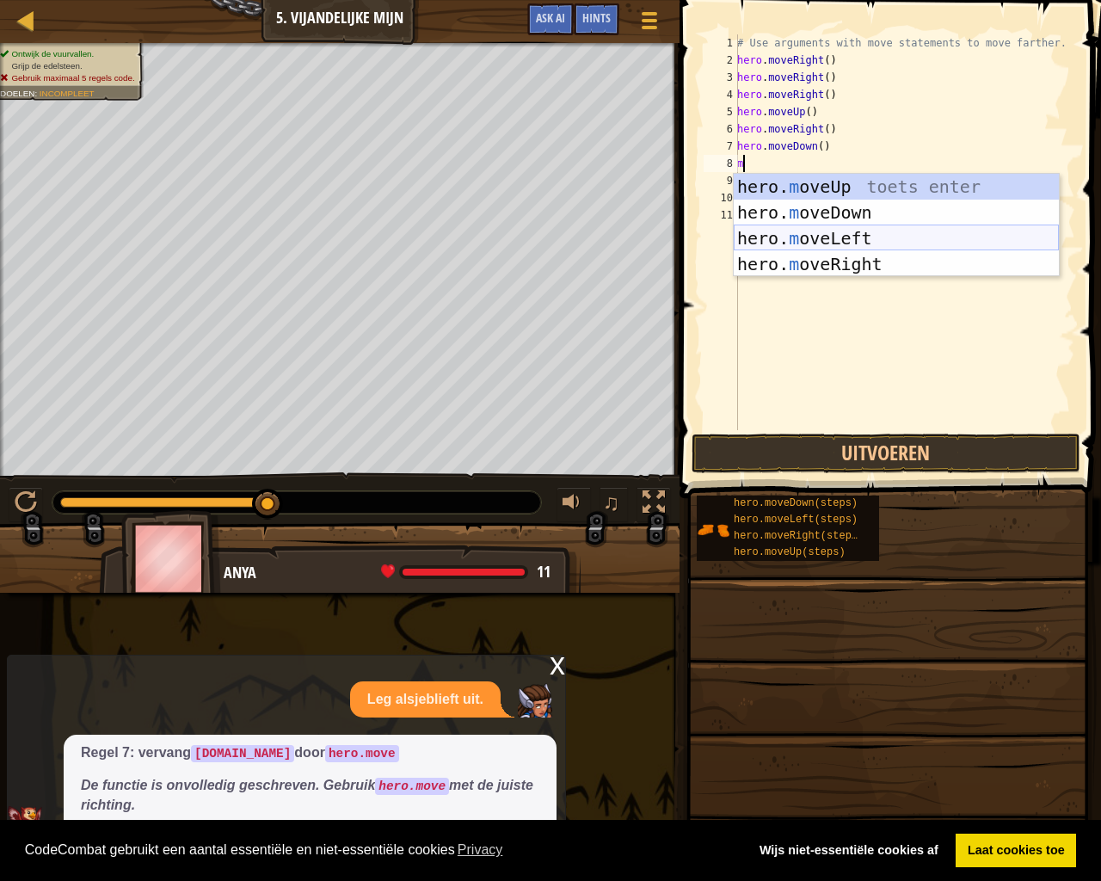
click at [857, 230] on div "hero. m oveUp toets enter hero. m oveDown toets enter hero. m oveLeft toets ent…" at bounding box center [896, 251] width 325 height 155
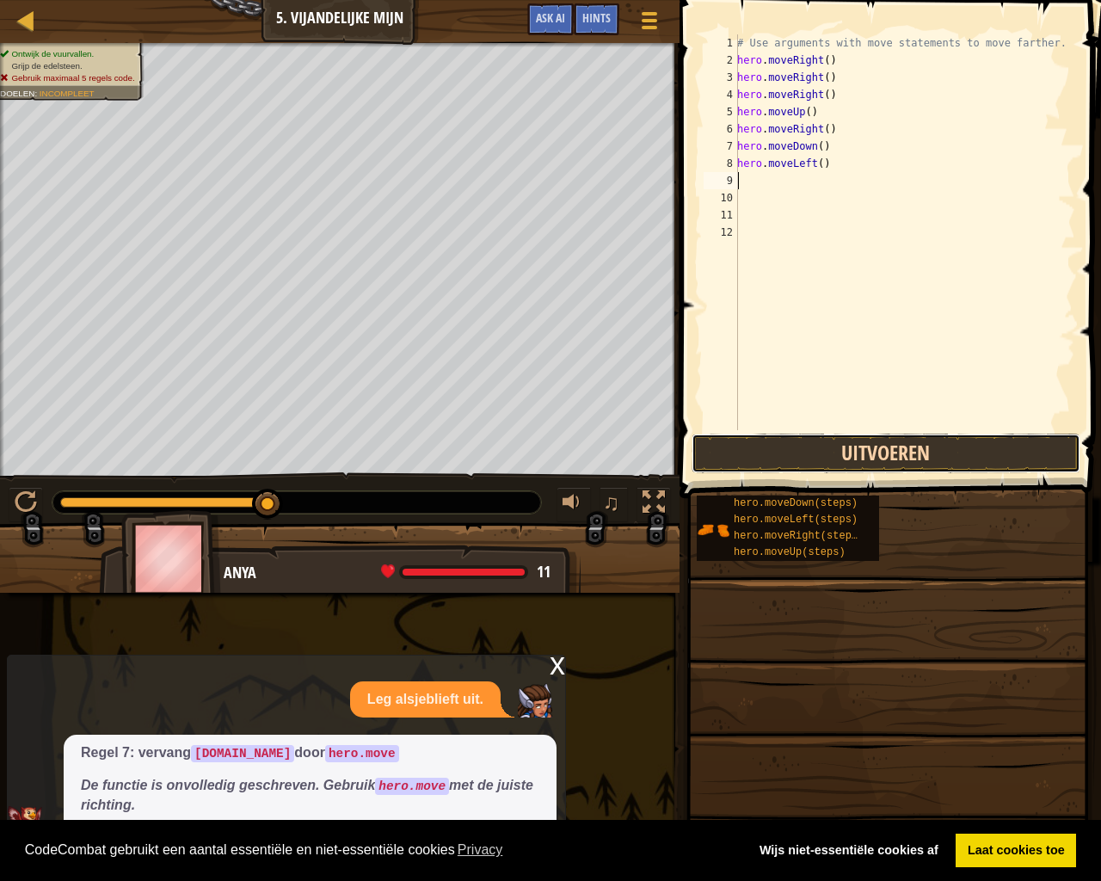
click at [834, 441] on button "Uitvoeren" at bounding box center [886, 454] width 389 height 40
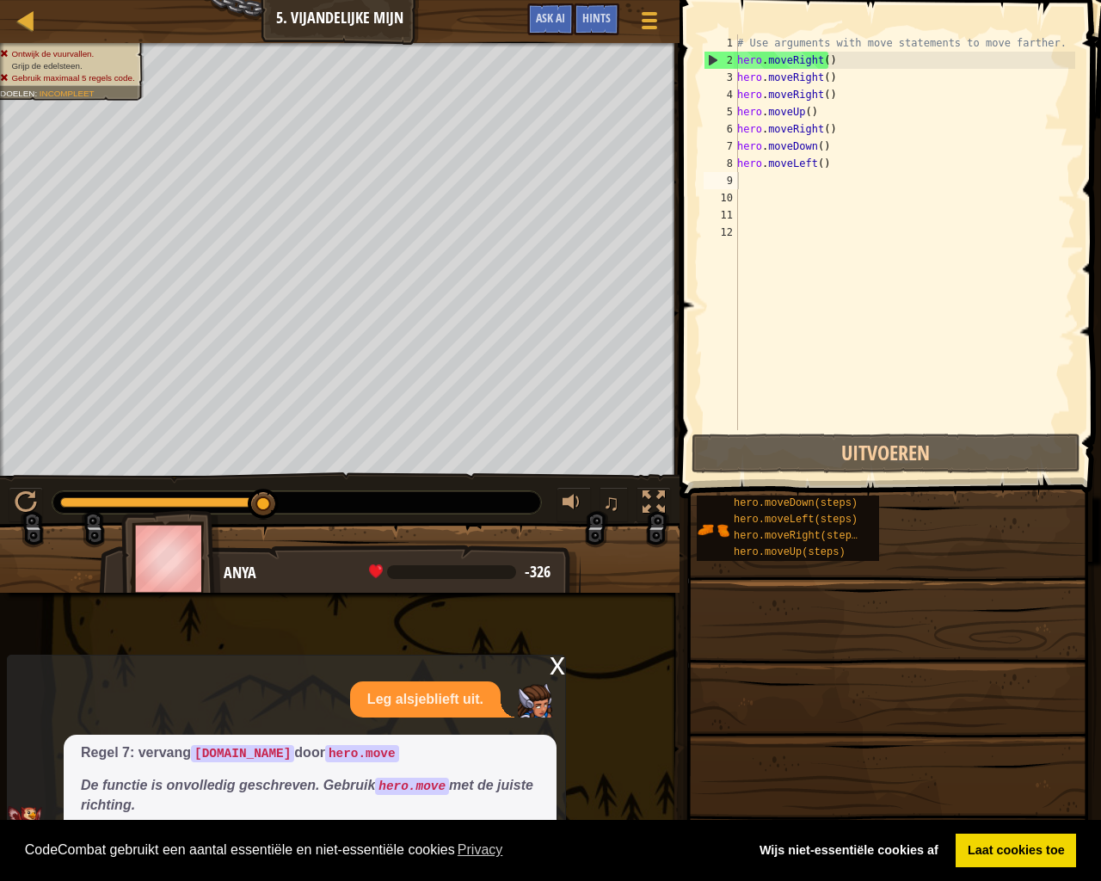
click at [643, 485] on div "♫" at bounding box center [340, 498] width 680 height 52
click at [650, 495] on div at bounding box center [654, 502] width 22 height 22
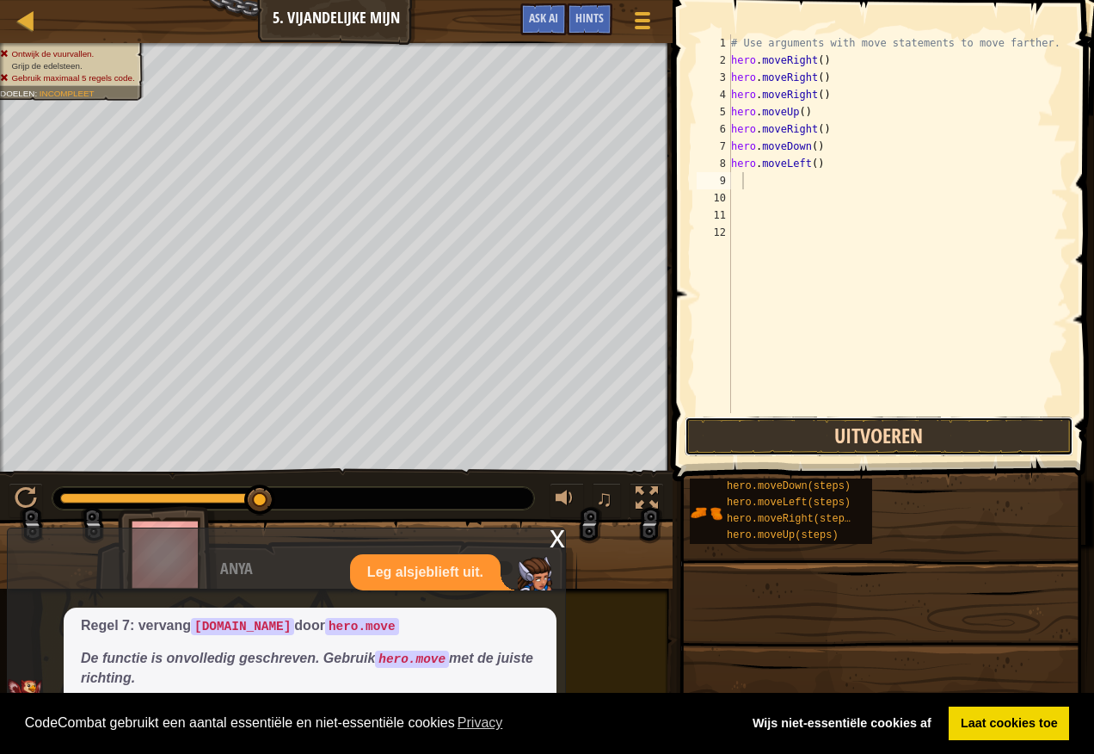
click at [915, 428] on button "Uitvoeren" at bounding box center [879, 436] width 389 height 40
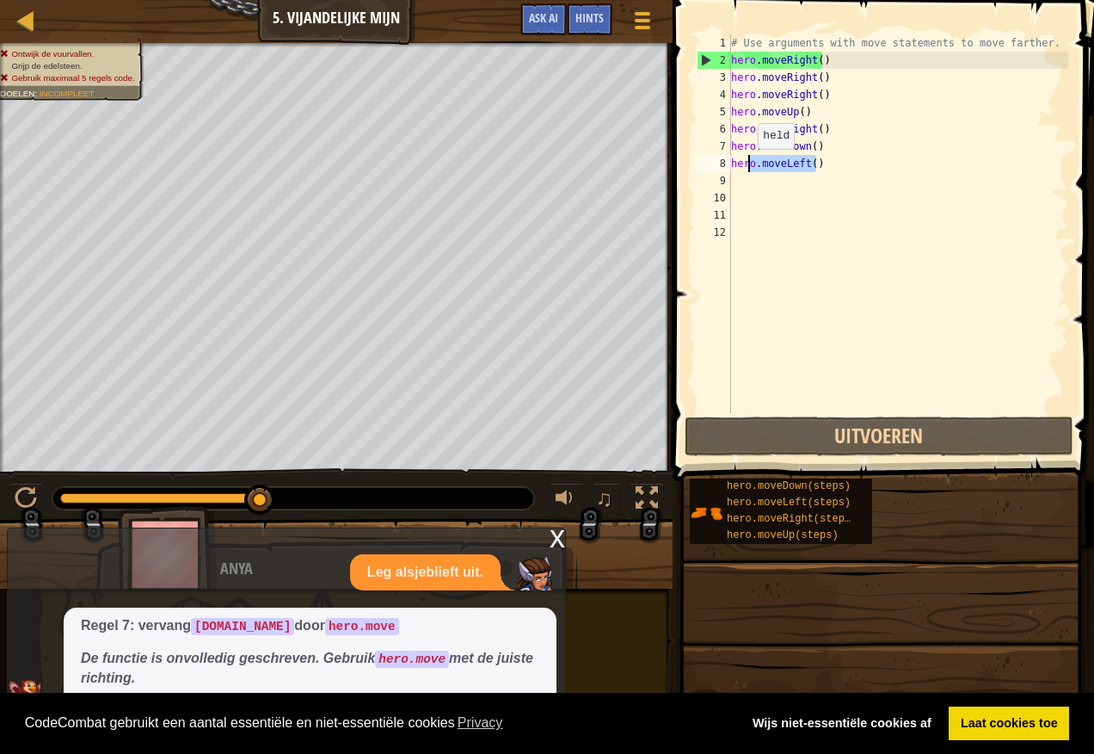
drag, startPoint x: 831, startPoint y: 166, endPoint x: 749, endPoint y: 166, distance: 81.7
click at [749, 166] on div "# Use arguments with move statements to move farther. hero . moveRight ( ) hero…" at bounding box center [898, 240] width 341 height 413
type textarea "hero.moveLeft()"
type textarea "o.moveLeft()"
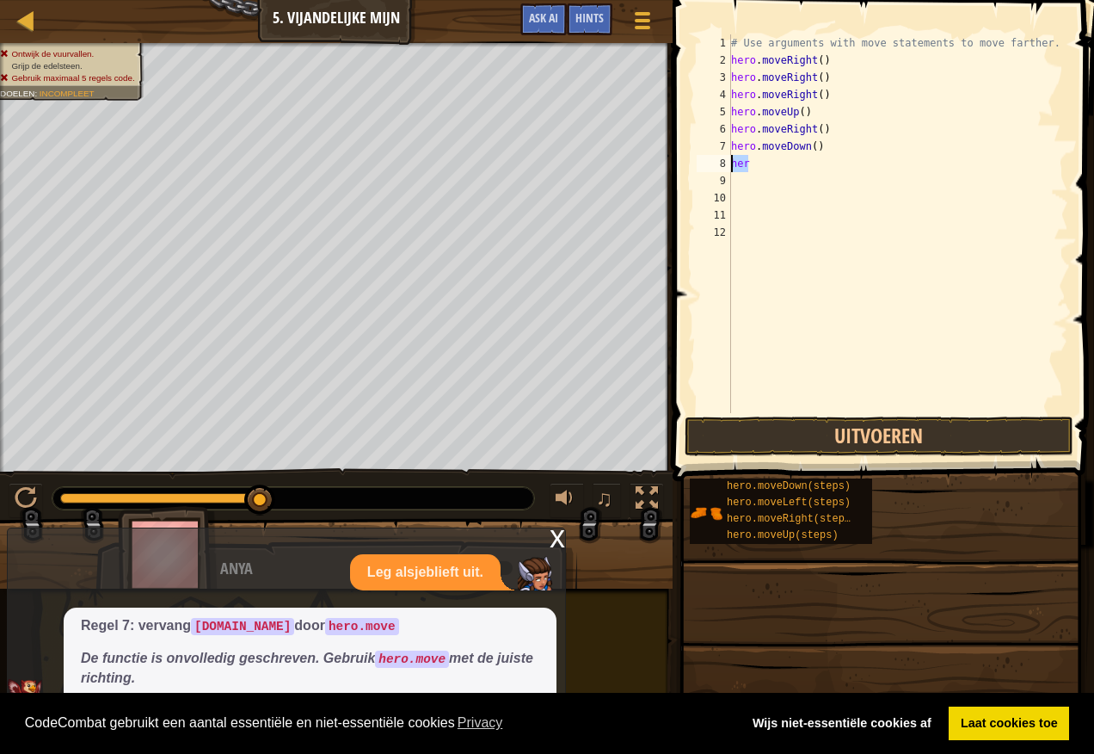
drag, startPoint x: 761, startPoint y: 164, endPoint x: 724, endPoint y: 169, distance: 37.2
click at [724, 169] on div "1 2 3 4 5 6 7 8 9 10 11 12 # Use arguments with move statements to move farther…" at bounding box center [880, 223] width 375 height 379
type textarea "her"
click at [759, 433] on button "Uitvoeren" at bounding box center [879, 436] width 389 height 40
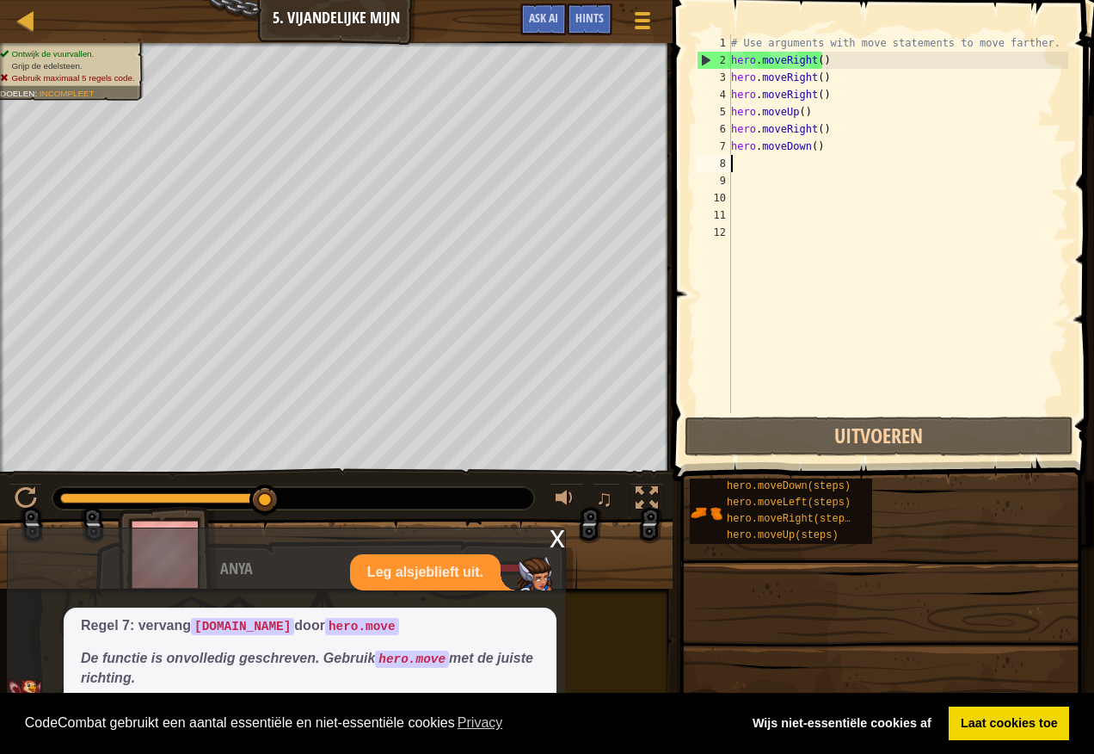
type textarea "m"
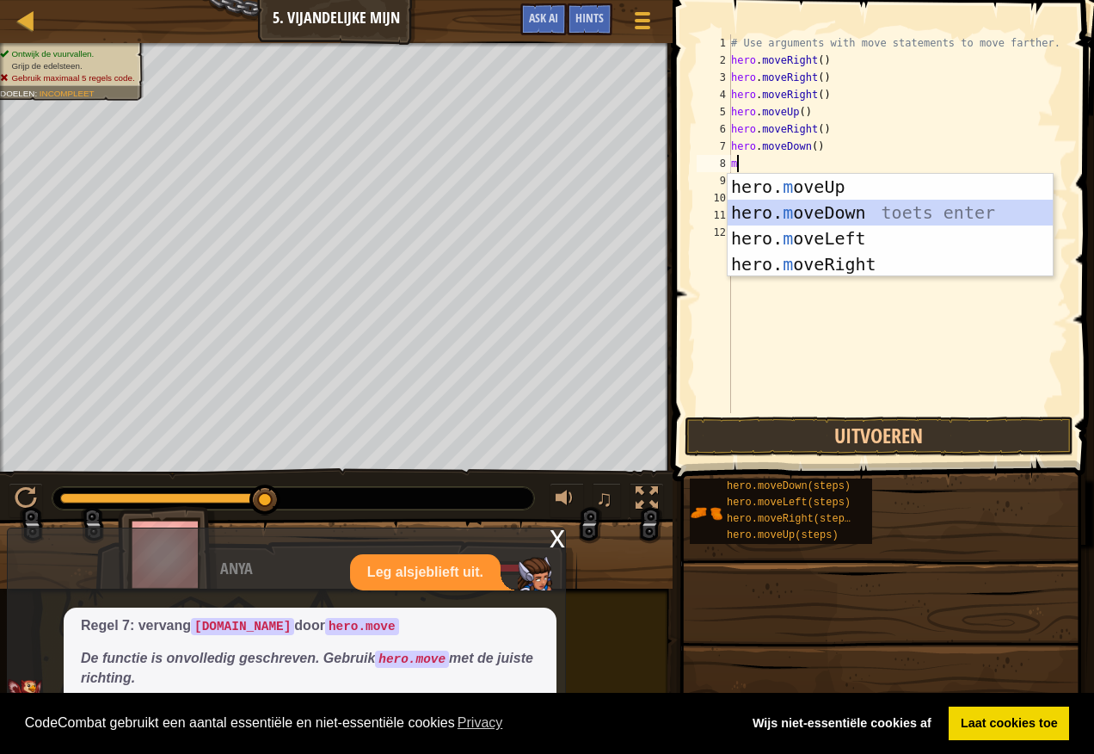
click at [838, 207] on div "hero. m oveUp toets enter hero. m oveDown toets enter hero. m oveLeft toets ent…" at bounding box center [890, 251] width 325 height 155
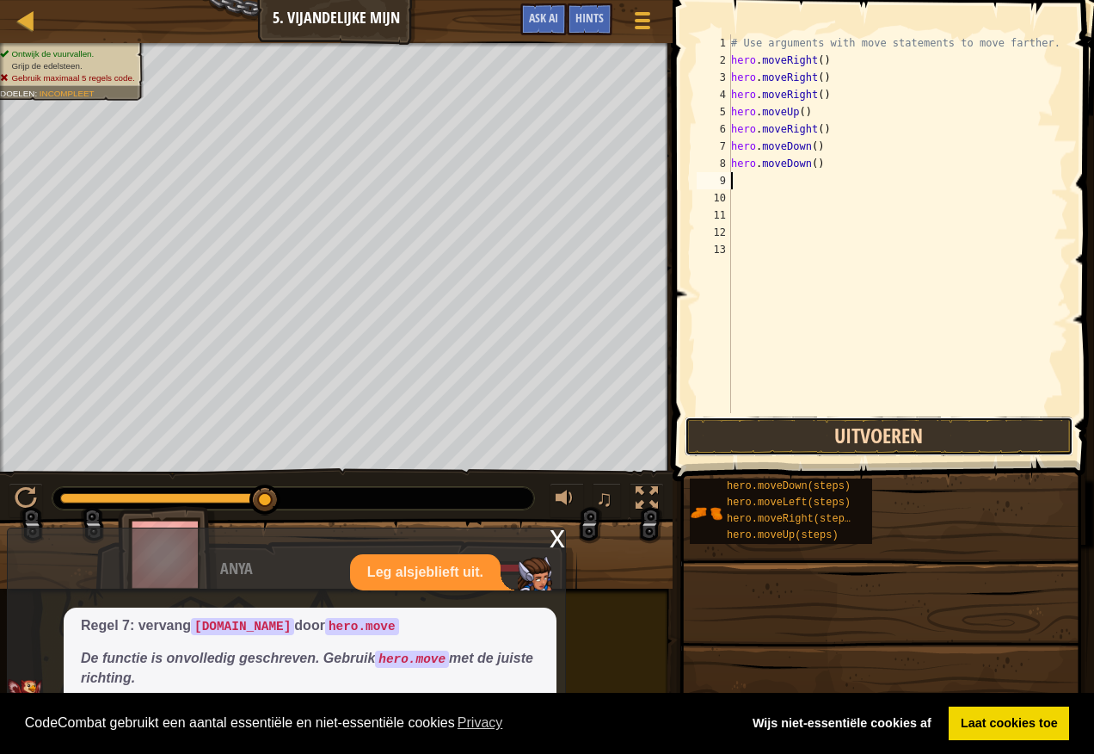
click at [774, 440] on button "Uitvoeren" at bounding box center [879, 436] width 389 height 40
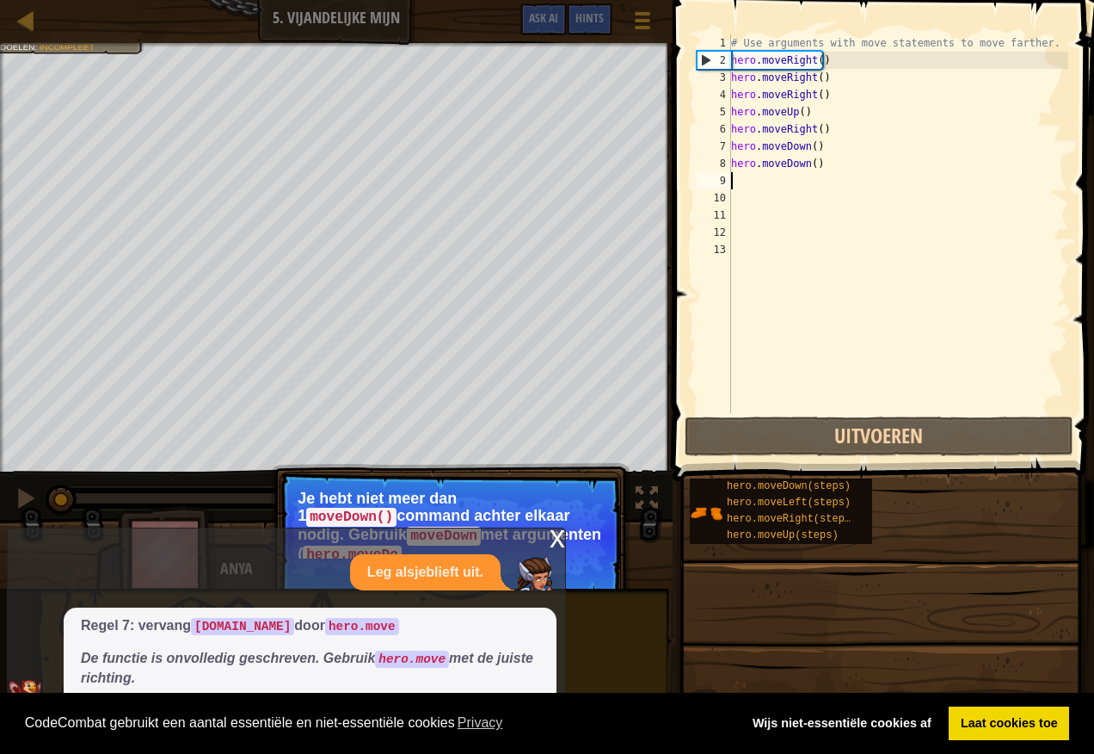
click at [557, 536] on div "x" at bounding box center [557, 536] width 15 height 17
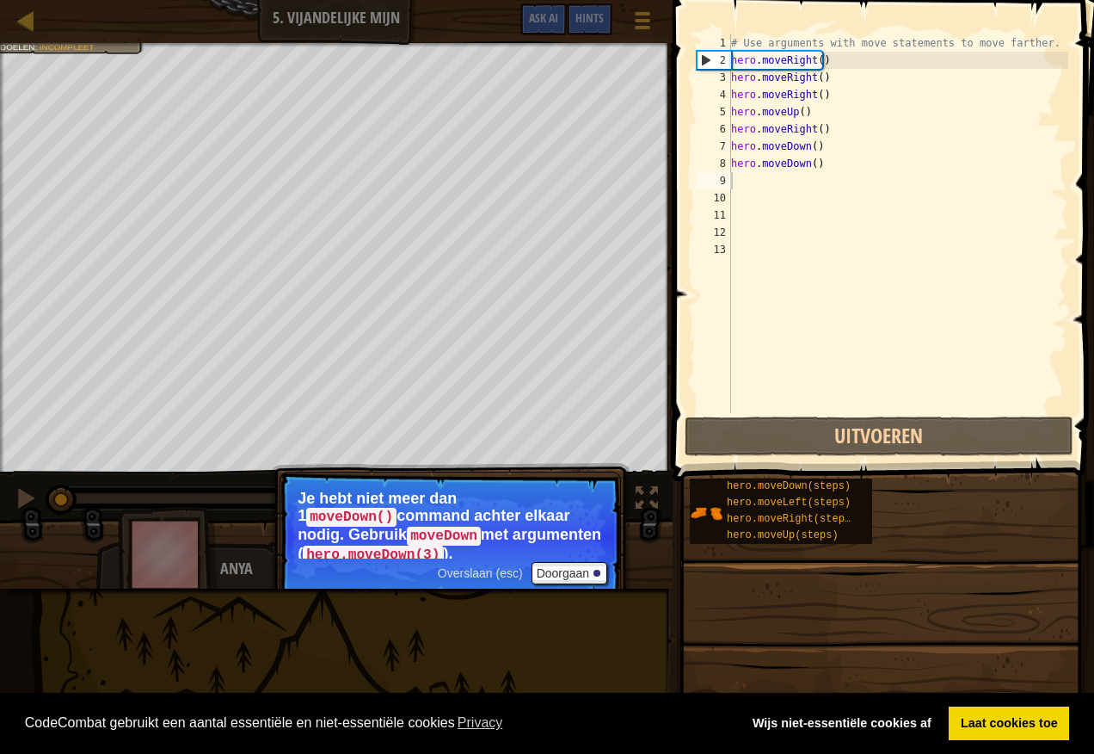
drag, startPoint x: 589, startPoint y: 558, endPoint x: 575, endPoint y: 588, distance: 32.7
click at [575, 588] on p "Overslaan (esc) Doorgaan Je hebt niet meer dan 1 moveDown() command achter elka…" at bounding box center [451, 536] width 342 height 131
click at [582, 577] on button "Doorgaan" at bounding box center [570, 573] width 77 height 22
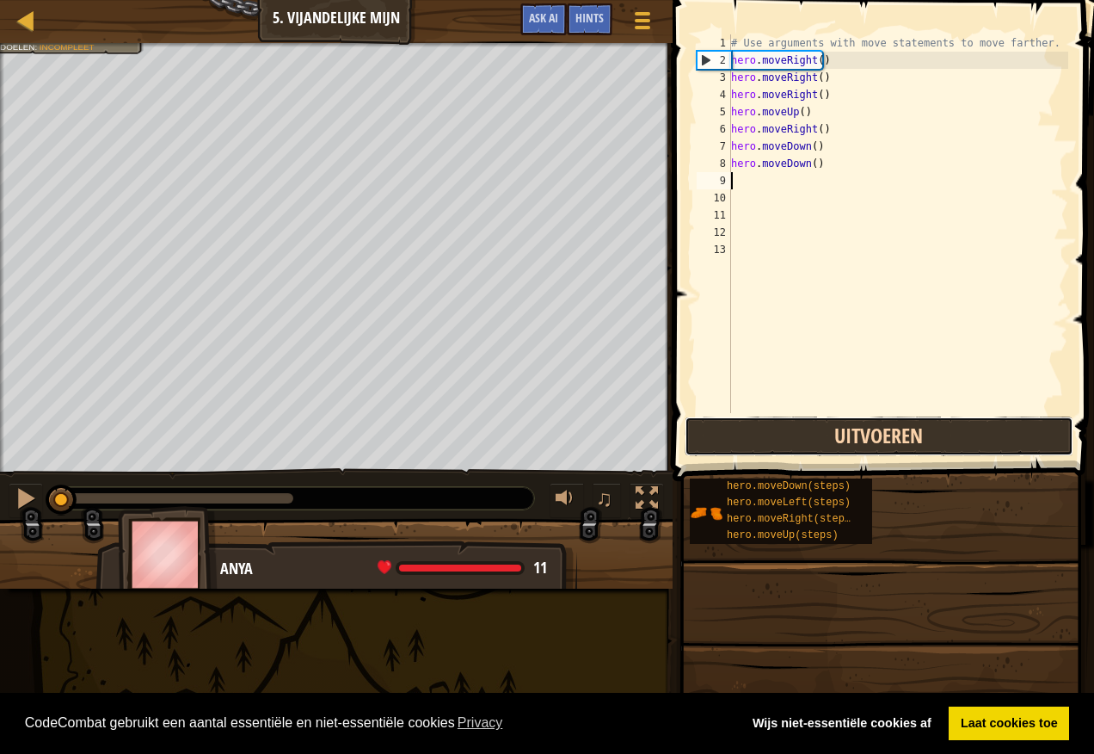
click at [752, 431] on button "Uitvoeren" at bounding box center [879, 436] width 389 height 40
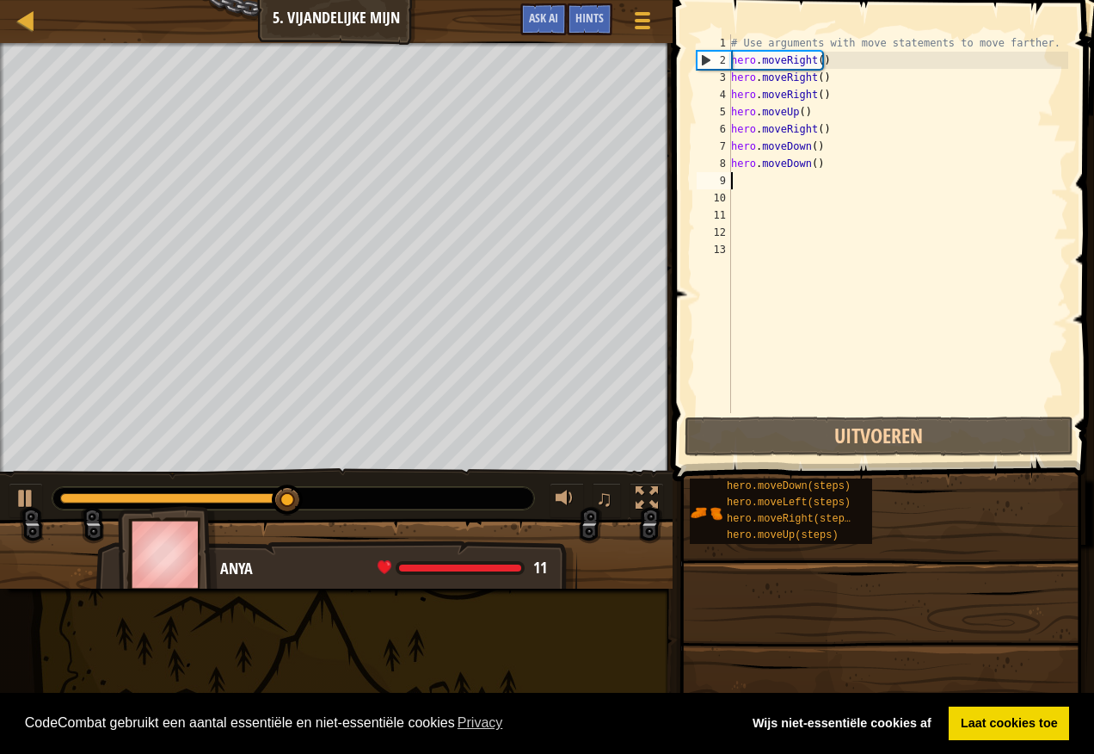
click at [731, 182] on div "# Use arguments with move statements to move farther. hero . moveRight ( ) hero…" at bounding box center [898, 240] width 341 height 413
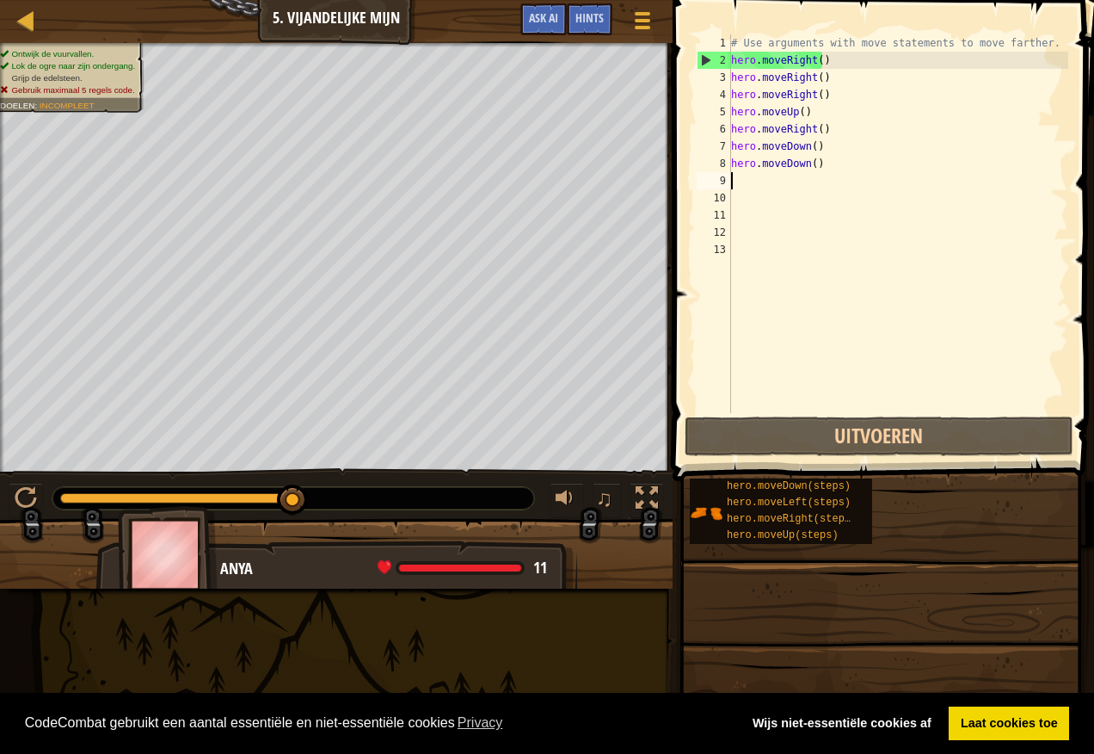
type textarea "m"
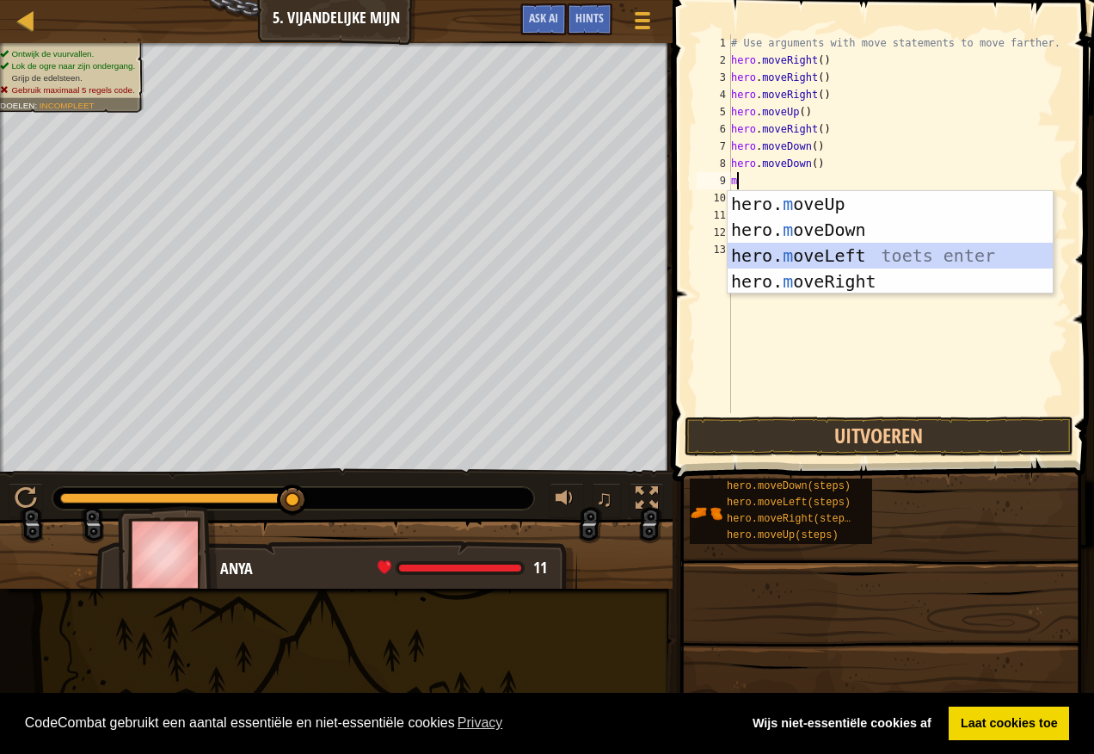
click at [838, 247] on div "hero. m oveUp toets enter hero. m oveDown toets enter hero. m oveLeft toets ent…" at bounding box center [890, 268] width 325 height 155
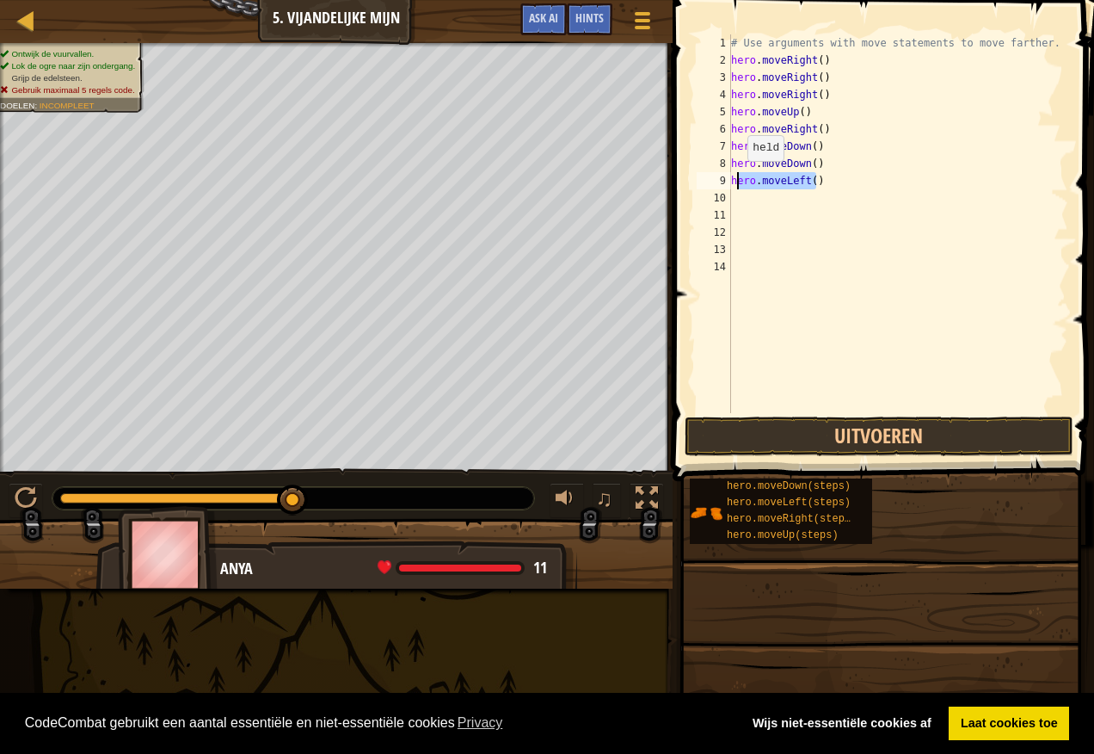
drag, startPoint x: 814, startPoint y: 180, endPoint x: 739, endPoint y: 178, distance: 74.9
click at [739, 178] on div "# Use arguments with move statements to move farther. hero . moveRight ( ) hero…" at bounding box center [898, 240] width 341 height 413
type textarea "h"
type textarea "m"
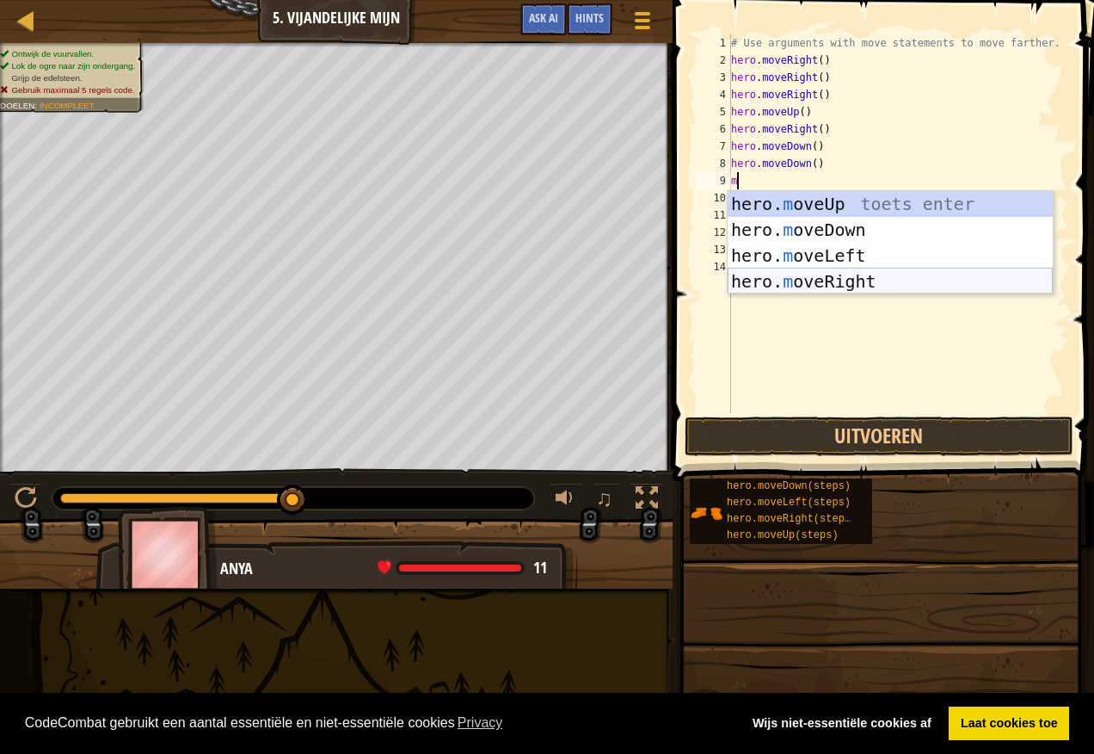
click at [870, 283] on div "hero. m oveUp toets enter hero. m oveDown toets enter hero. m oveLeft toets ent…" at bounding box center [890, 268] width 325 height 155
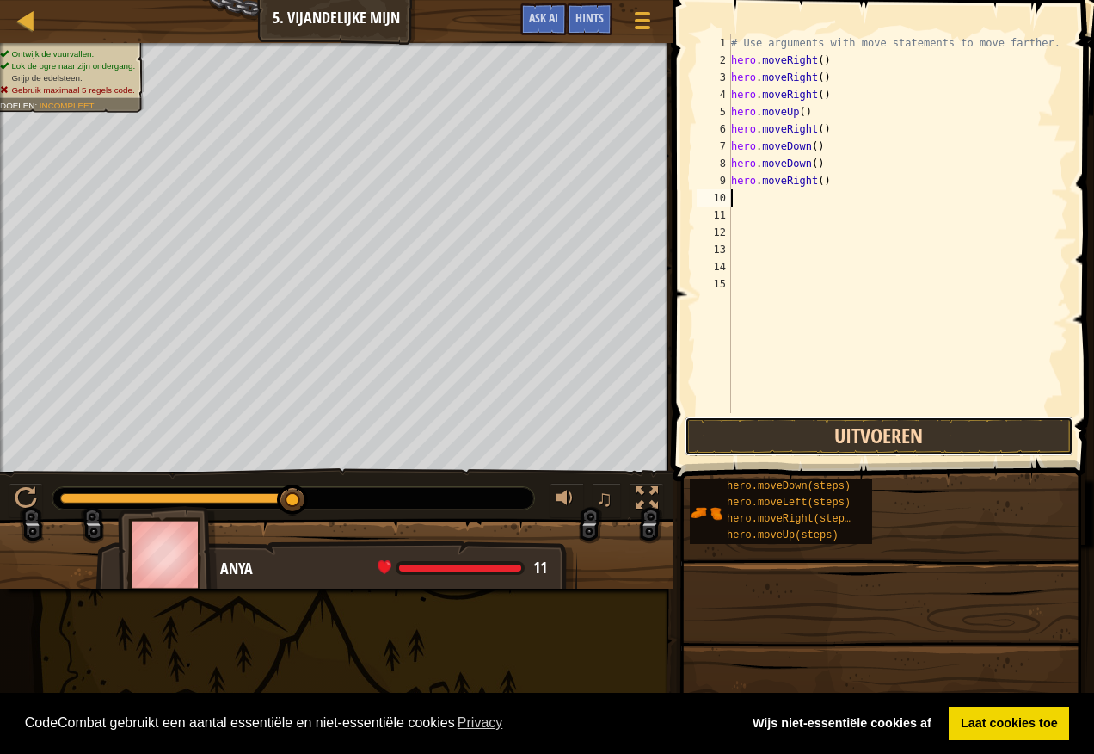
click at [866, 426] on button "Uitvoeren" at bounding box center [879, 436] width 389 height 40
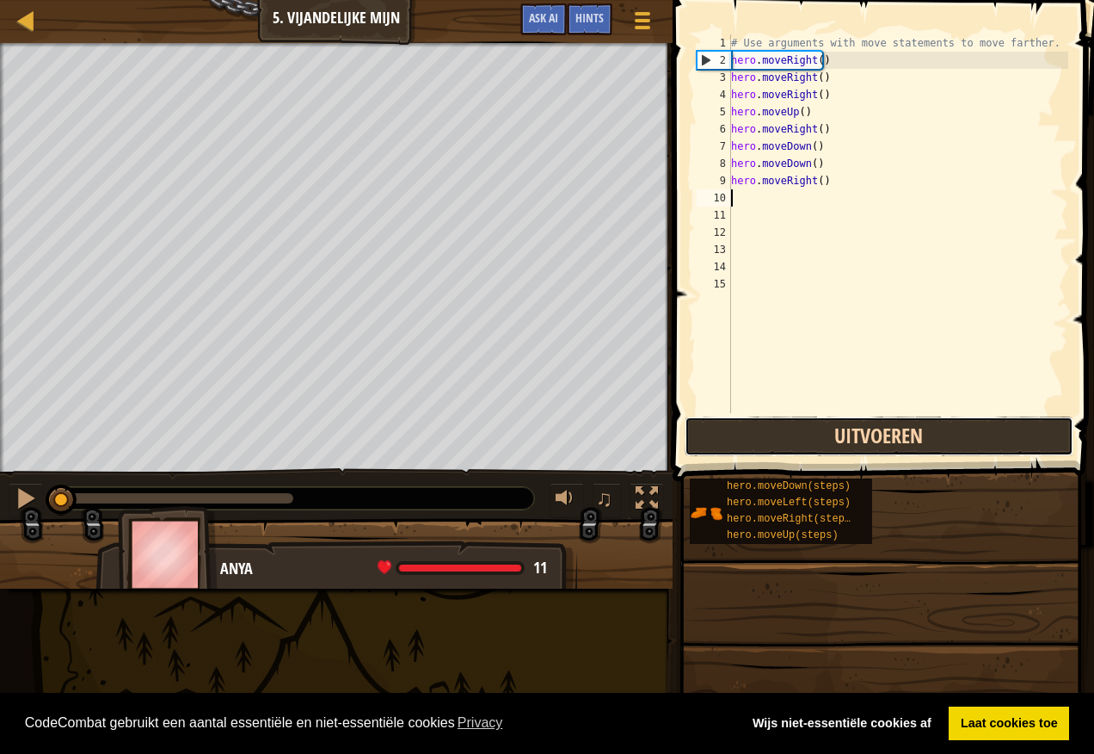
click at [826, 449] on button "Uitvoeren" at bounding box center [879, 436] width 389 height 40
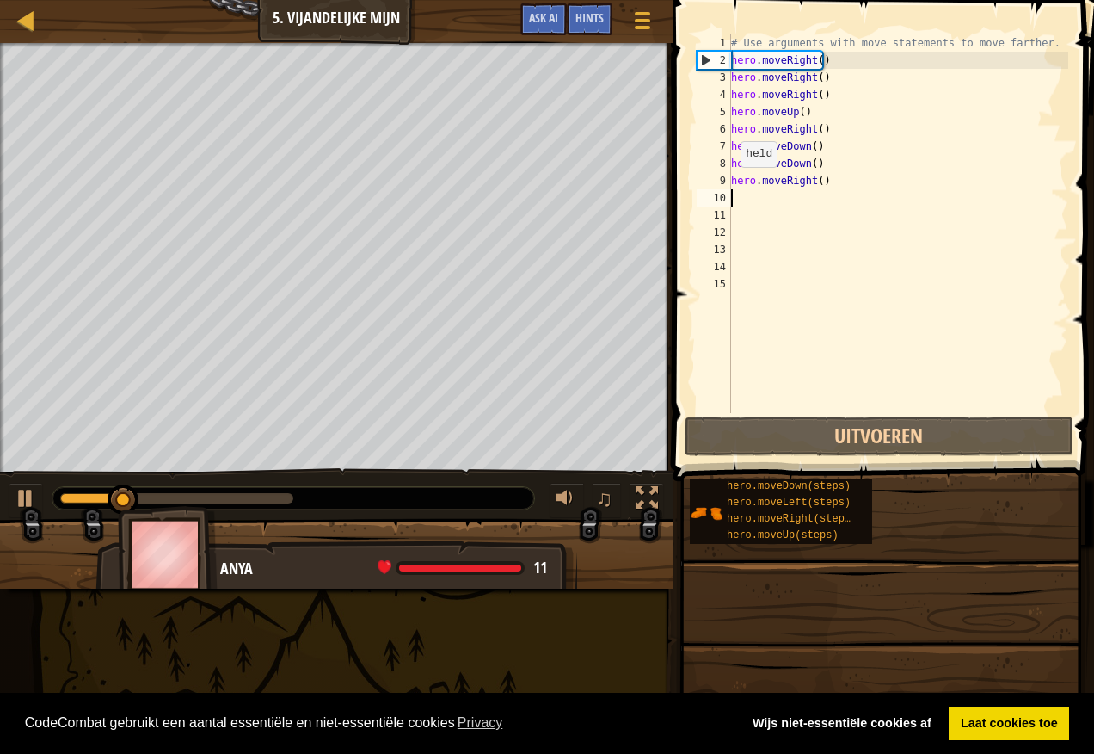
drag, startPoint x: 785, startPoint y: 175, endPoint x: 714, endPoint y: 199, distance: 74.6
click at [714, 199] on div "1 2 3 4 5 6 7 8 9 10 11 12 13 14 15 # Use arguments with move statements to mov…" at bounding box center [880, 223] width 375 height 379
drag, startPoint x: 837, startPoint y: 196, endPoint x: 799, endPoint y: 189, distance: 38.5
click at [776, 194] on div "# Use arguments with move statements to move farther. hero . moveRight ( ) hero…" at bounding box center [898, 240] width 341 height 413
drag, startPoint x: 747, startPoint y: 182, endPoint x: 735, endPoint y: 192, distance: 15.9
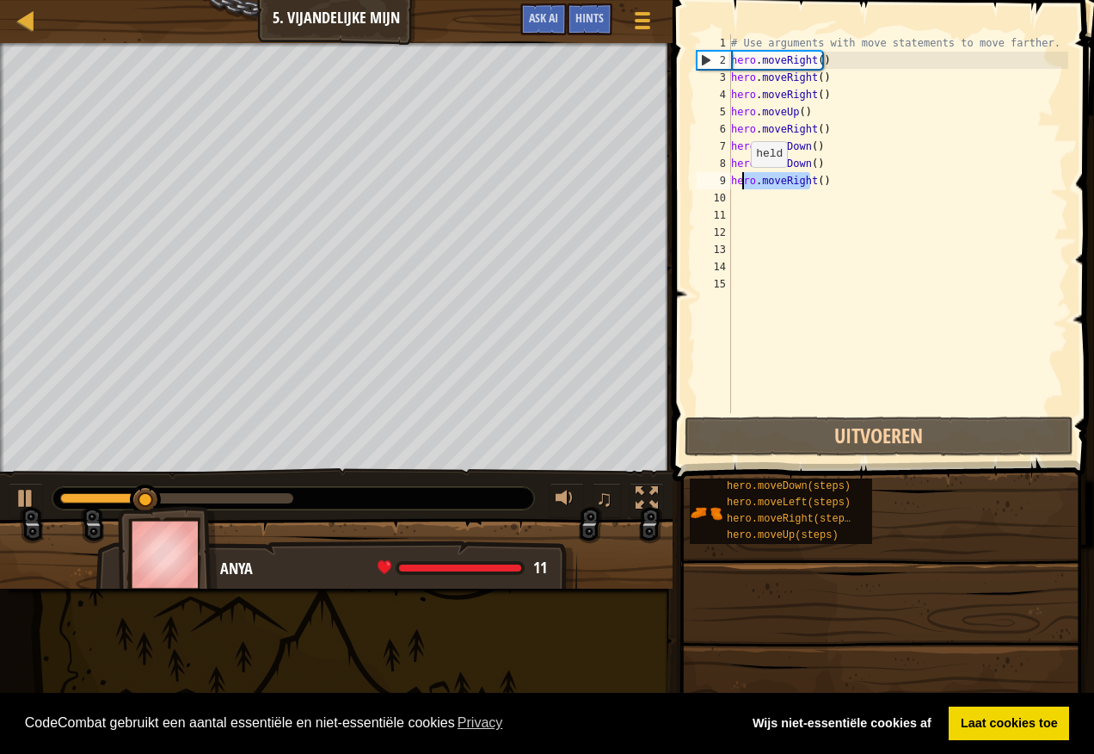
click at [735, 192] on div "# Use arguments with move statements to move farther. hero . moveRight ( ) hero…" at bounding box center [898, 240] width 341 height 413
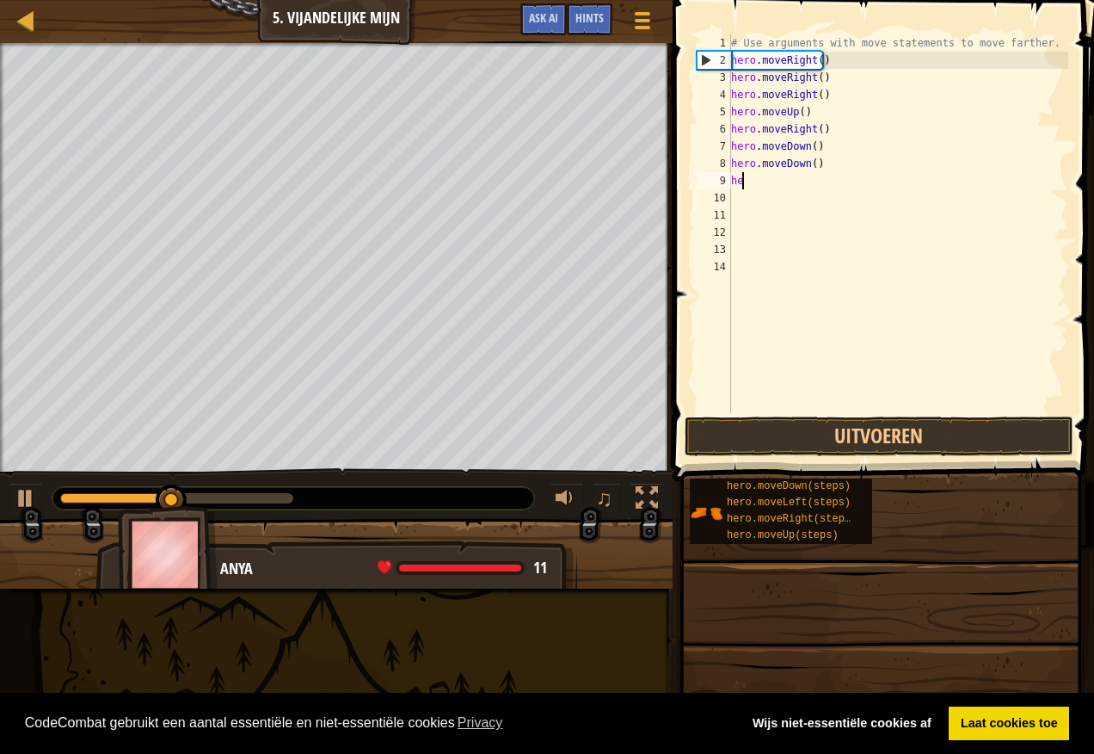
type textarea "h"
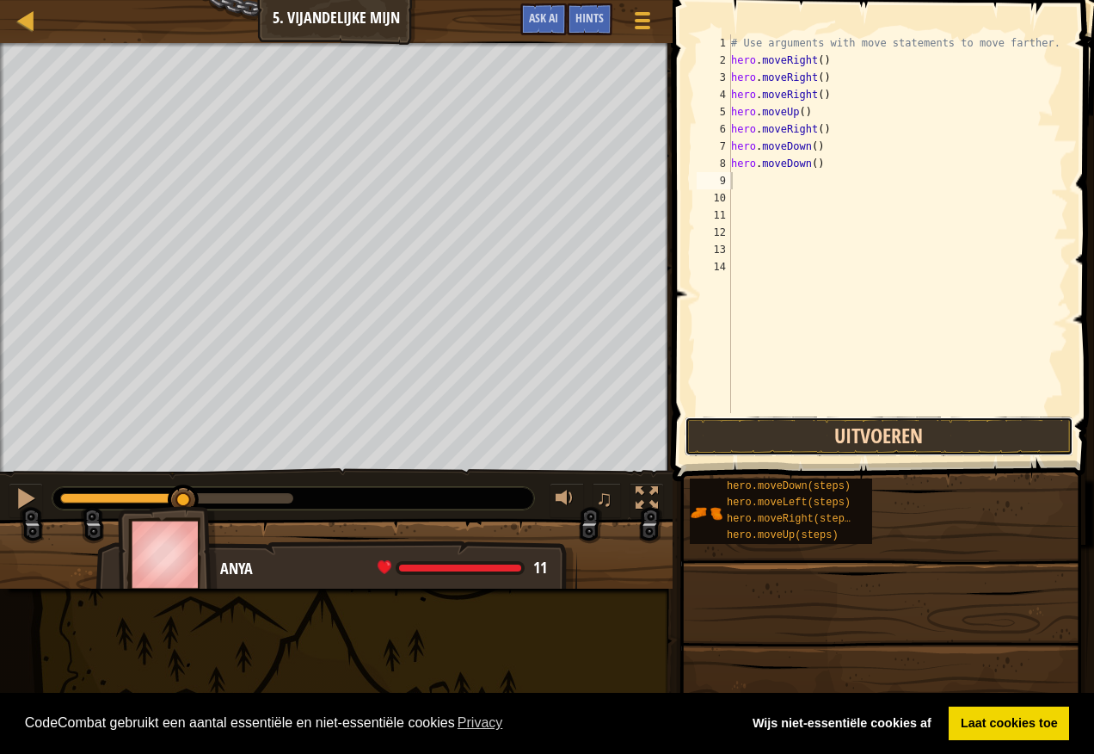
drag, startPoint x: 821, startPoint y: 427, endPoint x: 824, endPoint y: 438, distance: 11.7
click at [823, 438] on button "Uitvoeren" at bounding box center [879, 436] width 389 height 40
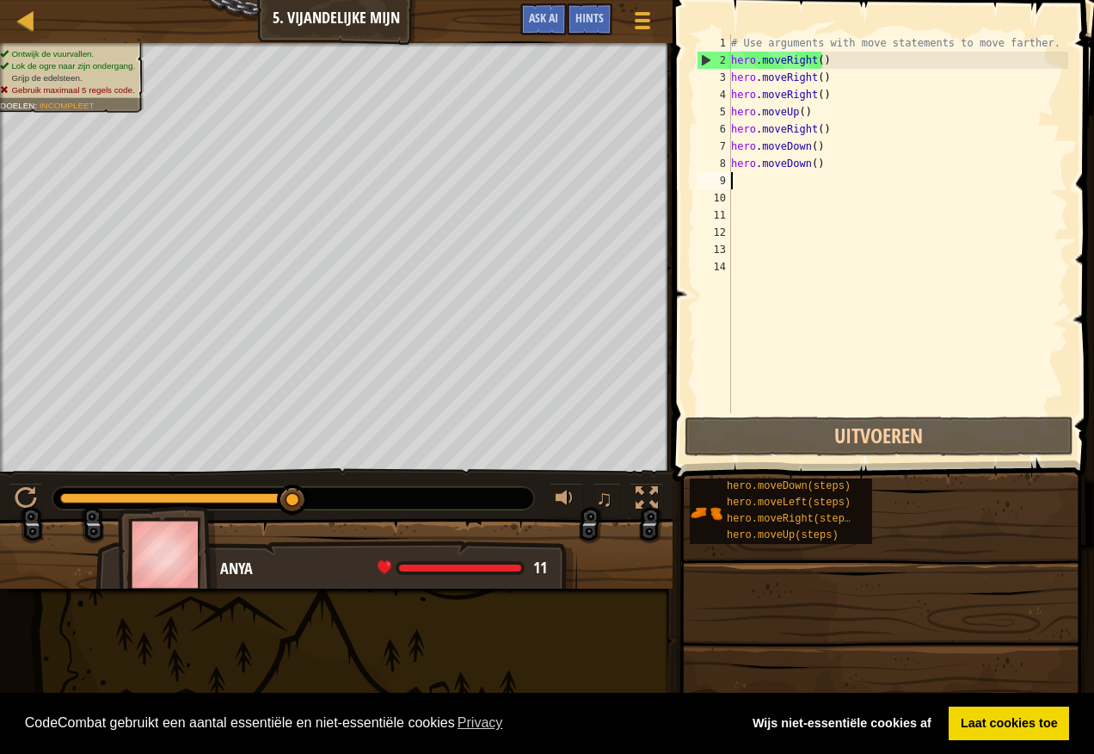
type textarea "m"
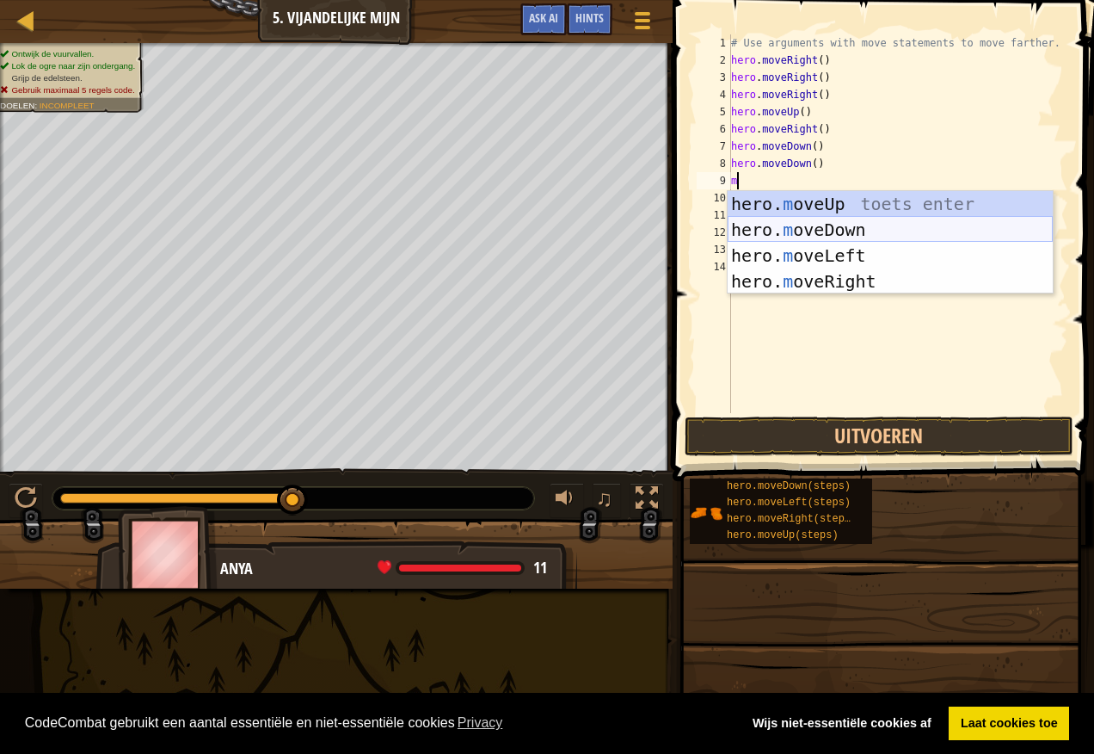
click at [825, 224] on div "hero. m oveUp toets enter hero. m oveDown toets enter hero. m oveLeft toets ent…" at bounding box center [890, 268] width 325 height 155
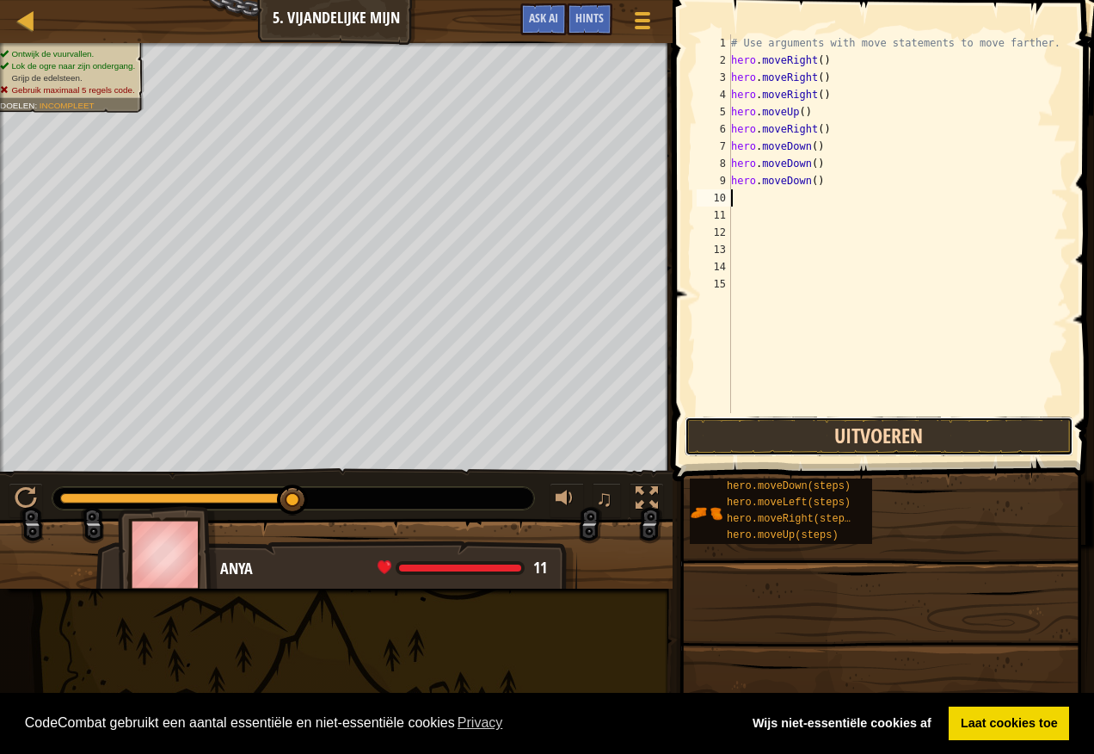
click at [835, 431] on button "Uitvoeren" at bounding box center [879, 436] width 389 height 40
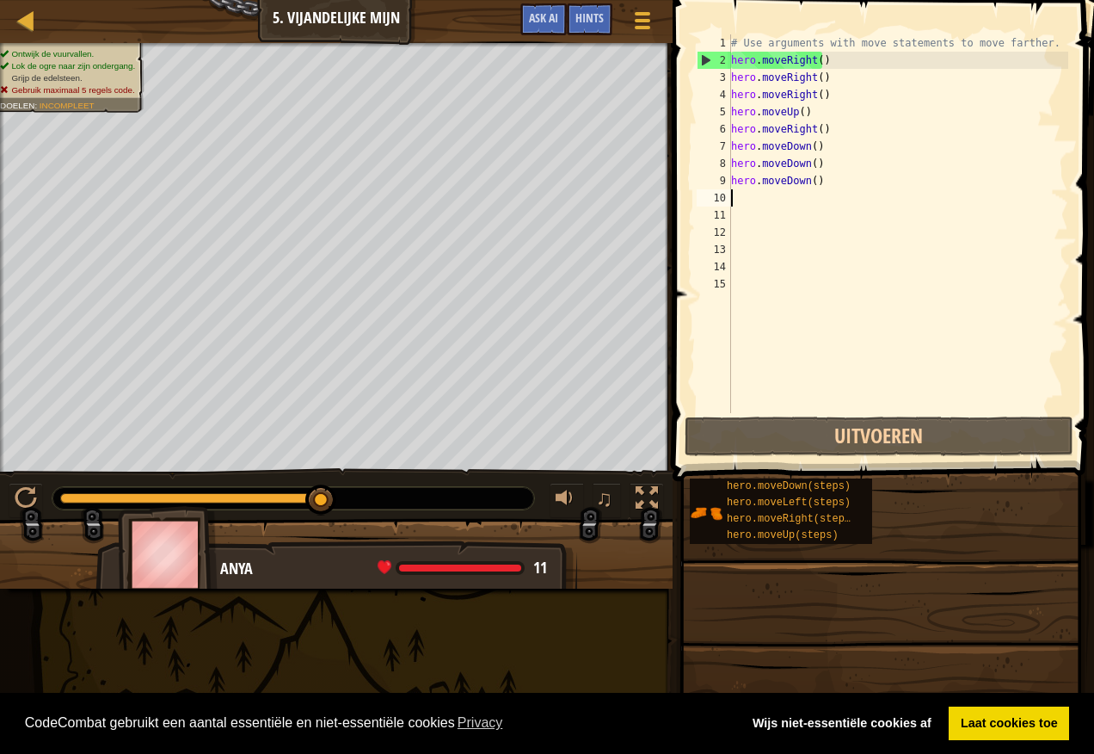
type textarea "m"
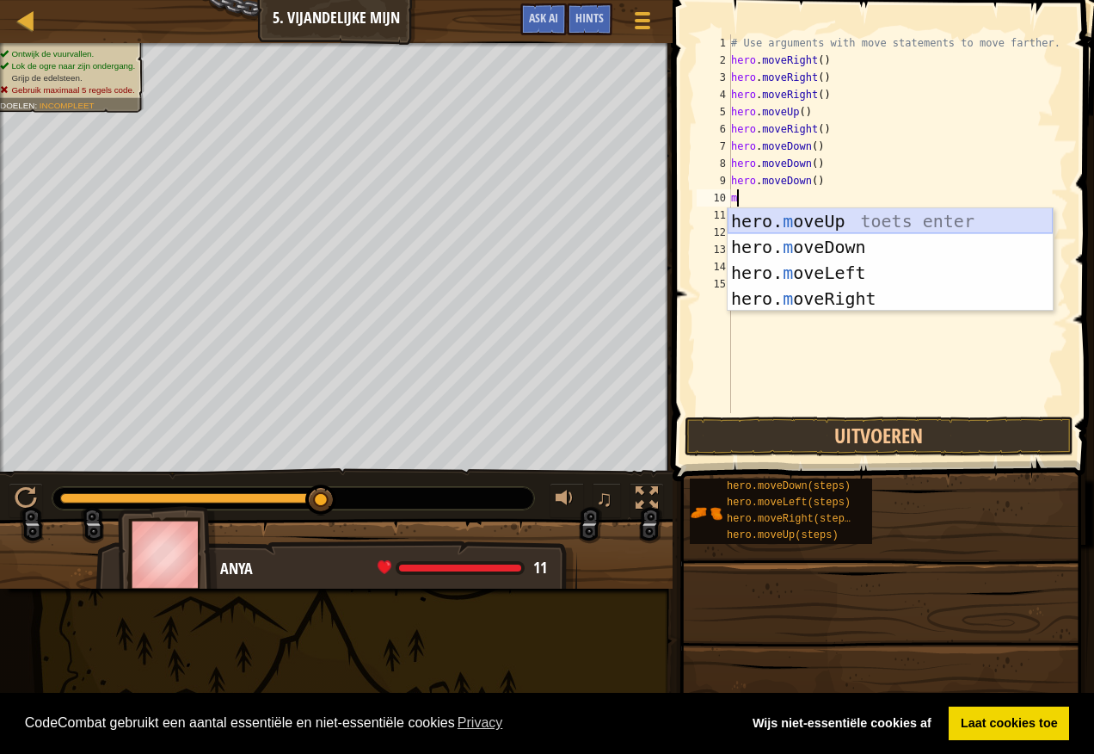
click at [915, 230] on div "hero. m oveUp toets enter hero. m oveDown toets enter hero. m oveLeft toets ent…" at bounding box center [890, 285] width 325 height 155
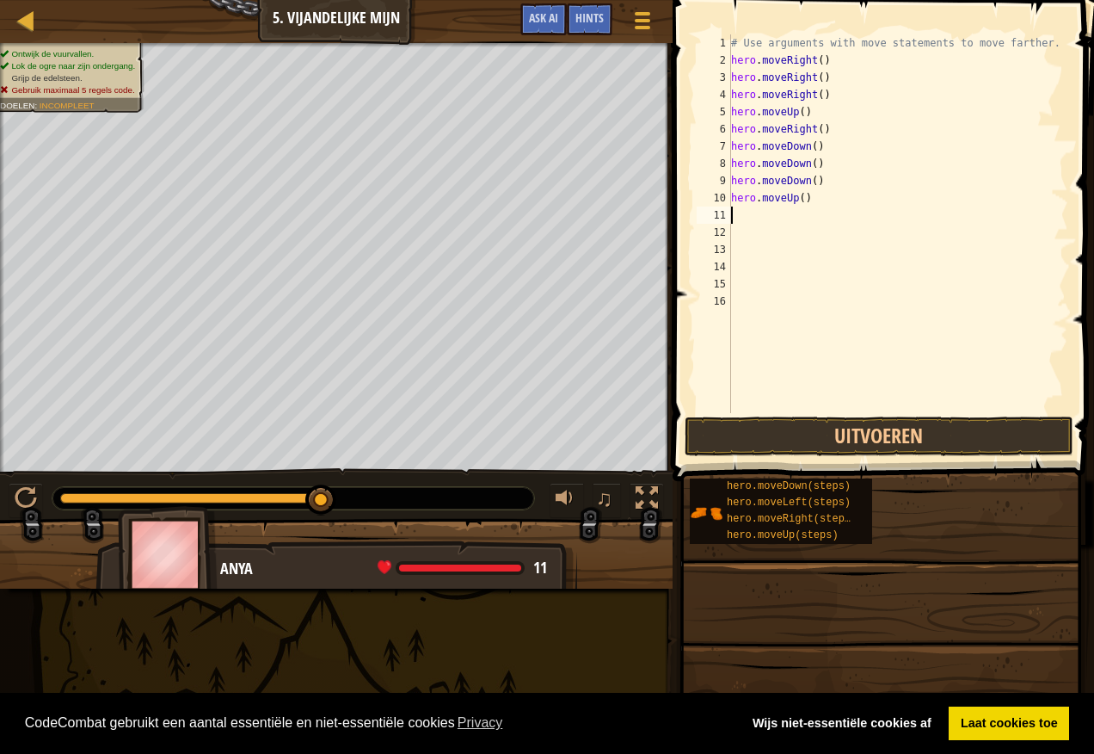
click at [749, 223] on div "# Use arguments with move statements to move farther. hero . moveRight ( ) hero…" at bounding box center [898, 240] width 341 height 413
type textarea "m"
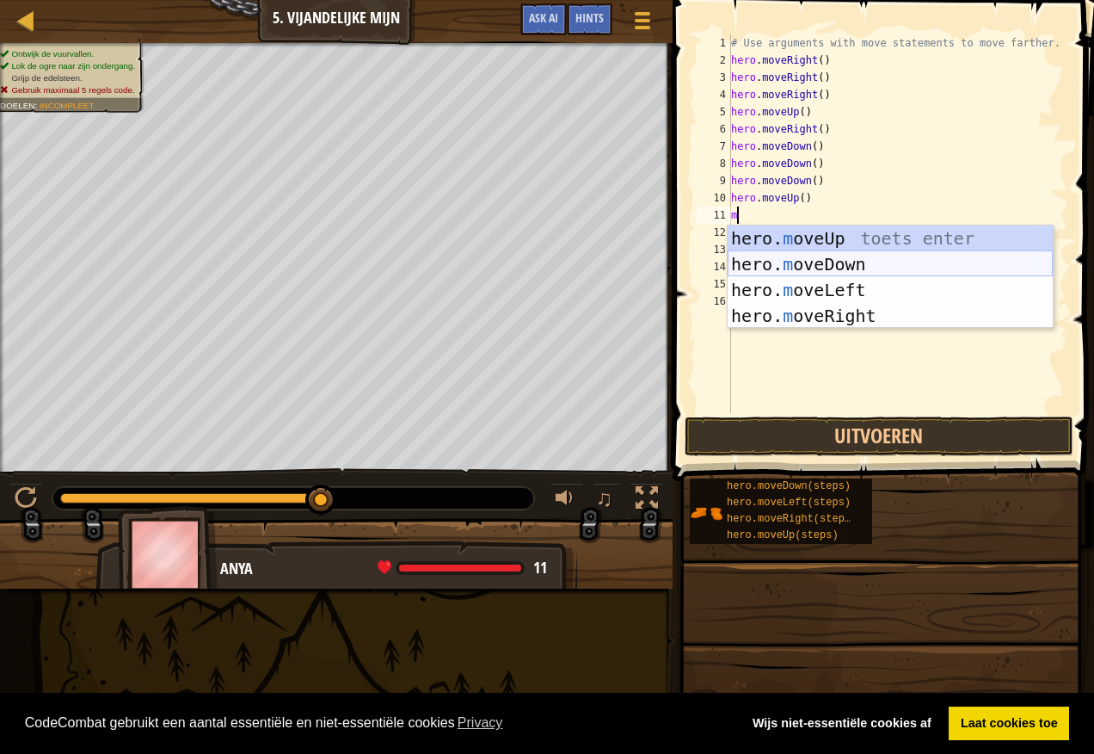
click at [804, 262] on div "hero. m oveUp toets enter hero. m oveDown toets enter hero. m oveLeft toets ent…" at bounding box center [890, 302] width 325 height 155
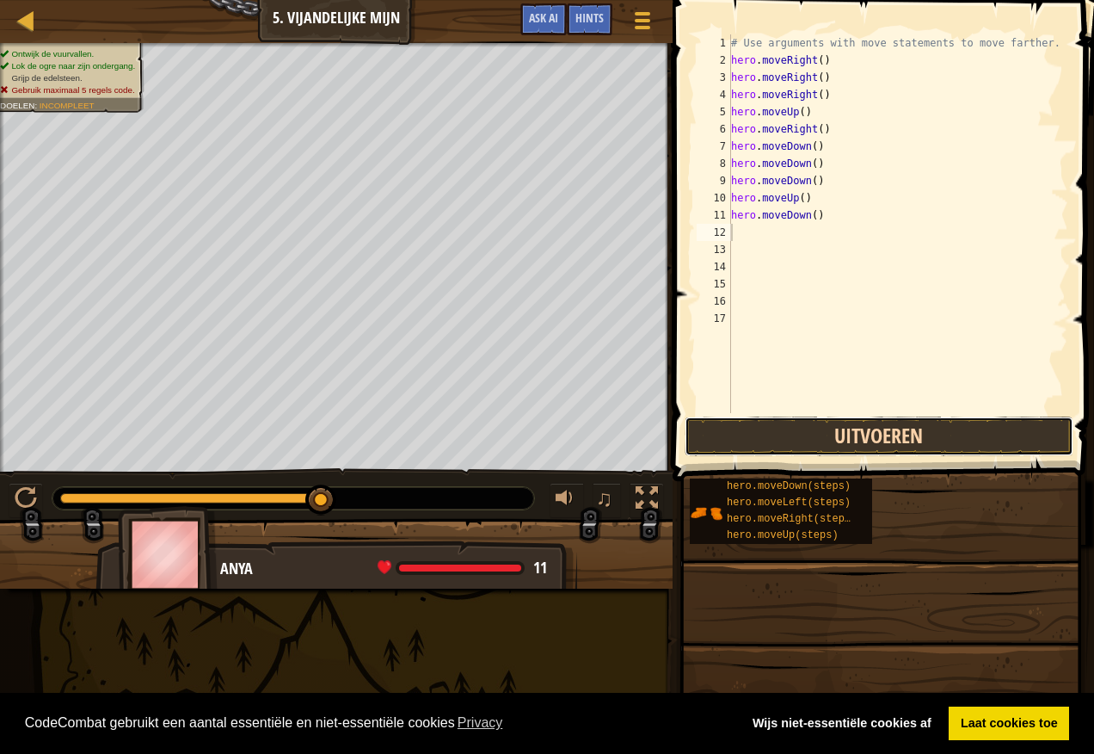
click at [776, 418] on button "Uitvoeren" at bounding box center [879, 436] width 389 height 40
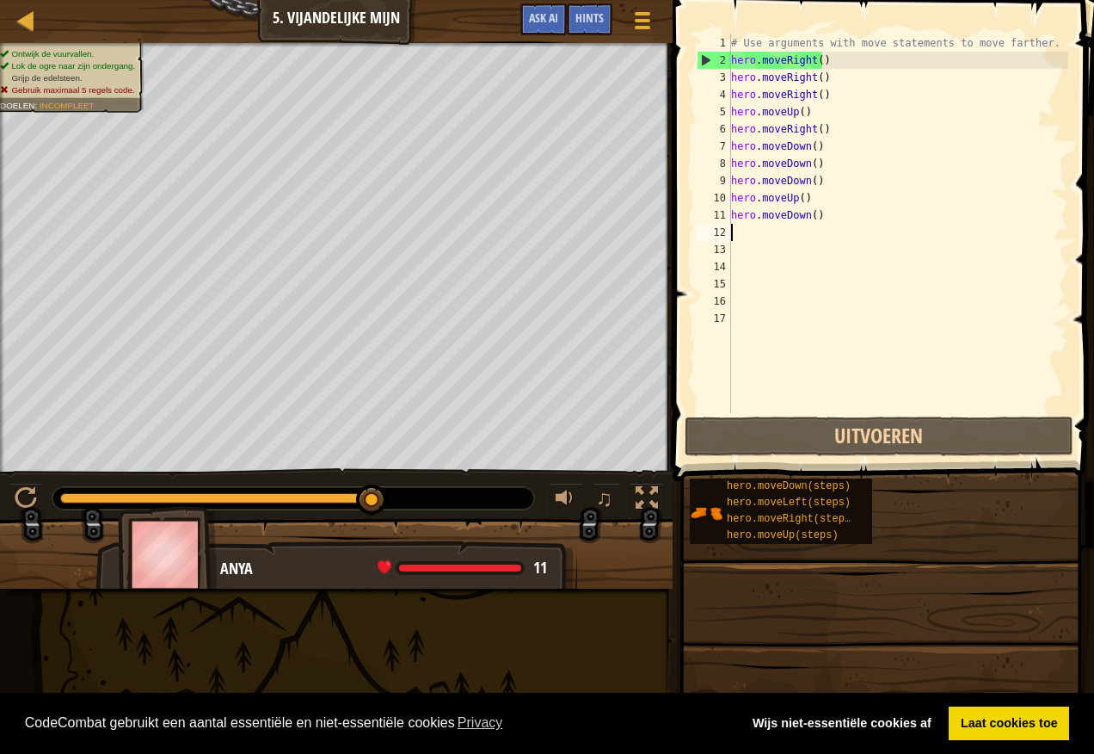
type textarea "m"
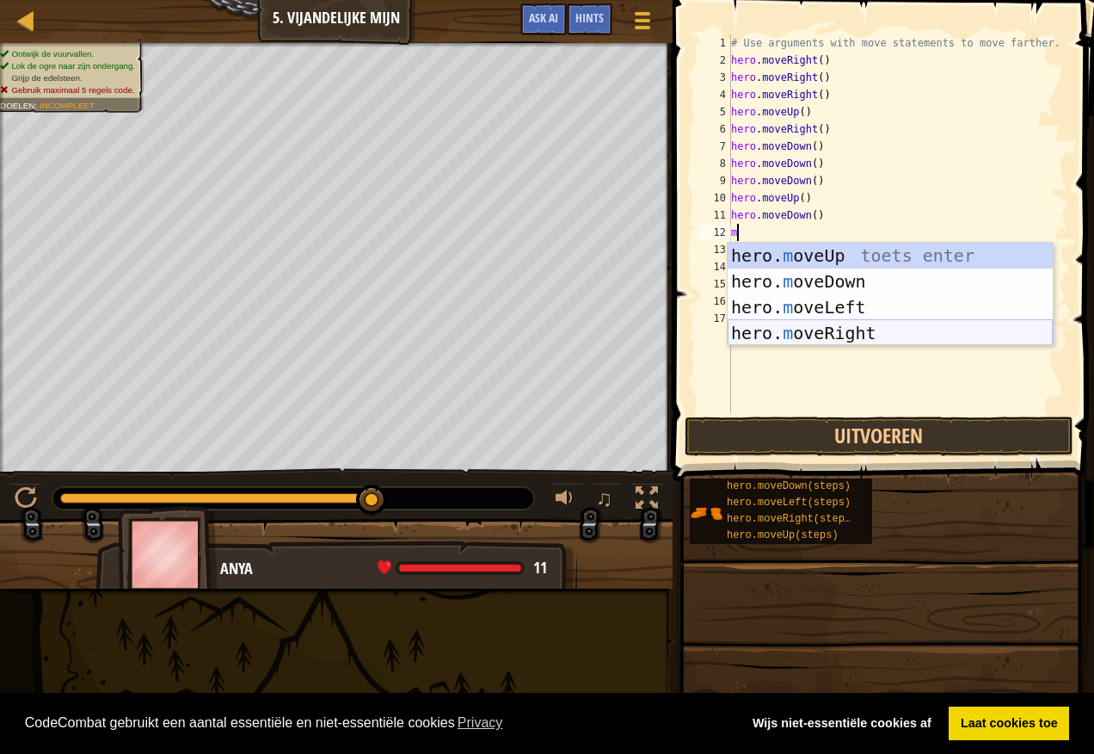
click at [809, 336] on div "hero. m oveUp toets enter hero. m oveDown toets enter hero. m oveLeft toets ent…" at bounding box center [890, 320] width 325 height 155
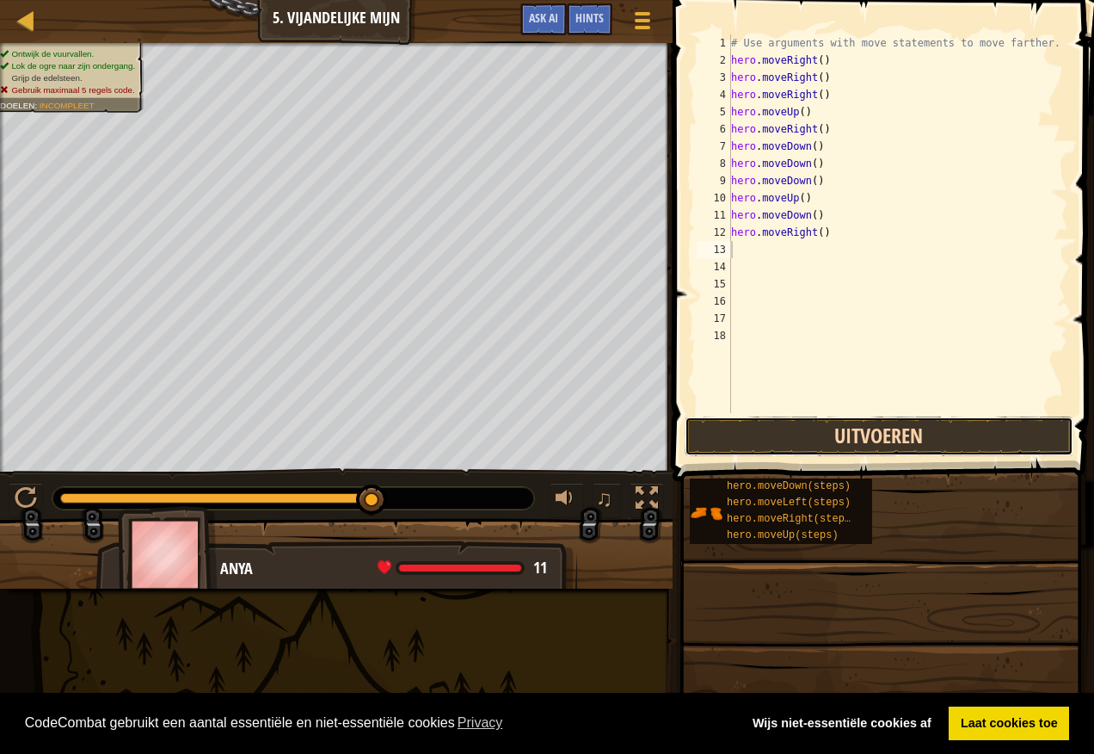
click at [791, 432] on button "Uitvoeren" at bounding box center [879, 436] width 389 height 40
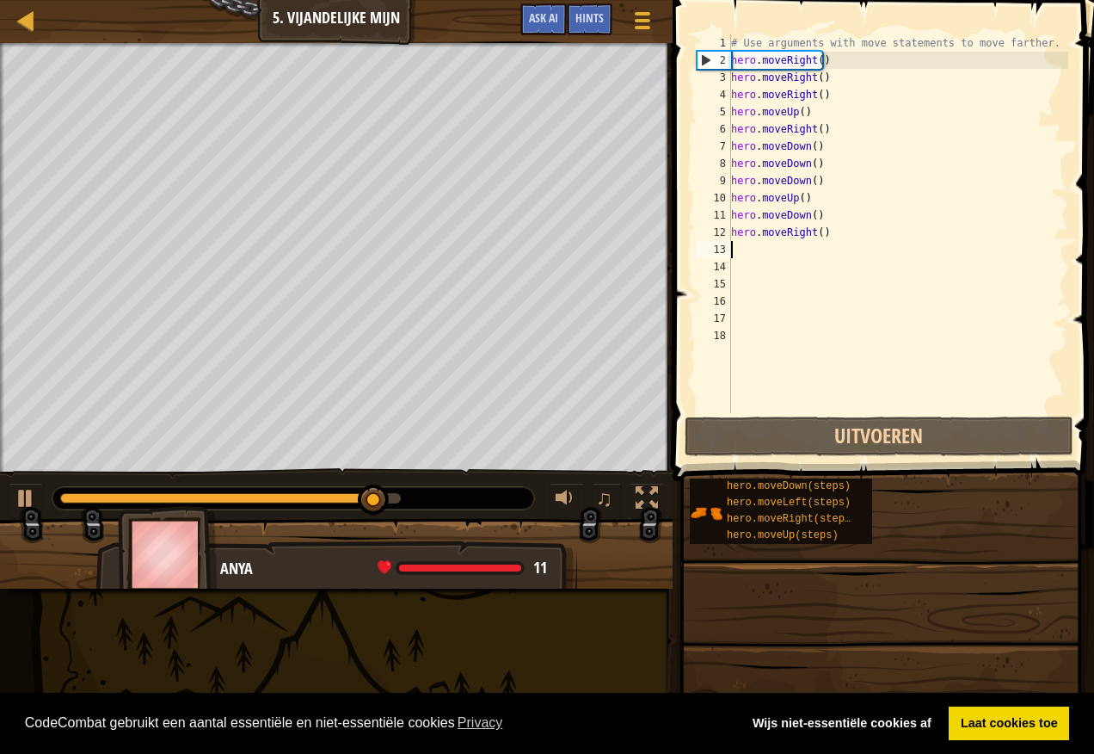
click at [752, 256] on div "# Use arguments with move statements to move farther. hero . moveRight ( ) hero…" at bounding box center [898, 240] width 341 height 413
type textarea "m"
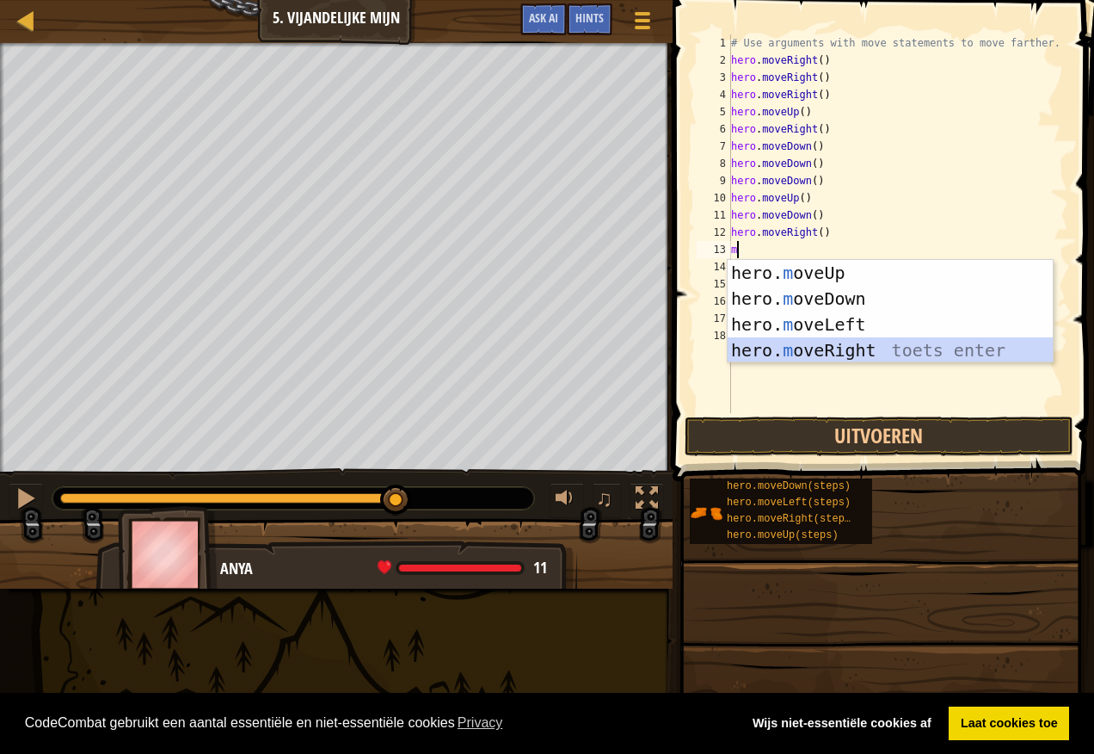
click at [870, 347] on div "hero. m oveUp toets enter hero. m oveDown toets enter hero. m oveLeft toets ent…" at bounding box center [890, 337] width 325 height 155
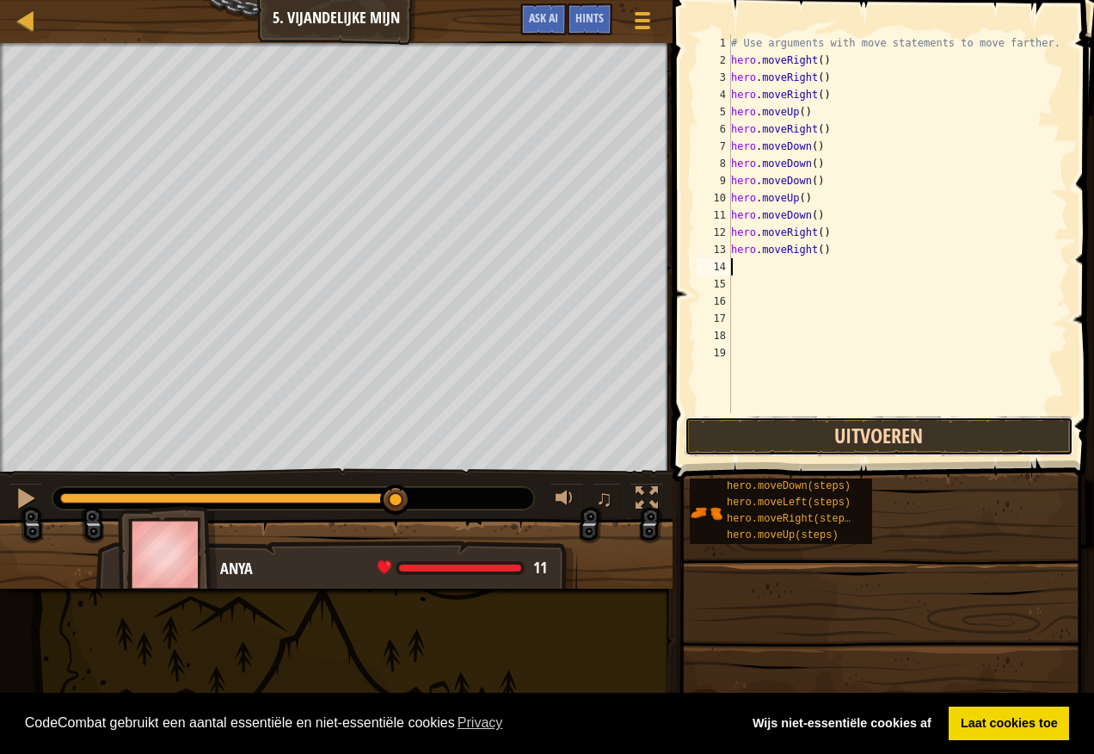
click at [835, 453] on button "Uitvoeren" at bounding box center [879, 436] width 389 height 40
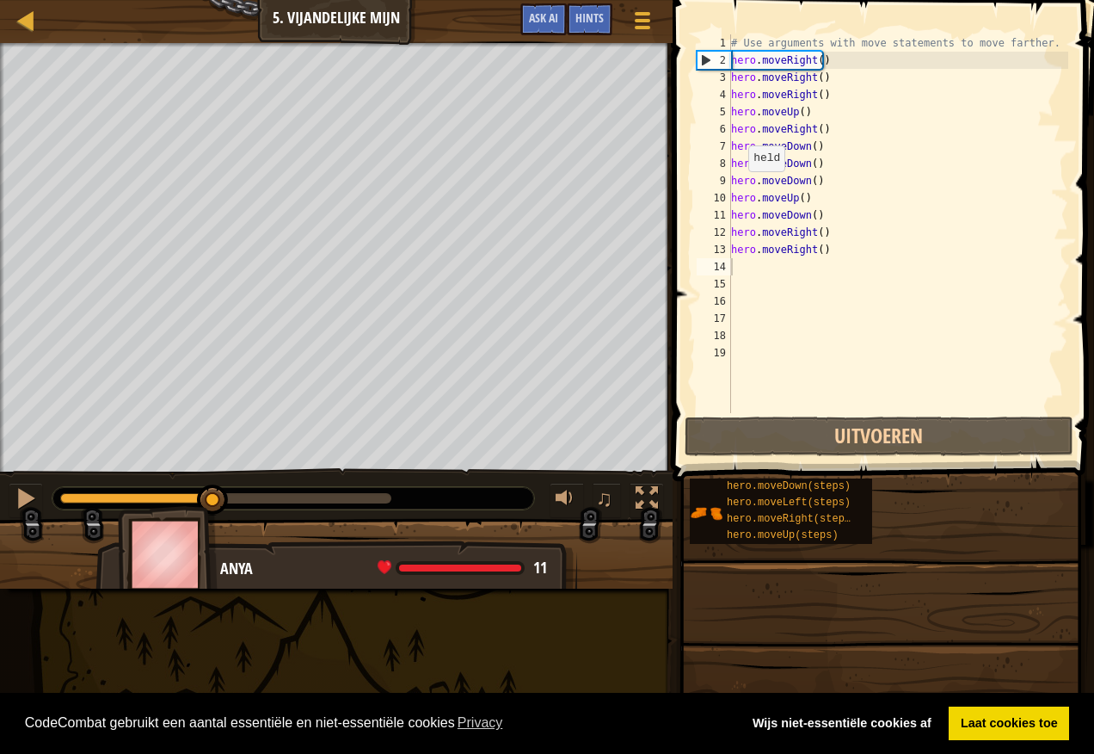
drag, startPoint x: 221, startPoint y: 539, endPoint x: 191, endPoint y: 539, distance: 30.1
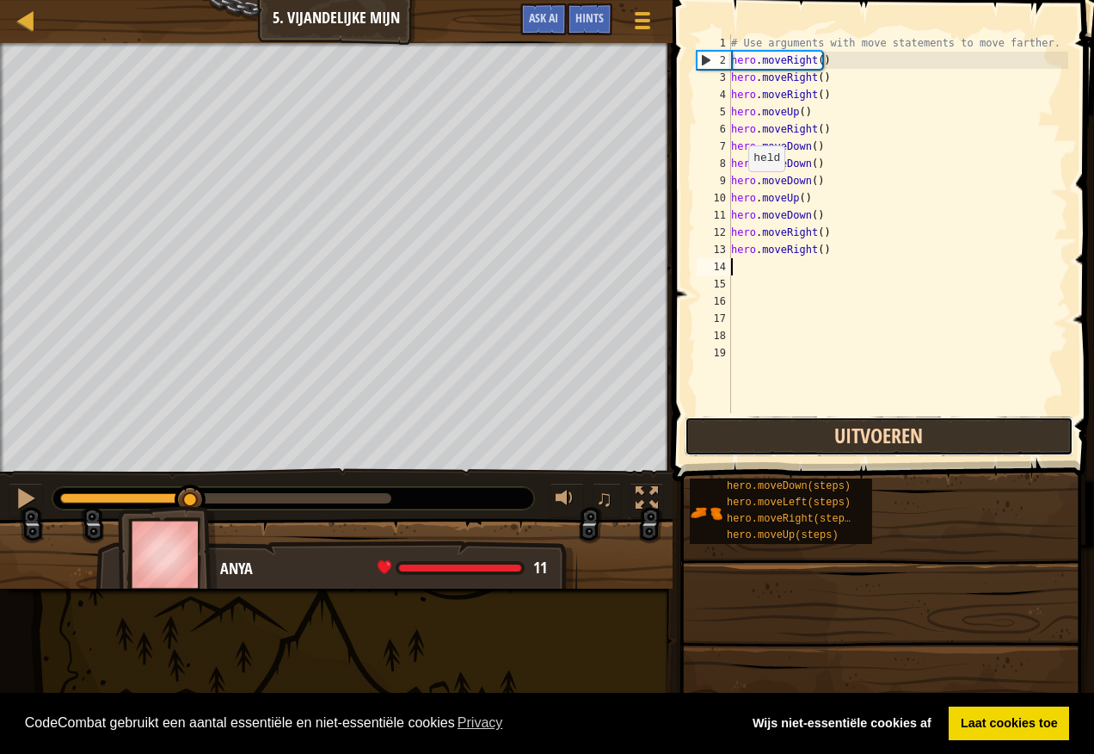
drag, startPoint x: 856, startPoint y: 447, endPoint x: 847, endPoint y: 442, distance: 10.4
click at [855, 445] on button "Uitvoeren" at bounding box center [879, 436] width 389 height 40
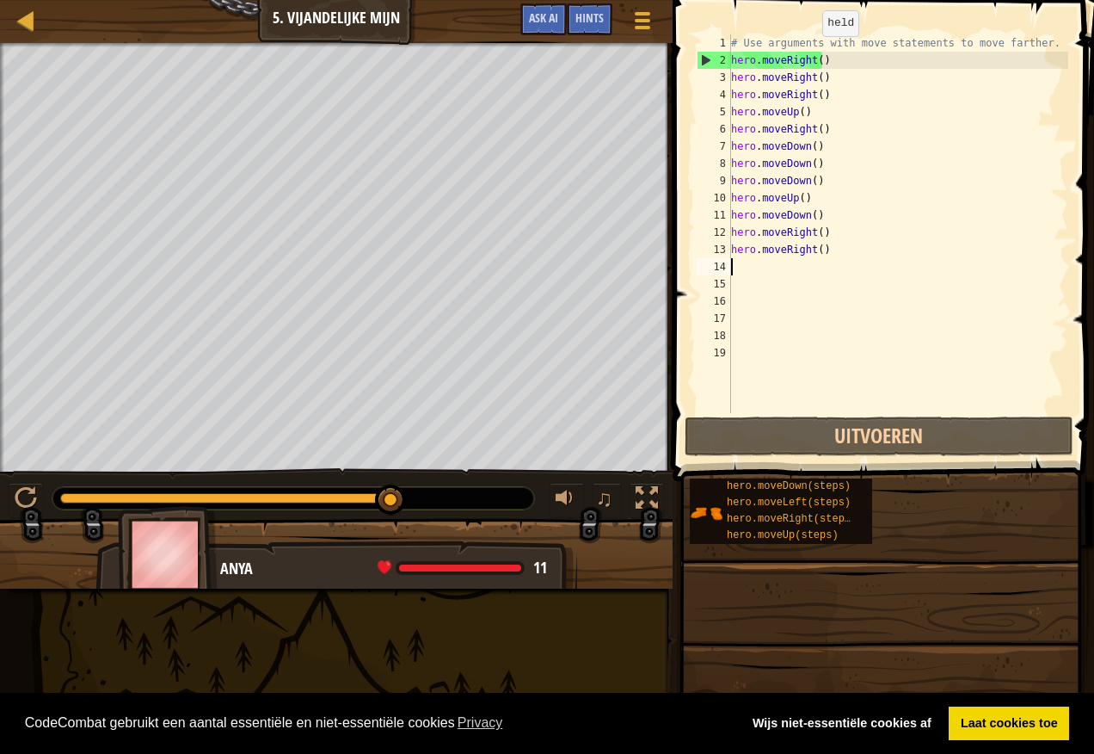
click at [814, 53] on div "# Use arguments with move statements to move farther. hero . moveRight ( ) hero…" at bounding box center [898, 240] width 341 height 413
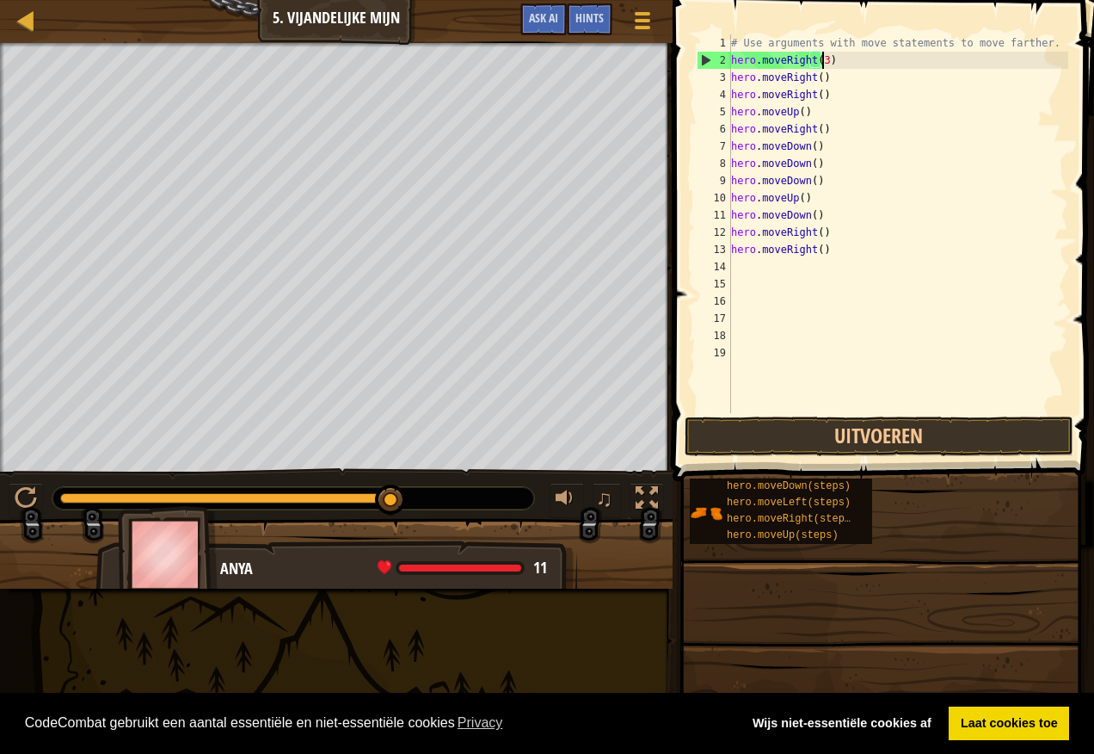
scroll to position [8, 7]
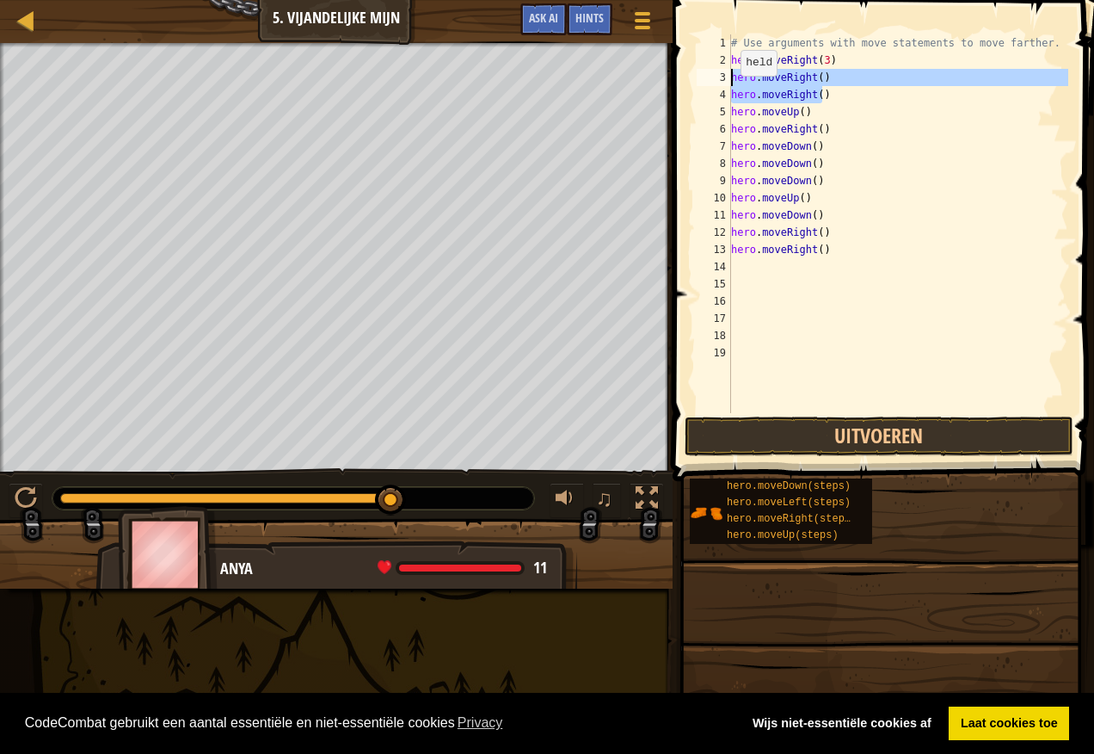
drag, startPoint x: 833, startPoint y: 98, endPoint x: 725, endPoint y: 79, distance: 109.2
click at [725, 79] on div "hero.moveRight(3) 1 2 3 4 5 6 7 8 9 10 11 12 13 14 15 16 17 18 19 # Use argumen…" at bounding box center [880, 223] width 375 height 379
type textarea "hero.moveRight() hero.moveRight()"
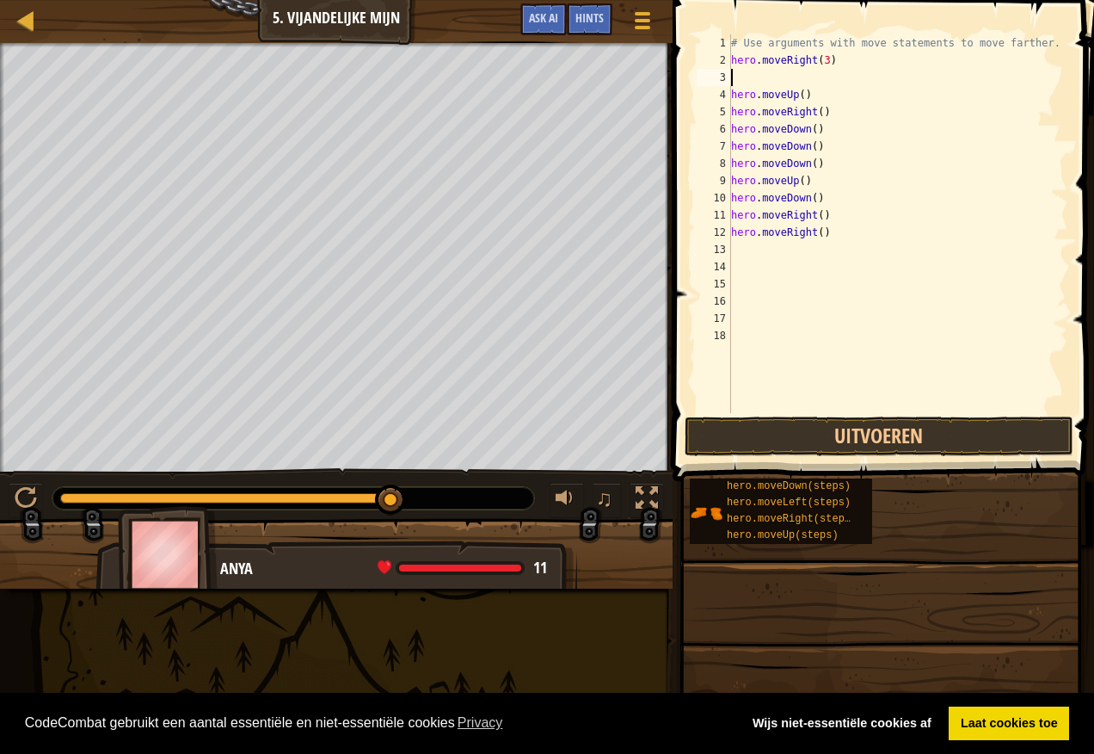
scroll to position [8, 0]
drag, startPoint x: 820, startPoint y: 163, endPoint x: 727, endPoint y: 145, distance: 94.7
click at [727, 145] on div "1 2 3 4 5 6 7 8 9 10 11 12 13 14 15 16 17 18 # Use arguments with move statemen…" at bounding box center [880, 223] width 375 height 379
type textarea "hero.moveDown() hero.moveDown()"
click at [810, 129] on div "# Use arguments with move statements to move farther. hero . moveRight ( 3 ) he…" at bounding box center [898, 240] width 341 height 413
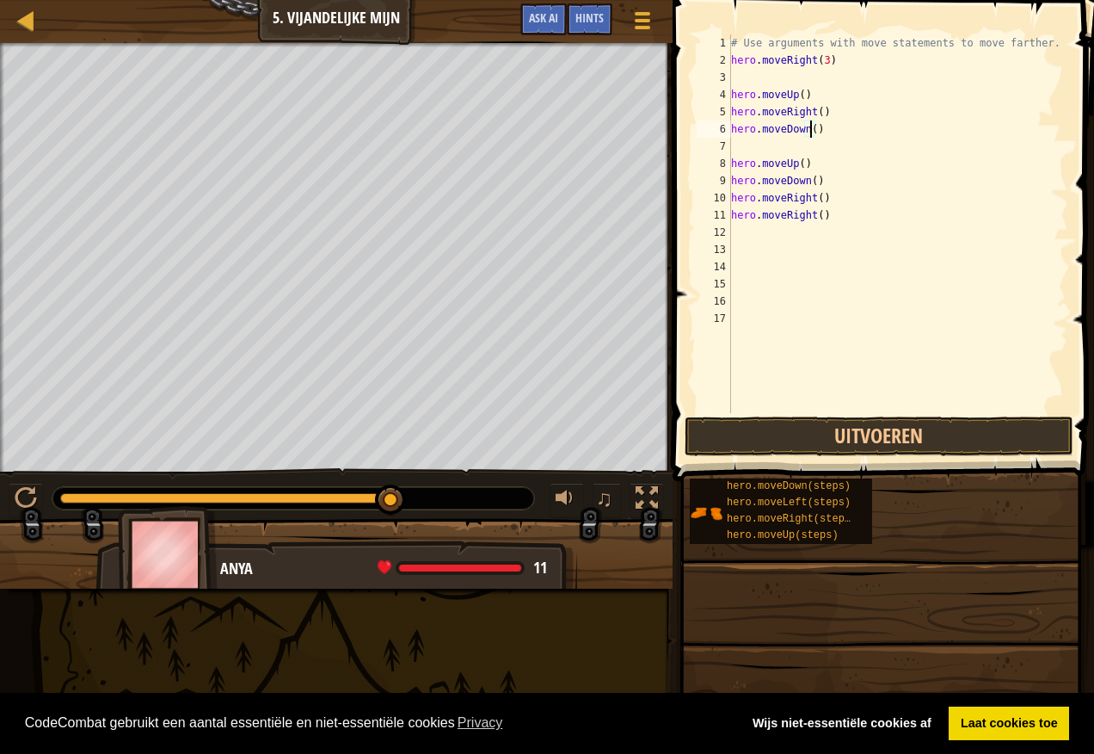
scroll to position [8, 7]
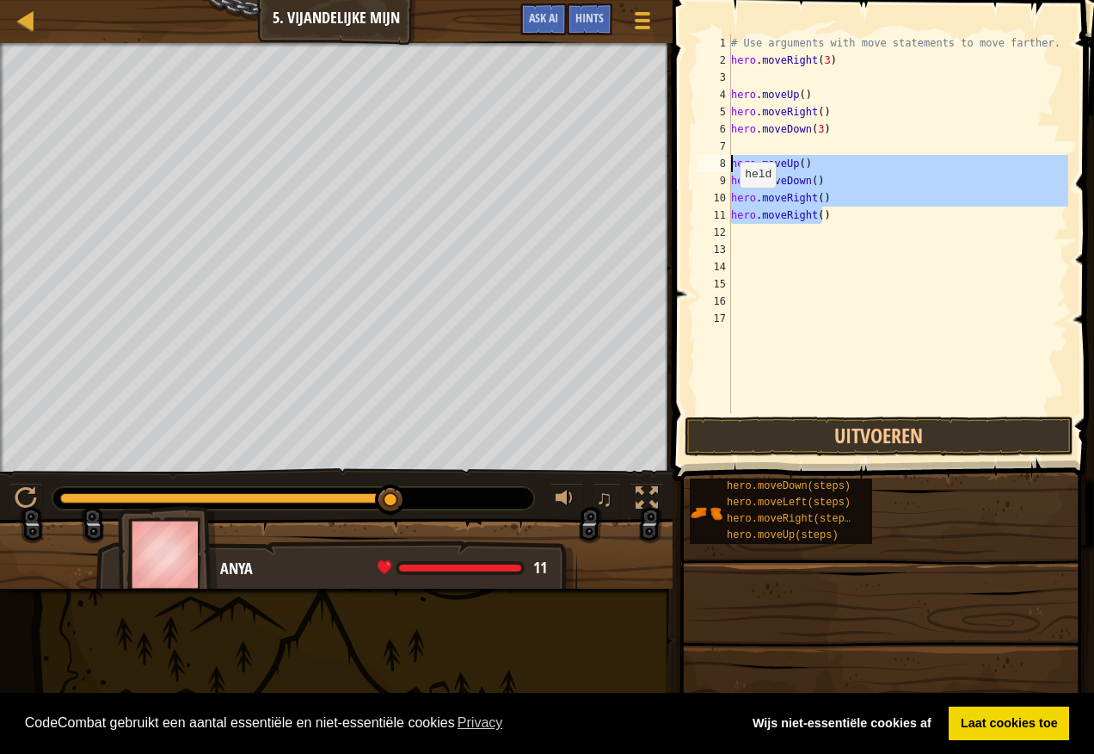
drag, startPoint x: 833, startPoint y: 217, endPoint x: 727, endPoint y: 167, distance: 117.0
click at [727, 167] on div "hero.moveDown(3) 1 2 3 4 5 6 7 8 9 10 11 12 13 14 15 16 17 # Use arguments with…" at bounding box center [880, 223] width 375 height 379
type textarea "hero.moveUp() hero.moveDown()"
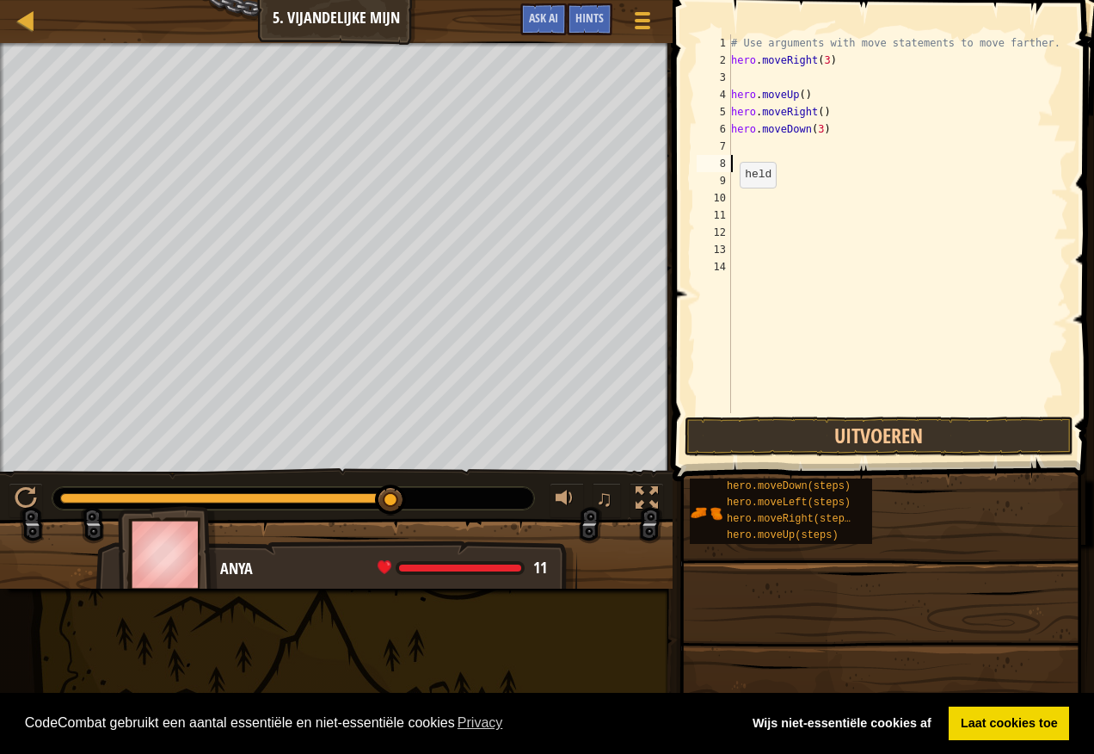
scroll to position [8, 0]
type textarea "ù"
type textarea "m"
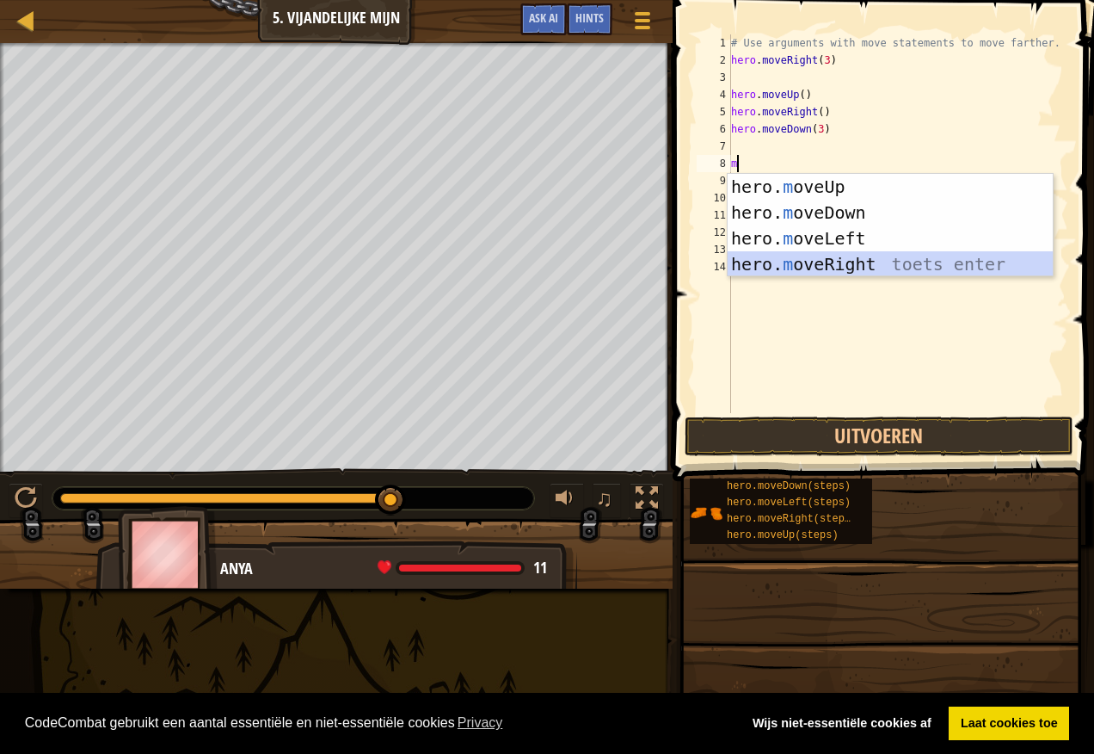
click at [823, 256] on div "hero. m oveUp toets enter hero. m oveDown toets enter hero. m oveLeft toets ent…" at bounding box center [890, 251] width 325 height 155
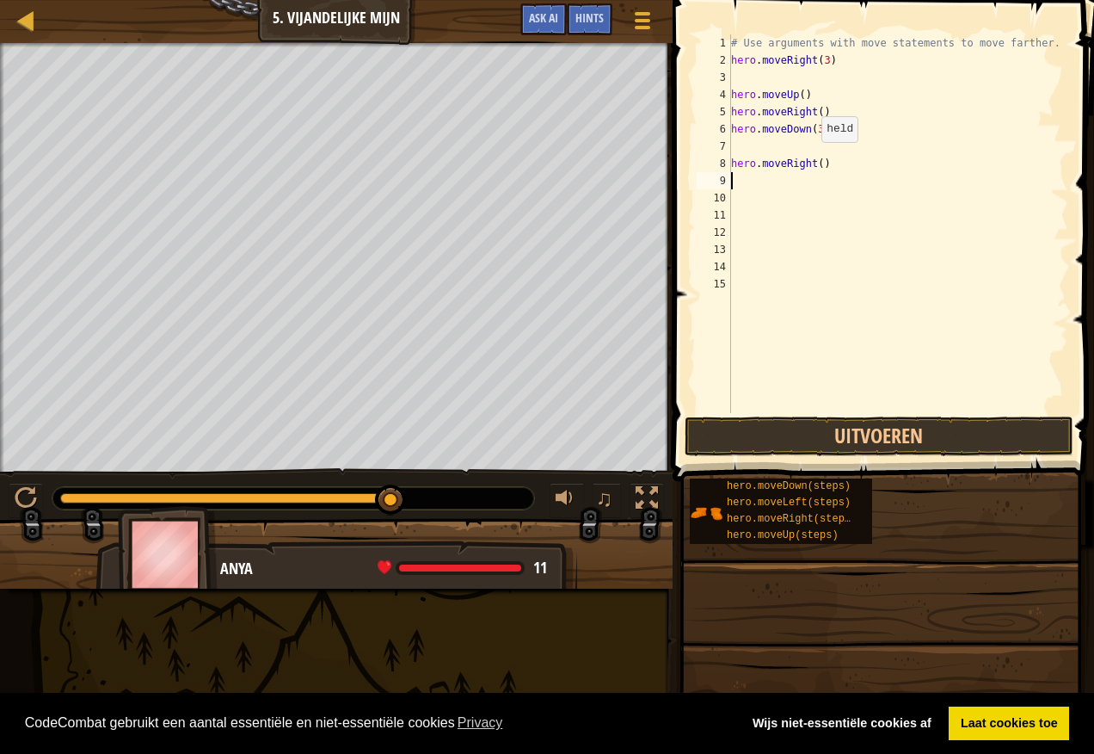
click at [813, 159] on div "# Use arguments with move statements to move farther. hero . moveRight ( 3 ) he…" at bounding box center [898, 240] width 341 height 413
click at [813, 163] on div "# Use arguments with move statements to move farther. hero . moveRight ( 3 ) he…" at bounding box center [898, 240] width 341 height 413
click at [817, 167] on div "# Use arguments with move statements to move farther. hero . moveRight ( 3 ) he…" at bounding box center [898, 240] width 341 height 413
type textarea "hero.moveRight(2)"
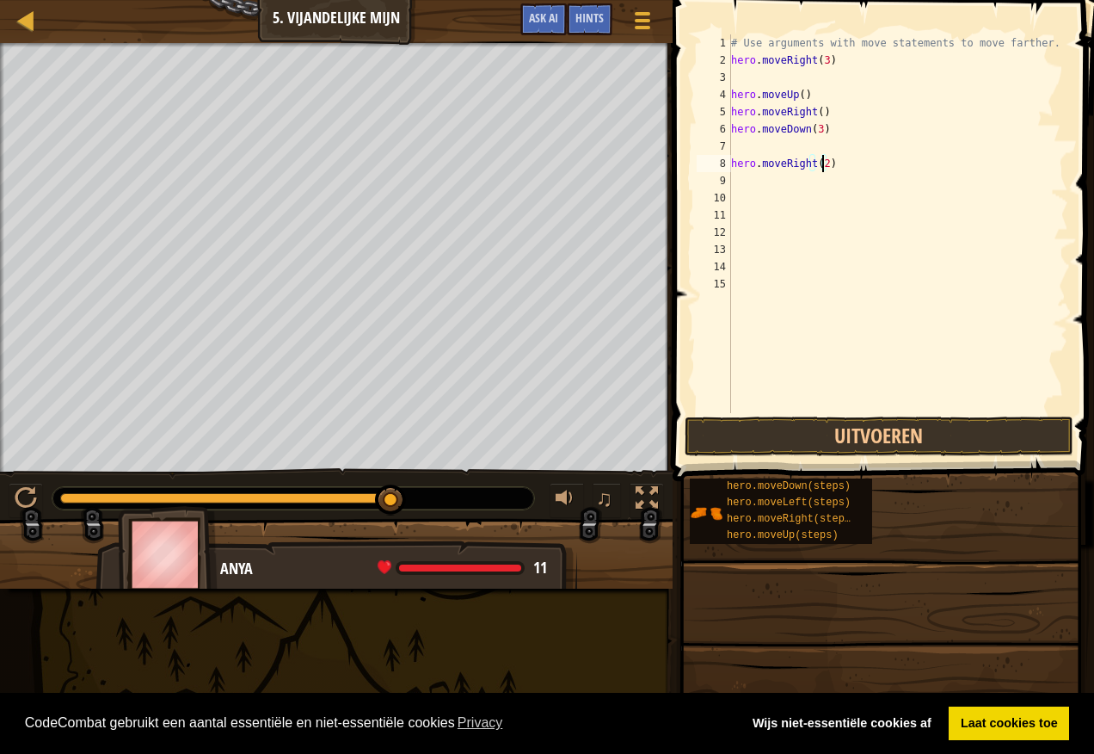
click at [857, 226] on div "# Use arguments with move statements to move farther. hero . moveRight ( 3 ) he…" at bounding box center [898, 240] width 341 height 413
click at [893, 441] on button "Uitvoeren" at bounding box center [879, 436] width 389 height 40
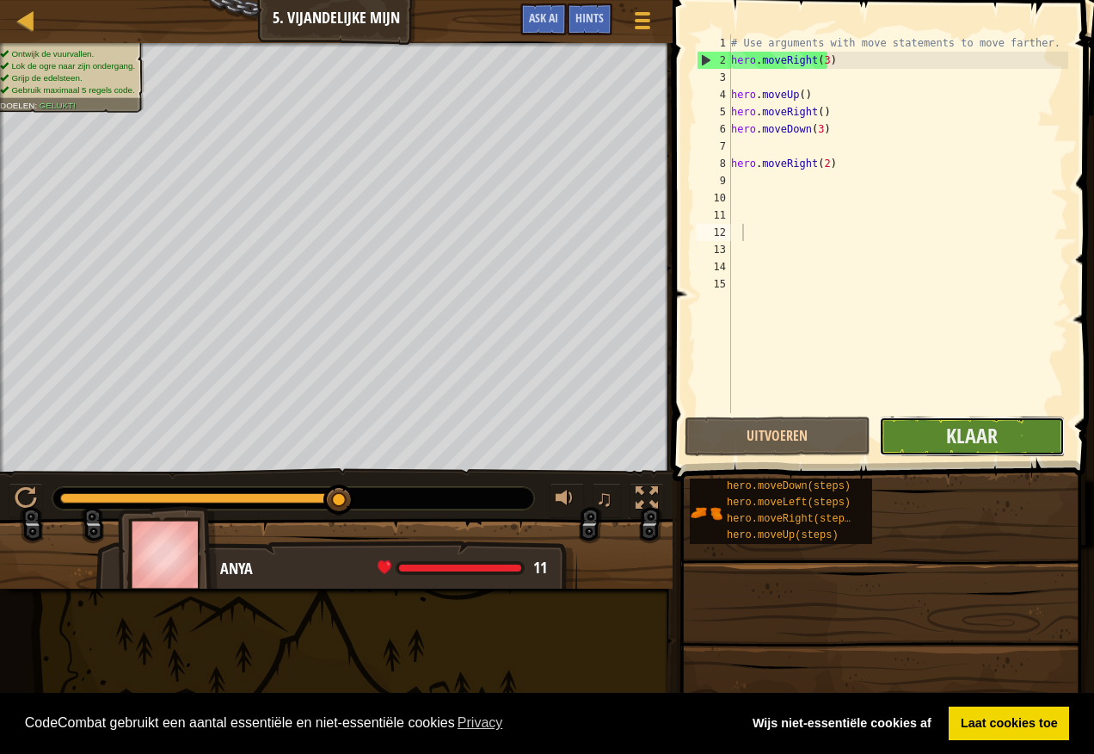
click at [1033, 435] on button "Klaar" at bounding box center [972, 436] width 186 height 40
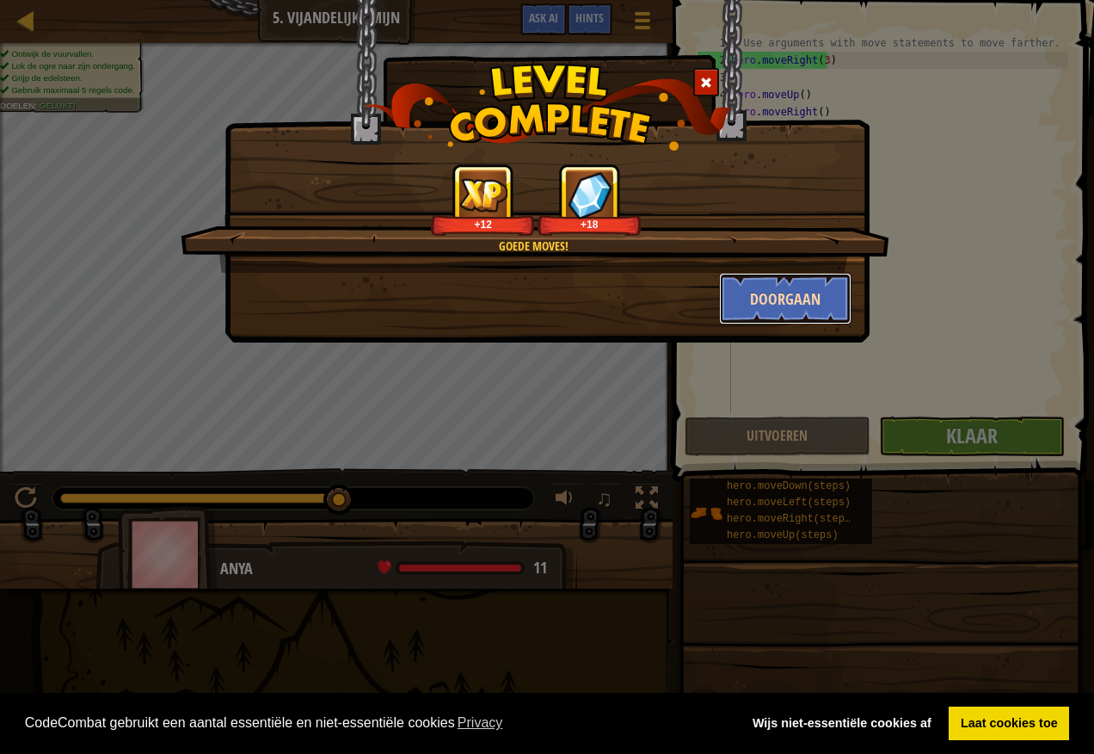
click at [781, 295] on button "Doorgaan" at bounding box center [785, 299] width 133 height 52
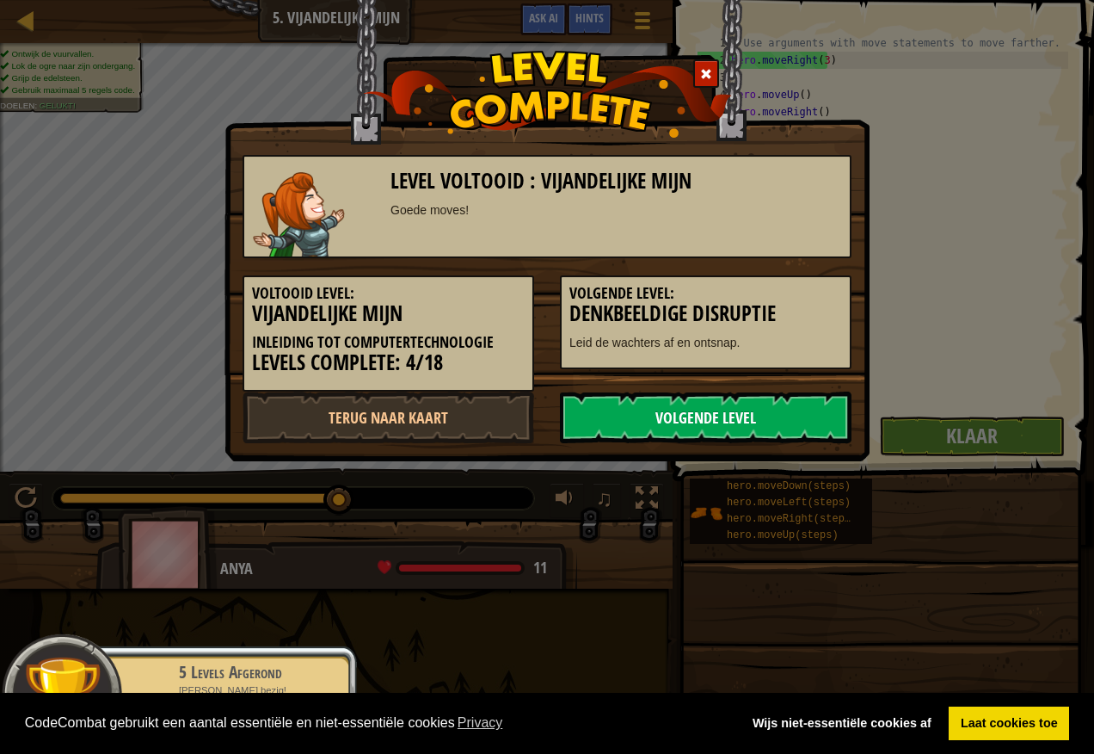
click at [636, 428] on link "Volgende Level" at bounding box center [706, 417] width 292 height 52
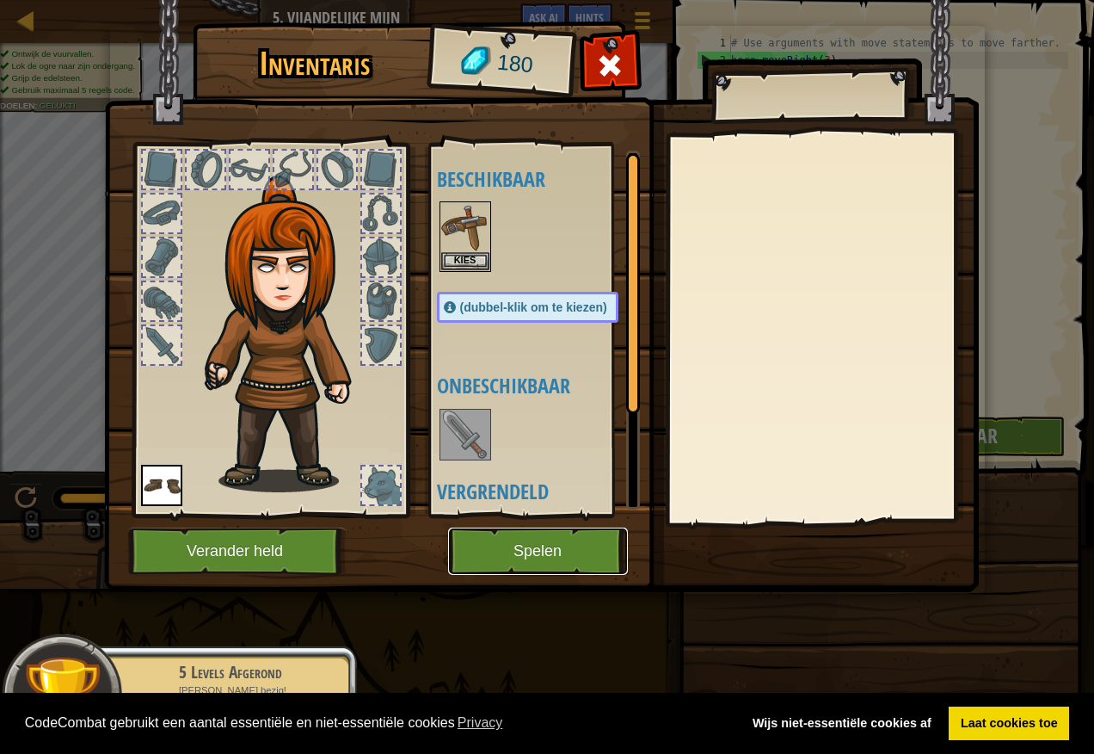
click at [572, 548] on button "Spelen" at bounding box center [538, 550] width 180 height 47
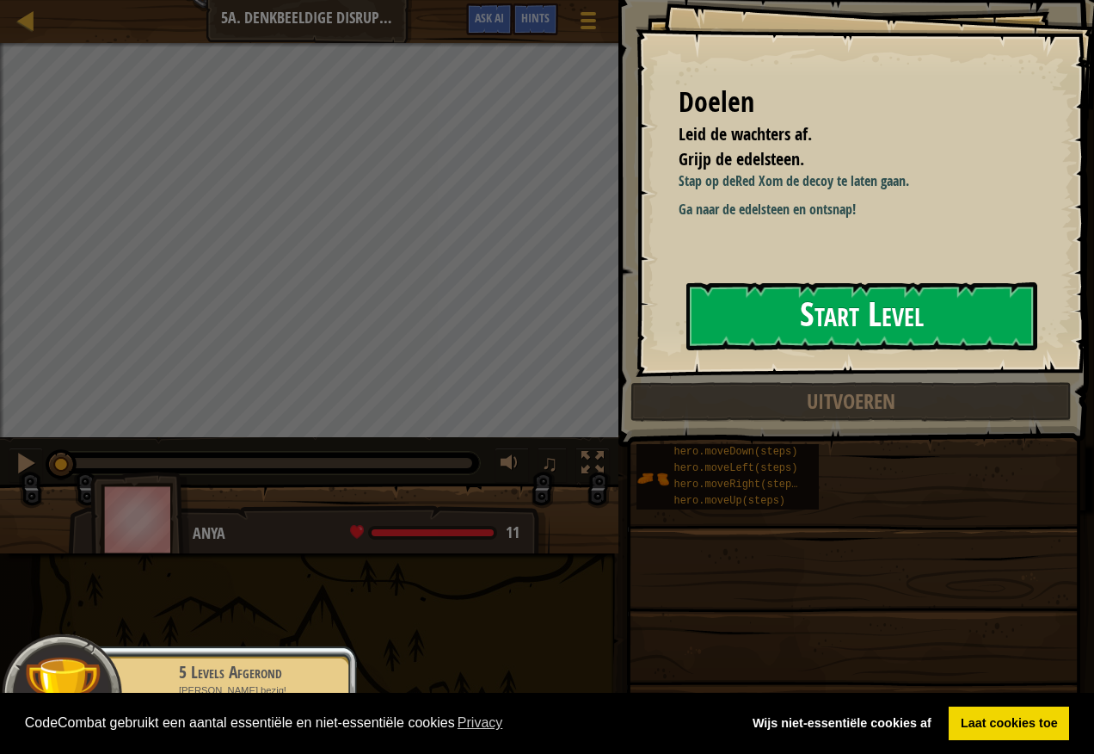
click at [757, 333] on button "Start Level" at bounding box center [862, 316] width 351 height 68
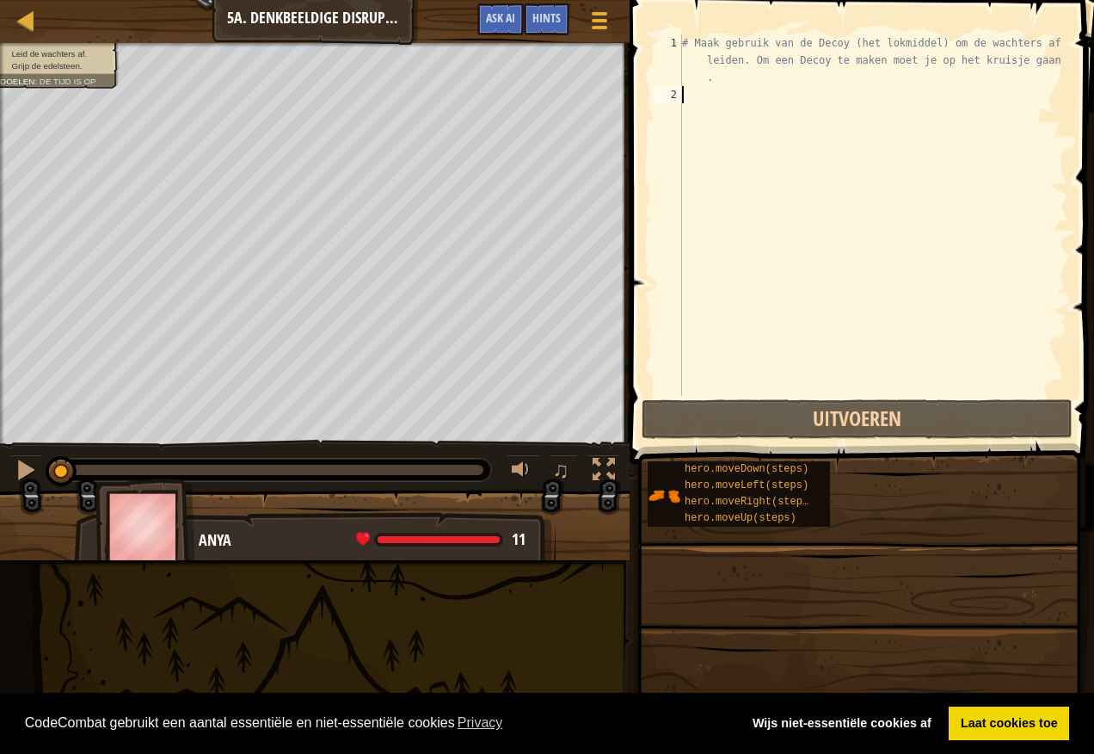
type textarea "l"
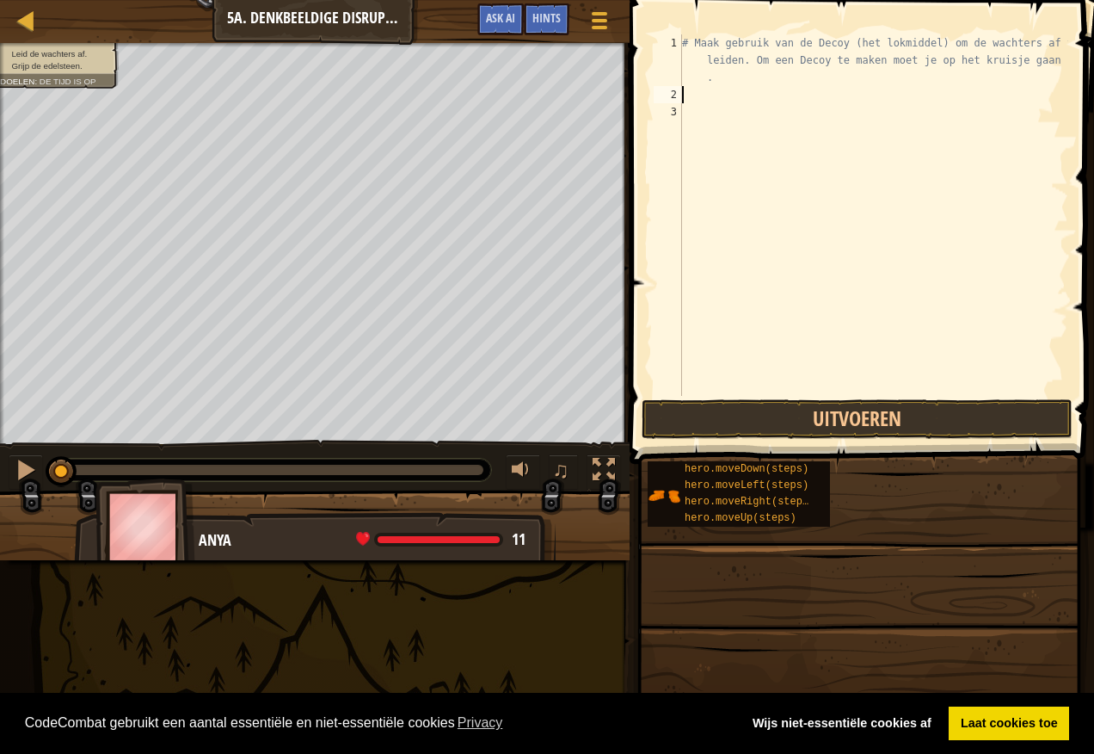
type textarea "³"
type textarea "# Maak gebruik van de Decoy (het lokmiddel) om de wachters af te leiden. Om een…"
type textarea "p"
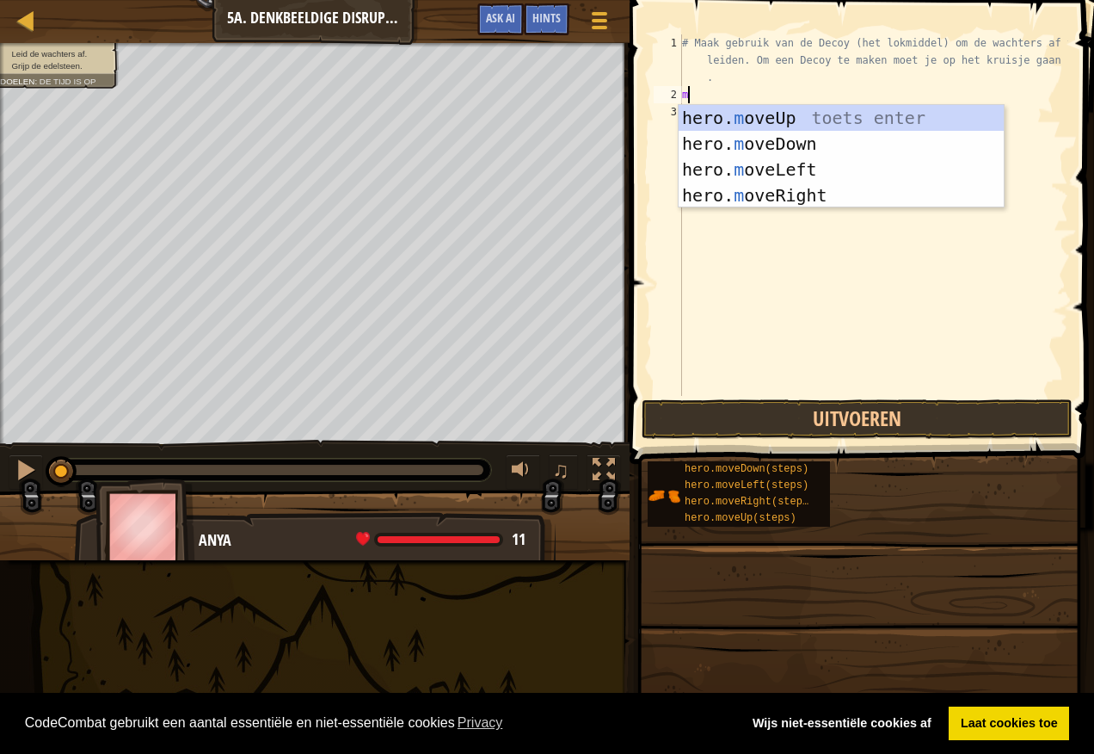
type textarea "mo"
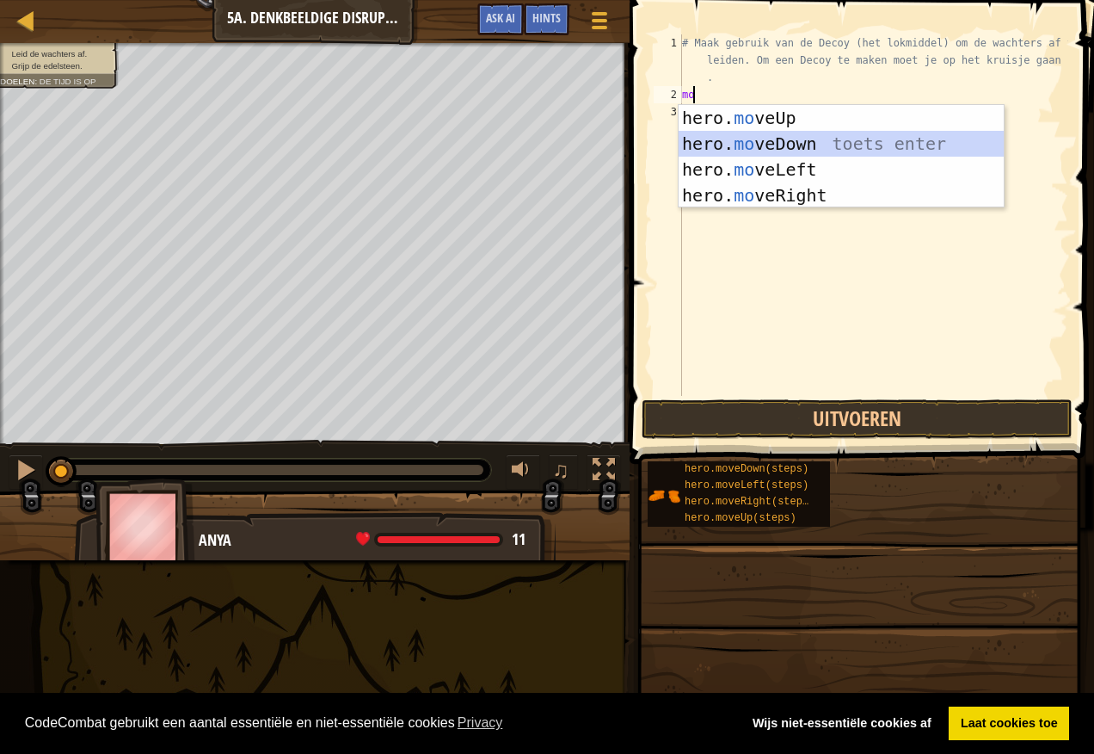
click at [745, 133] on div "hero. mo veUp toets enter hero. mo veDown toets enter hero. mo veLeft toets ent…" at bounding box center [841, 182] width 325 height 155
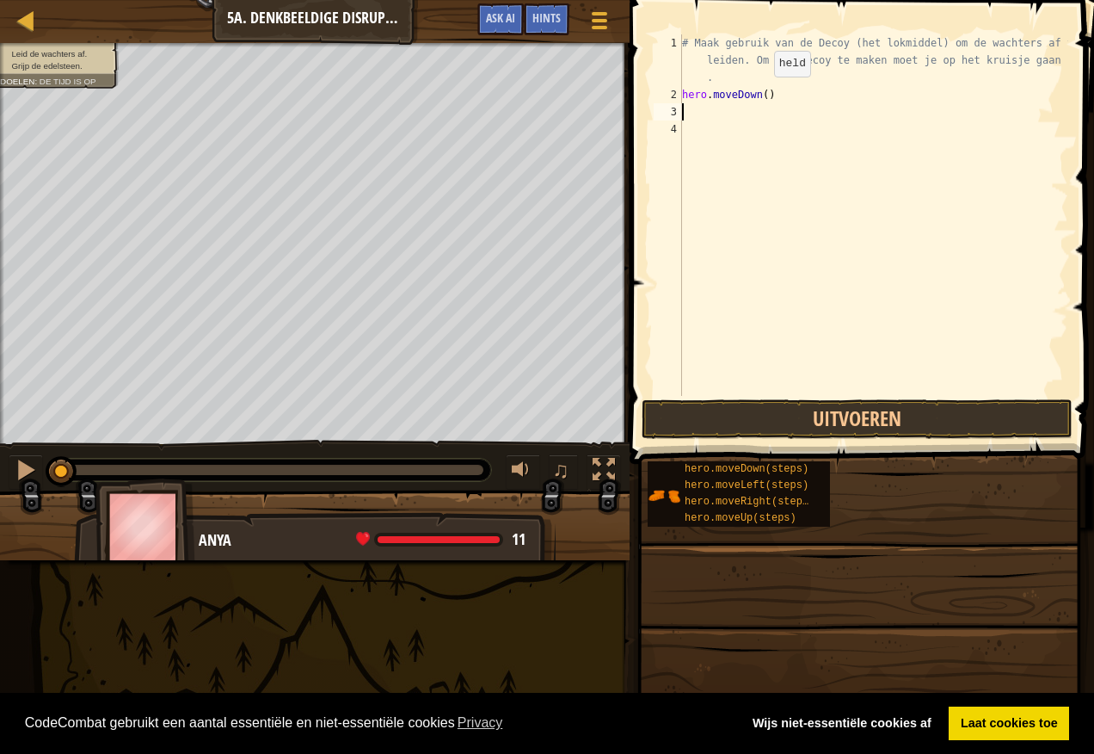
click at [760, 94] on div "# Maak gebruik van de Decoy (het lokmiddel) om de wachters af te leiden. Om een…" at bounding box center [874, 249] width 390 height 430
click at [823, 417] on button "Uitvoeren" at bounding box center [857, 419] width 431 height 40
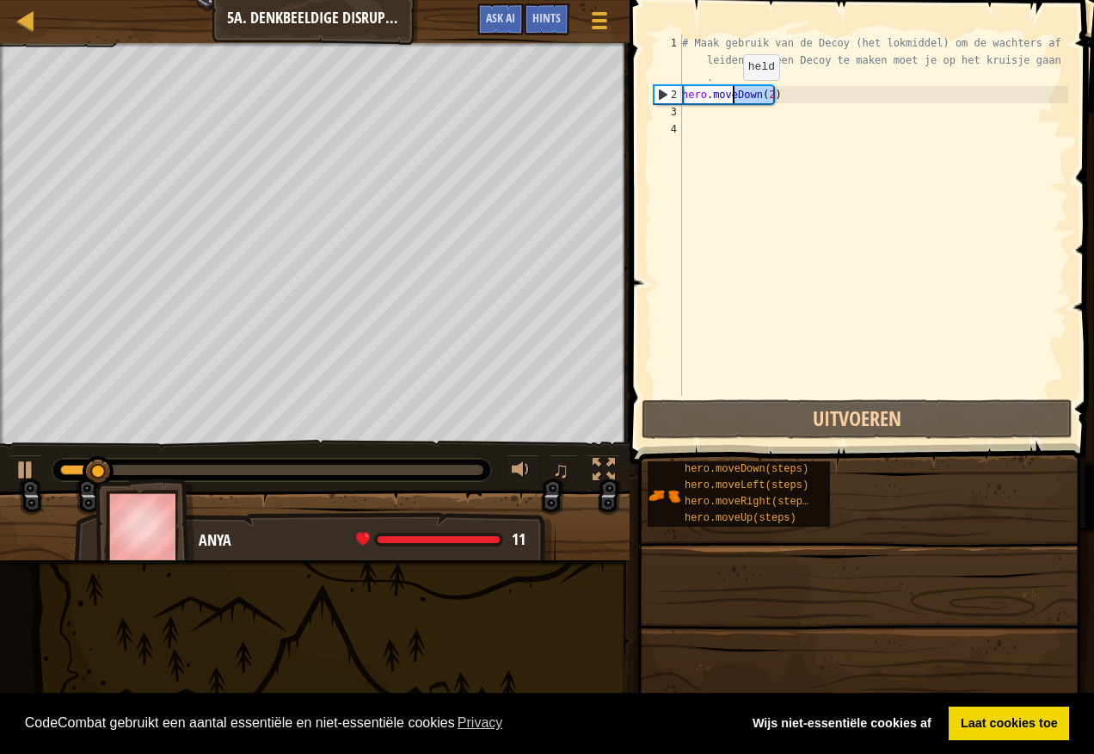
drag, startPoint x: 794, startPoint y: 99, endPoint x: 691, endPoint y: 93, distance: 103.4
click at [696, 96] on div "# Maak gebruik van de Decoy (het lokmiddel) om de wachters af te leiden. Om een…" at bounding box center [874, 249] width 390 height 430
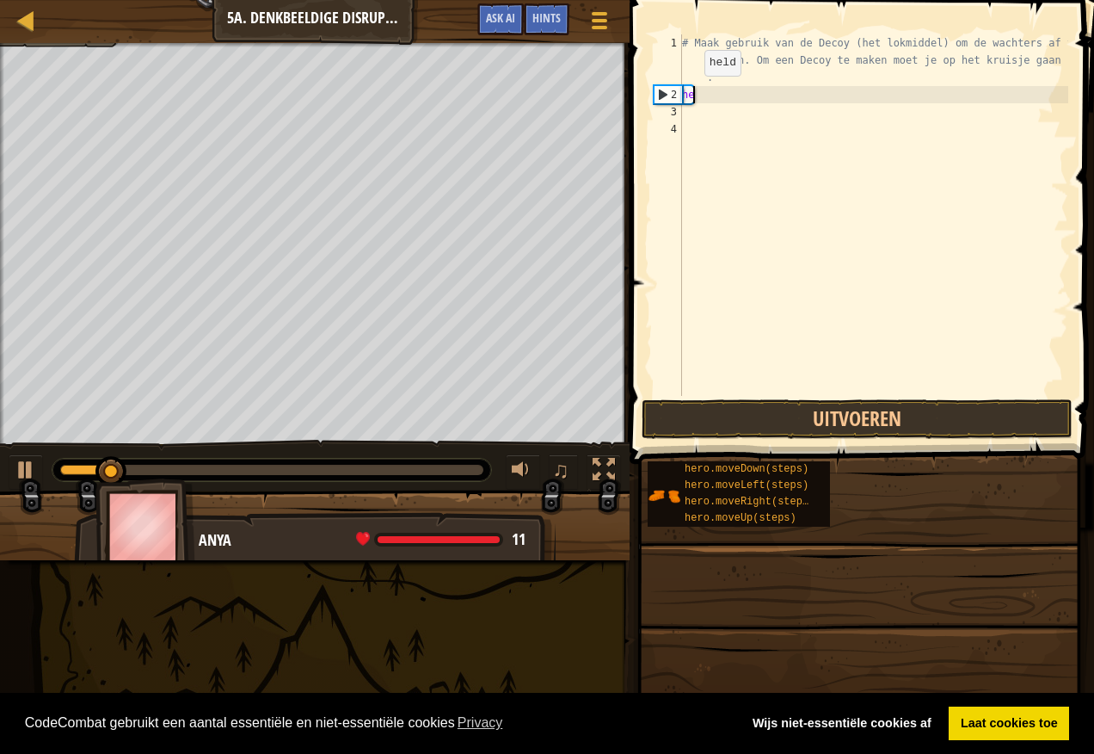
type textarea "h"
type textarea "# Maak gebruik van de Decoy (het lokmiddel) om de wachters af te leiden. Om een…"
click at [233, 453] on div "Leid de wachters af. Grijp de edelsteen. Doelen : De tijd is op ♫ Anya 11 x: 17…" at bounding box center [547, 301] width 1094 height 517
click at [693, 83] on div "# Maak gebruik van de Decoy (het lokmiddel) om de wachters af te leiden. Om een…" at bounding box center [874, 240] width 390 height 413
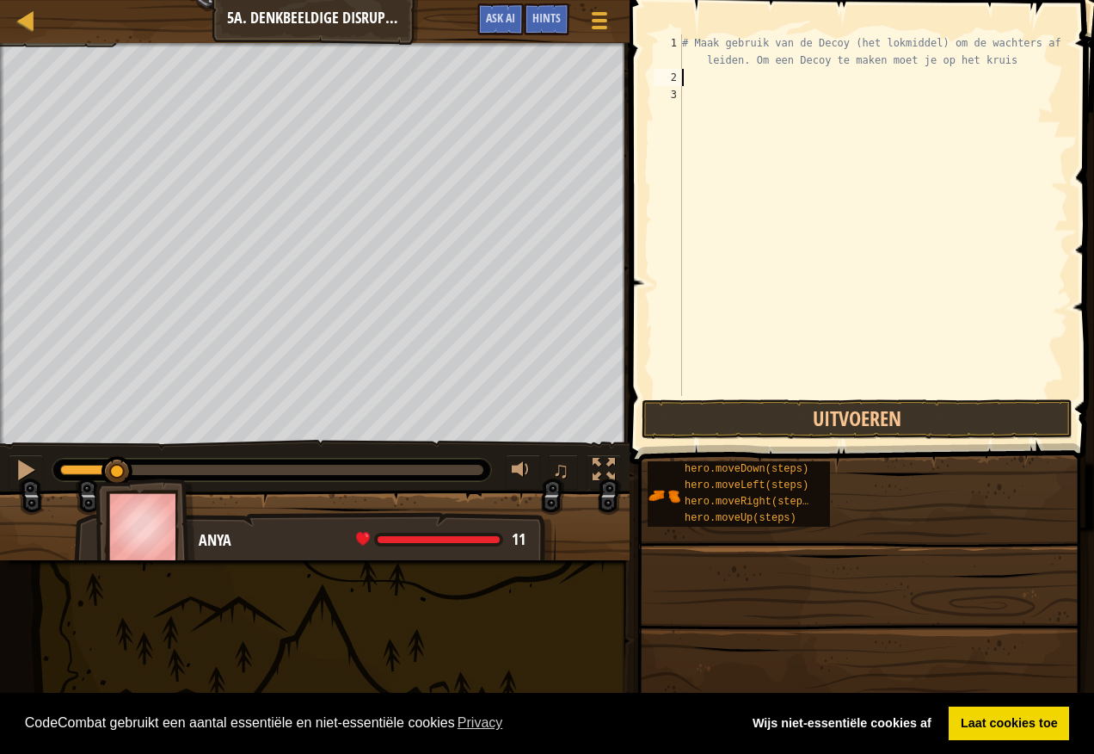
type textarea "m"
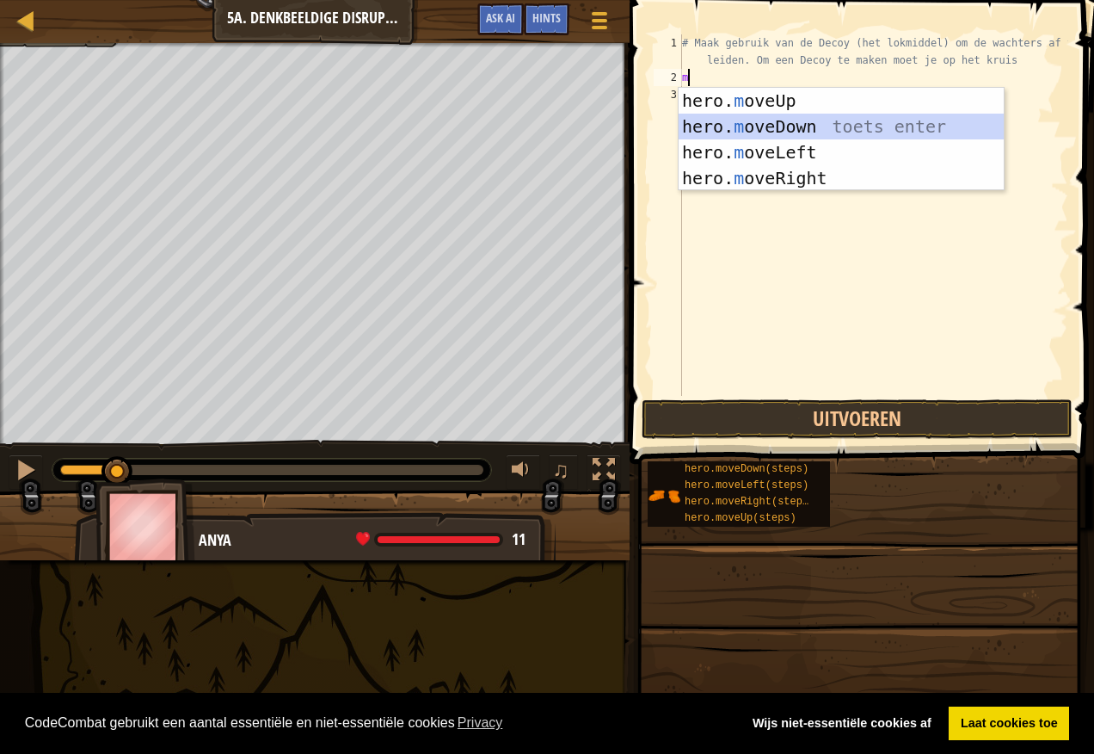
click at [735, 126] on div "hero. m oveUp toets enter hero. m oveDown toets enter hero. m oveLeft toets ent…" at bounding box center [841, 165] width 325 height 155
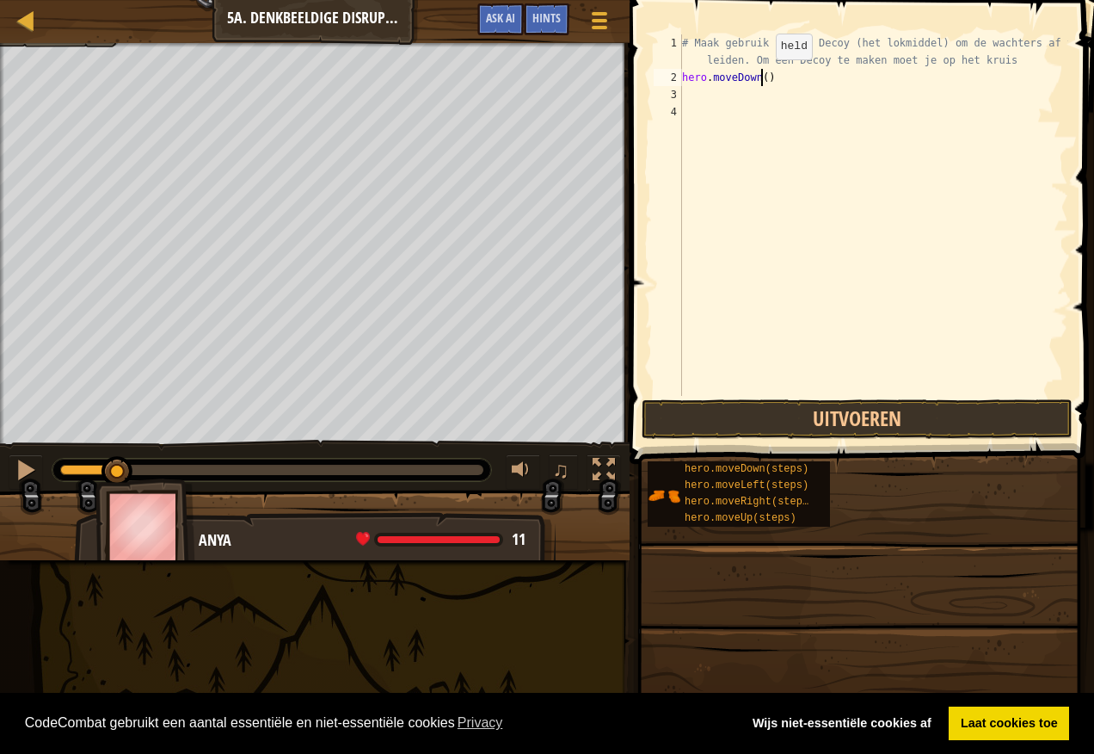
click at [758, 78] on div "# Maak gebruik van de Decoy (het lokmiddel) om de wachters af te leiden. Om een…" at bounding box center [874, 240] width 390 height 413
type textarea "hero.moveDown1)"
click at [754, 414] on button "Uitvoeren" at bounding box center [857, 419] width 431 height 40
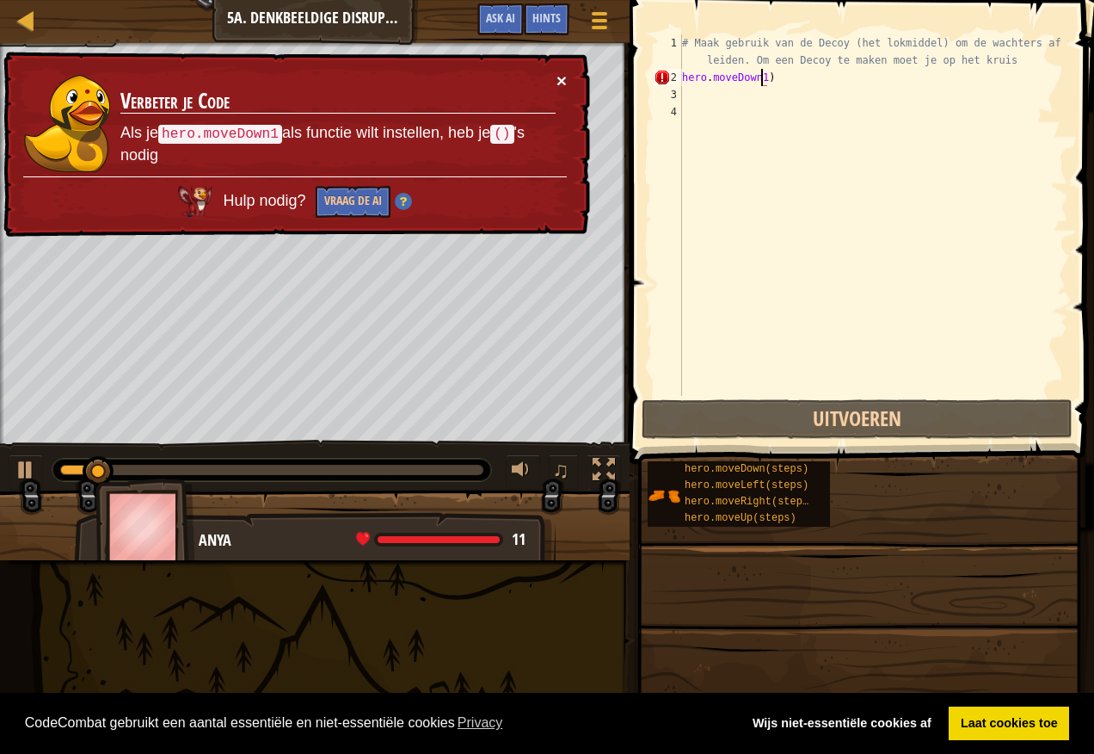
click at [561, 73] on button "×" at bounding box center [562, 80] width 10 height 18
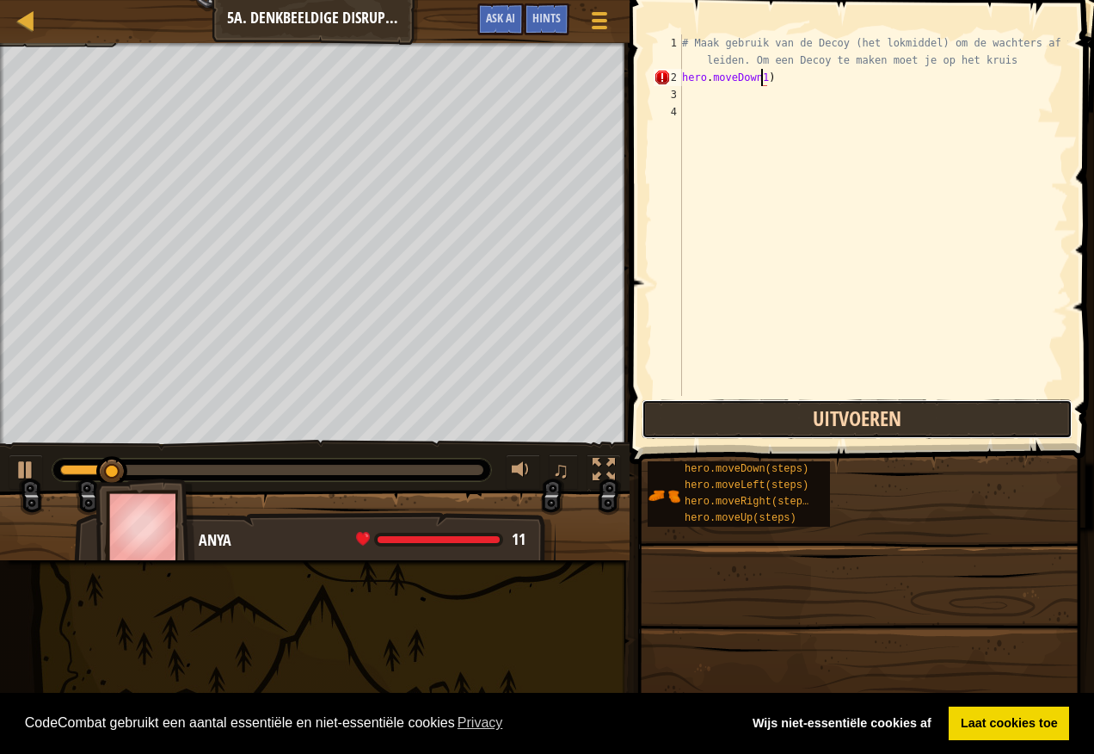
click at [725, 418] on button "Uitvoeren" at bounding box center [857, 419] width 431 height 40
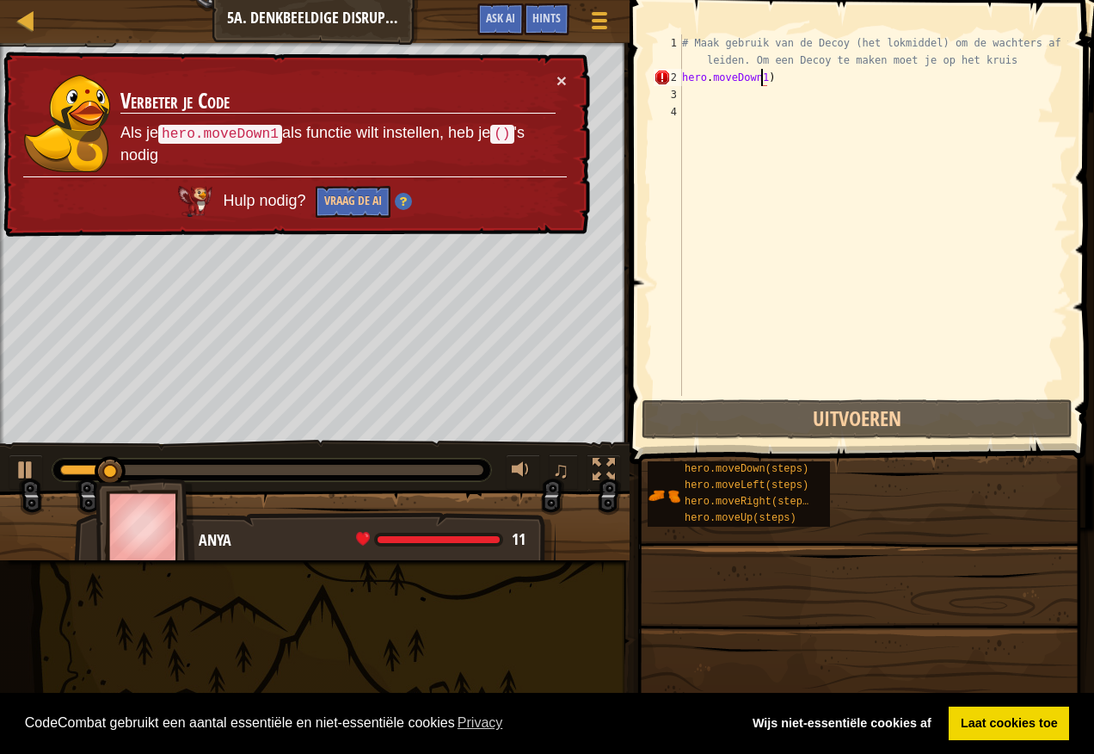
click at [65, 93] on img at bounding box center [67, 123] width 86 height 97
click at [245, 135] on code "hero.moveDown1" at bounding box center [220, 134] width 124 height 19
click at [560, 74] on button "×" at bounding box center [562, 80] width 10 height 18
drag, startPoint x: 769, startPoint y: 79, endPoint x: 662, endPoint y: 77, distance: 107.6
click at [662, 77] on div "hero.moveDown1) 1 2 3 4 # Maak gebruik van de Decoy (het lokmiddel) om de wacht…" at bounding box center [859, 214] width 418 height 361
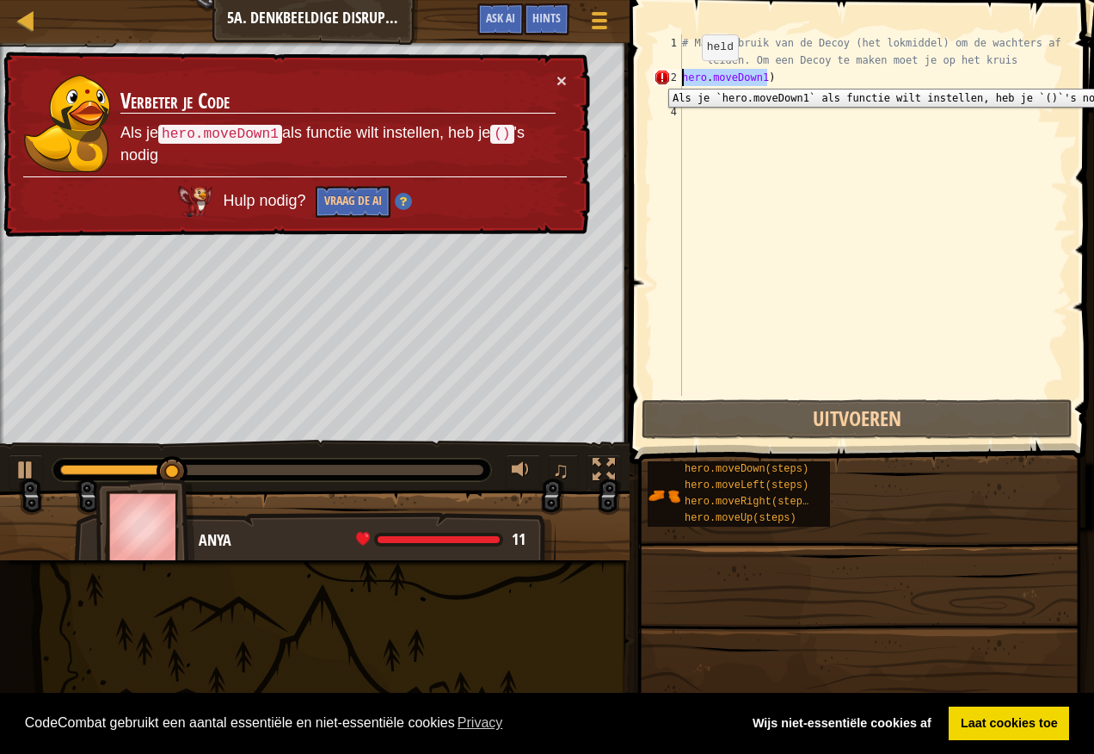
scroll to position [8, 0]
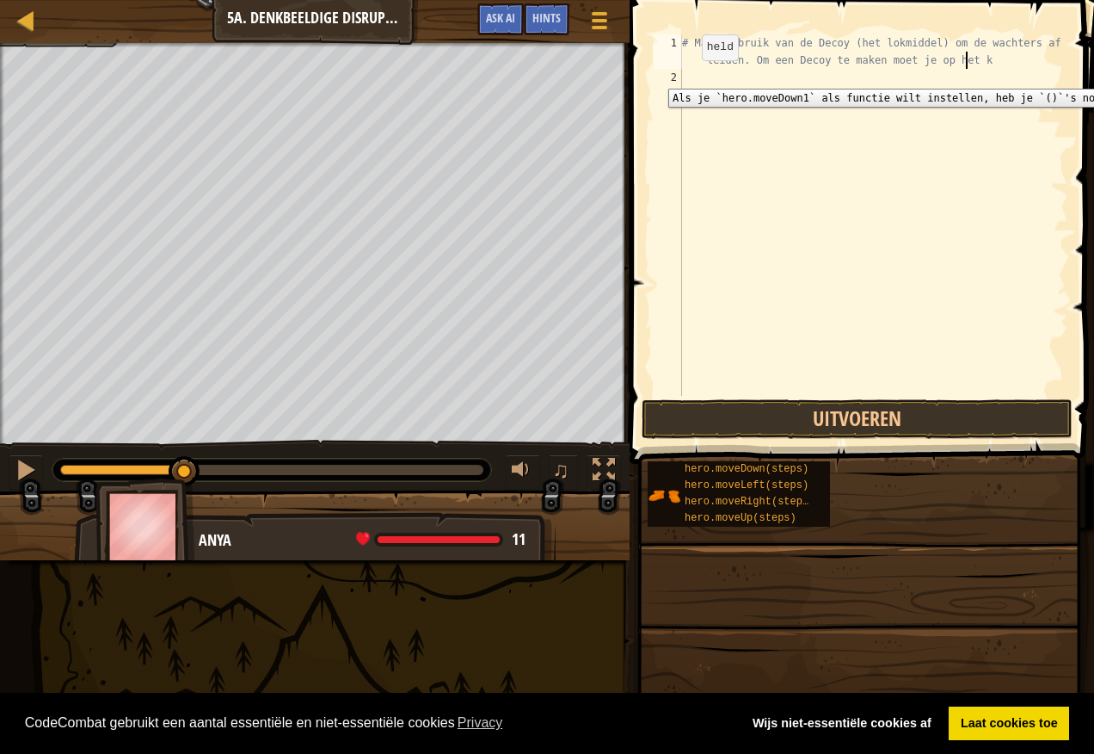
type textarea "# Maak gebruik van de Decoy (het lokmiddel) om de wachters af te leiden. Om een…"
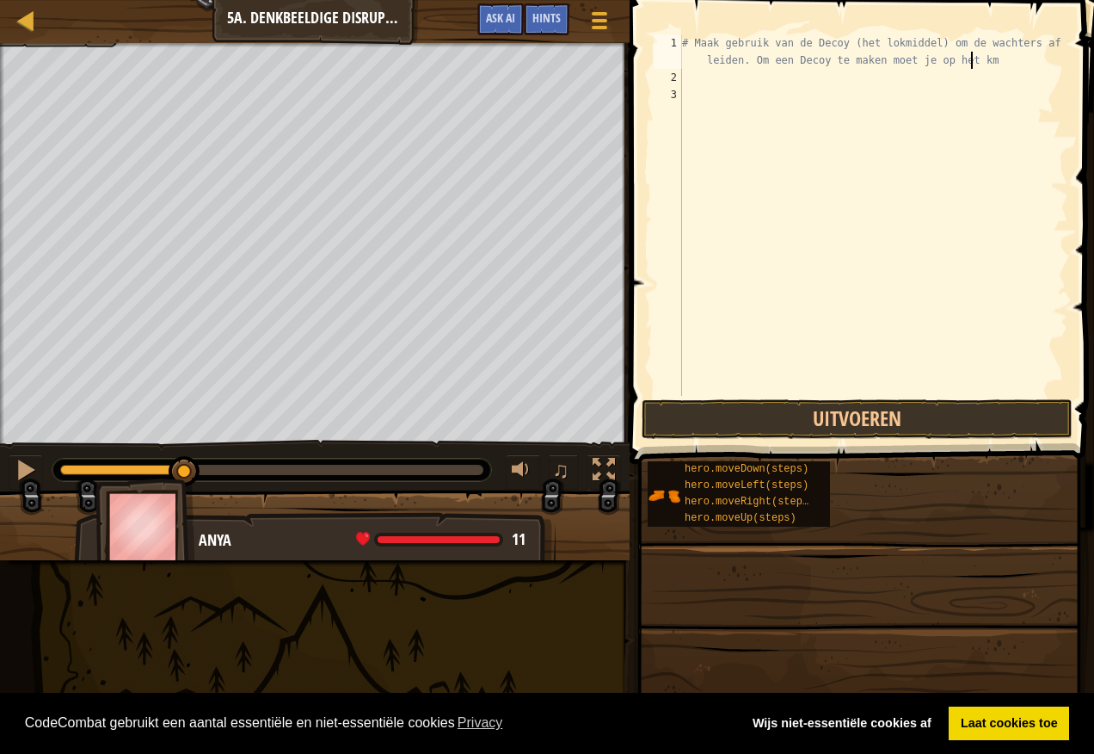
click at [837, 89] on div "# Maak gebruik van de Decoy (het lokmiddel) om de wachters af te leiden. Om een…" at bounding box center [859, 214] width 418 height 361
drag, startPoint x: 839, startPoint y: 89, endPoint x: 683, endPoint y: 69, distance: 157.0
click at [683, 69] on div "# Maak gebruik van de Decoy (het lokmiddel) om de wachters af te leiden. Om een…" at bounding box center [874, 240] width 390 height 413
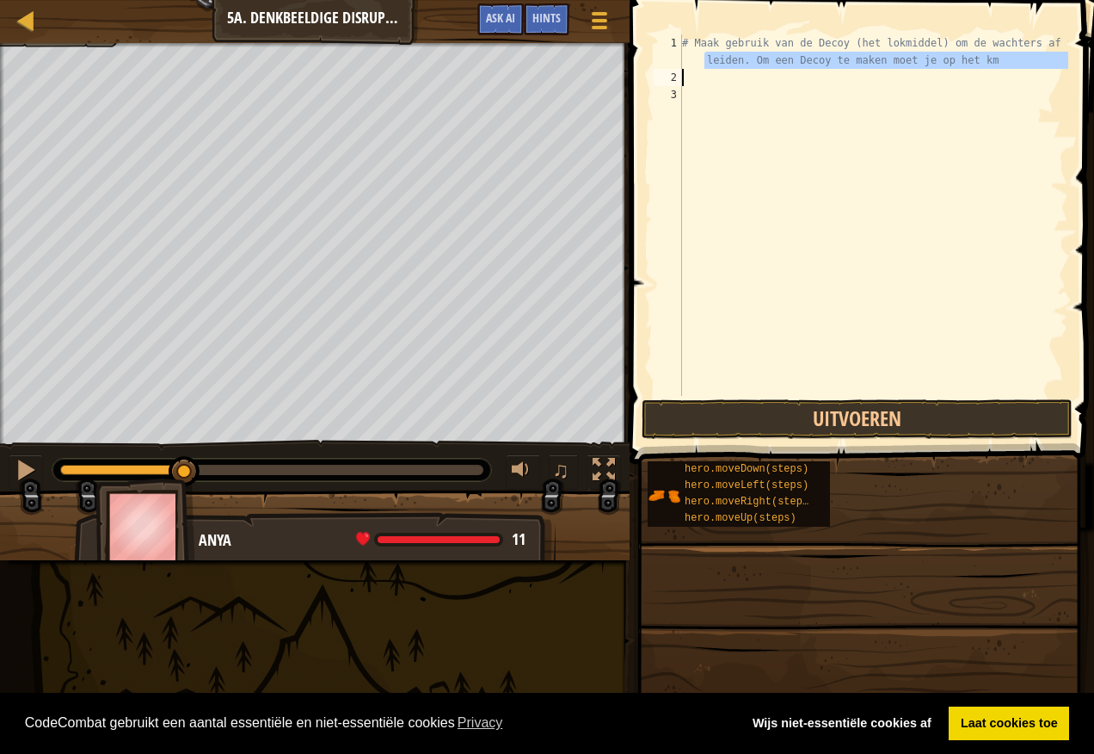
type textarea "# Maak gebruik van de Decoy (het lokmiddel) om de wachters af te leiden. Om een…"
click at [693, 71] on div "# Maak gebruik van de Decoy (het lokmiddel) om de wachters af te leiden. Om een…" at bounding box center [874, 214] width 390 height 361
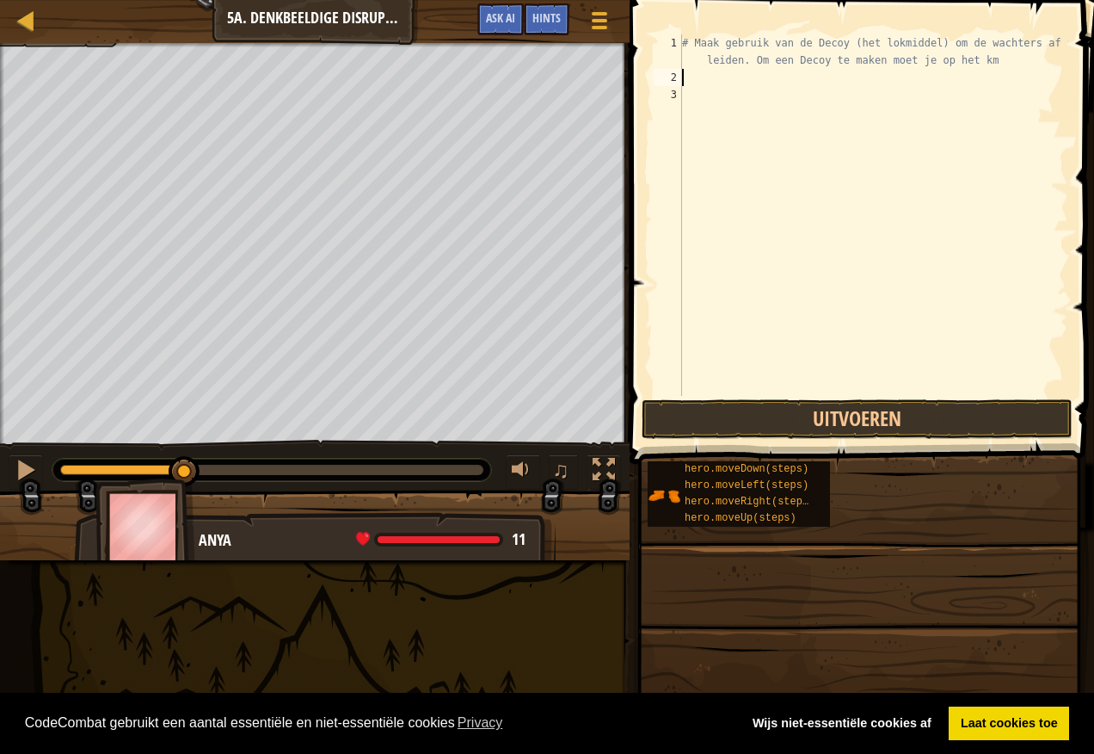
type textarea "l"
drag, startPoint x: 701, startPoint y: 83, endPoint x: 671, endPoint y: 77, distance: 30.6
click at [671, 77] on div "l 1 2 3 # Maak gebruik van de Decoy (het lokmiddel) om de wachters af te leiden…" at bounding box center [859, 214] width 418 height 361
type textarea "l"
type textarea "m"
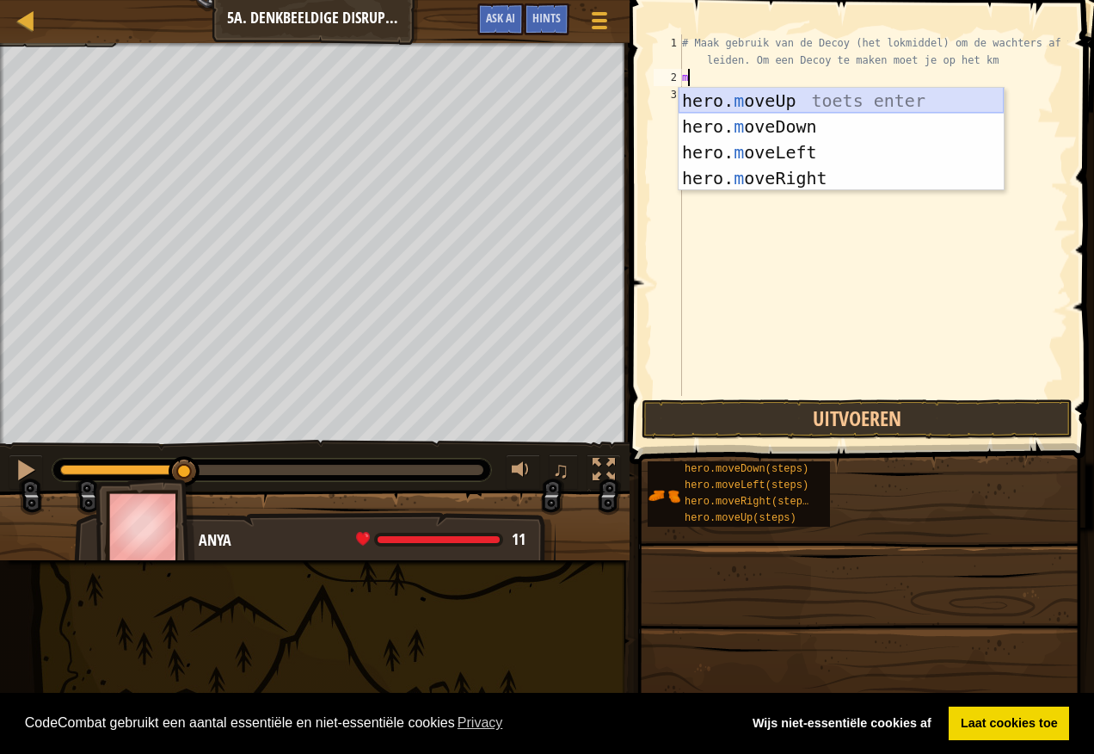
click at [807, 101] on div "hero. m oveUp toets enter hero. m oveDown toets enter hero. m oveLeft toets ent…" at bounding box center [841, 165] width 325 height 155
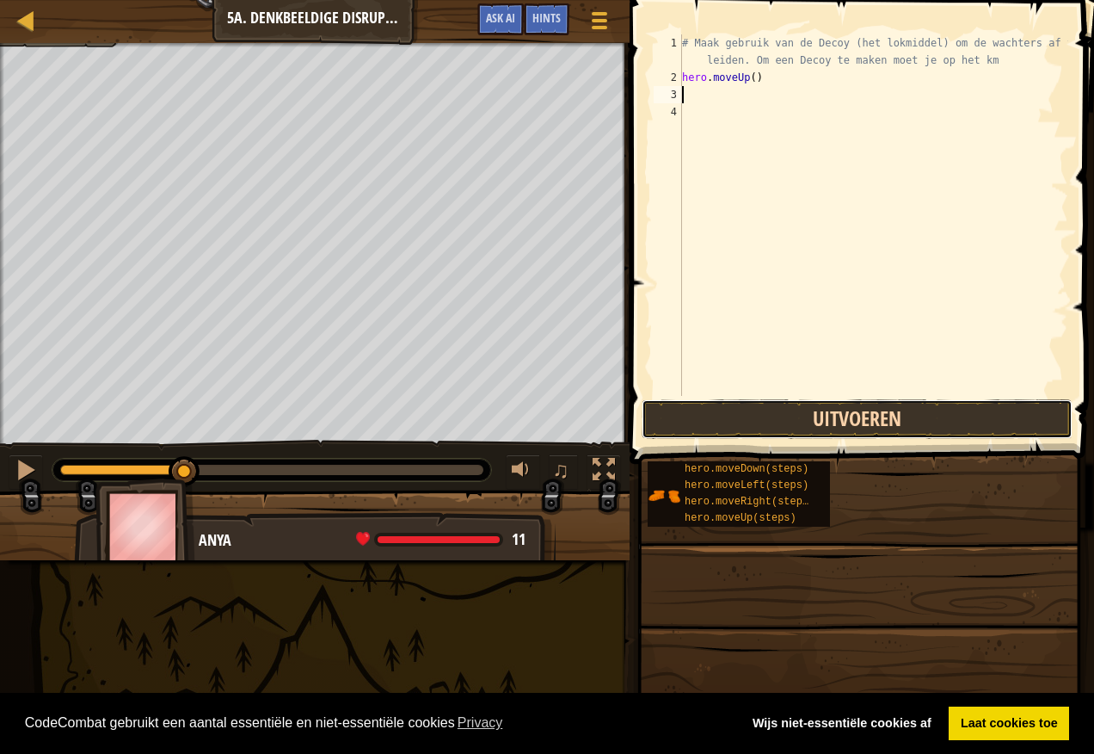
click at [794, 422] on button "Uitvoeren" at bounding box center [857, 419] width 431 height 40
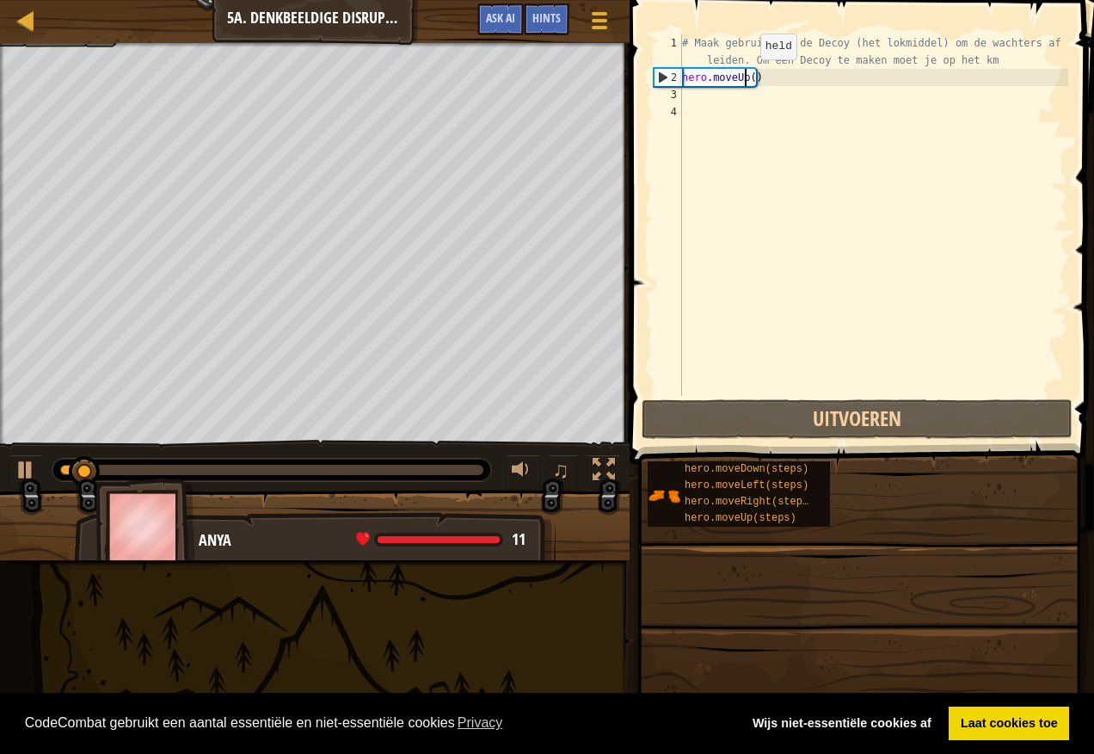
click at [746, 77] on div "# Maak gebruik van de Decoy (het lokmiddel) om de wachters af te leiden. Om een…" at bounding box center [874, 240] width 390 height 413
type textarea "hero.moveUp()"
click at [749, 78] on div "# Maak gebruik van de Decoy (het lokmiddel) om de wachters af te leiden. Om een…" at bounding box center [874, 240] width 390 height 413
click at [696, 97] on div "# Maak gebruik van de Decoy (het lokmiddel) om de wachters af te leiden. Om een…" at bounding box center [874, 240] width 390 height 413
type textarea "m"
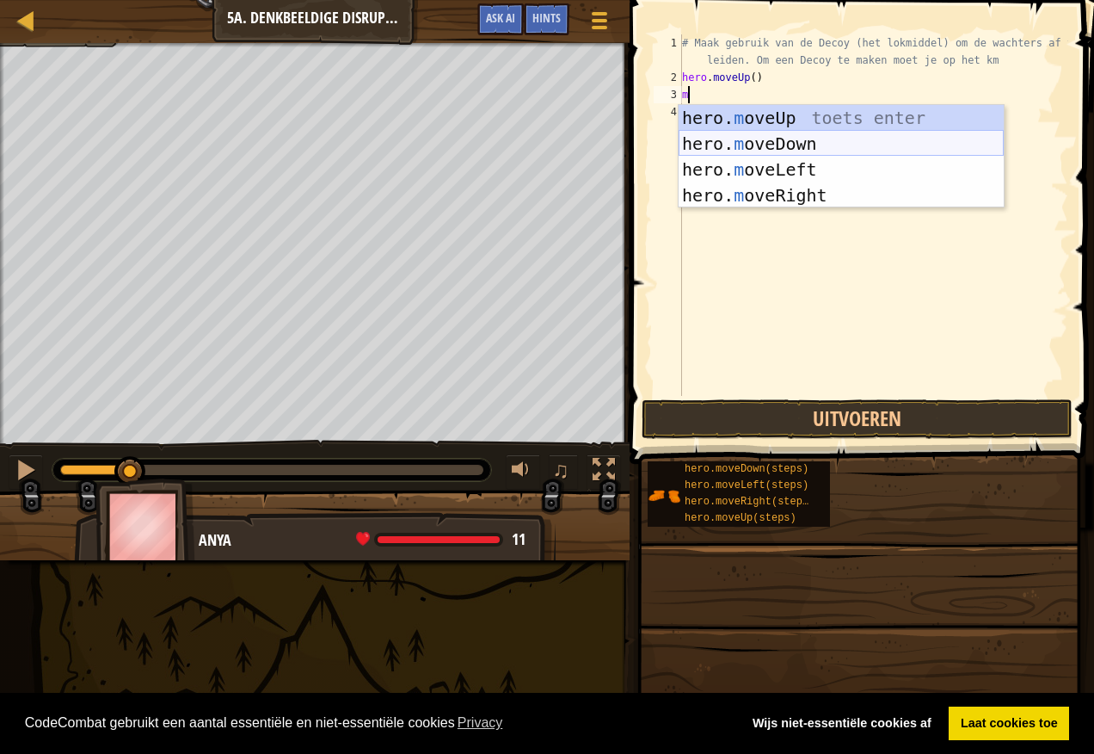
click at [810, 139] on div "hero. m oveUp toets enter hero. m oveDown toets enter hero. m oveLeft toets ent…" at bounding box center [841, 182] width 325 height 155
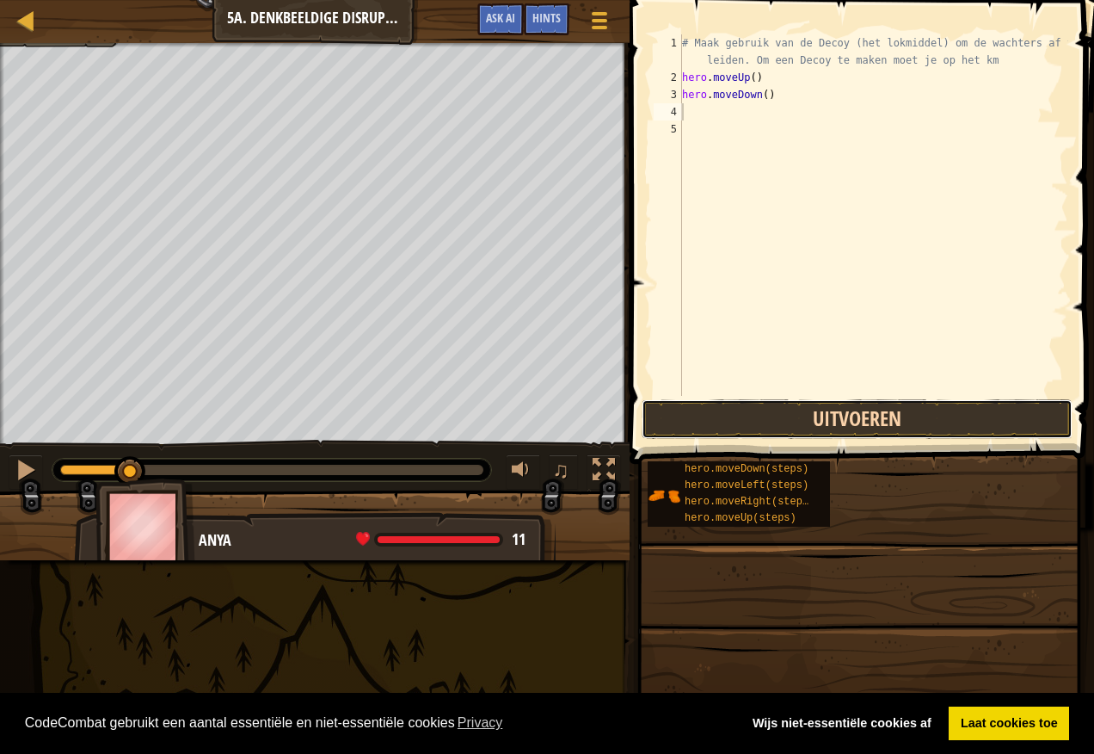
click at [771, 420] on button "Uitvoeren" at bounding box center [857, 419] width 431 height 40
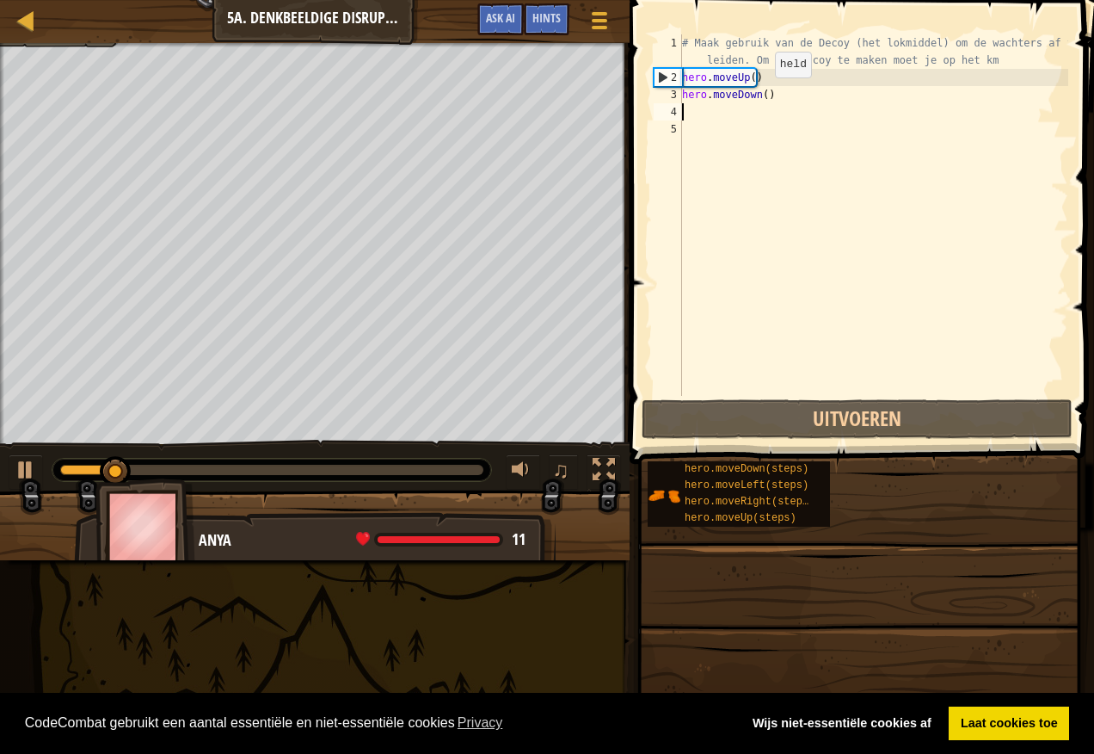
click at [761, 95] on div "# Maak gebruik van de Decoy (het lokmiddel) om de wachters af te leiden. Om een…" at bounding box center [874, 240] width 390 height 413
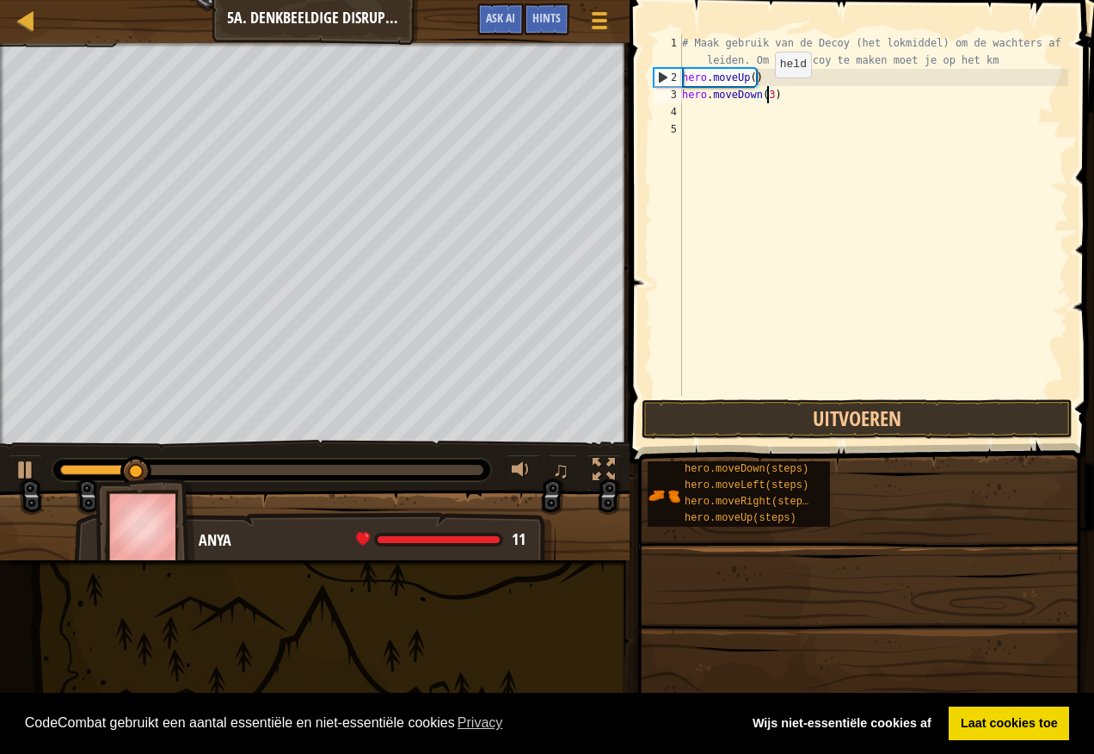
scroll to position [8, 6]
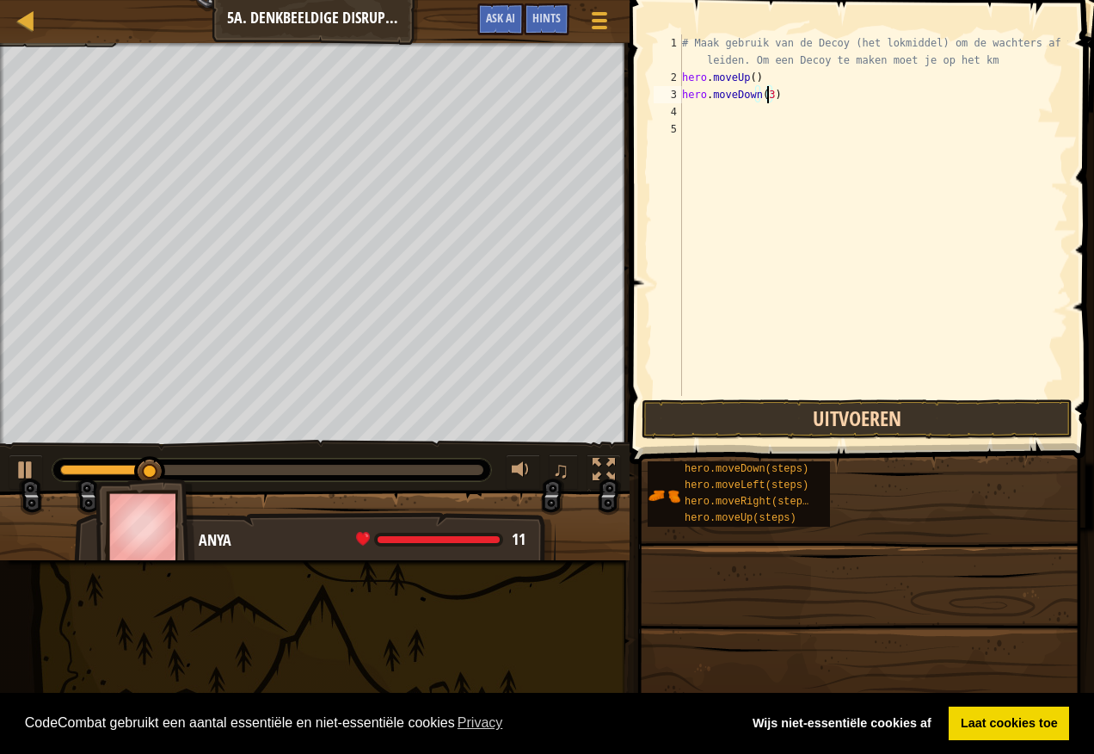
type textarea "hero.moveDown(3)"
click at [738, 408] on button "Uitvoeren" at bounding box center [857, 419] width 431 height 40
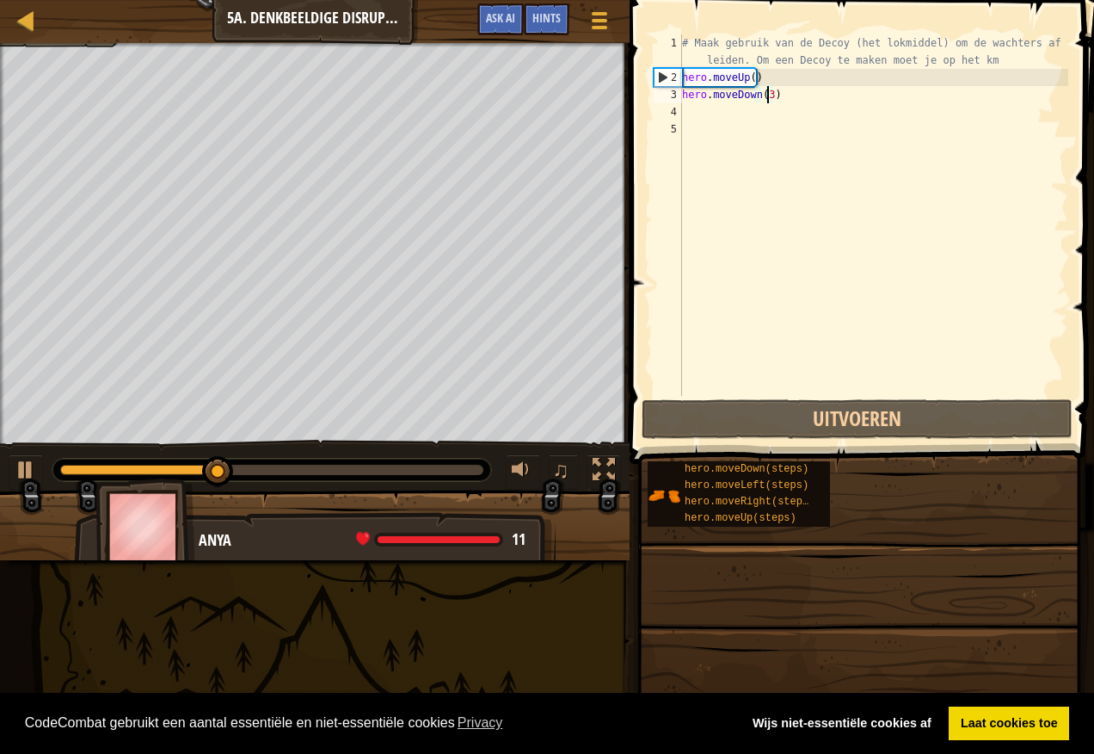
click at [687, 112] on div "# Maak gebruik van de Decoy (het lokmiddel) om de wachters af te leiden. Om een…" at bounding box center [874, 240] width 390 height 413
type textarea "m"
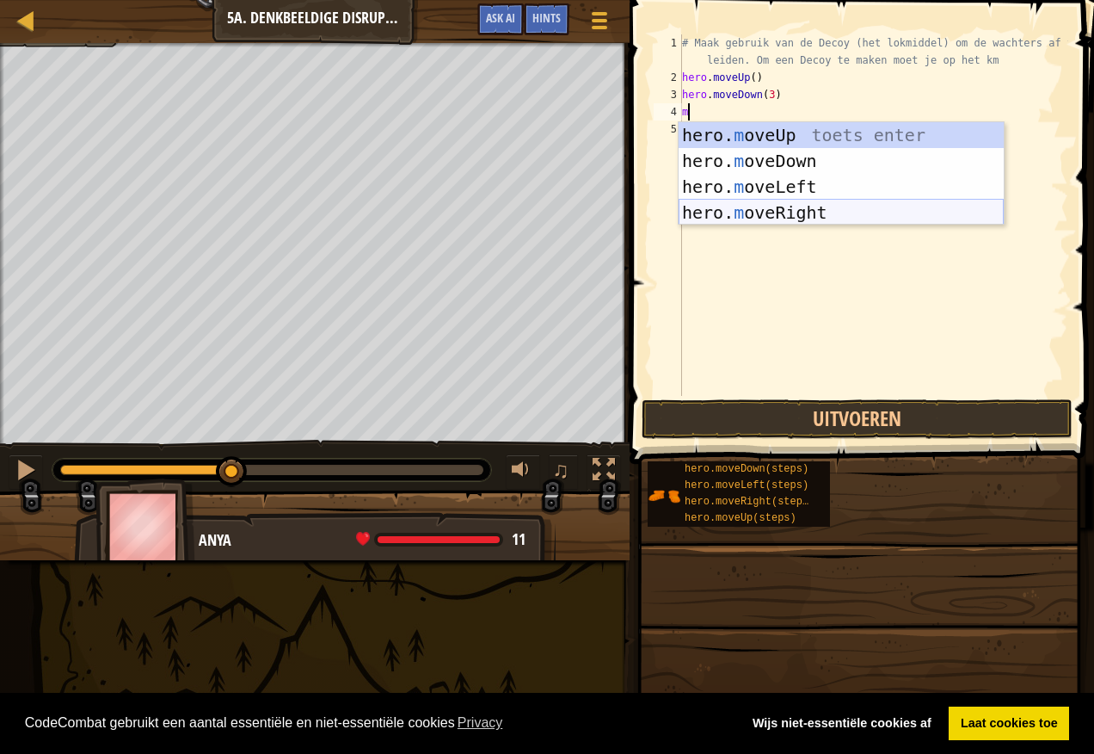
click at [758, 209] on div "hero. m oveUp toets enter hero. m oveDown toets enter hero. m oveLeft toets ent…" at bounding box center [841, 199] width 325 height 155
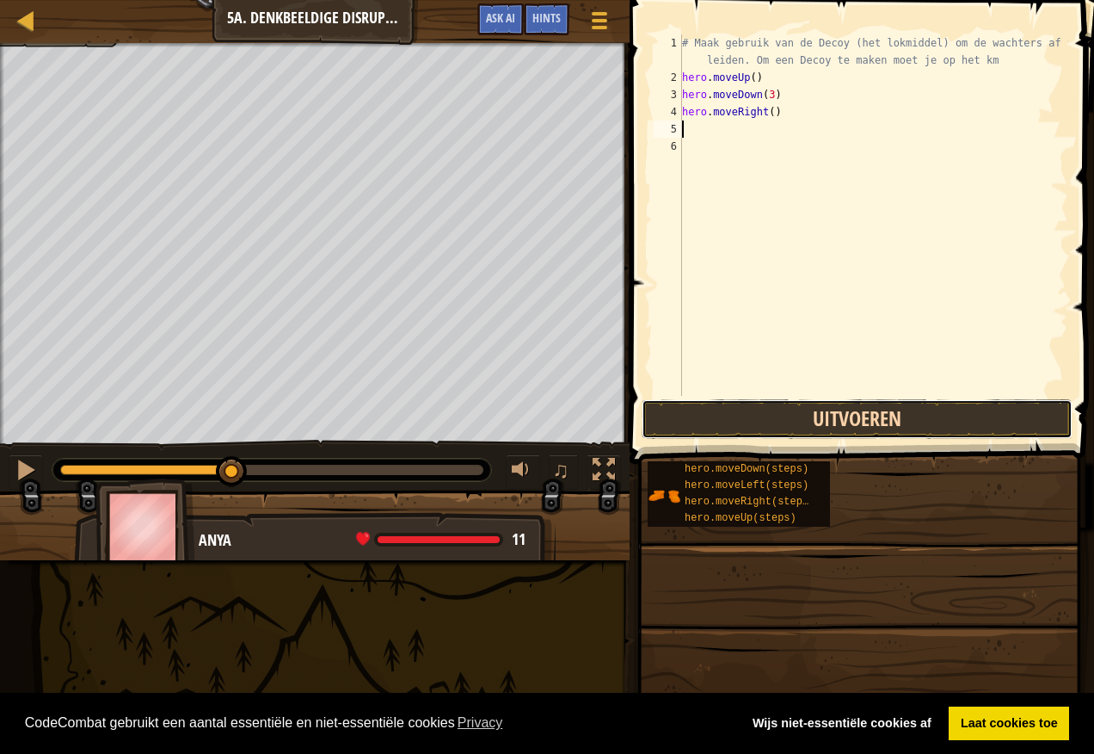
click at [715, 416] on button "Uitvoeren" at bounding box center [857, 419] width 431 height 40
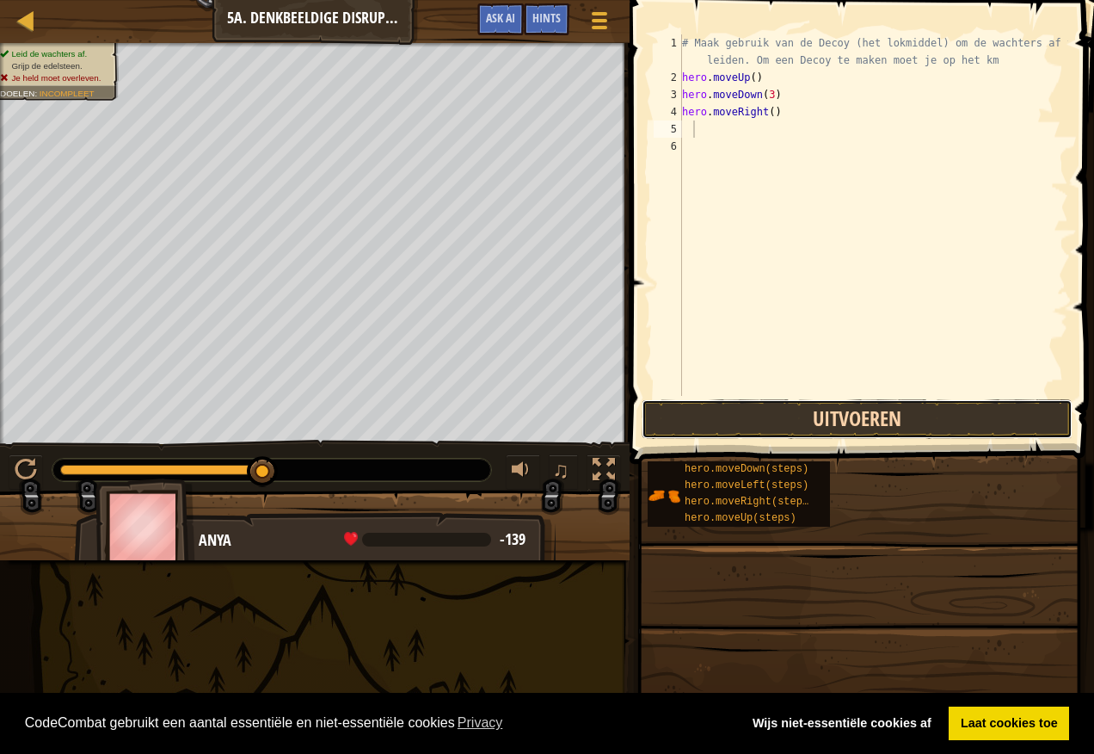
click at [725, 416] on button "Uitvoeren" at bounding box center [857, 419] width 431 height 40
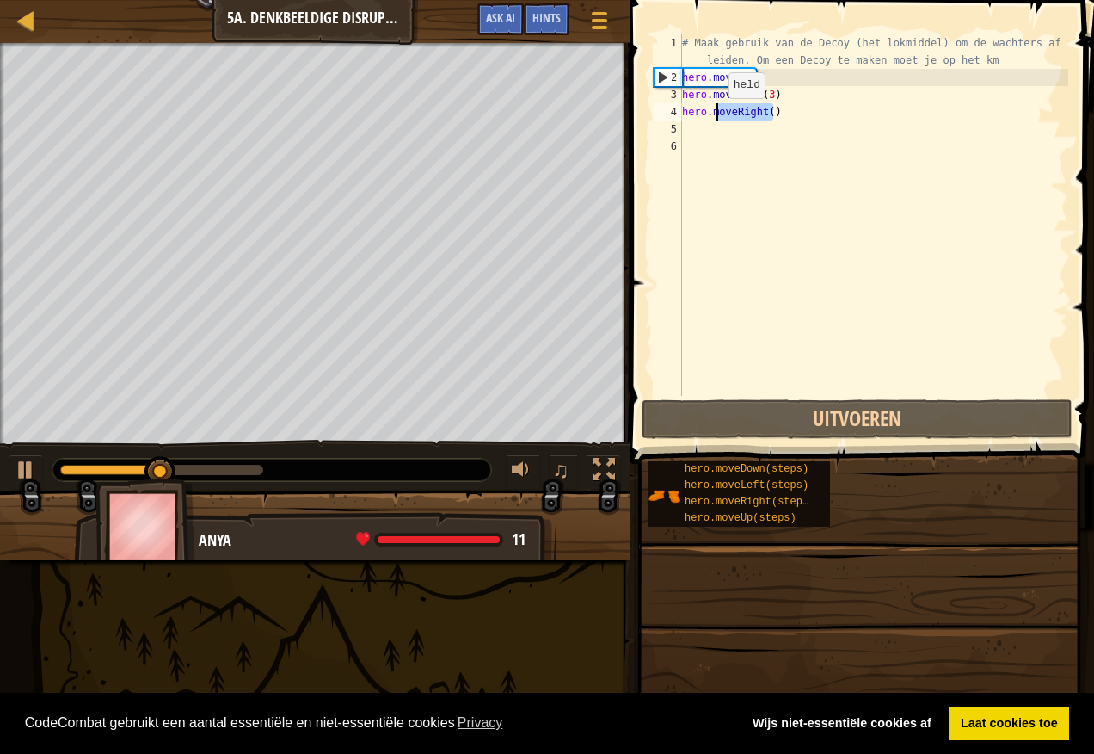
drag, startPoint x: 782, startPoint y: 115, endPoint x: 673, endPoint y: 114, distance: 109.3
click at [673, 114] on div "1 2 3 4 5 6 # Maak gebruik van de Decoy (het lokmiddel) om de wachters af te le…" at bounding box center [859, 214] width 418 height 361
type textarea "hero.moveRight()"
type textarea "0"
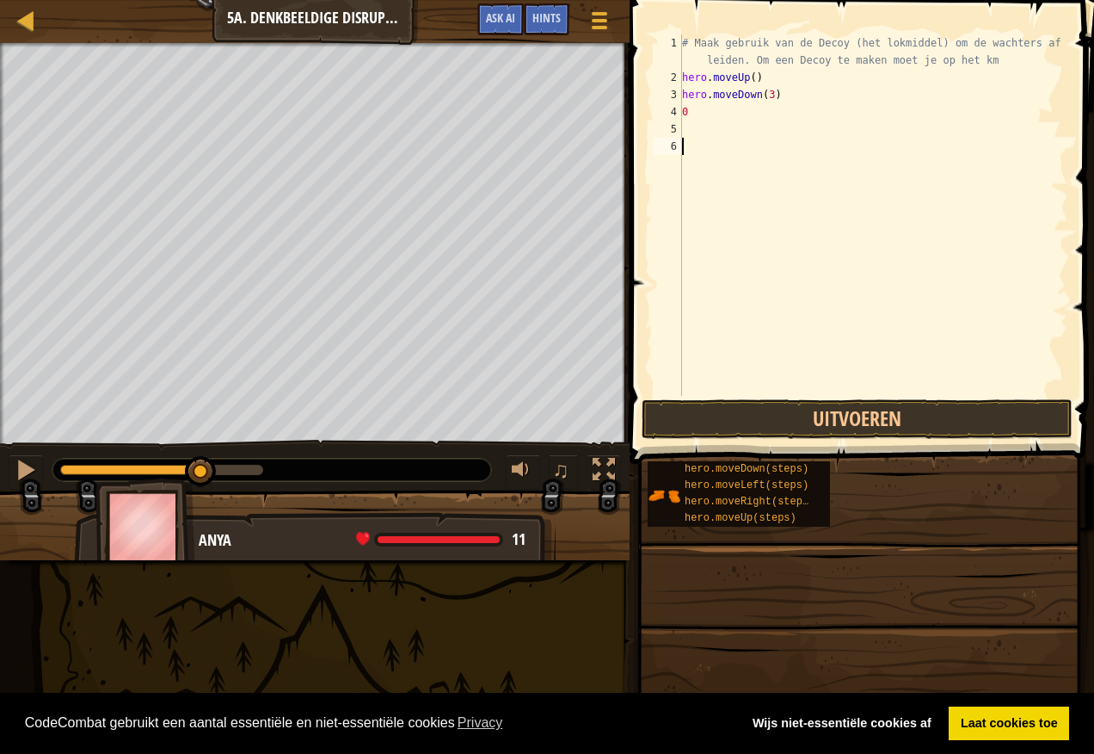
click at [829, 389] on div "# Maak gebruik van de Decoy (het lokmiddel) om de wachters af te leiden. Om een…" at bounding box center [874, 240] width 390 height 413
drag, startPoint x: 782, startPoint y: 97, endPoint x: 761, endPoint y: 104, distance: 22.6
click at [761, 104] on div "# Maak gebruik van de Decoy (het lokmiddel) om de wachters af te leiden. Om een…" at bounding box center [874, 240] width 390 height 413
click at [767, 89] on div "# Maak gebruik van de Decoy (het lokmiddel) om de wachters af te leiden. Om een…" at bounding box center [874, 240] width 390 height 413
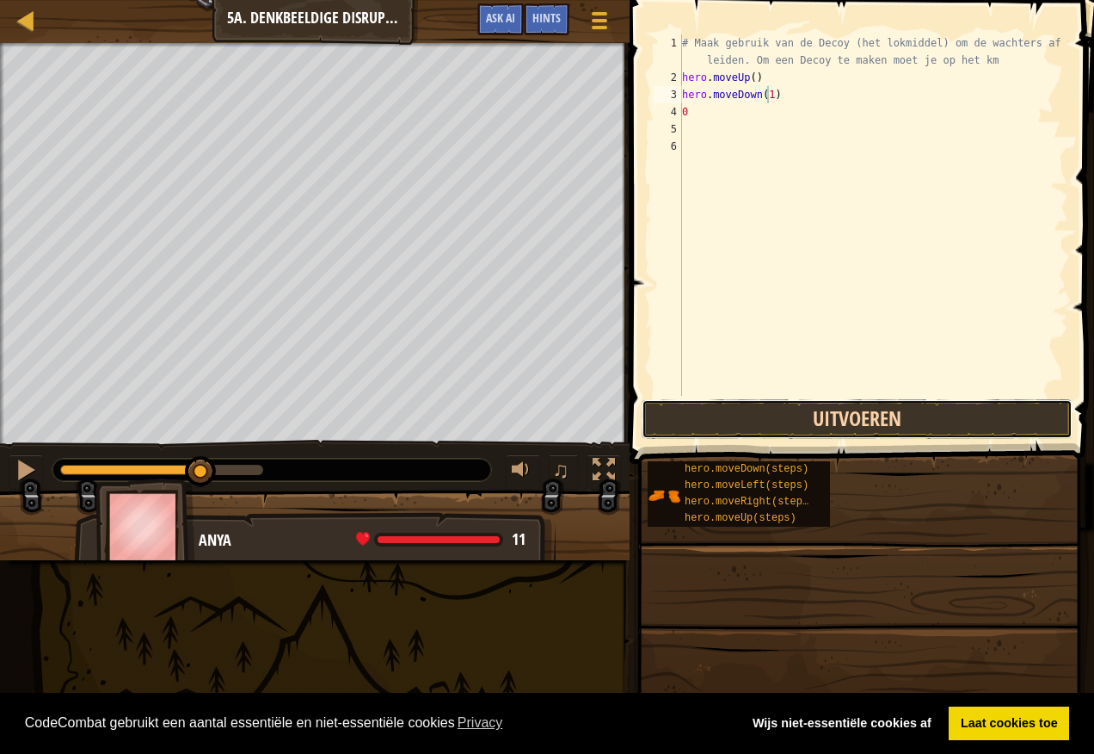
click at [878, 430] on button "Uitvoeren" at bounding box center [857, 419] width 431 height 40
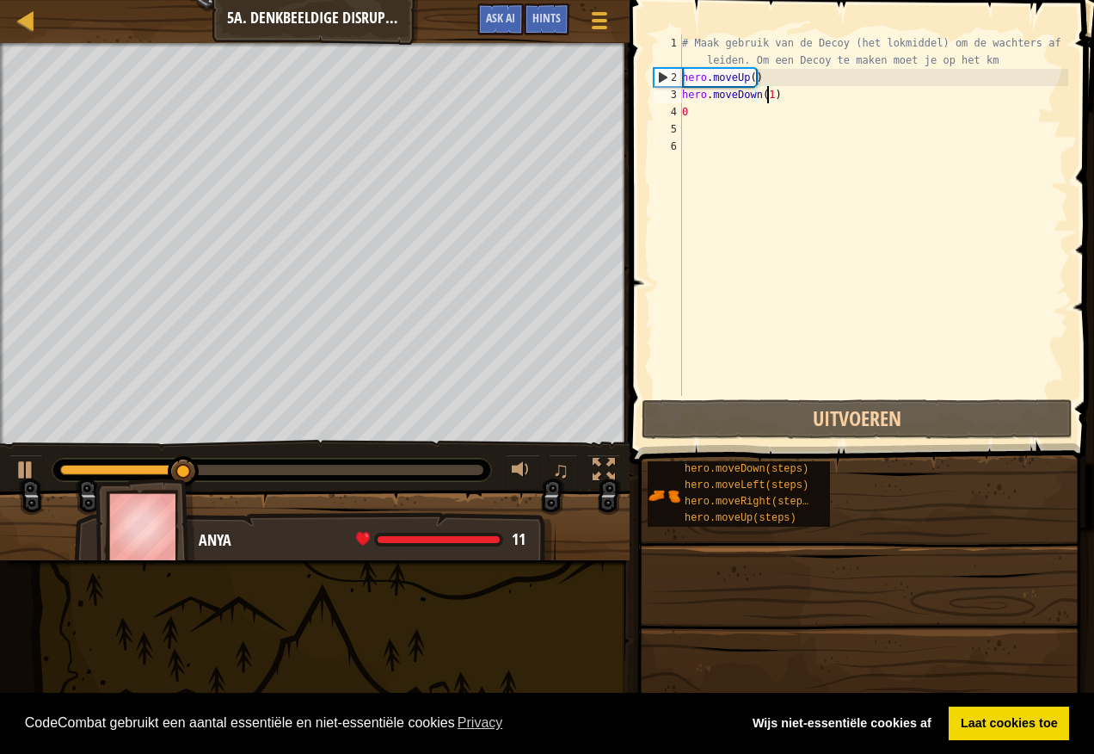
click at [700, 105] on div "# Maak gebruik van de Decoy (het lokmiddel) om de wachters af te leiden. Om een…" at bounding box center [874, 240] width 390 height 413
type textarea "0"
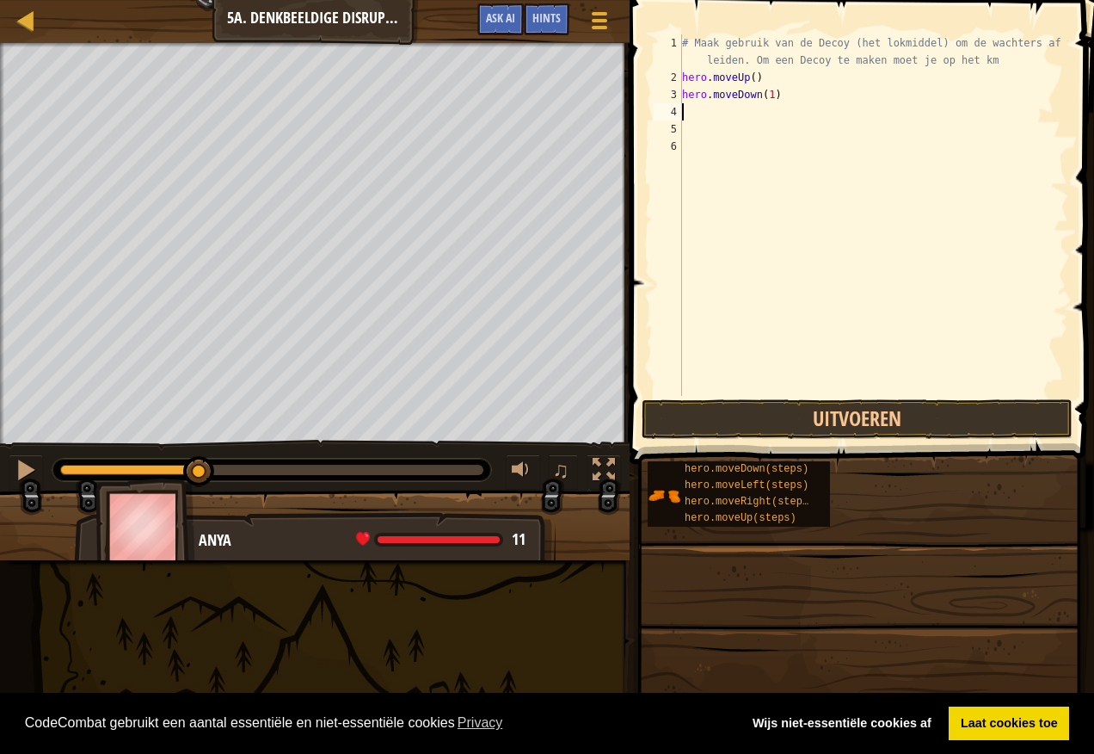
type textarea "m"
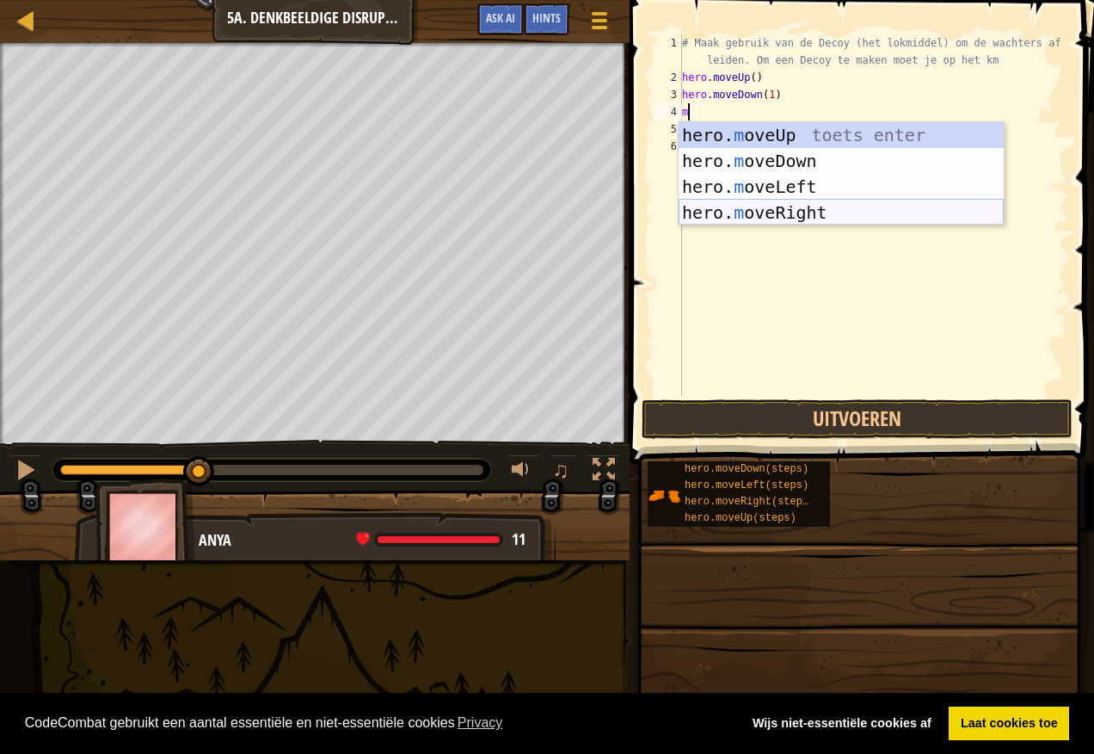
click at [779, 212] on div "hero. m oveUp toets enter hero. m oveDown toets enter hero. m oveLeft toets ent…" at bounding box center [841, 199] width 325 height 155
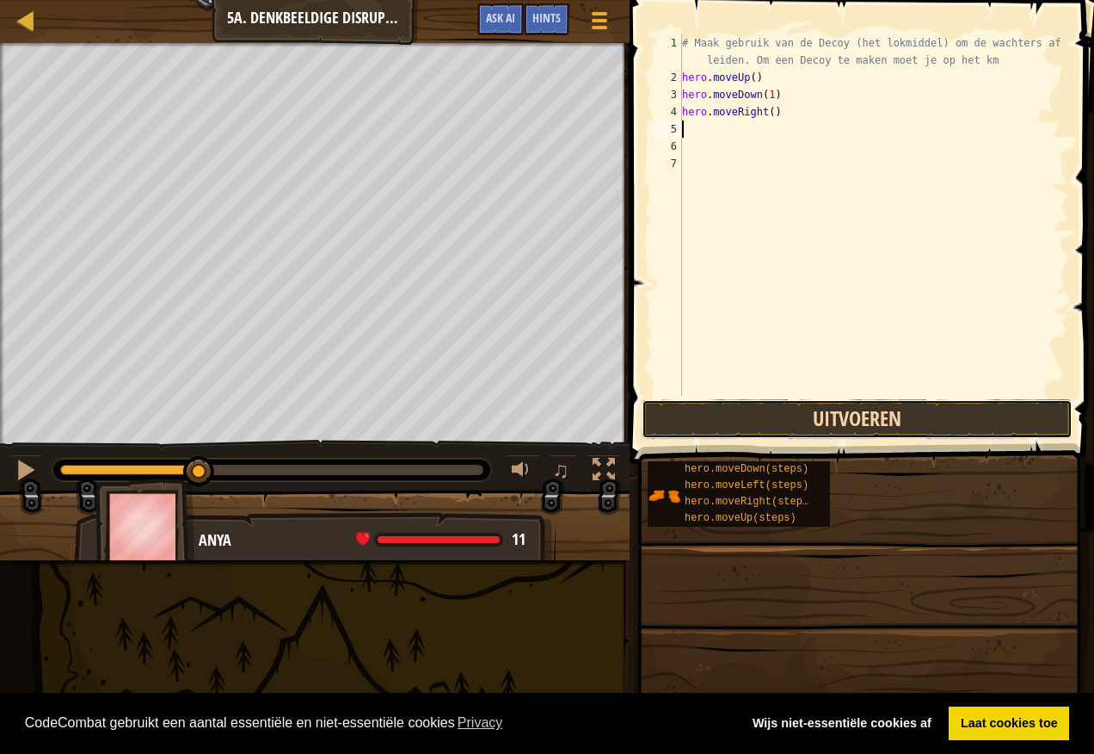
click at [846, 412] on button "Uitvoeren" at bounding box center [857, 419] width 431 height 40
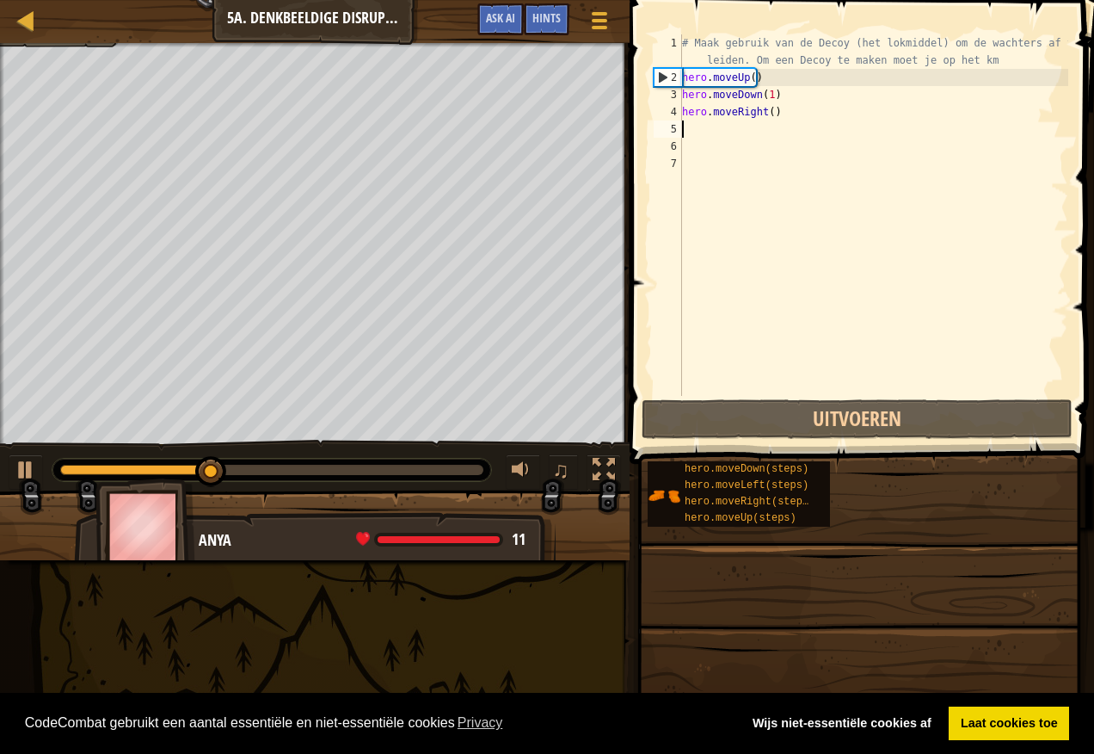
type textarea "m"
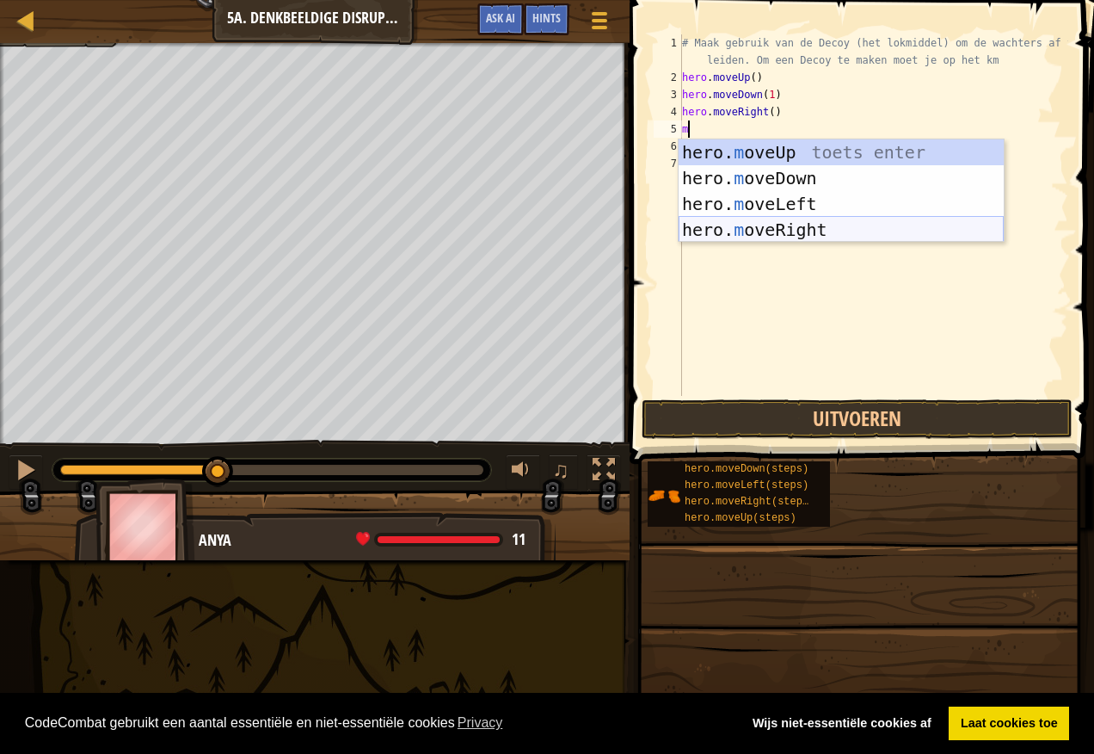
click at [853, 227] on div "hero. m oveUp toets enter hero. m oveDown toets enter hero. m oveLeft toets ent…" at bounding box center [841, 216] width 325 height 155
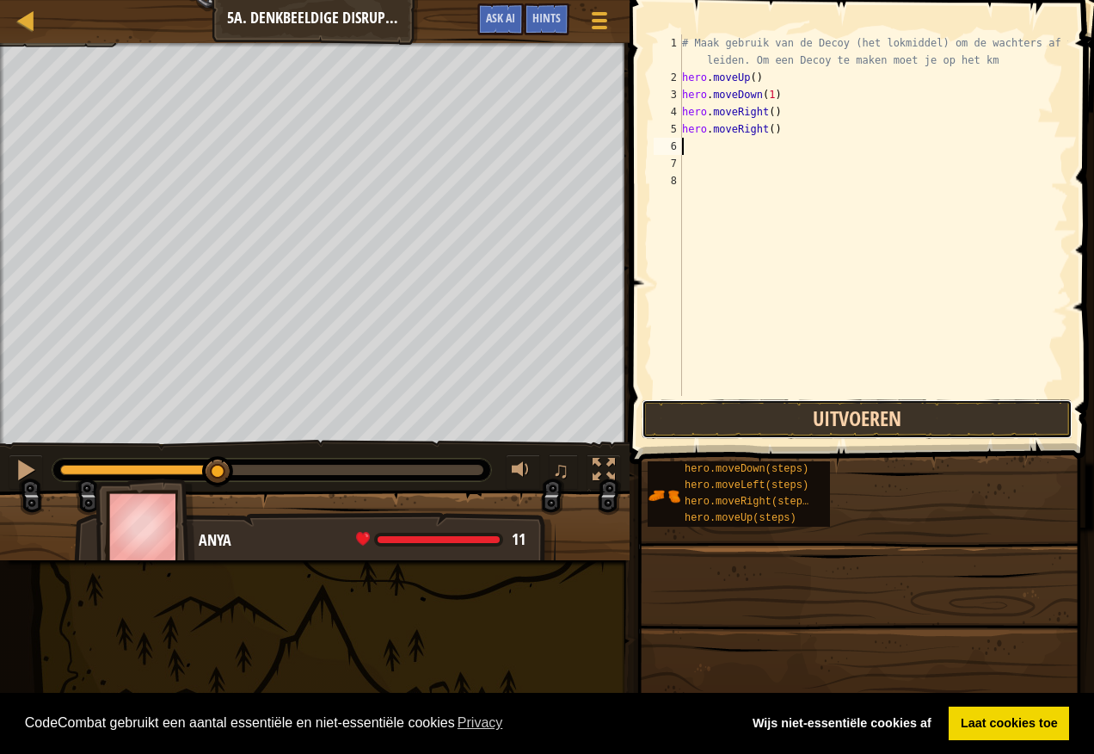
click at [839, 425] on button "Uitvoeren" at bounding box center [857, 419] width 431 height 40
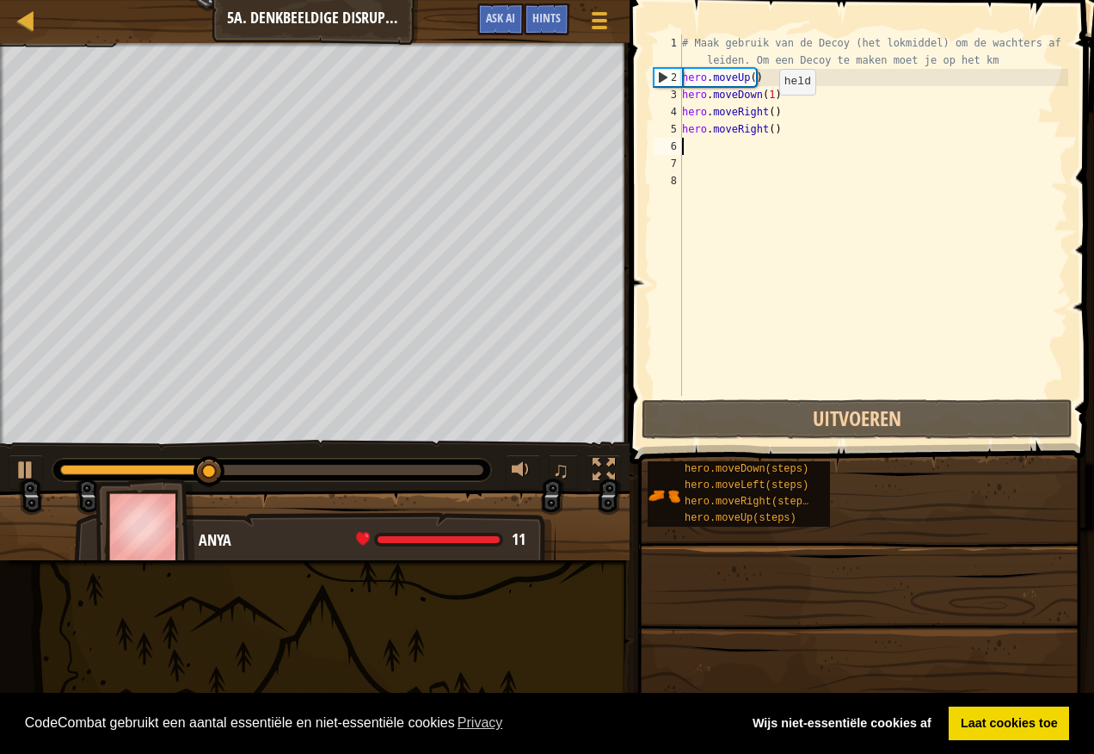
click at [765, 112] on div "# Maak gebruik van de Decoy (het lokmiddel) om de wachters af te leiden. Om een…" at bounding box center [874, 240] width 390 height 413
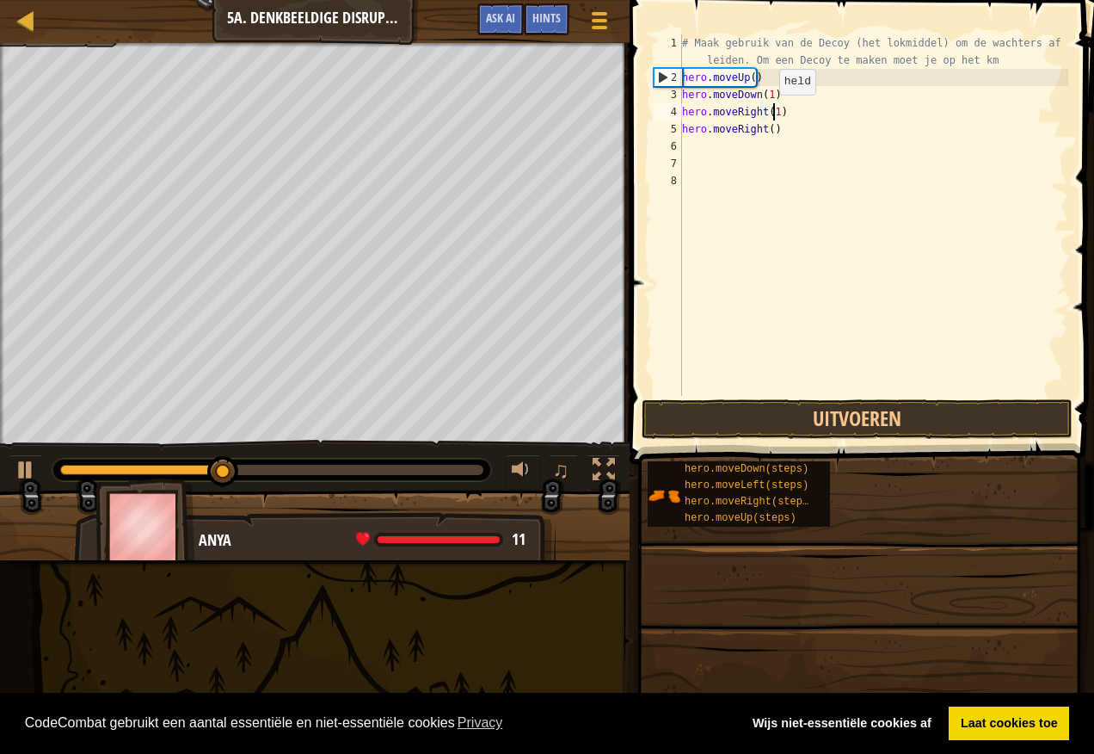
scroll to position [8, 7]
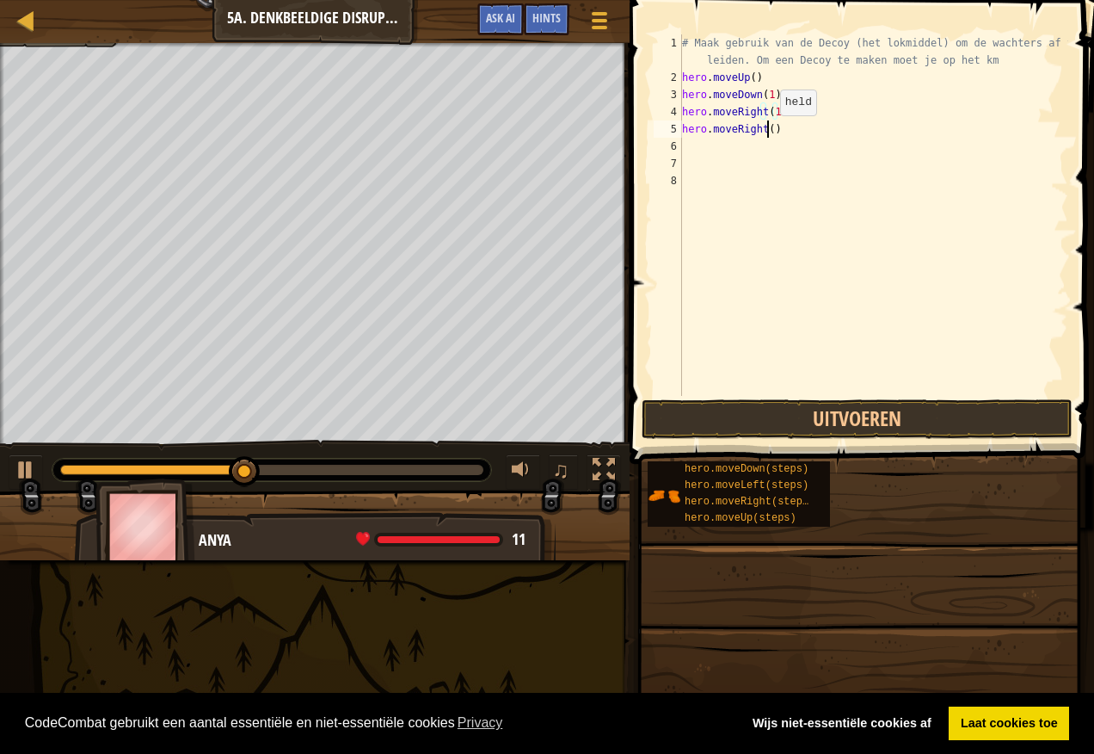
click at [766, 133] on div "# Maak gebruik van de Decoy (het lokmiddel) om de wachters af te leiden. Om een…" at bounding box center [874, 240] width 390 height 413
type textarea "hero.moveRight(2)"
click at [796, 395] on div "# Maak gebruik van de Decoy (het lokmiddel) om de wachters af te leiden. Om een…" at bounding box center [874, 240] width 390 height 413
click at [794, 422] on button "Uitvoeren" at bounding box center [857, 419] width 431 height 40
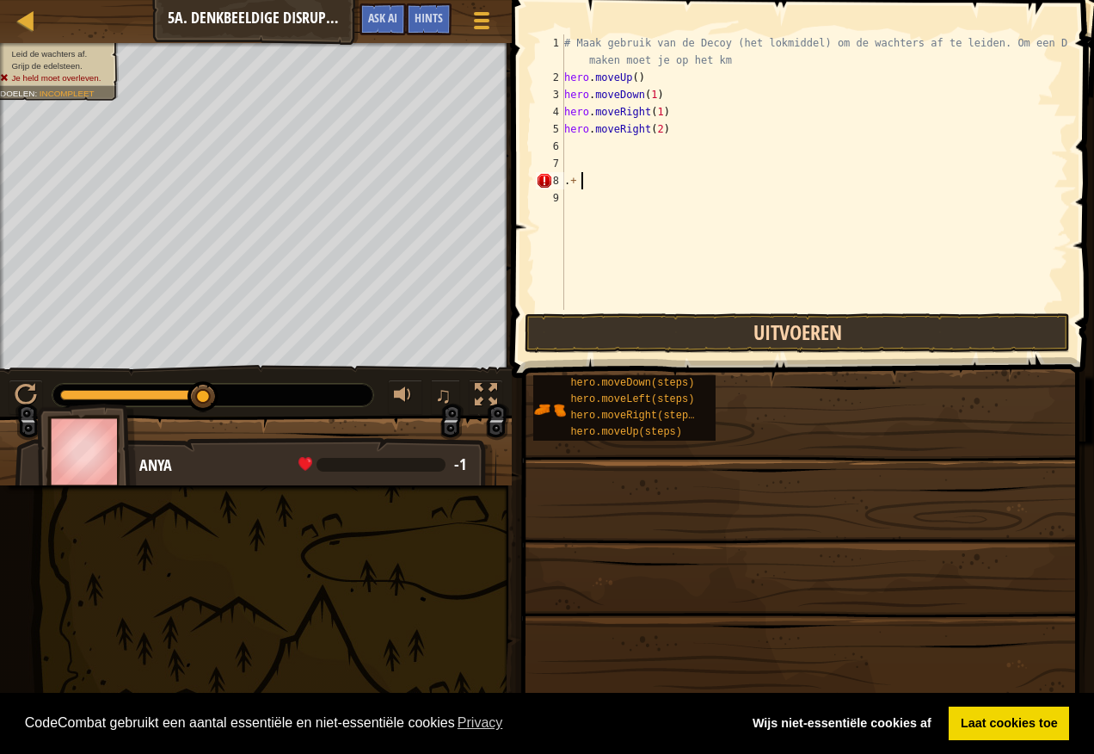
type textarea "."
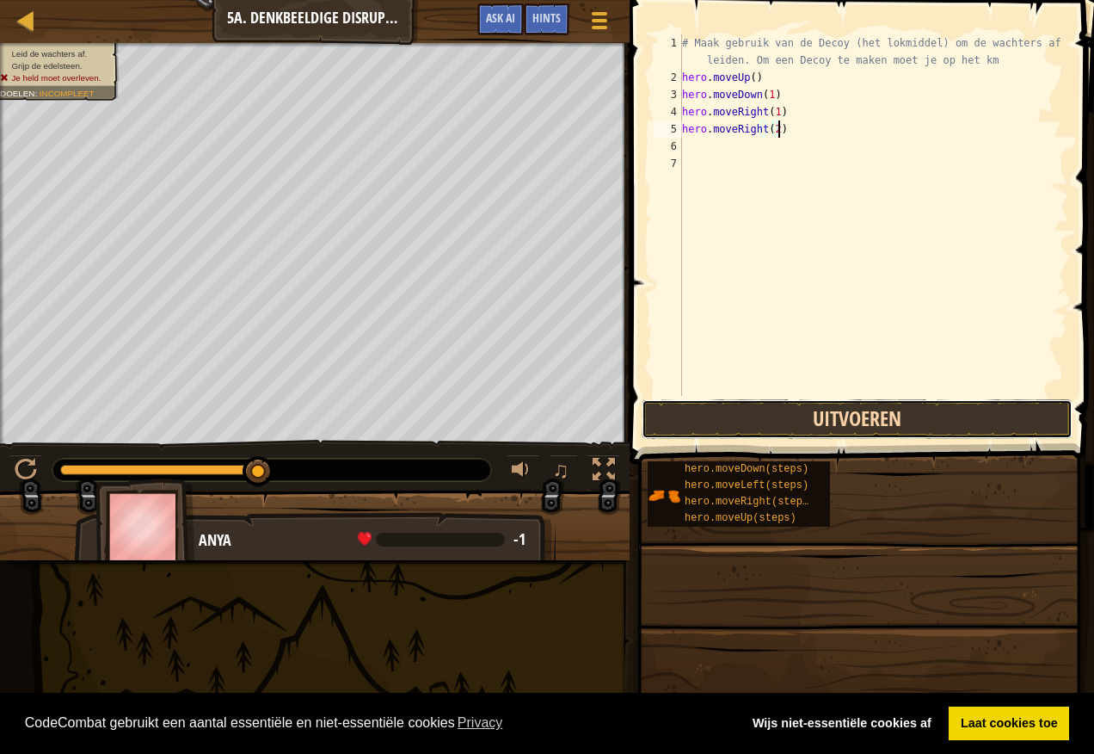
click at [737, 410] on button "Uitvoeren" at bounding box center [857, 419] width 431 height 40
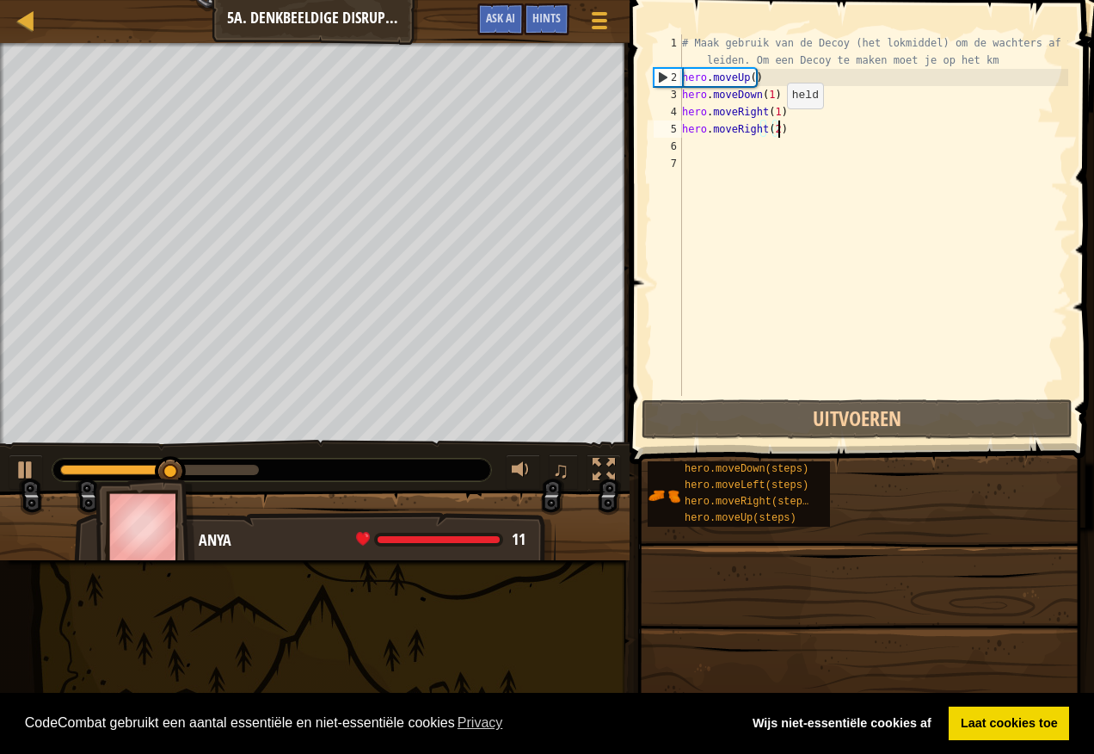
click at [773, 126] on div "# Maak gebruik van de Decoy (het lokmiddel) om de wachters af te leiden. Om een…" at bounding box center [874, 240] width 390 height 413
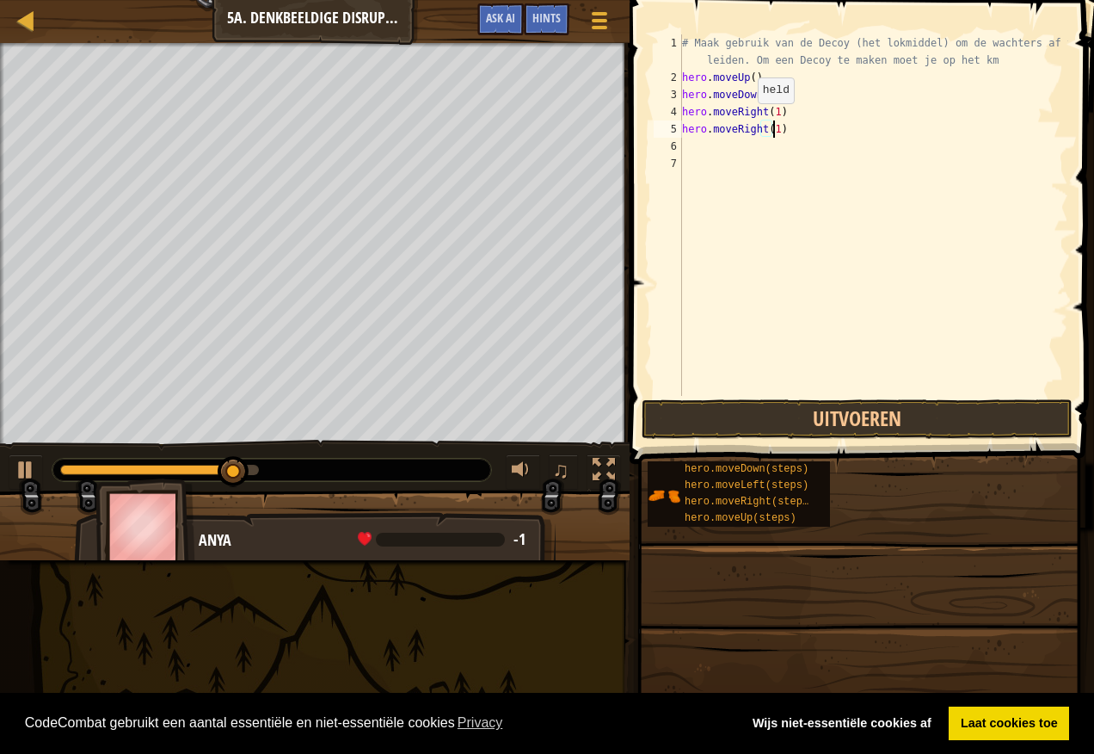
scroll to position [8, 7]
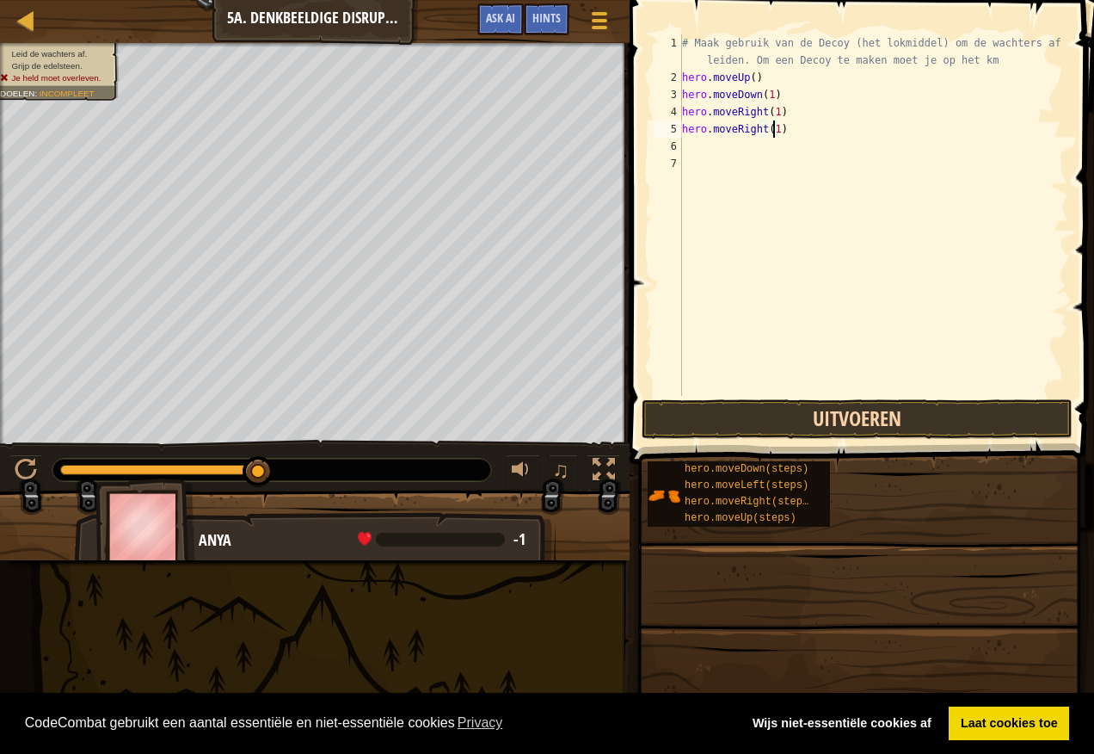
type textarea "hero.moveRight(1)"
click at [773, 408] on button "Uitvoeren" at bounding box center [857, 419] width 431 height 40
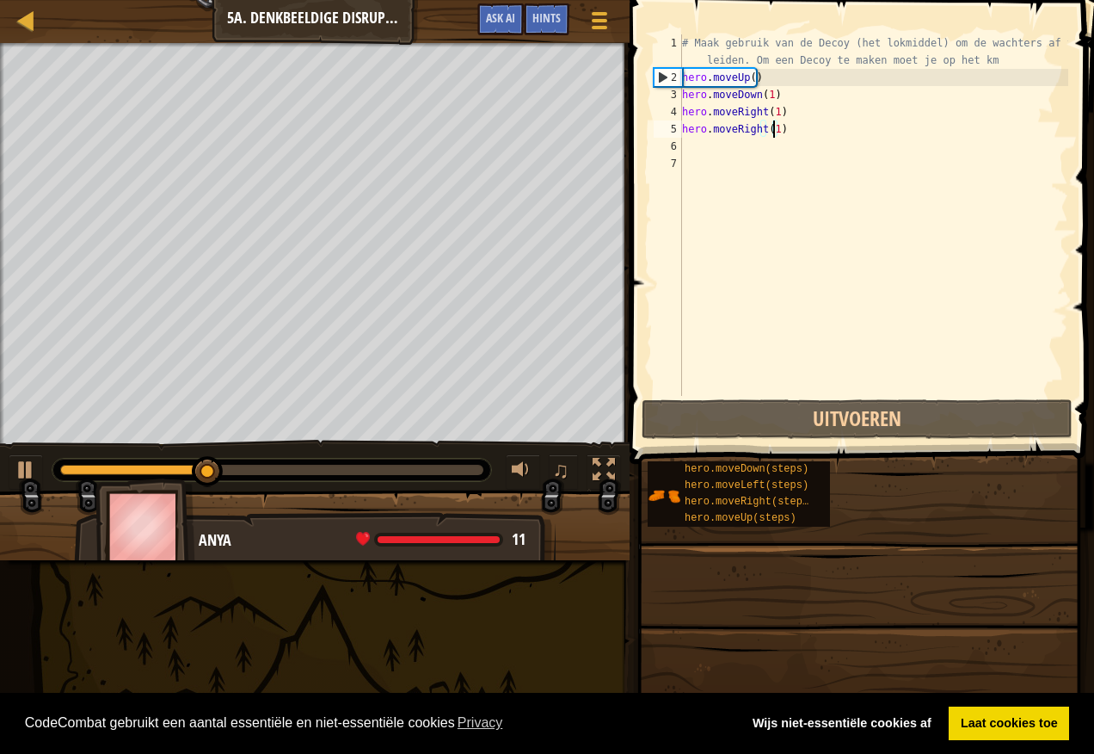
click at [700, 148] on div "# Maak gebruik van de Decoy (het lokmiddel) om de wachters af te leiden. Om een…" at bounding box center [874, 240] width 390 height 413
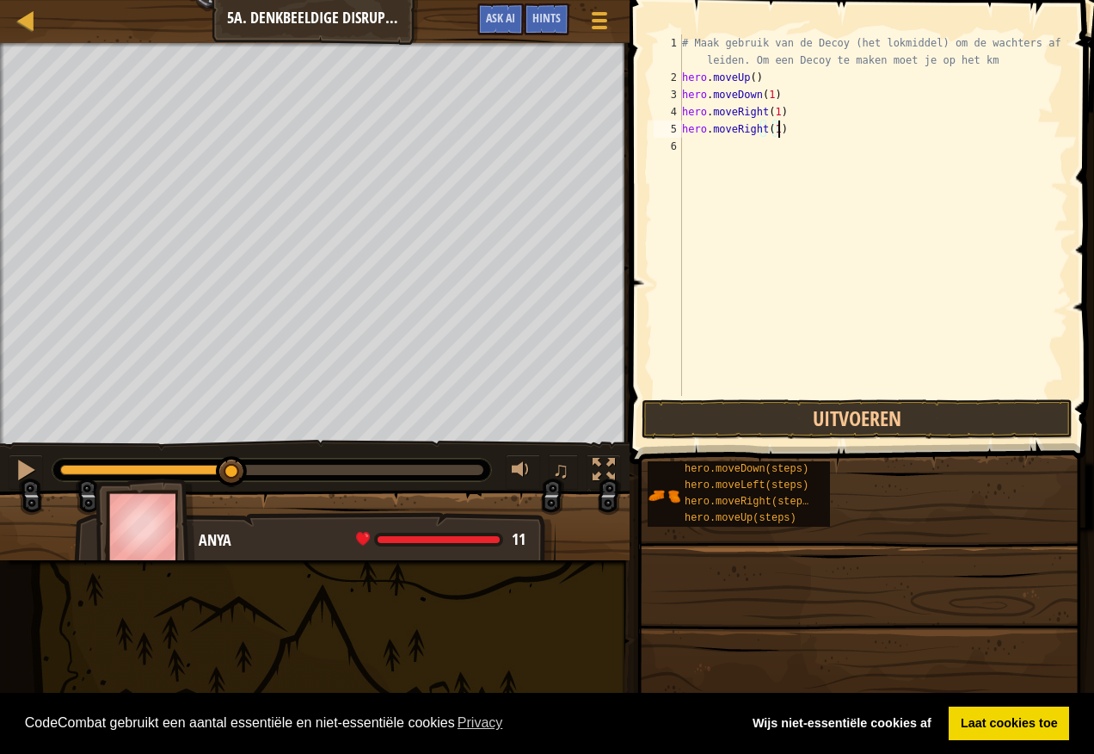
type textarea "hero.moveRight(1"
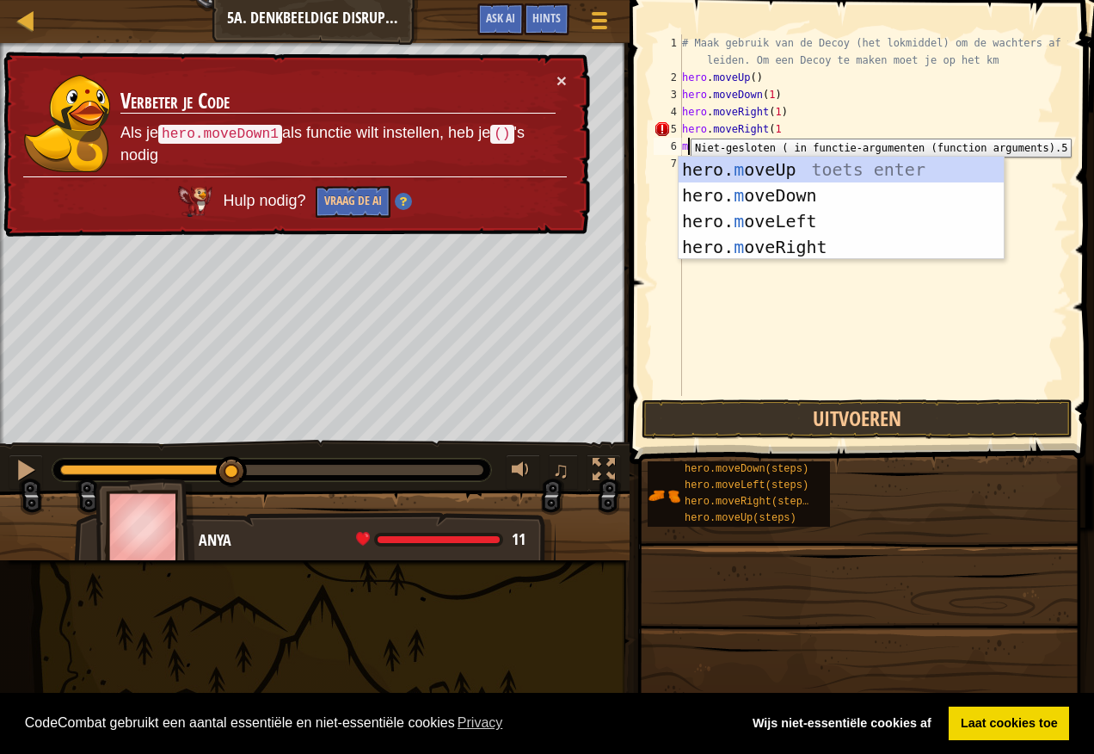
drag, startPoint x: 678, startPoint y: 126, endPoint x: 663, endPoint y: 123, distance: 15.7
click at [668, 124] on div "5" at bounding box center [668, 128] width 28 height 17
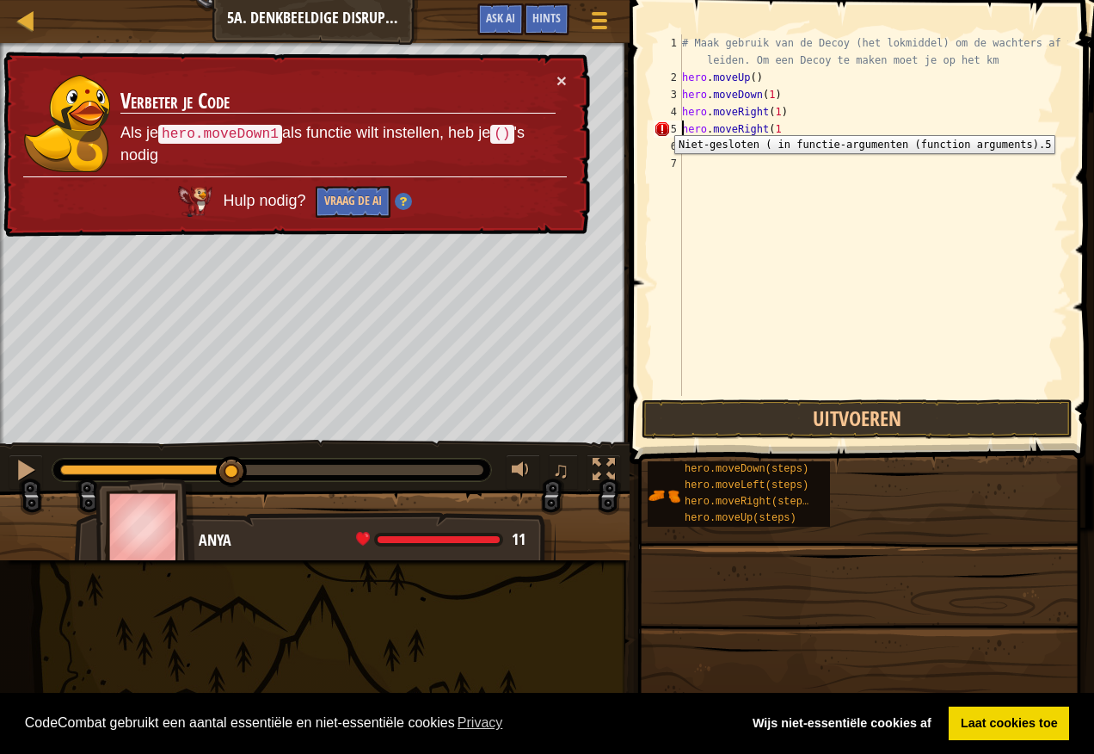
click at [662, 122] on div "5" at bounding box center [668, 128] width 28 height 17
type textarea "hero.moveRight(1"
click at [382, 188] on button "Vraag de AI" at bounding box center [352, 202] width 75 height 33
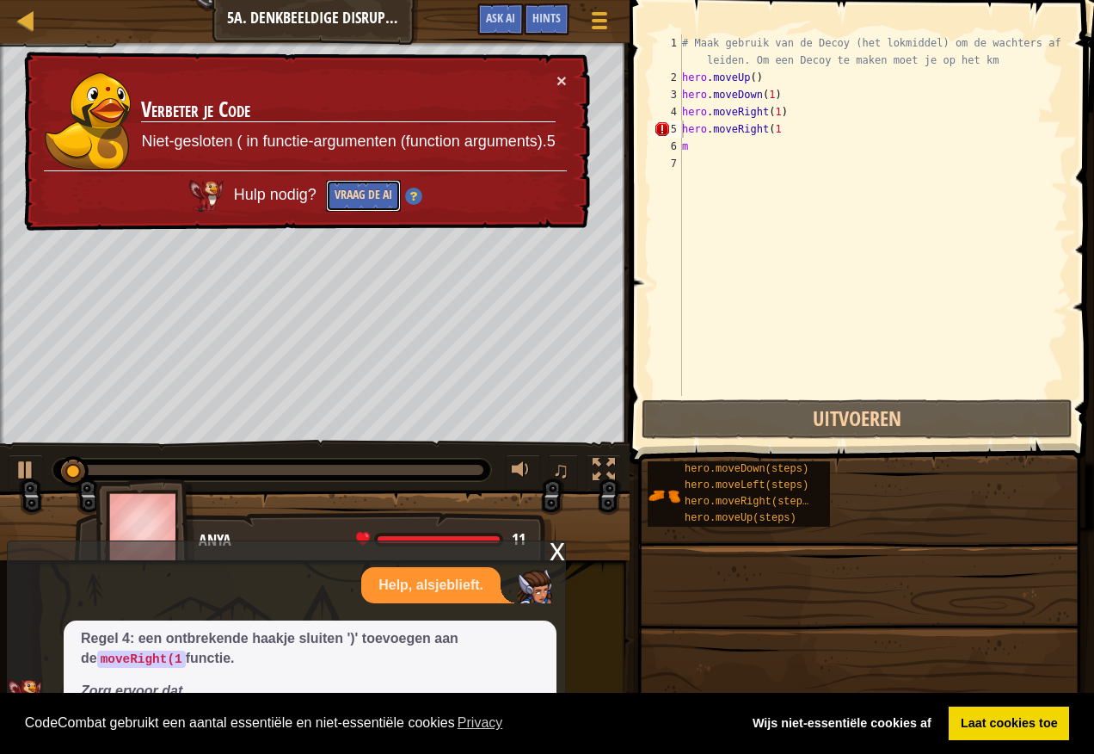
click at [383, 190] on button "Vraag de AI" at bounding box center [362, 197] width 76 height 34
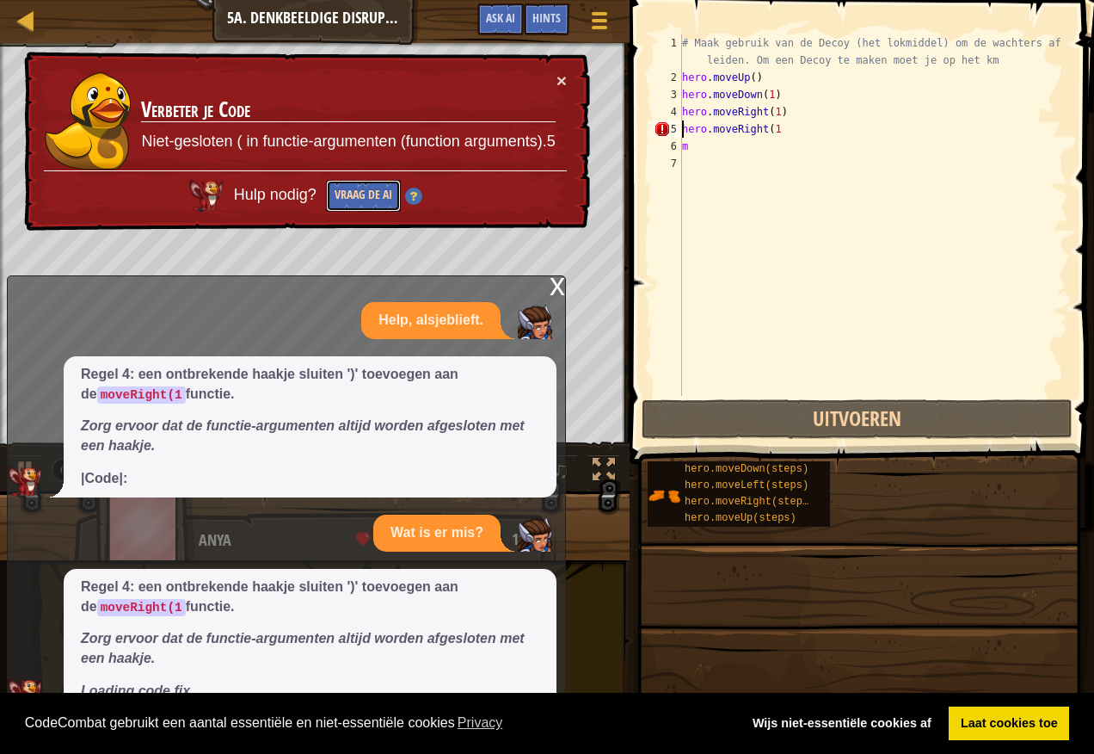
click at [383, 190] on button "Vraag de AI" at bounding box center [362, 196] width 75 height 33
click at [383, 190] on button "Vraag de AI" at bounding box center [363, 196] width 75 height 32
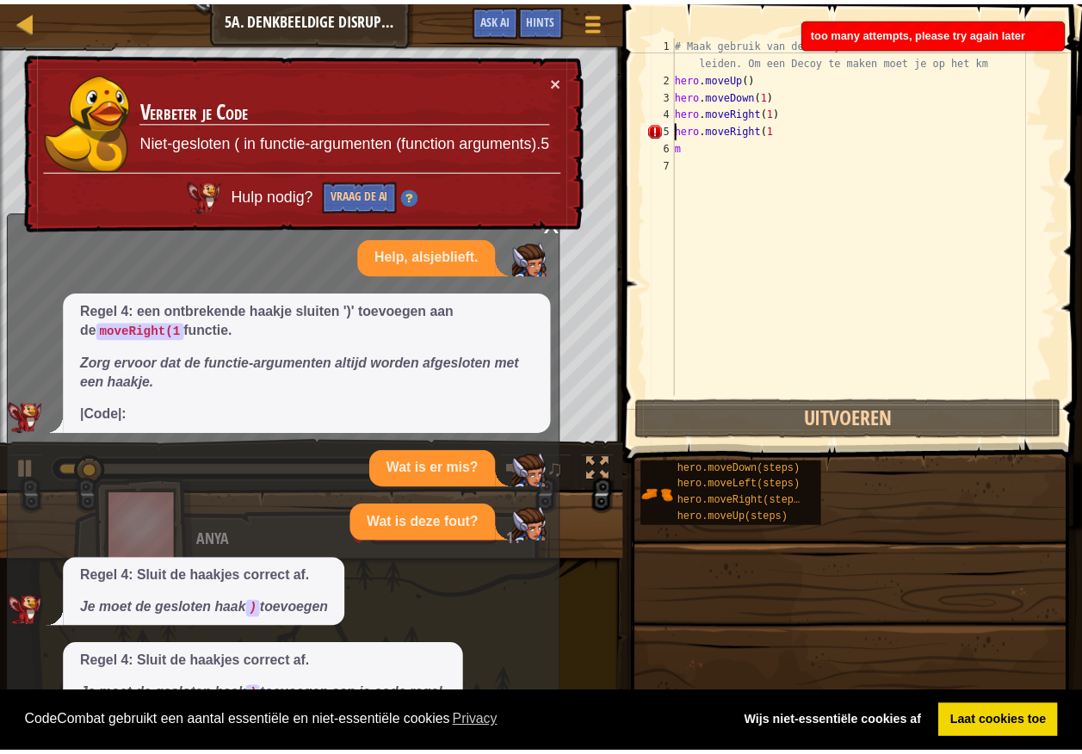
scroll to position [0, 0]
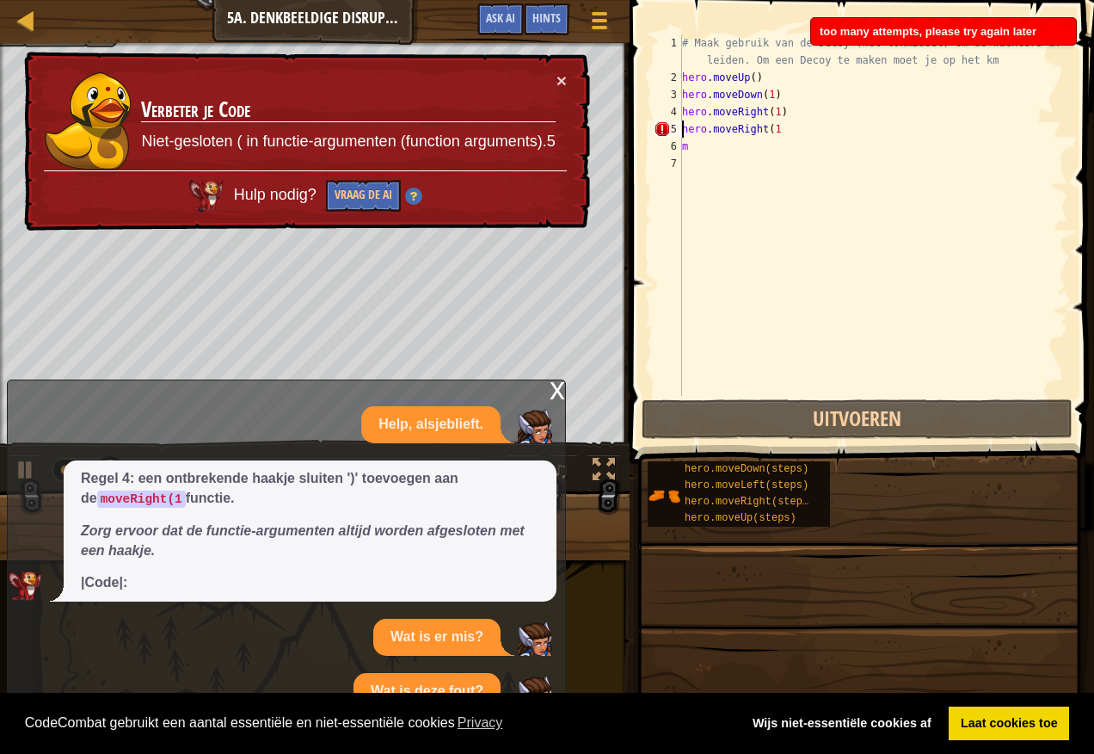
click at [419, 631] on p "Wat is er mis?" at bounding box center [437, 637] width 93 height 20
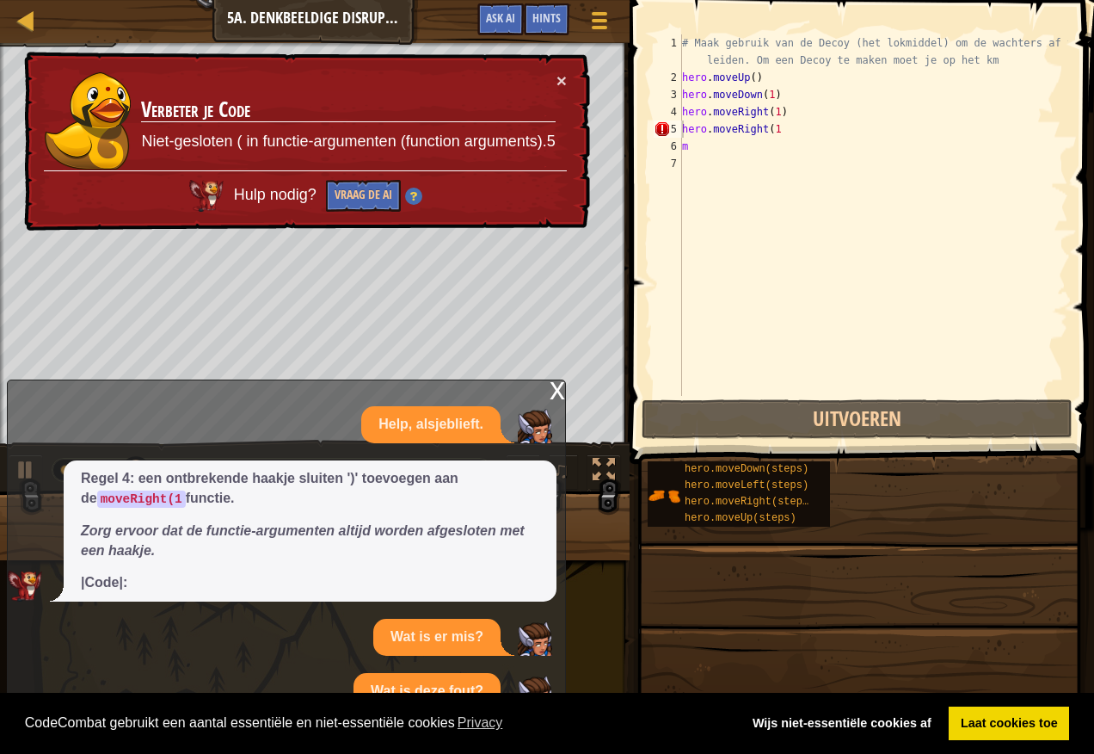
click at [427, 421] on p "Help, alsjeblieft." at bounding box center [431, 425] width 105 height 20
click at [555, 383] on div "x" at bounding box center [557, 388] width 15 height 17
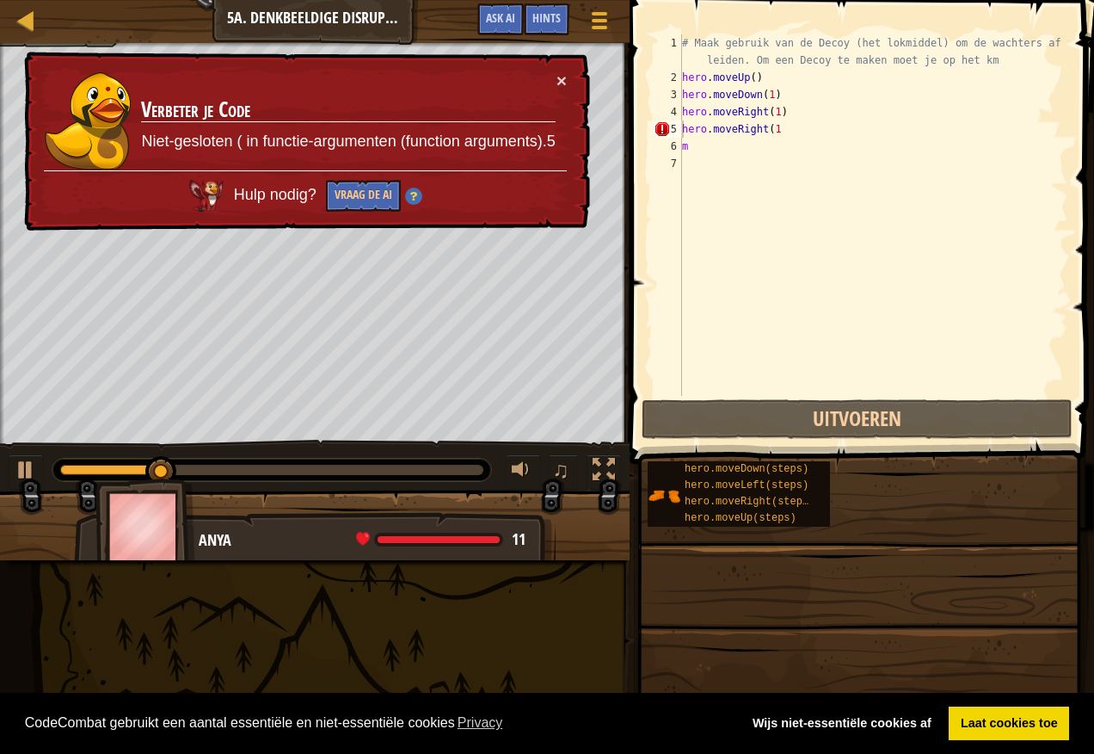
click at [165, 510] on img at bounding box center [146, 526] width 100 height 96
click at [159, 512] on img at bounding box center [146, 526] width 100 height 96
drag, startPoint x: 220, startPoint y: 533, endPoint x: 221, endPoint y: 543, distance: 9.5
click at [221, 543] on div "Anya" at bounding box center [369, 540] width 340 height 22
drag, startPoint x: 219, startPoint y: 533, endPoint x: 218, endPoint y: 552, distance: 18.2
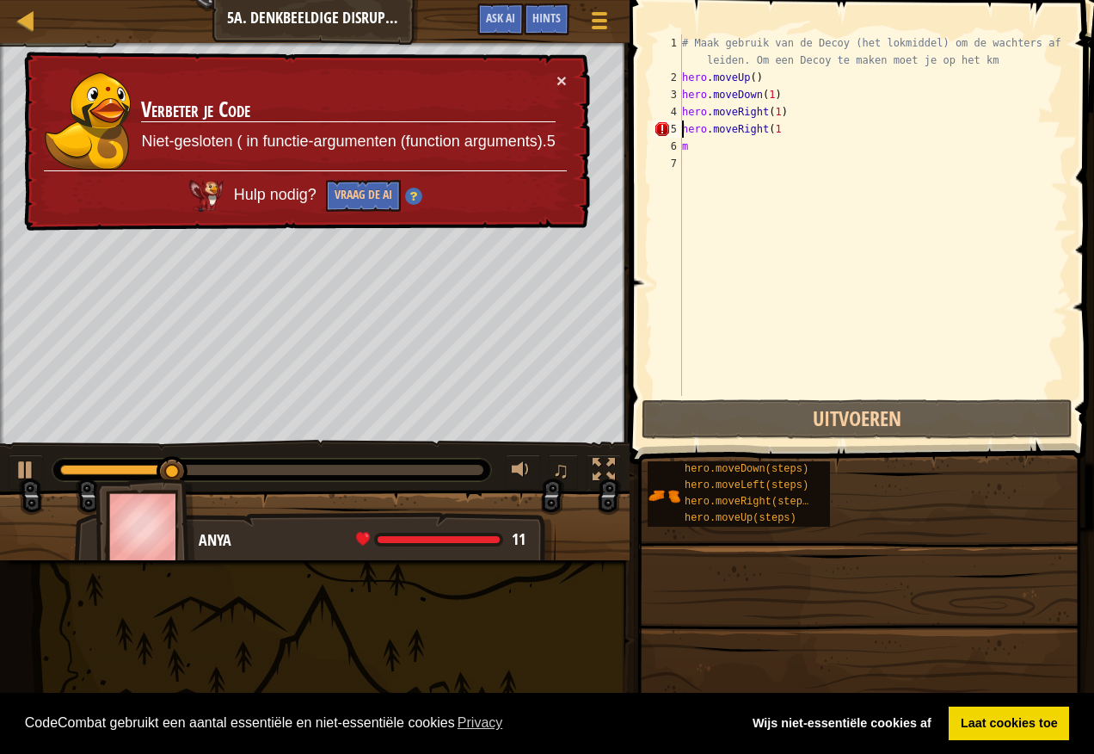
click at [218, 552] on div "Anya" at bounding box center [369, 540] width 340 height 22
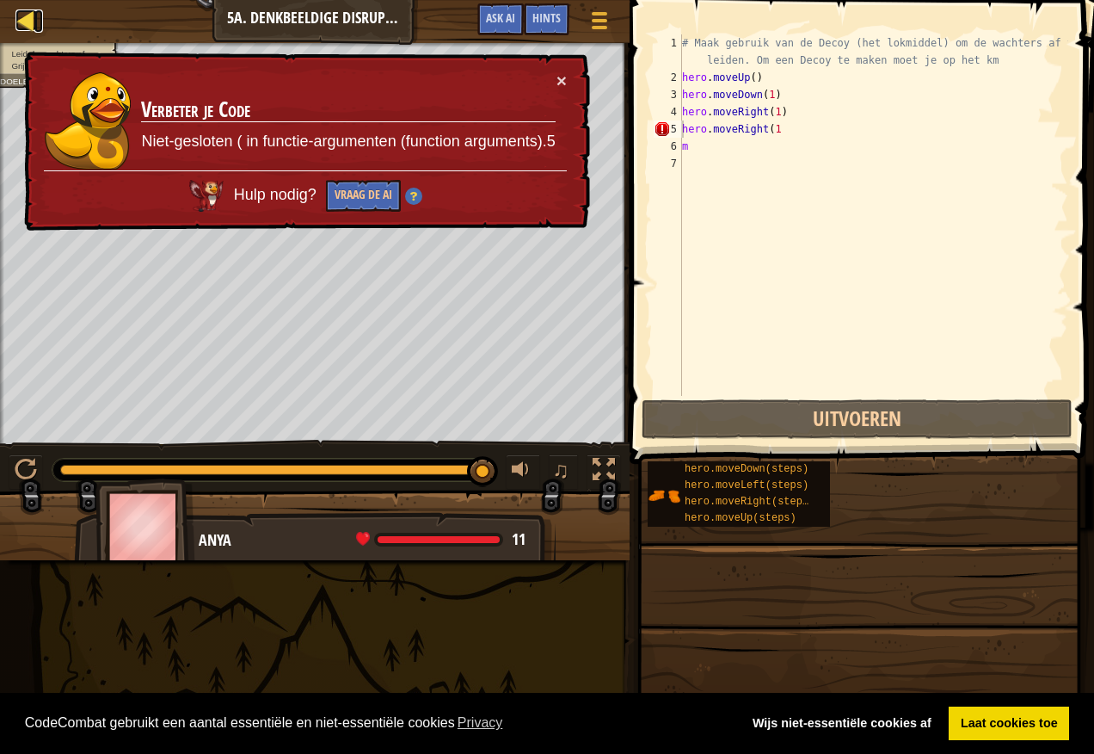
click at [22, 16] on div at bounding box center [26, 20] width 22 height 22
select select "nl-[GEOGRAPHIC_DATA]"
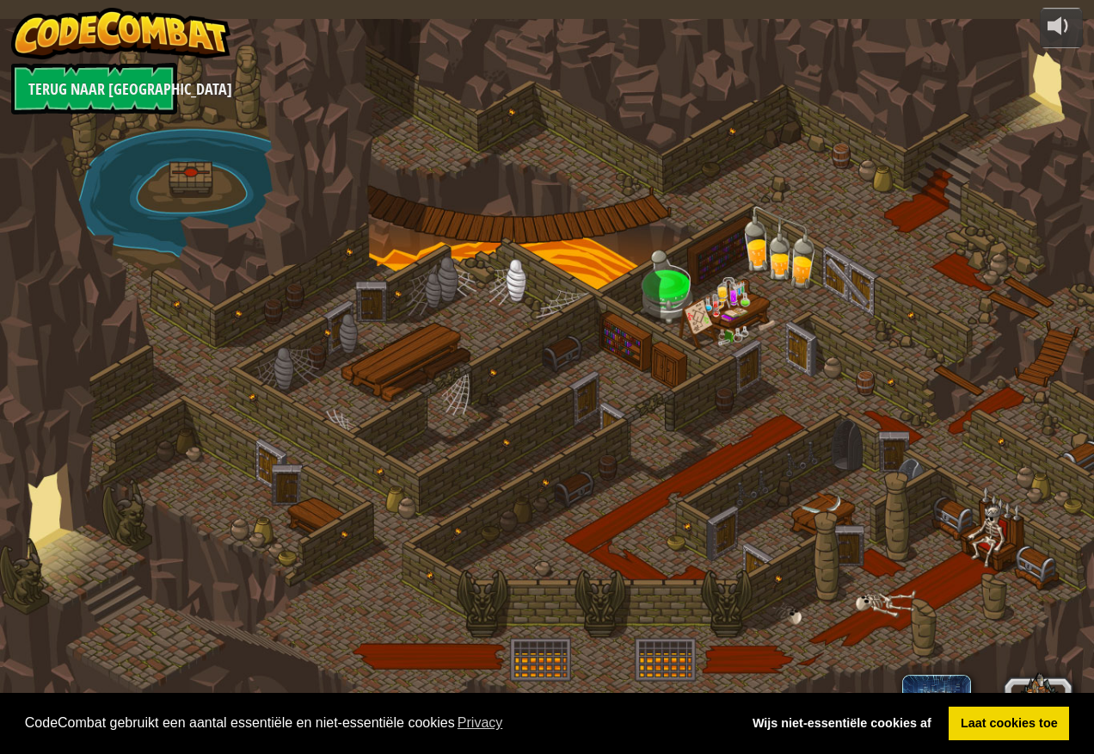
select select "nl-[GEOGRAPHIC_DATA]"
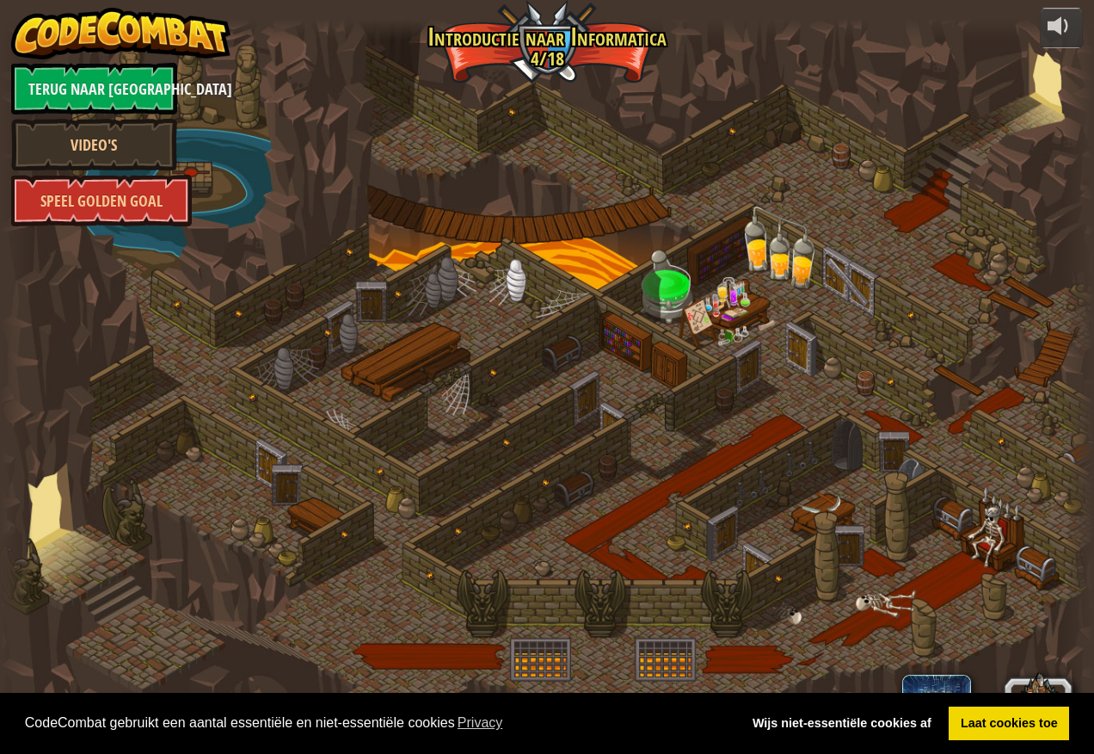
select select "nl-[GEOGRAPHIC_DATA]"
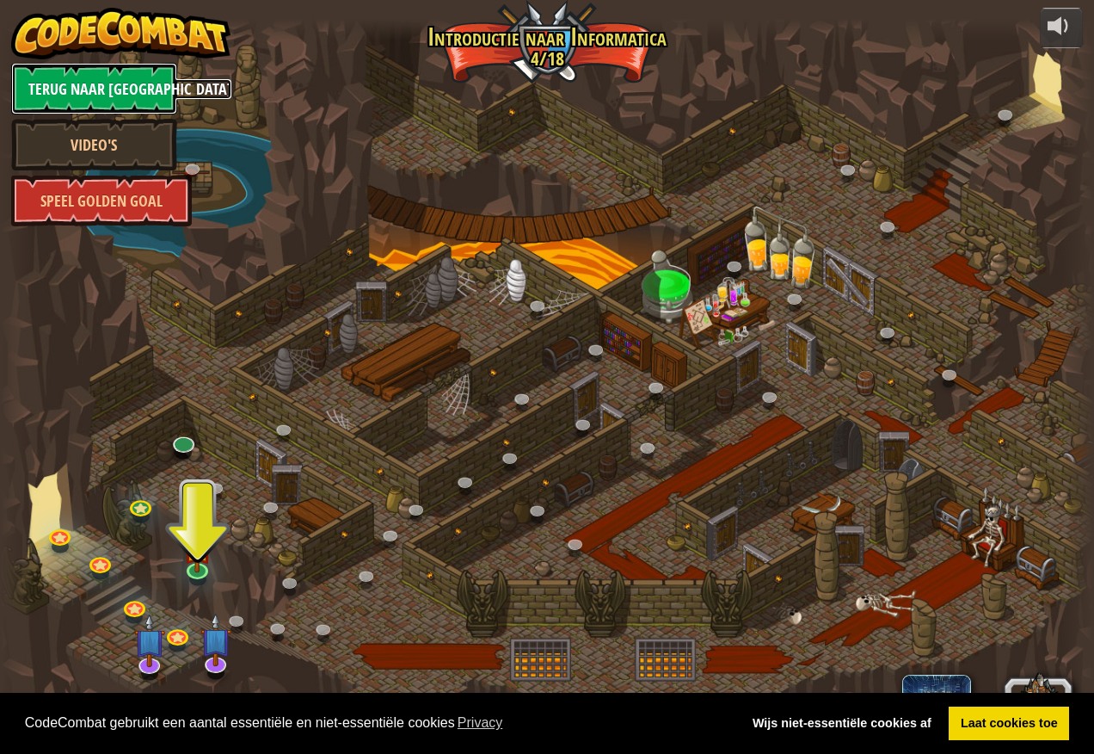
click at [124, 78] on link "Terug naar [GEOGRAPHIC_DATA]" at bounding box center [94, 89] width 166 height 52
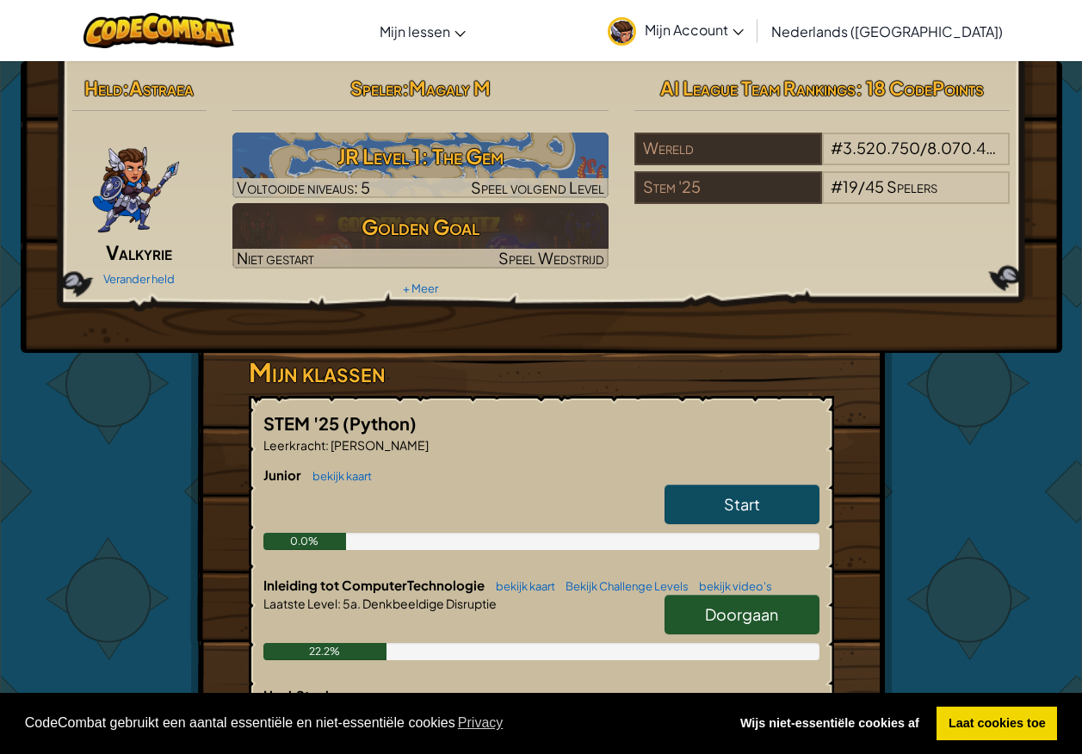
click at [743, 38] on span "Mijn Account" at bounding box center [693, 30] width 99 height 18
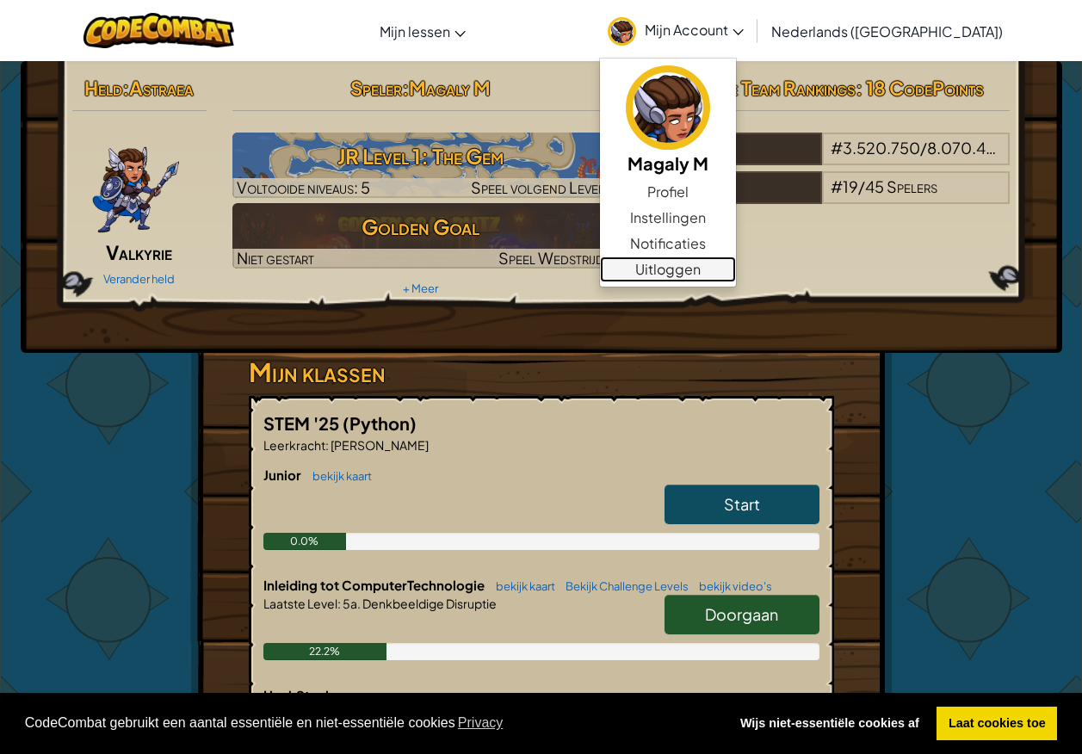
click at [704, 262] on link "Uitloggen" at bounding box center [668, 269] width 136 height 26
